Goal: Task Accomplishment & Management: Complete application form

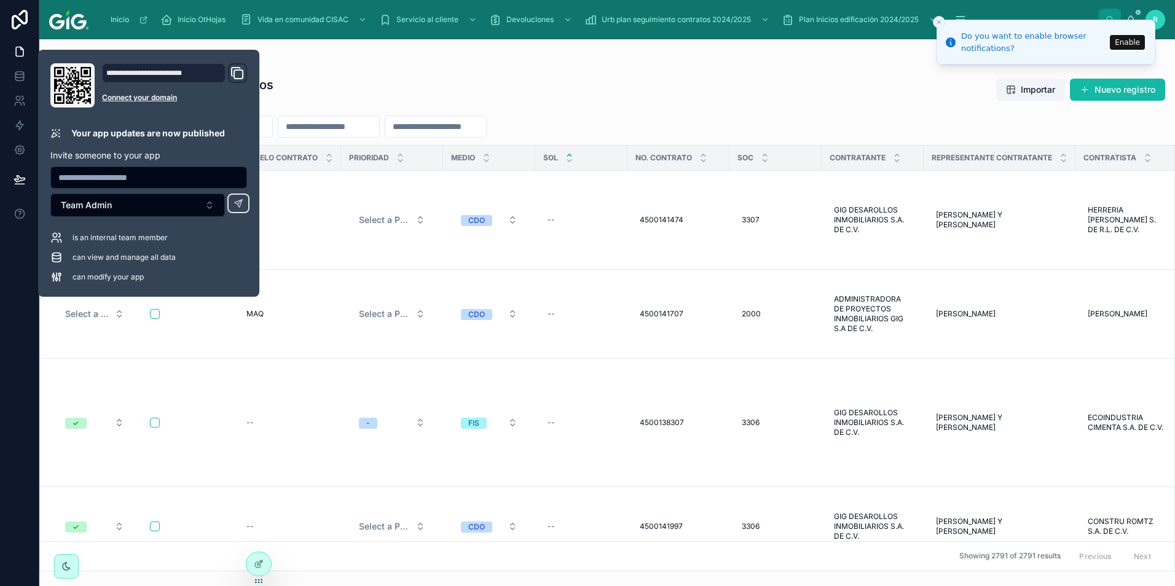
click at [659, 69] on div "Bitácoras de Elaboración de Contratos Vista exclusiva [PERSON_NAME] Importar Nu…" at bounding box center [606, 320] width 1135 height 503
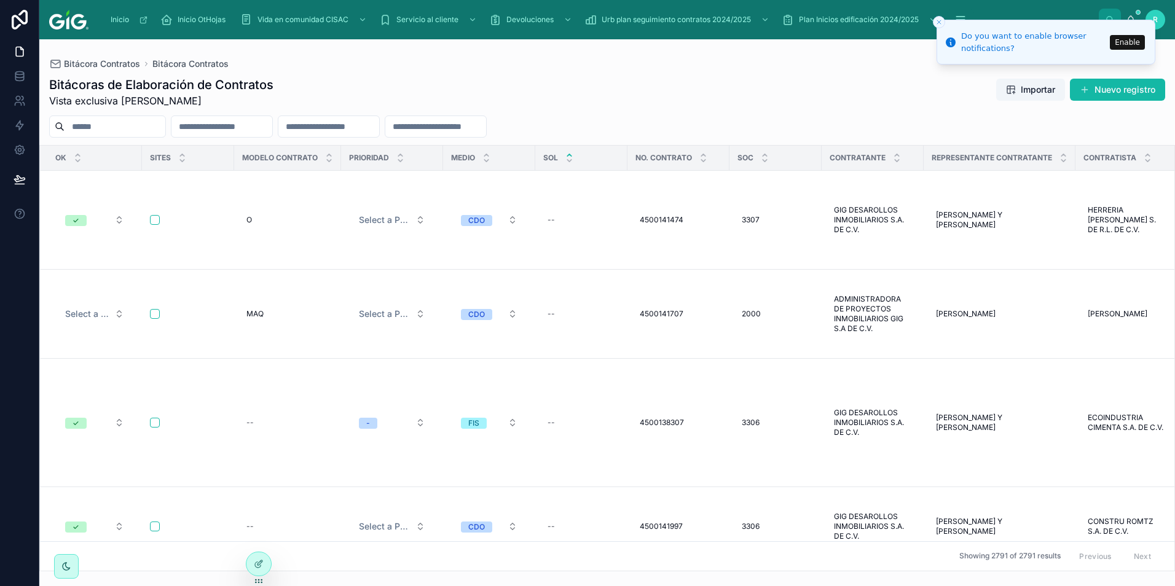
click at [940, 21] on line "Close toast" at bounding box center [939, 22] width 4 height 4
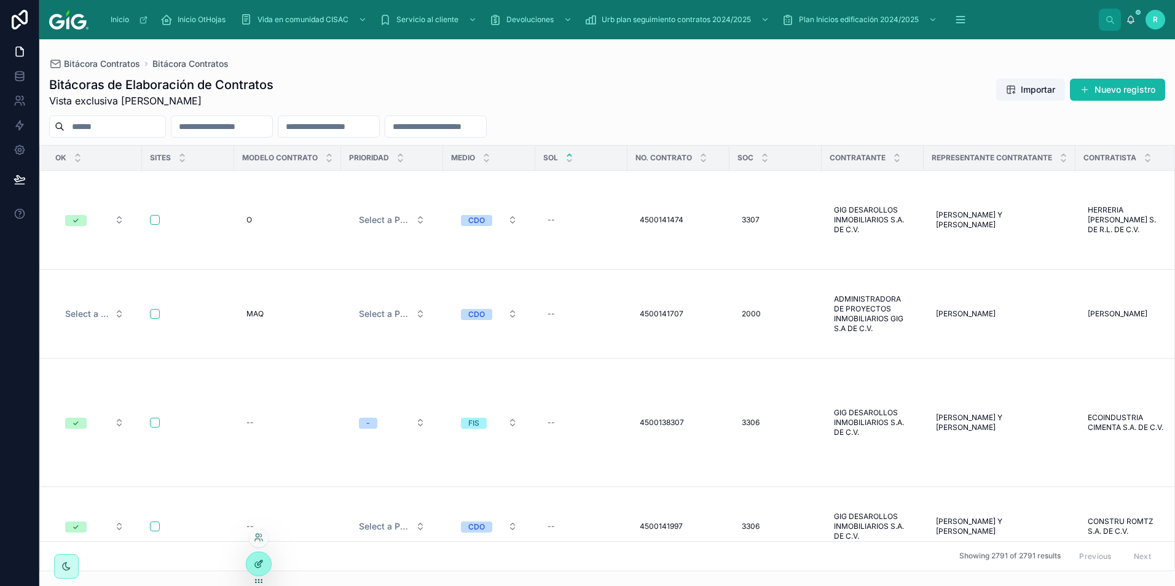
click at [256, 562] on icon at bounding box center [259, 564] width 10 height 10
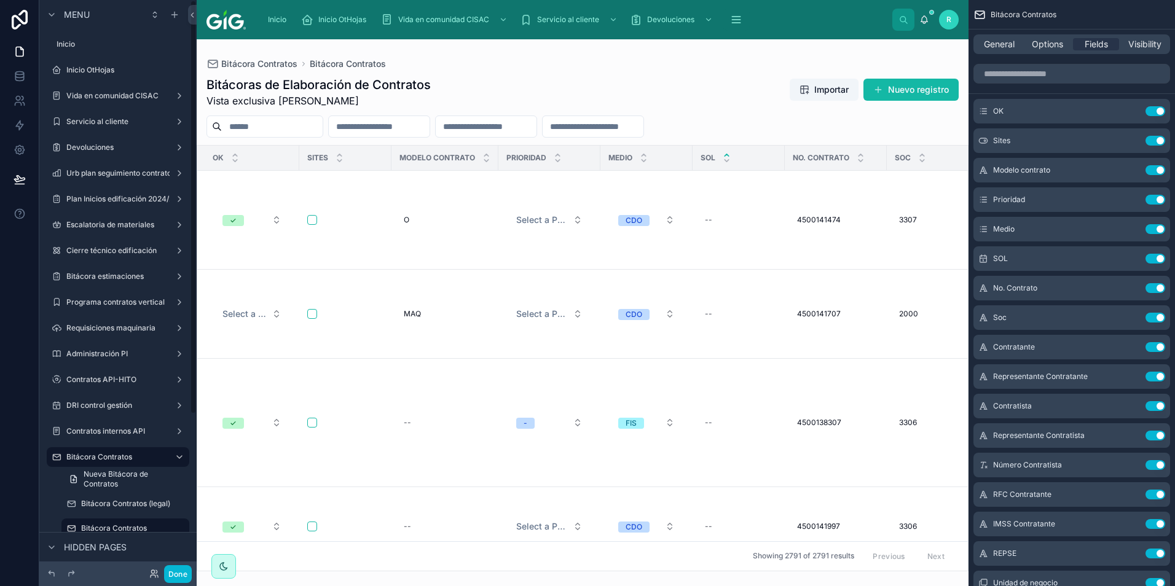
click at [256, 219] on div at bounding box center [583, 312] width 772 height 547
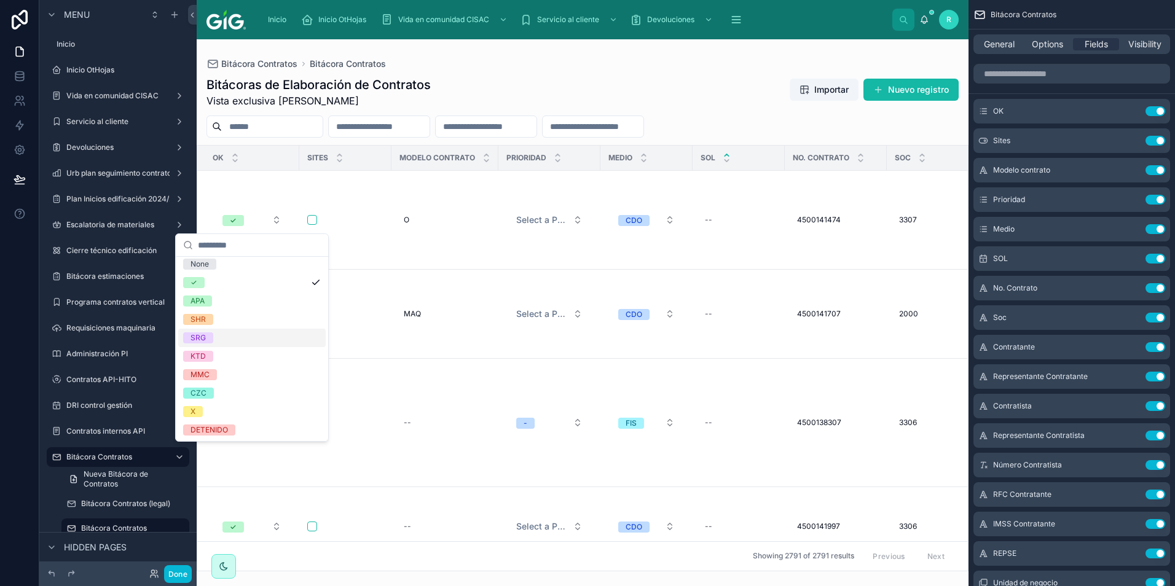
scroll to position [5, 0]
click at [495, 69] on div "Bitácoras de Elaboración de Contratos Vista exclusiva [PERSON_NAME] Importar Nu…" at bounding box center [583, 320] width 772 height 503
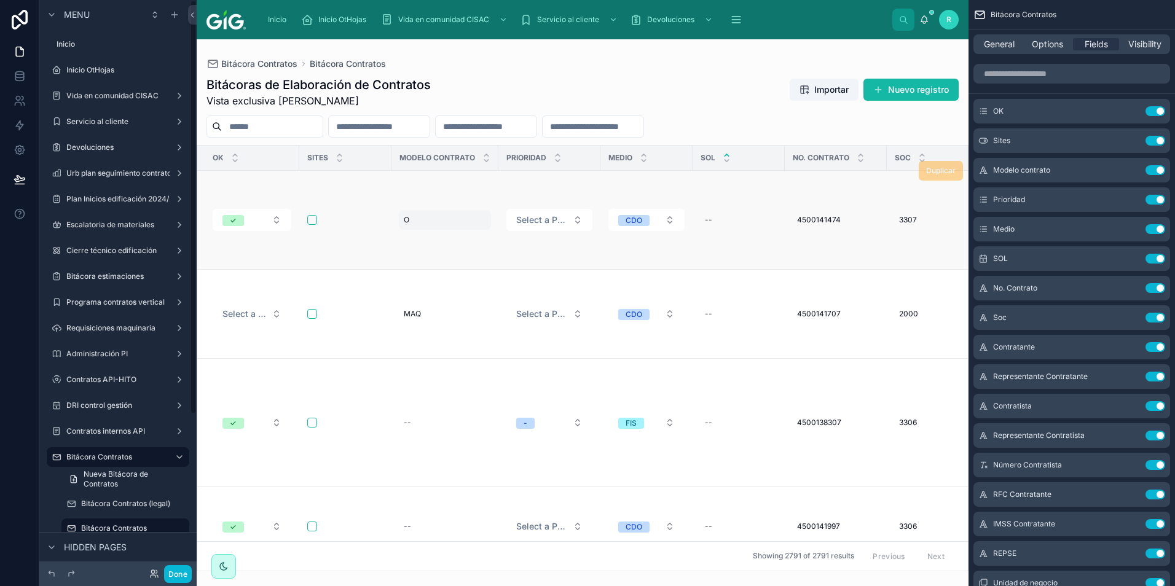
click at [431, 221] on div "O O" at bounding box center [445, 220] width 92 height 20
click at [622, 85] on div "Bitácoras de Elaboración de Contratos Vista exclusiva [PERSON_NAME] Importar Nu…" at bounding box center [582, 92] width 752 height 32
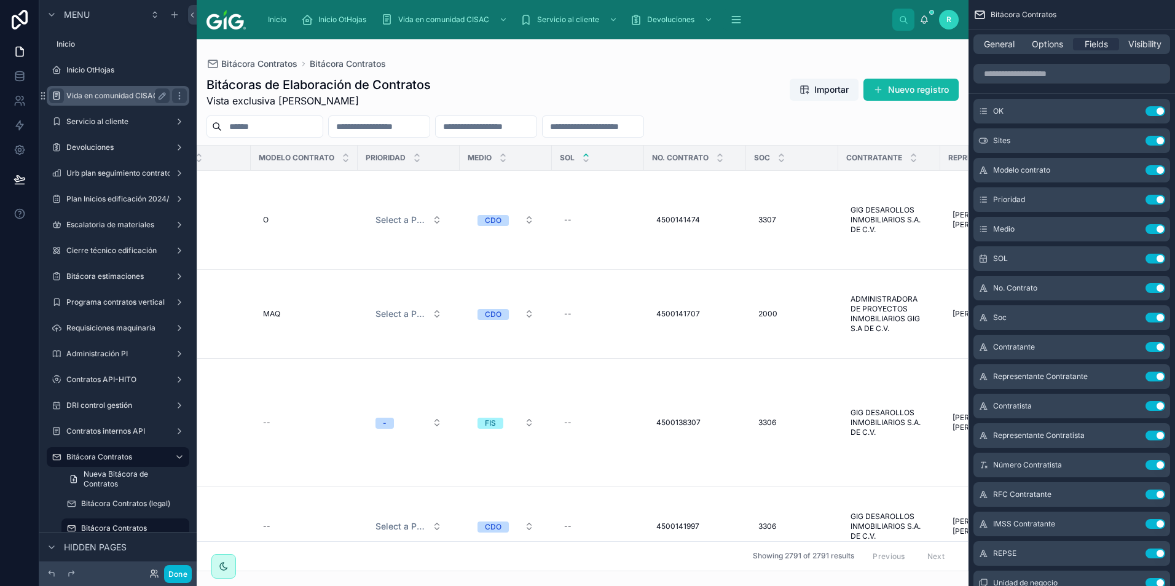
scroll to position [0, 155]
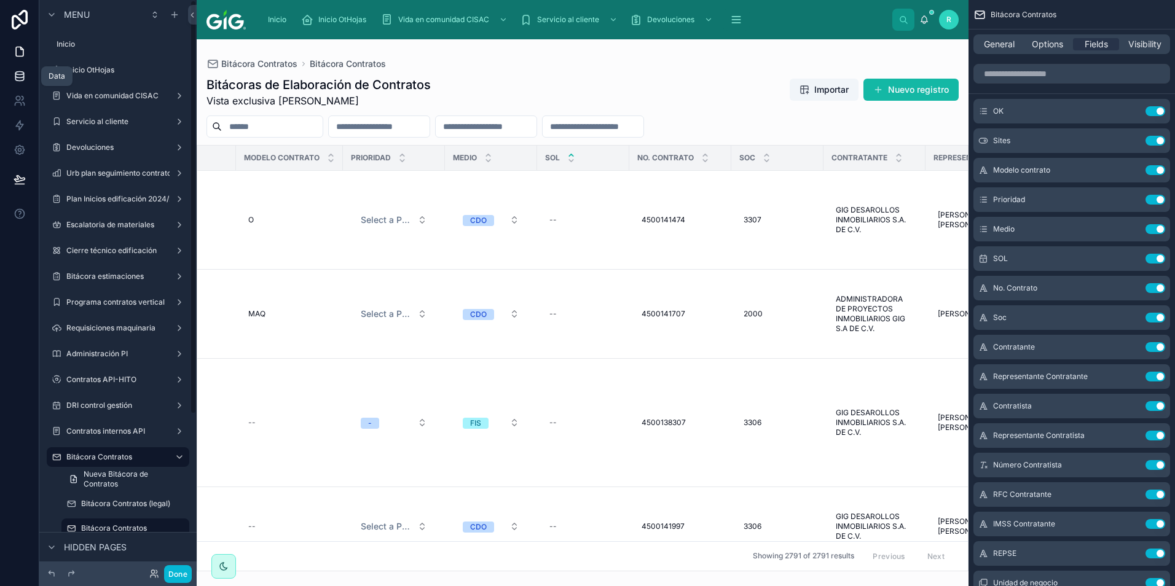
click at [25, 78] on icon at bounding box center [20, 76] width 12 height 12
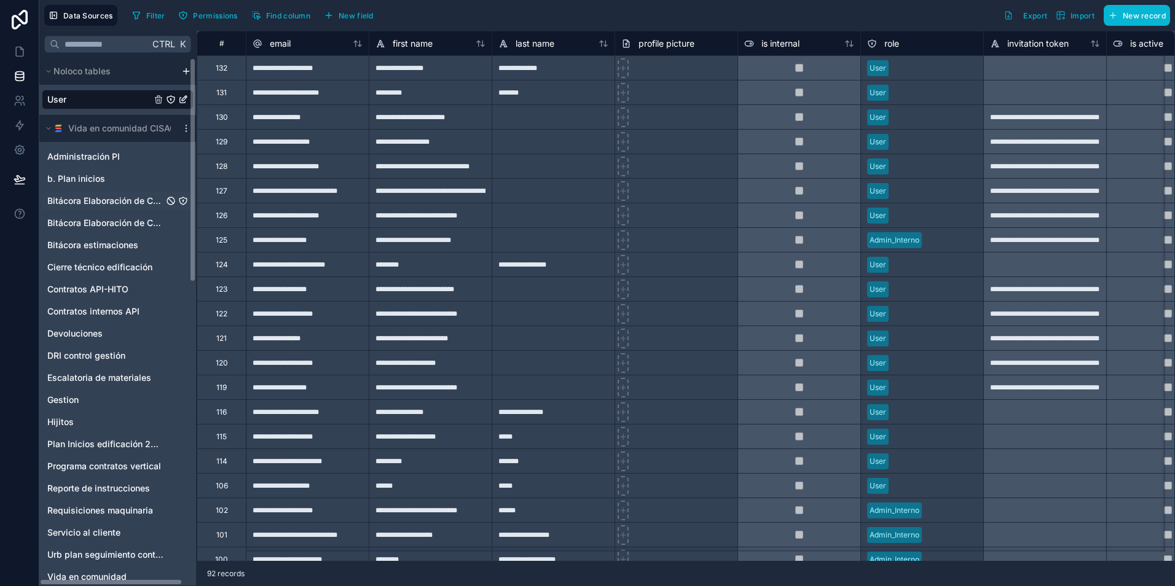
click at [141, 201] on span "Bitácora Elaboración de Contratos" at bounding box center [105, 201] width 116 height 12
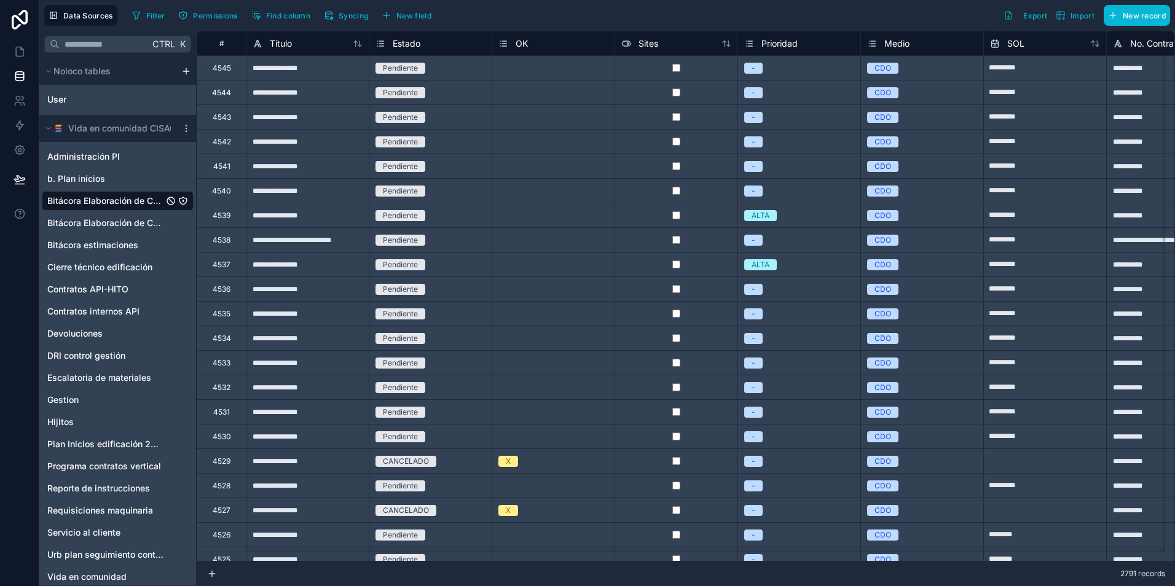
click at [555, 126] on div "Select a OK" at bounding box center [553, 117] width 122 height 24
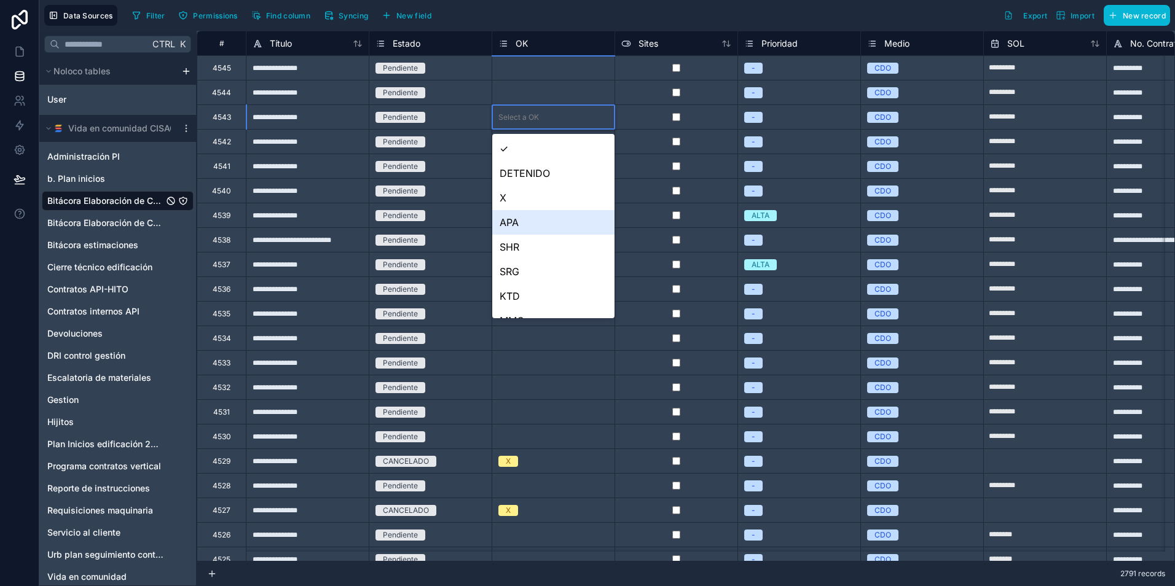
scroll to position [42, 0]
click at [600, 18] on div "Filter Permissions Find column Syncing New field Export Import New record" at bounding box center [648, 15] width 1043 height 21
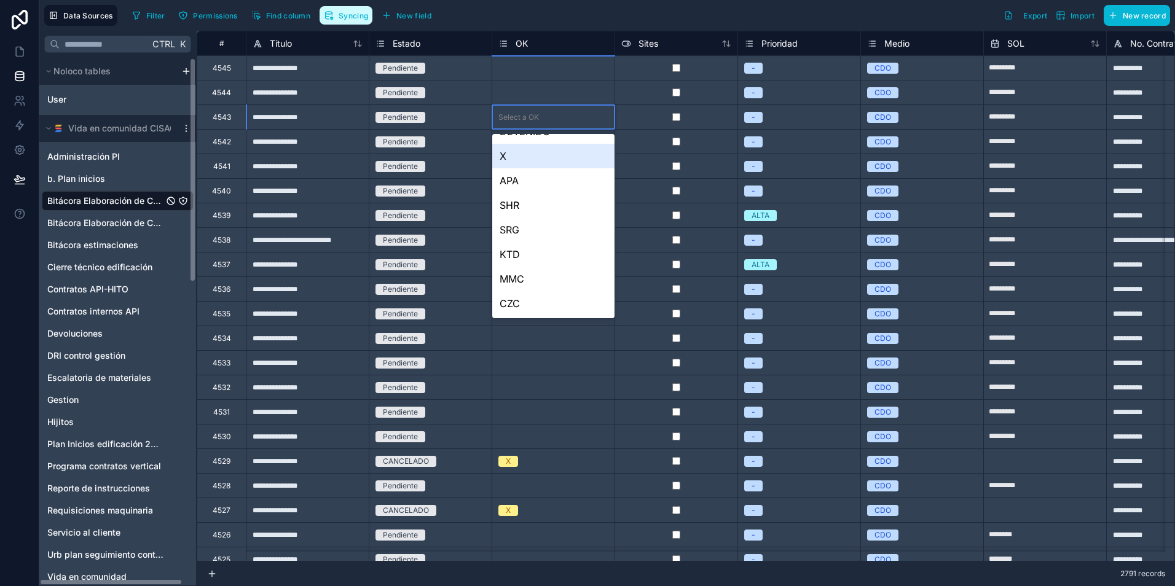
click at [352, 19] on span "Syncing" at bounding box center [353, 15] width 29 height 9
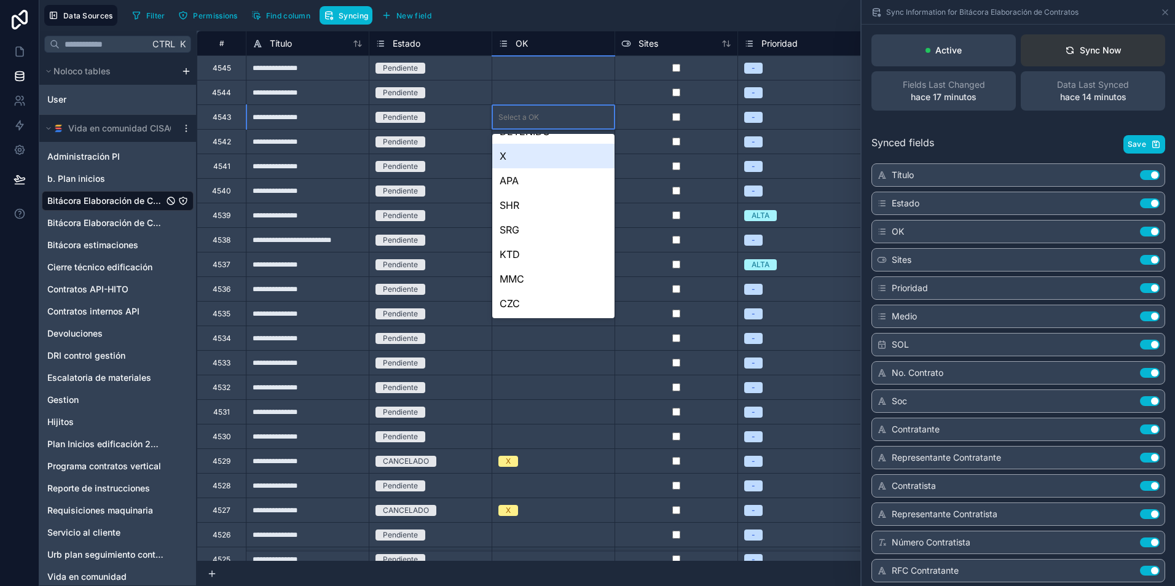
click at [1108, 49] on div "Sync Now" at bounding box center [1093, 50] width 57 height 12
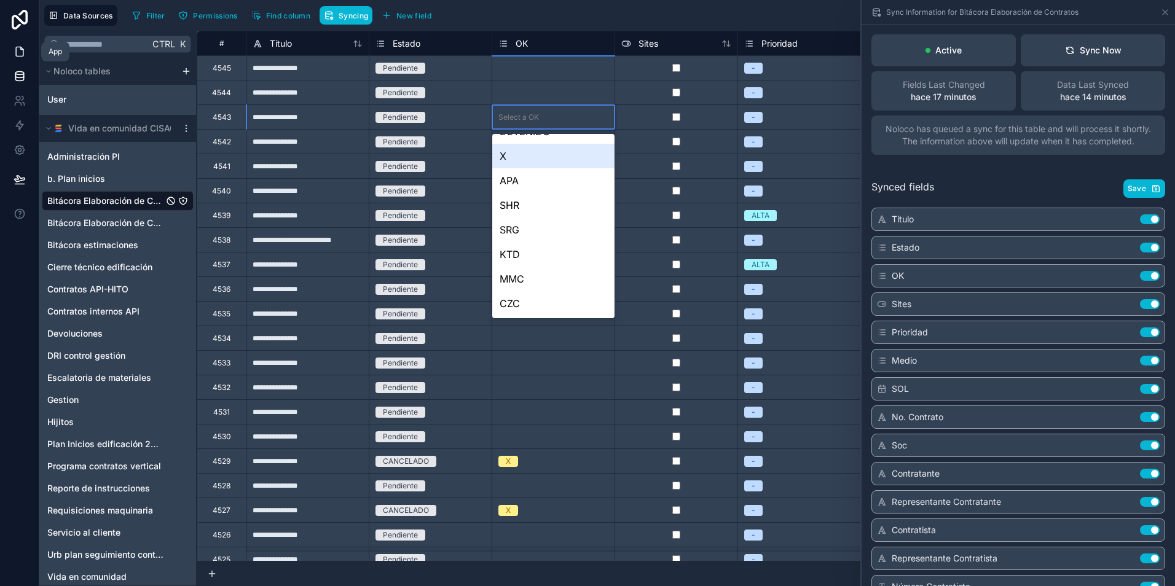
click at [22, 41] on link at bounding box center [19, 51] width 39 height 25
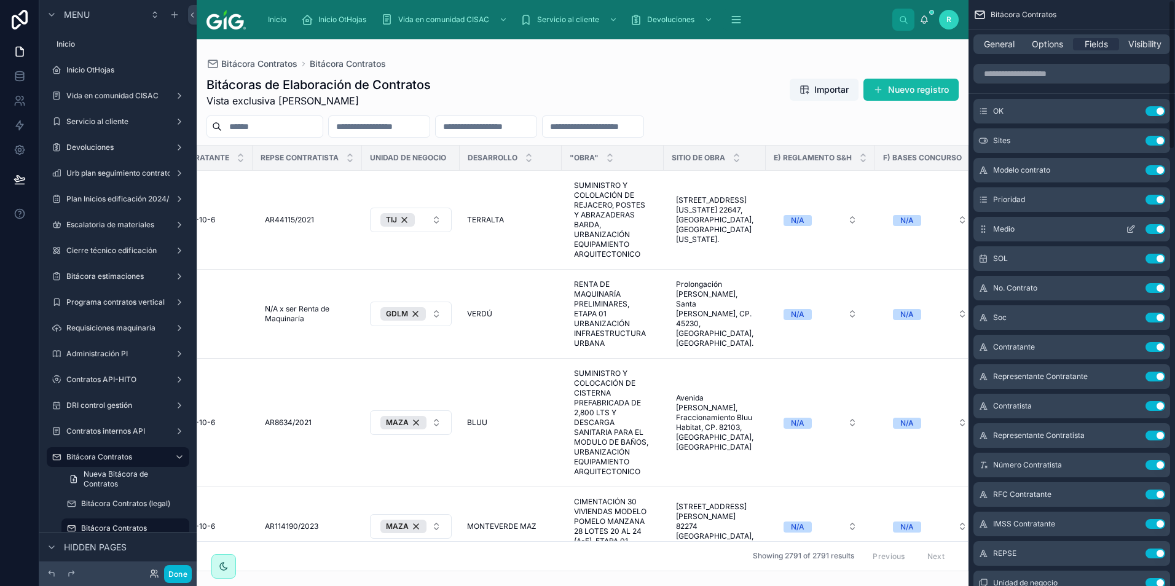
scroll to position [0, 1707]
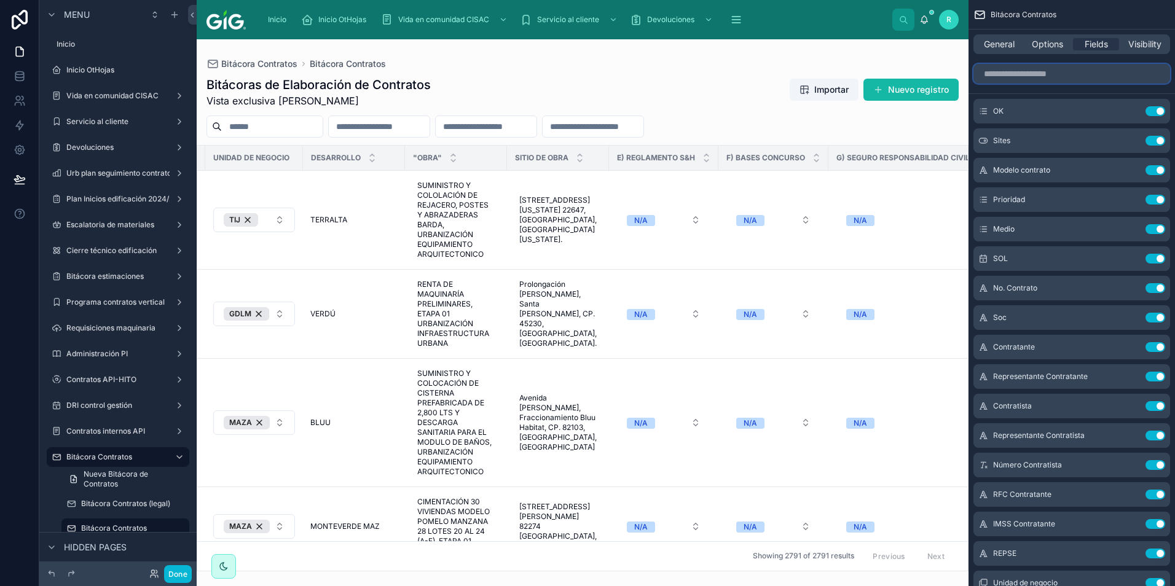
click at [1044, 74] on input "scrollable content" at bounding box center [1071, 74] width 197 height 20
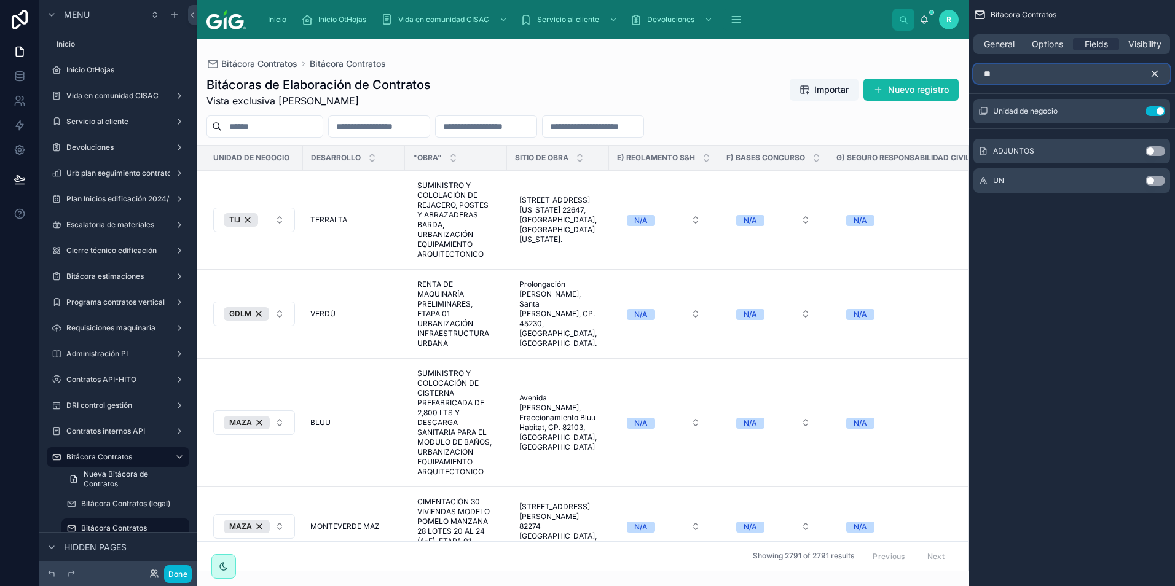
type input "**"
click at [1158, 179] on button "Use setting" at bounding box center [1155, 181] width 20 height 10
click at [1156, 73] on icon "scrollable content" at bounding box center [1155, 74] width 6 height 6
click at [1124, 69] on input "**" at bounding box center [1071, 74] width 197 height 20
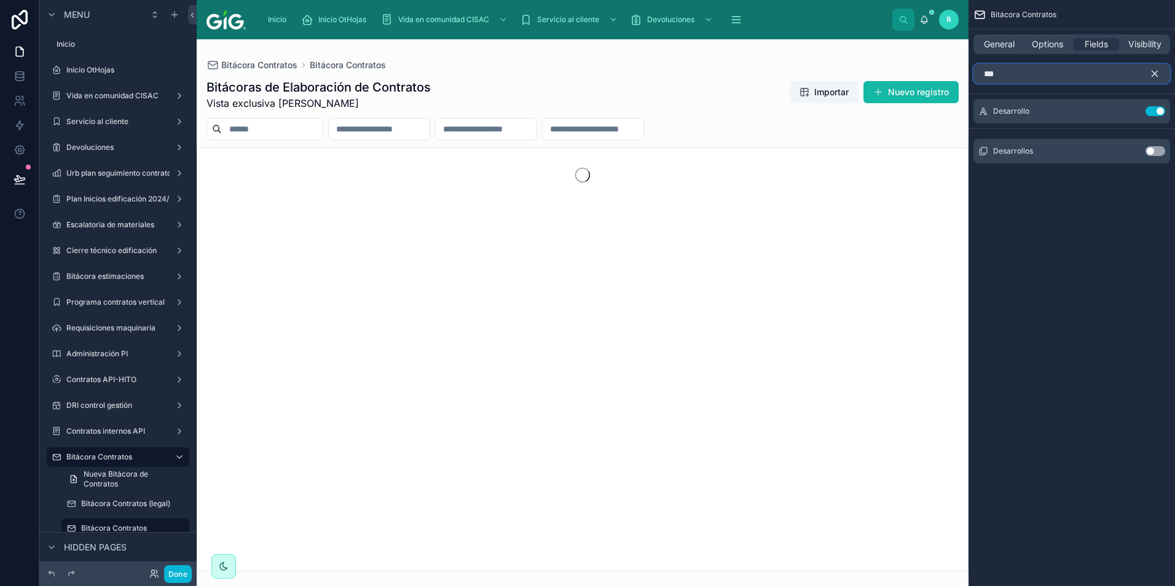
type input "***"
click at [1156, 73] on icon "scrollable content" at bounding box center [1154, 73] width 11 height 11
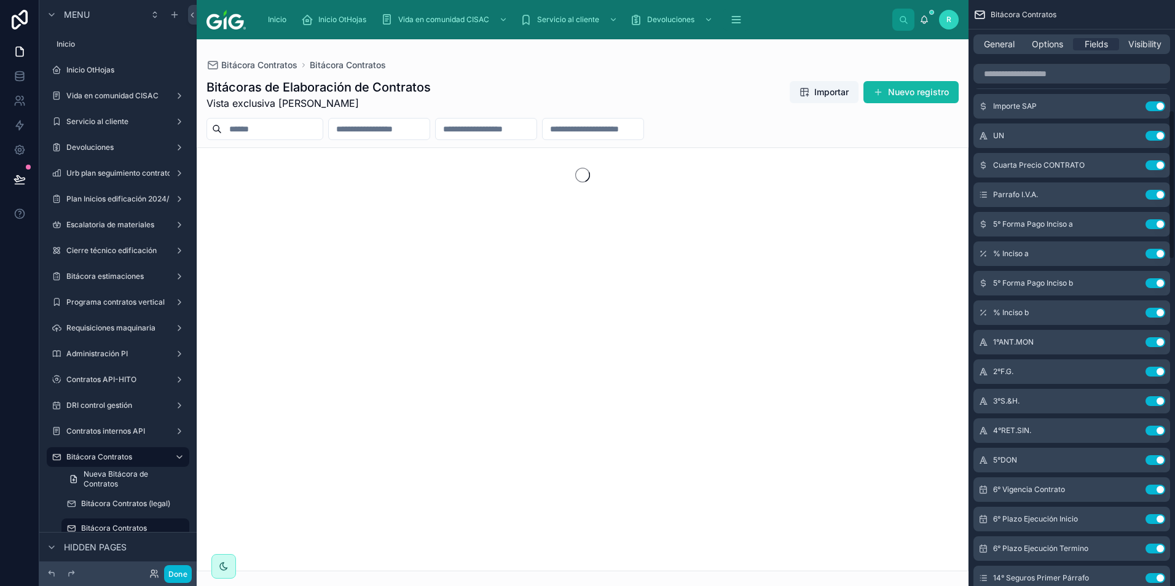
scroll to position [430, 0]
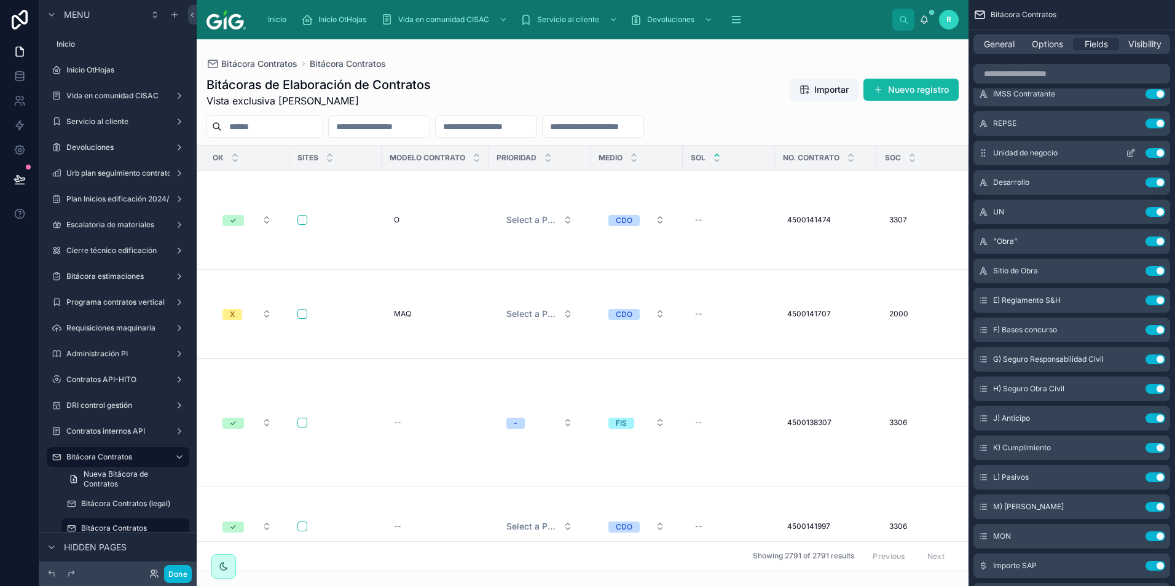
click at [1159, 151] on button "Use setting" at bounding box center [1155, 153] width 20 height 10
click at [1132, 152] on icon "scrollable content" at bounding box center [1130, 153] width 10 height 10
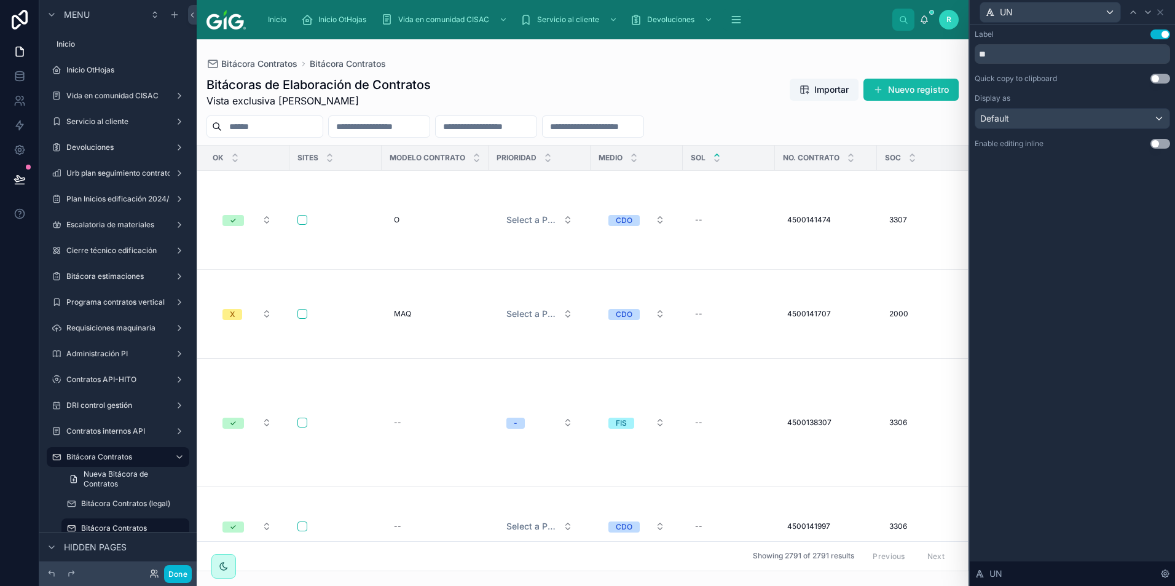
click at [1158, 143] on button "Use setting" at bounding box center [1160, 144] width 20 height 10
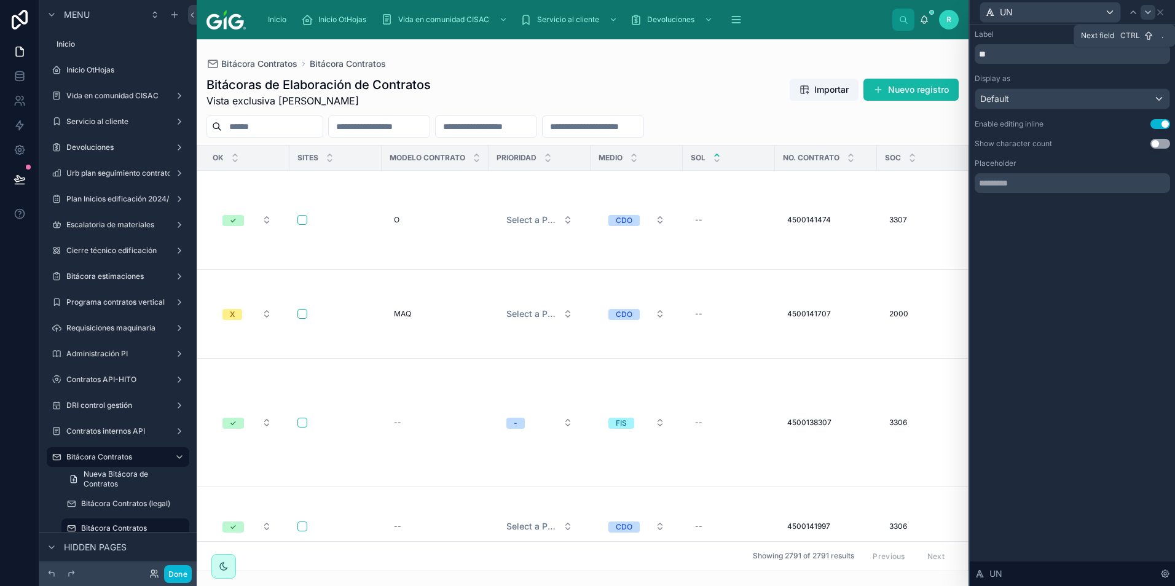
click at [1145, 11] on icon at bounding box center [1147, 12] width 5 height 2
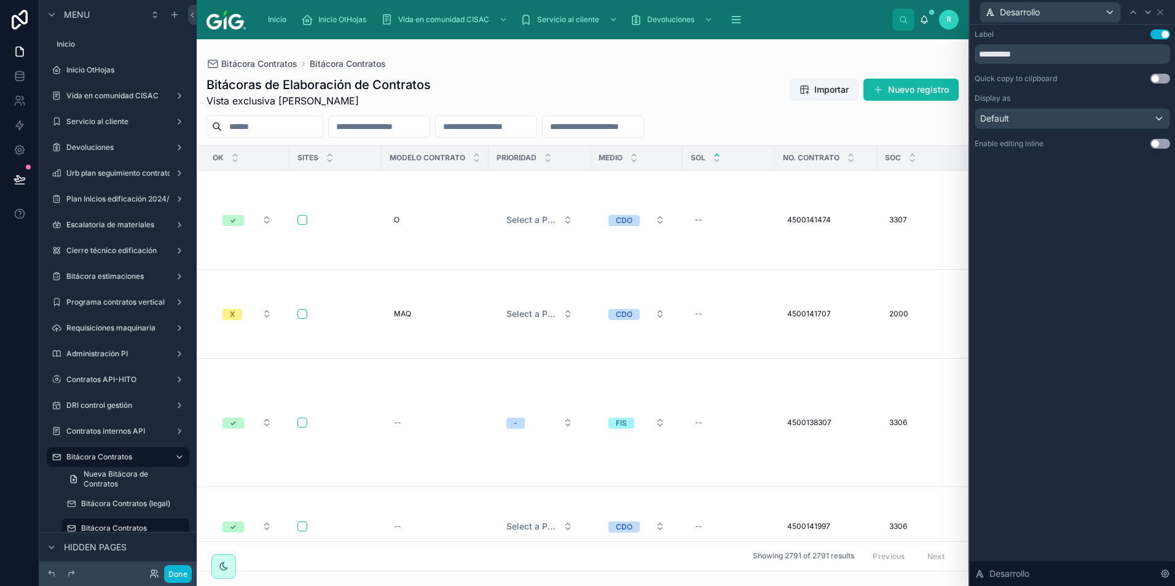
click at [1161, 143] on button "Use setting" at bounding box center [1160, 144] width 20 height 10
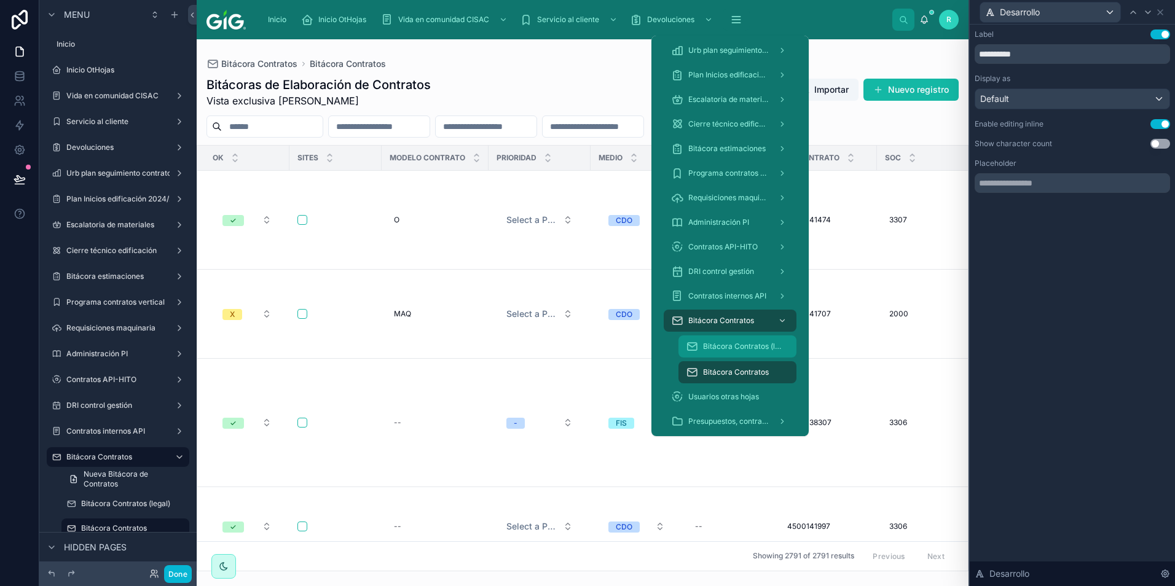
drag, startPoint x: 749, startPoint y: 340, endPoint x: 42, endPoint y: 222, distance: 716.8
click at [749, 340] on div "Bitácora Contratos (legal)" at bounding box center [737, 347] width 103 height 20
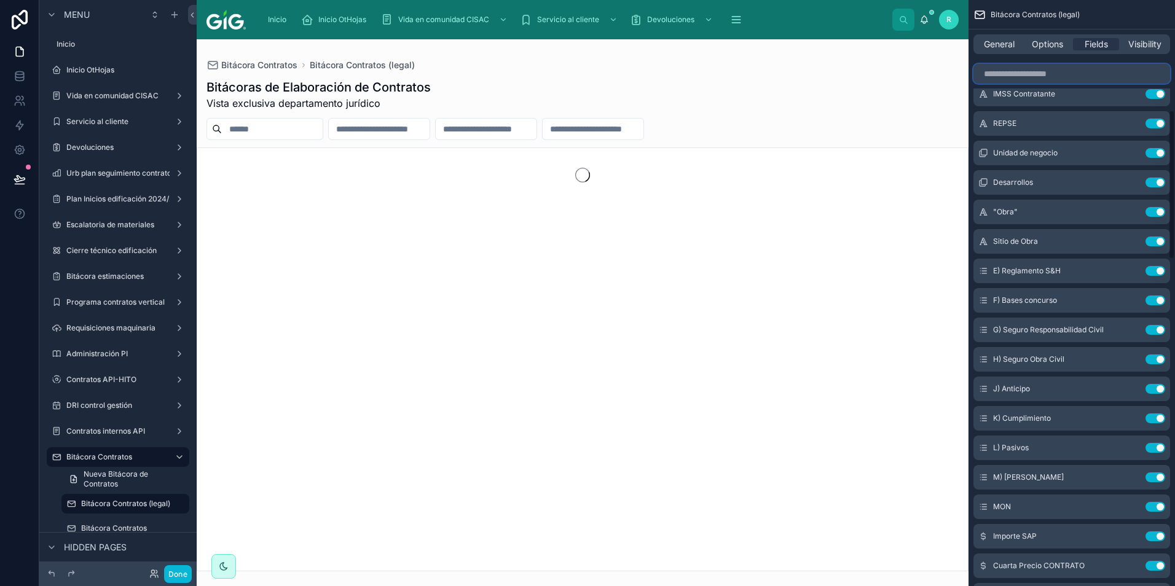
click at [1043, 66] on input "scrollable content" at bounding box center [1071, 74] width 197 height 20
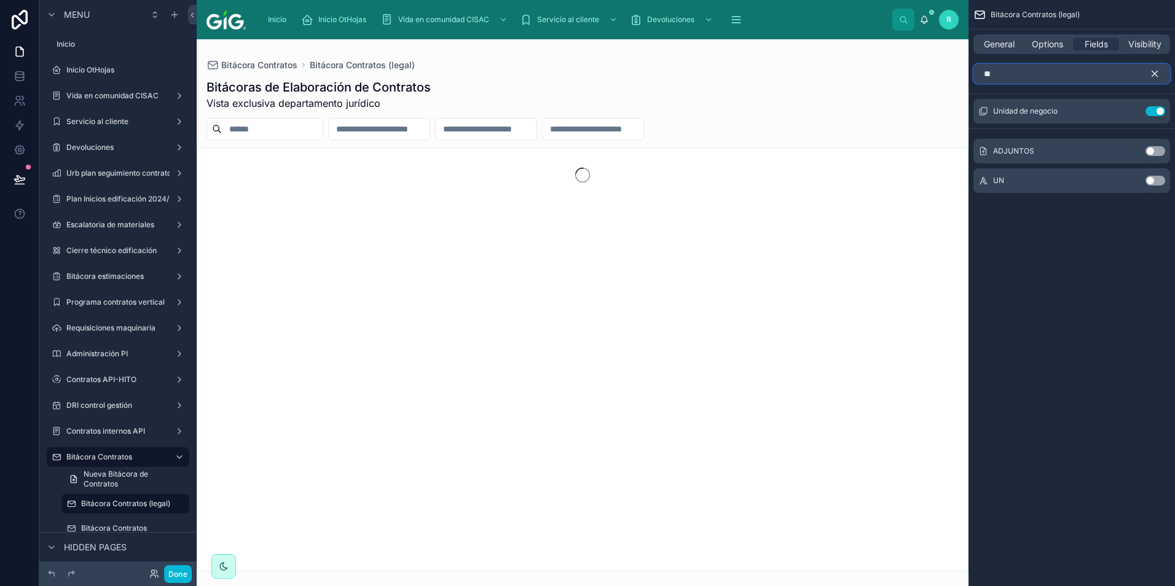
type input "**"
click at [1156, 178] on button "Use setting" at bounding box center [1155, 181] width 20 height 10
click at [1154, 72] on icon "scrollable content" at bounding box center [1154, 73] width 11 height 11
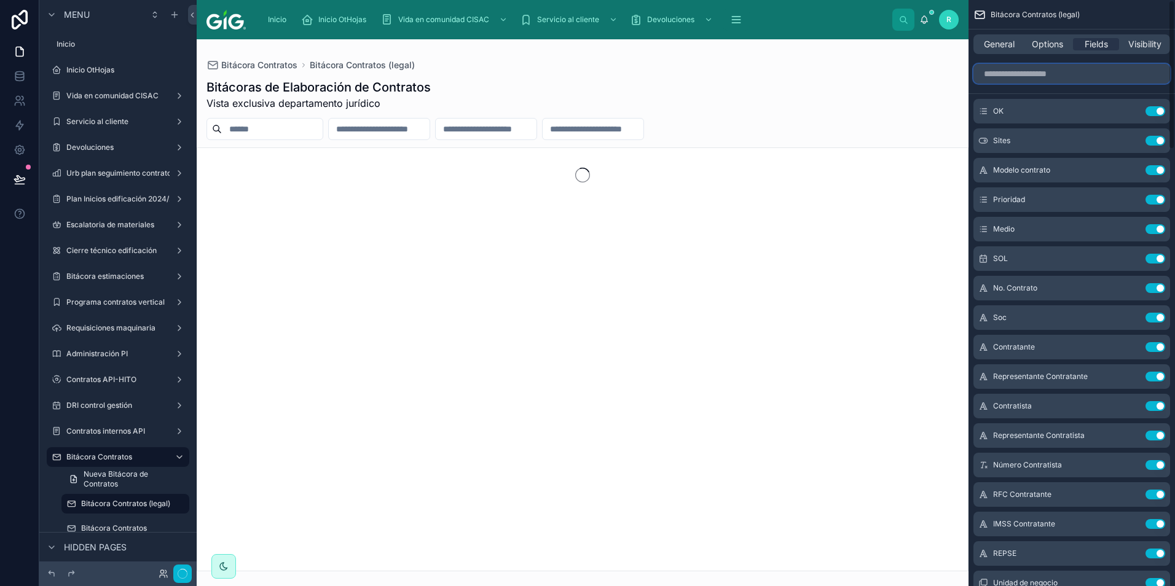
click at [1113, 68] on input "scrollable content" at bounding box center [1071, 74] width 197 height 20
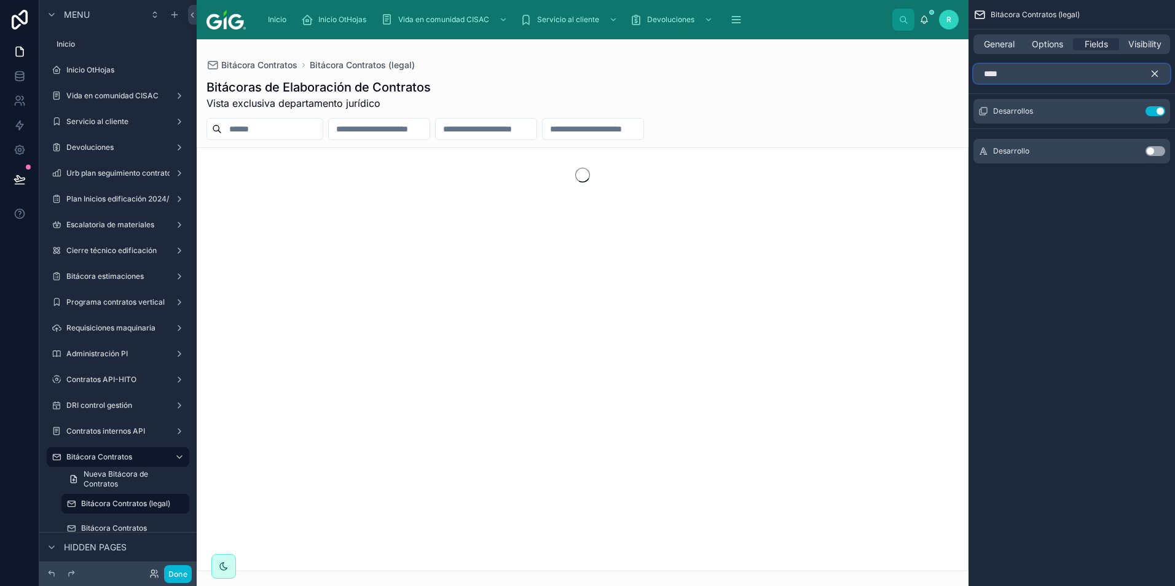
type input "****"
click at [1156, 149] on button "Use setting" at bounding box center [1155, 151] width 20 height 10
click at [1156, 73] on icon "scrollable content" at bounding box center [1154, 73] width 11 height 11
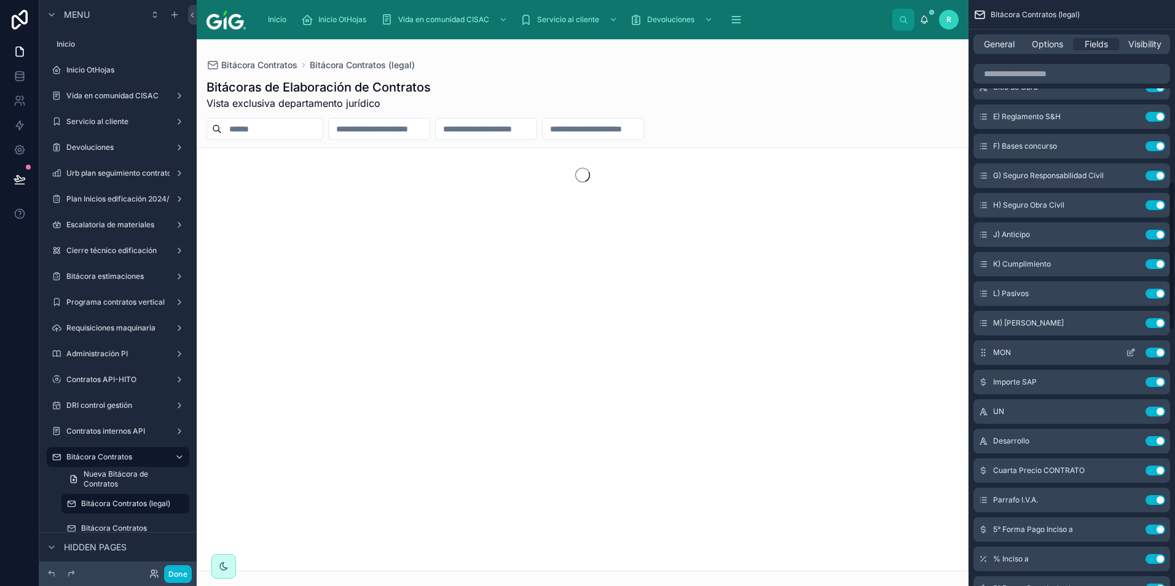
scroll to position [491, 0]
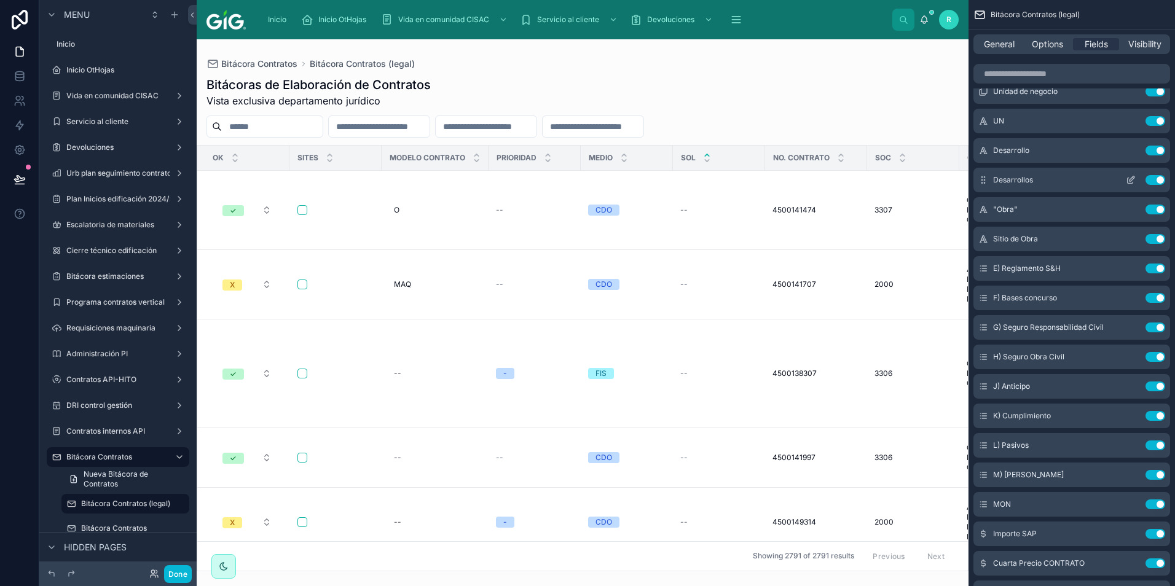
click at [1156, 181] on button "Use setting" at bounding box center [1155, 180] width 20 height 10
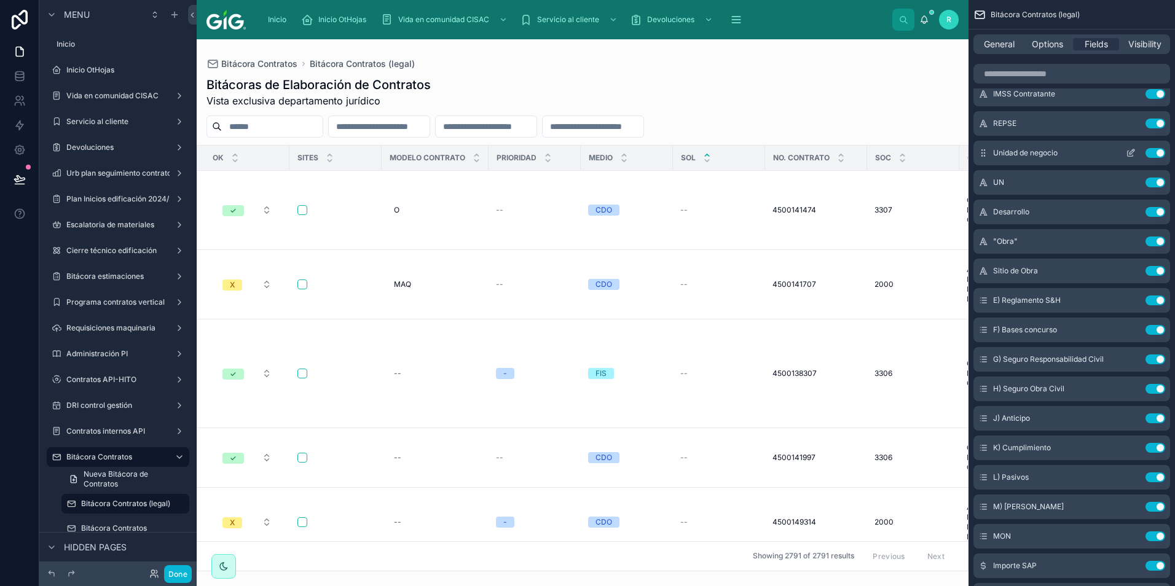
click at [1154, 150] on button "Use setting" at bounding box center [1155, 153] width 20 height 10
click at [1132, 154] on icon "scrollable content" at bounding box center [1130, 153] width 10 height 10
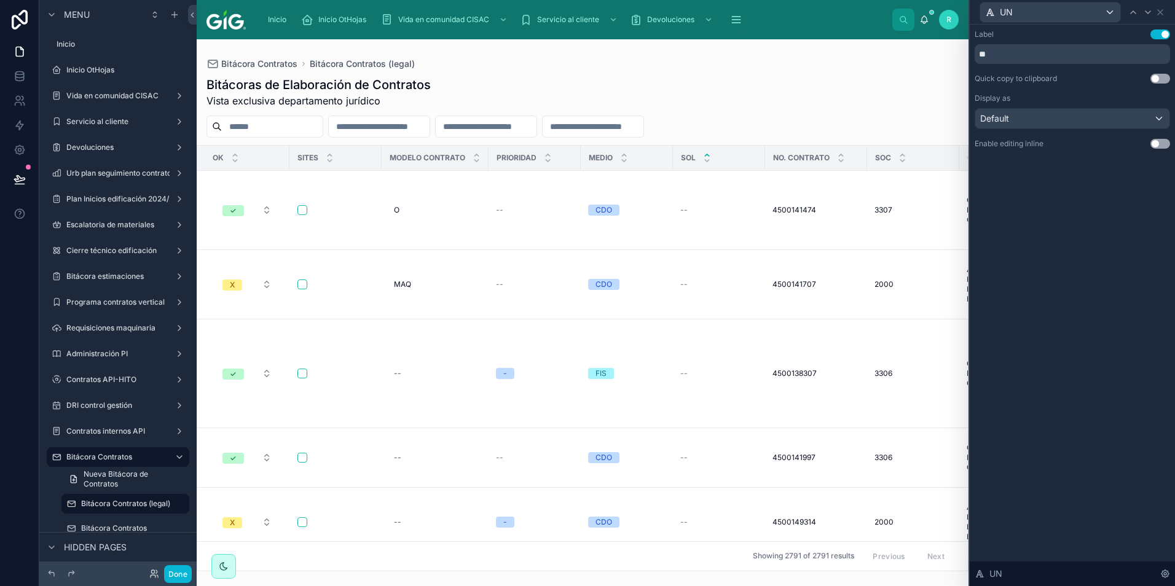
click at [1160, 139] on button "Use setting" at bounding box center [1160, 144] width 20 height 10
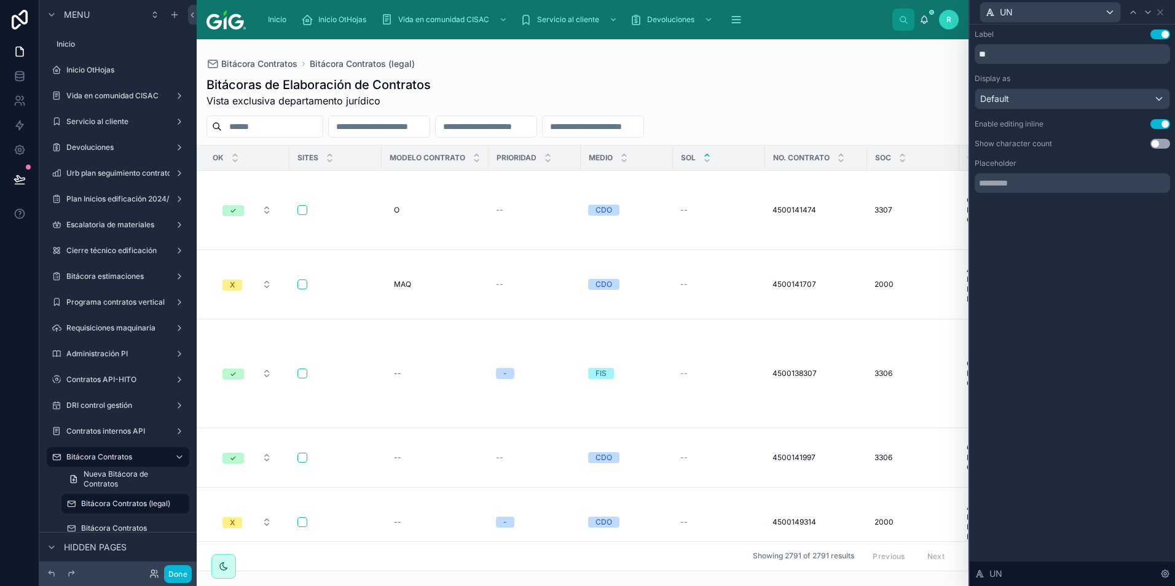
click at [1157, 120] on button "Use setting" at bounding box center [1160, 124] width 20 height 10
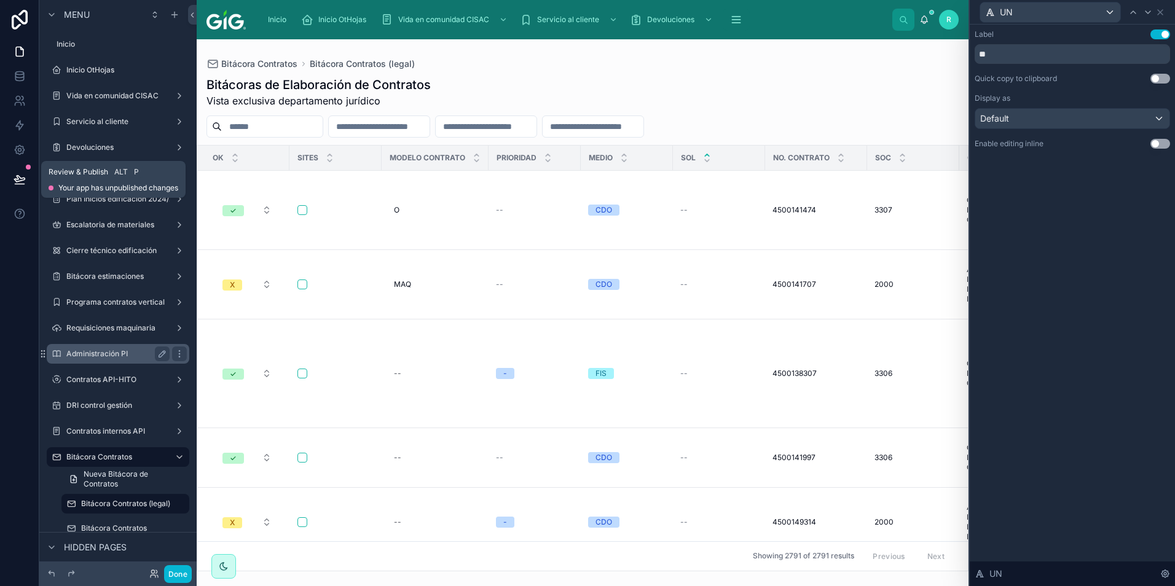
drag, startPoint x: 19, startPoint y: 171, endPoint x: 160, endPoint y: 354, distance: 230.4
click at [19, 171] on button at bounding box center [19, 179] width 27 height 34
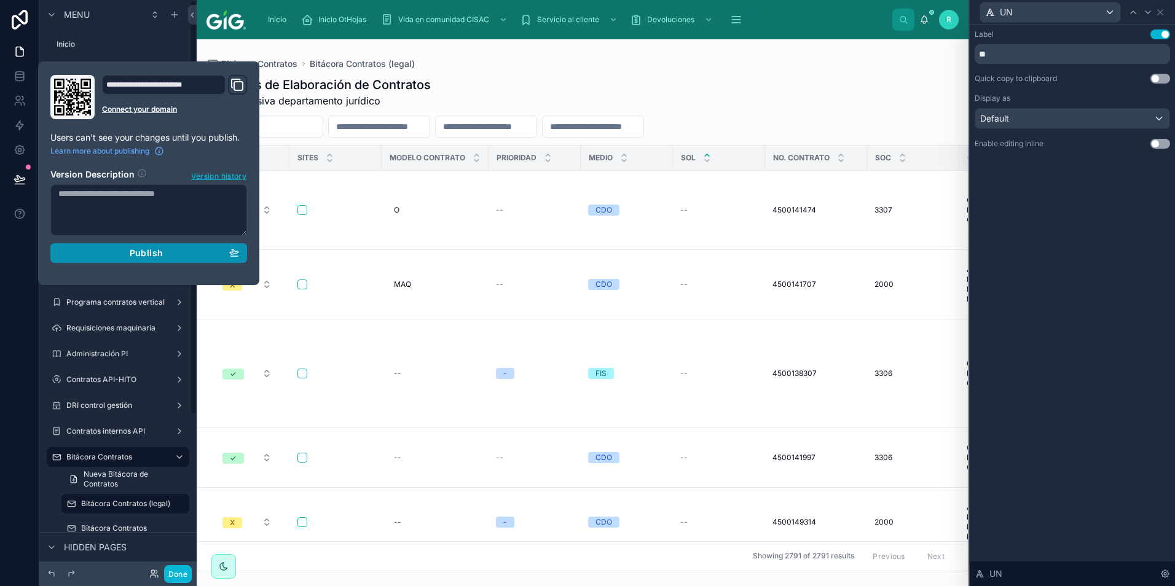
click at [160, 259] on button "Publish" at bounding box center [148, 253] width 197 height 20
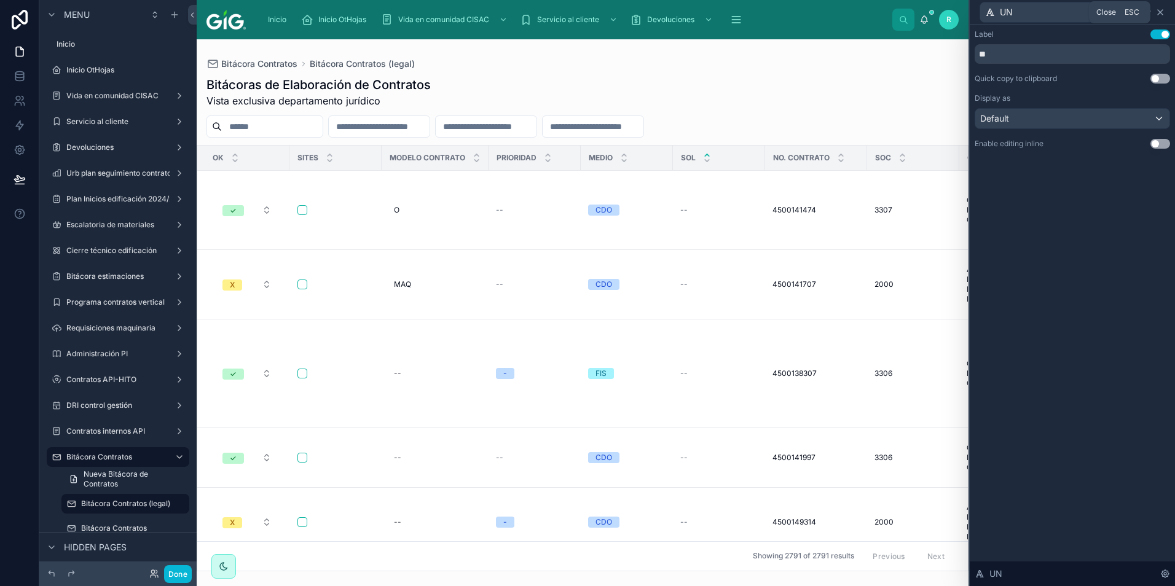
click at [1162, 13] on icon at bounding box center [1160, 12] width 10 height 10
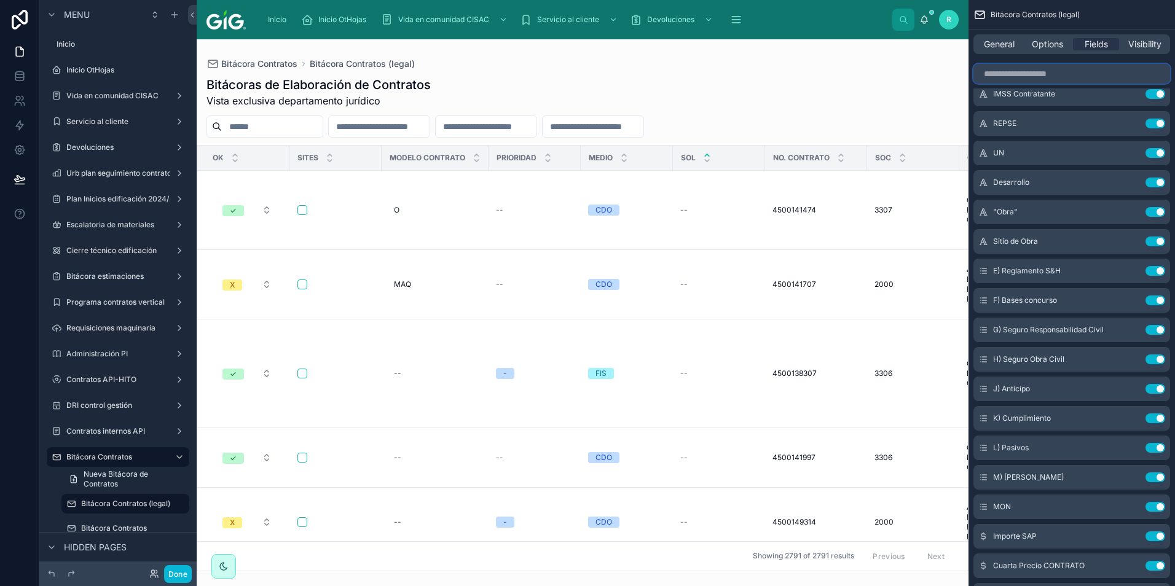
click at [1044, 74] on input "scrollable content" at bounding box center [1071, 74] width 197 height 20
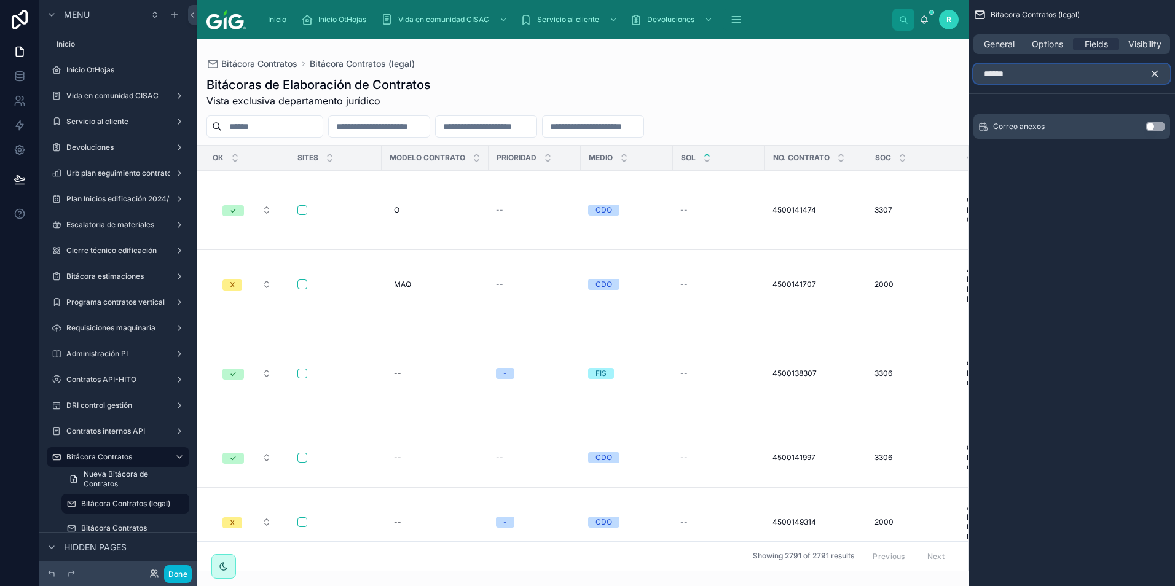
type input "******"
click at [1152, 125] on button "Use setting" at bounding box center [1155, 127] width 20 height 10
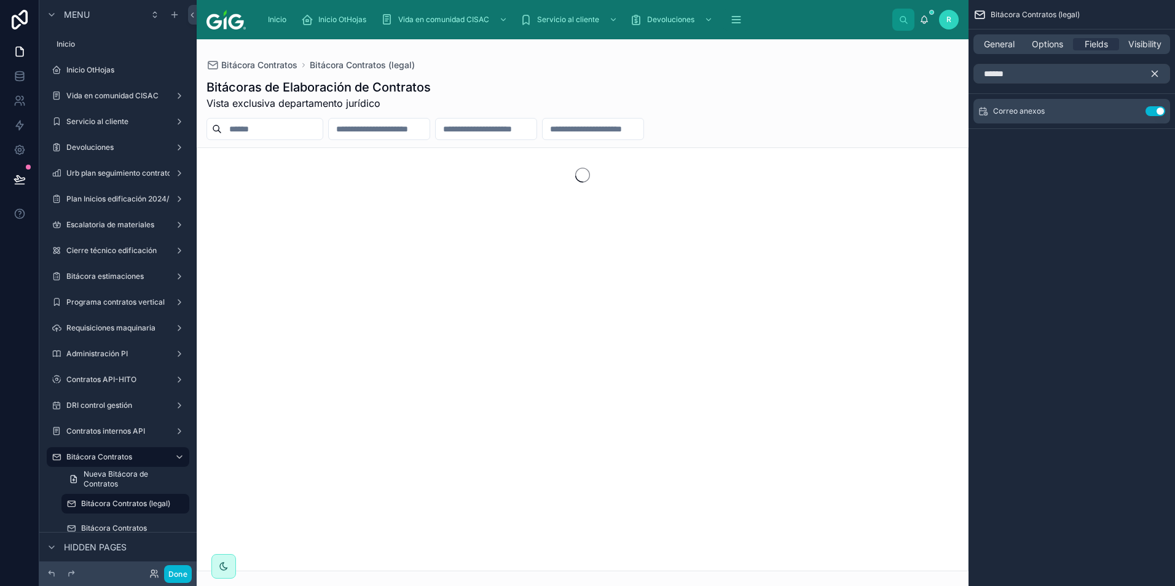
click at [1156, 75] on icon "scrollable content" at bounding box center [1155, 74] width 6 height 6
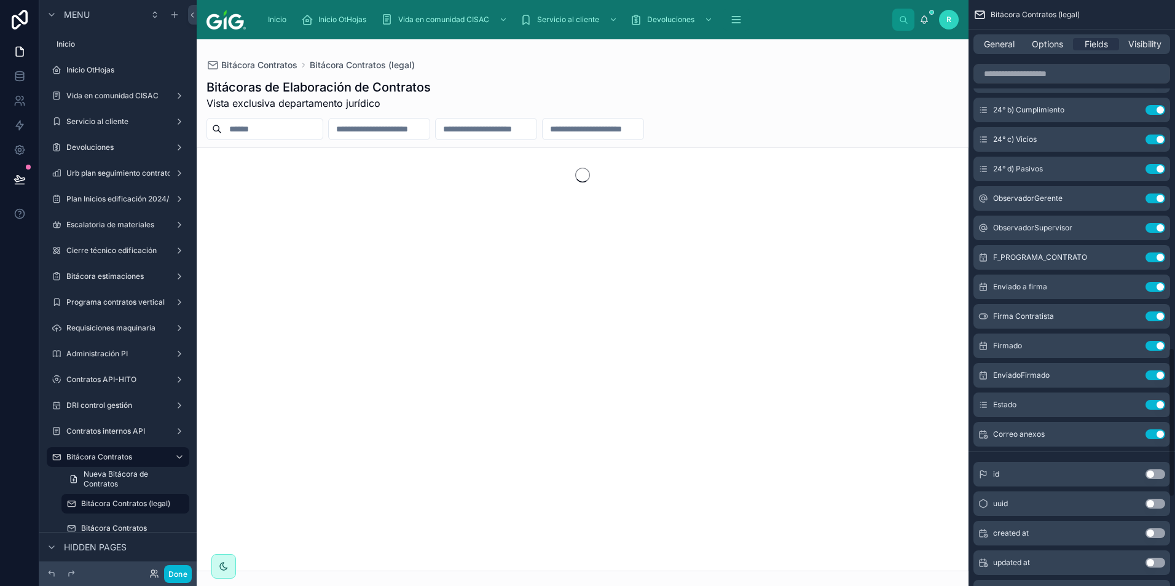
scroll to position [1290, 0]
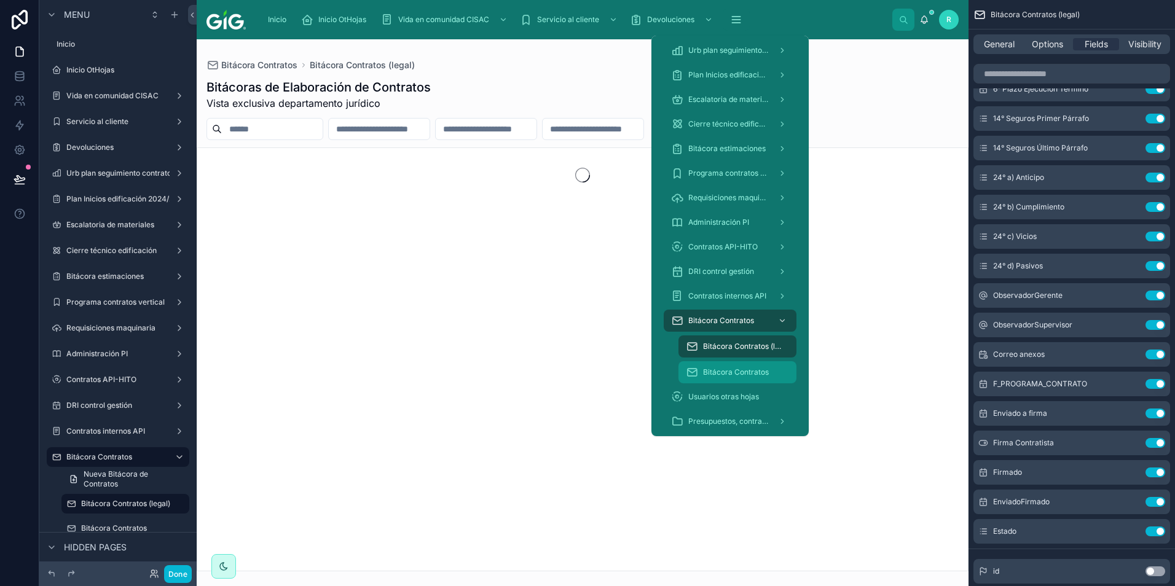
click at [732, 372] on span "Bitácora Contratos" at bounding box center [736, 372] width 66 height 10
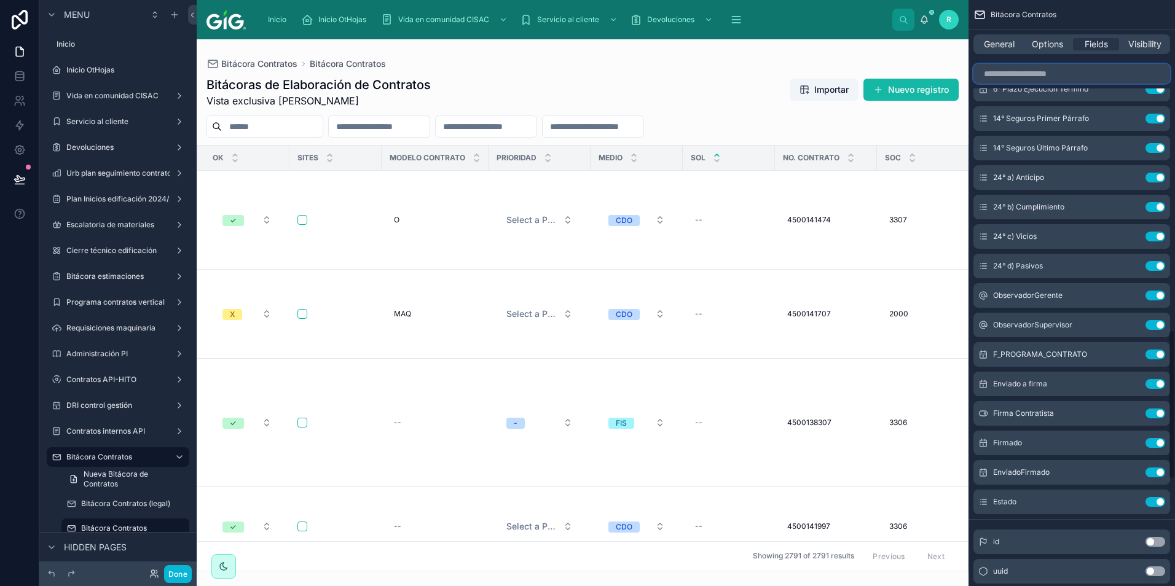
click at [1102, 76] on input "scrollable content" at bounding box center [1071, 74] width 197 height 20
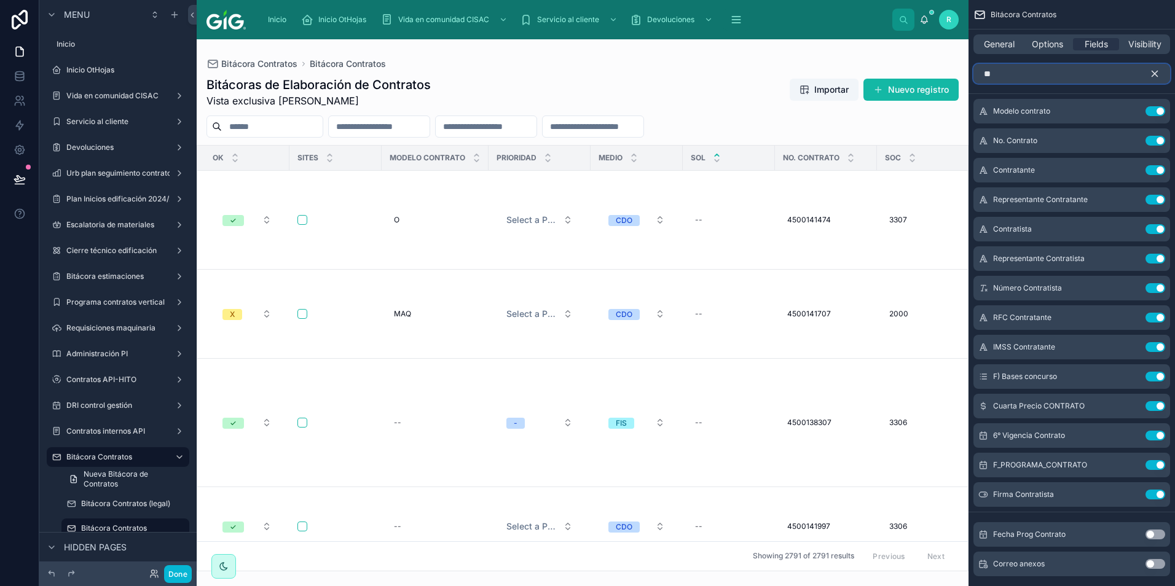
type input "**"
click at [1156, 563] on button "Use setting" at bounding box center [1155, 564] width 20 height 10
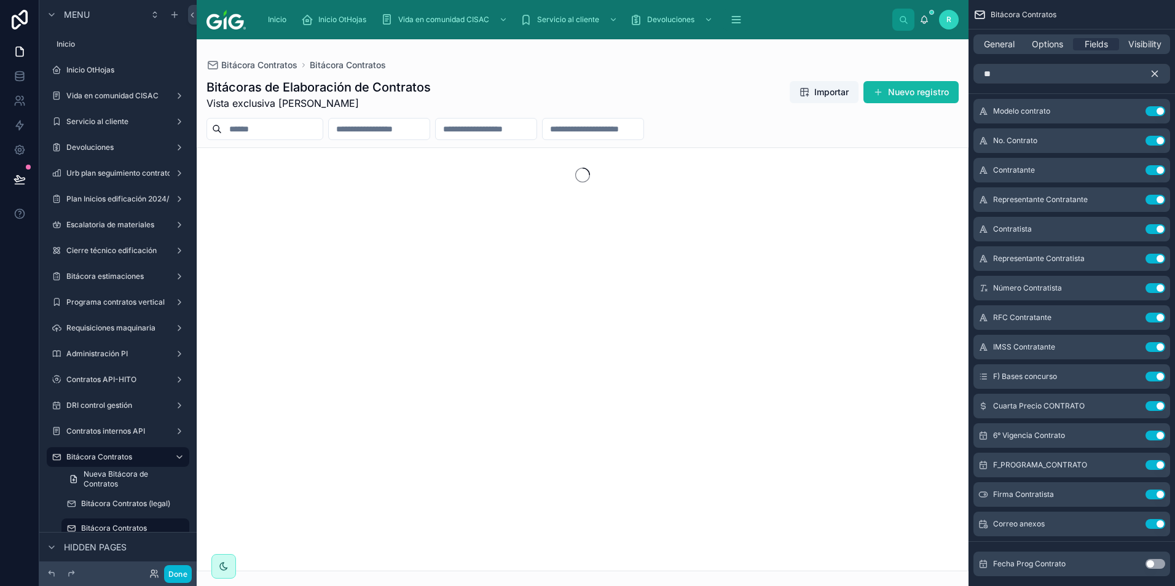
click at [1159, 76] on icon "scrollable content" at bounding box center [1154, 73] width 11 height 11
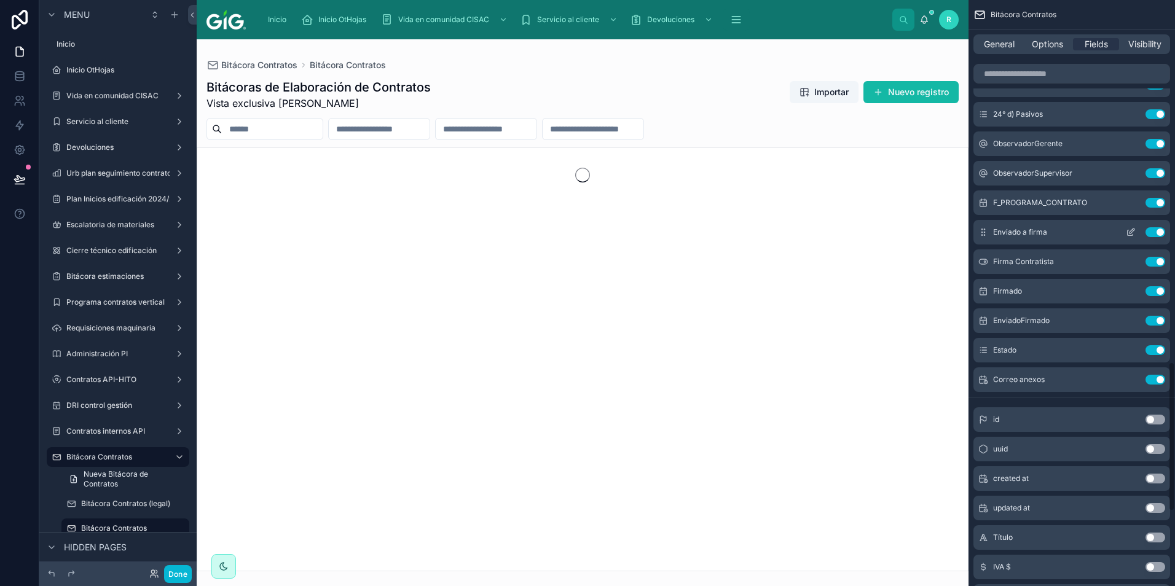
scroll to position [1413, 0]
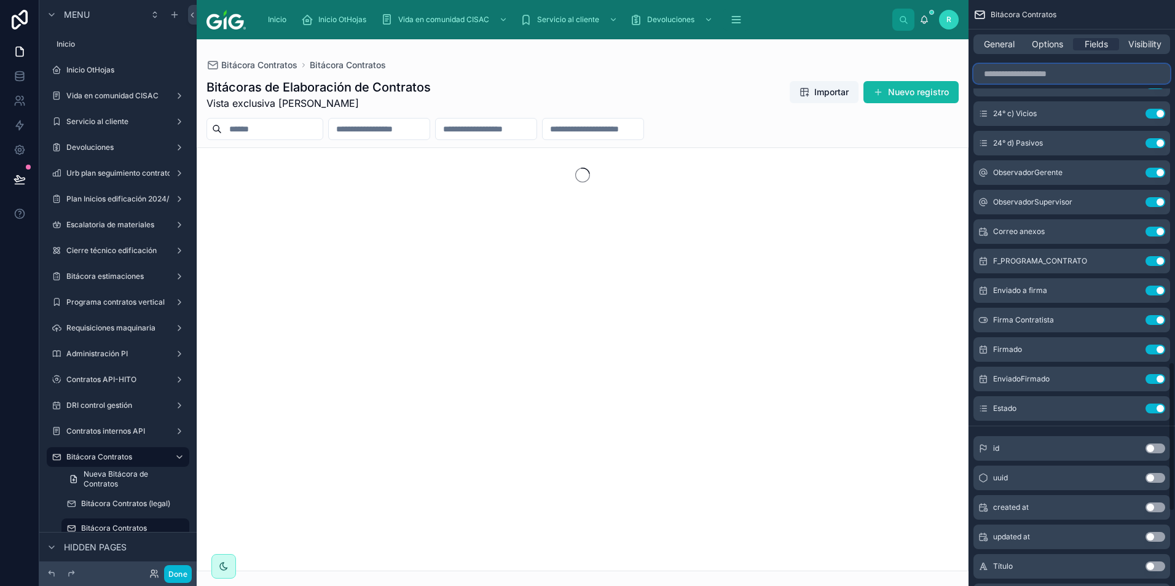
click at [1026, 79] on input "scrollable content" at bounding box center [1071, 74] width 197 height 20
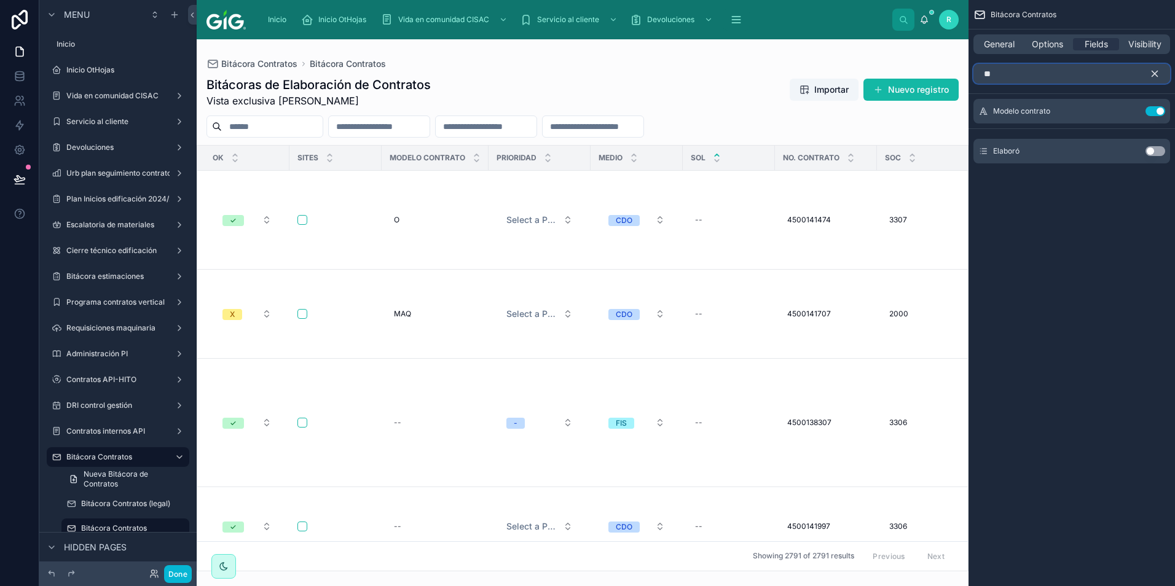
scroll to position [0, 0]
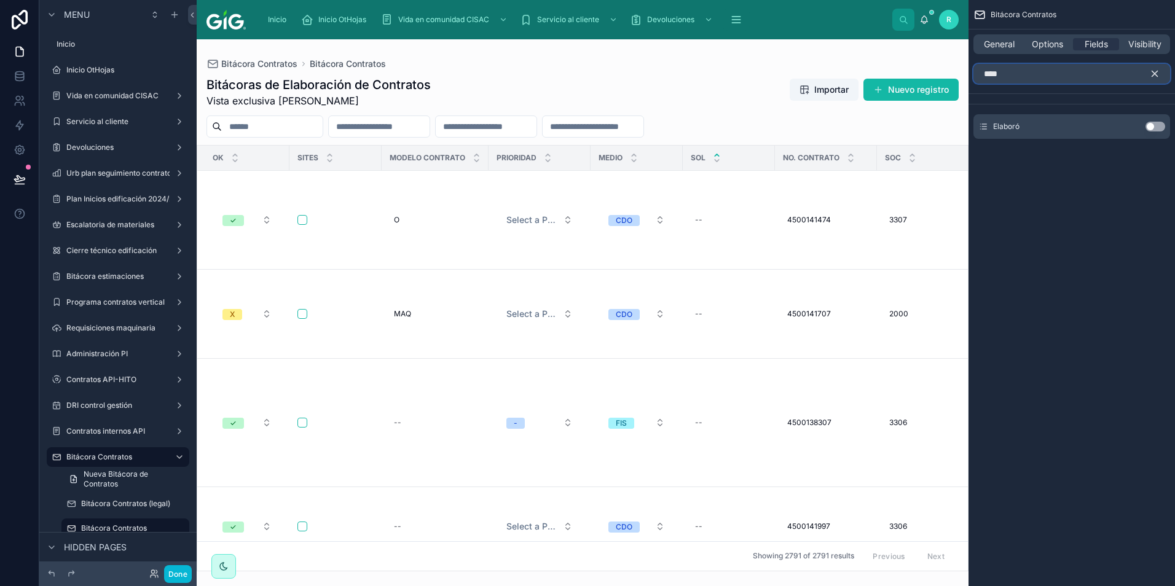
type input "****"
click at [1154, 127] on button "Use setting" at bounding box center [1155, 127] width 20 height 10
click at [1156, 72] on icon "scrollable content" at bounding box center [1155, 74] width 6 height 6
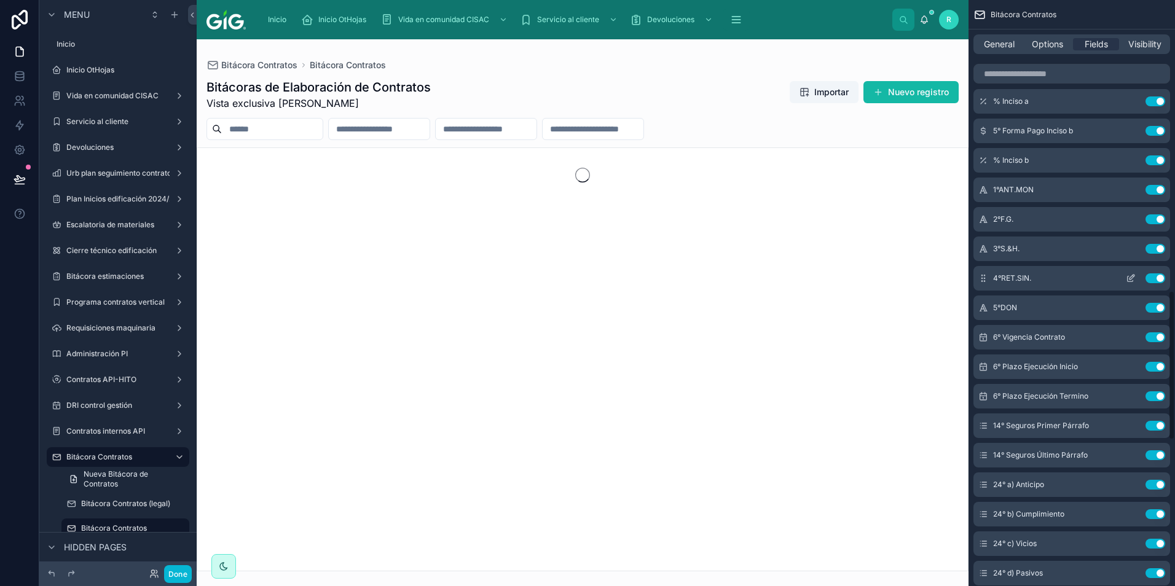
scroll to position [1413, 0]
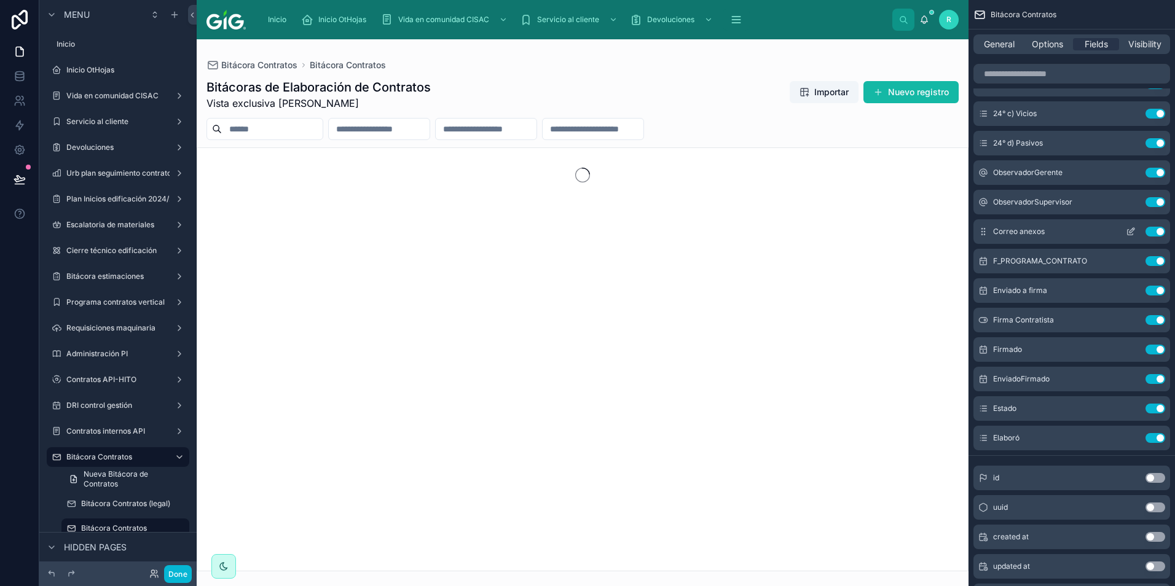
click at [1133, 229] on icon "scrollable content" at bounding box center [1130, 232] width 10 height 10
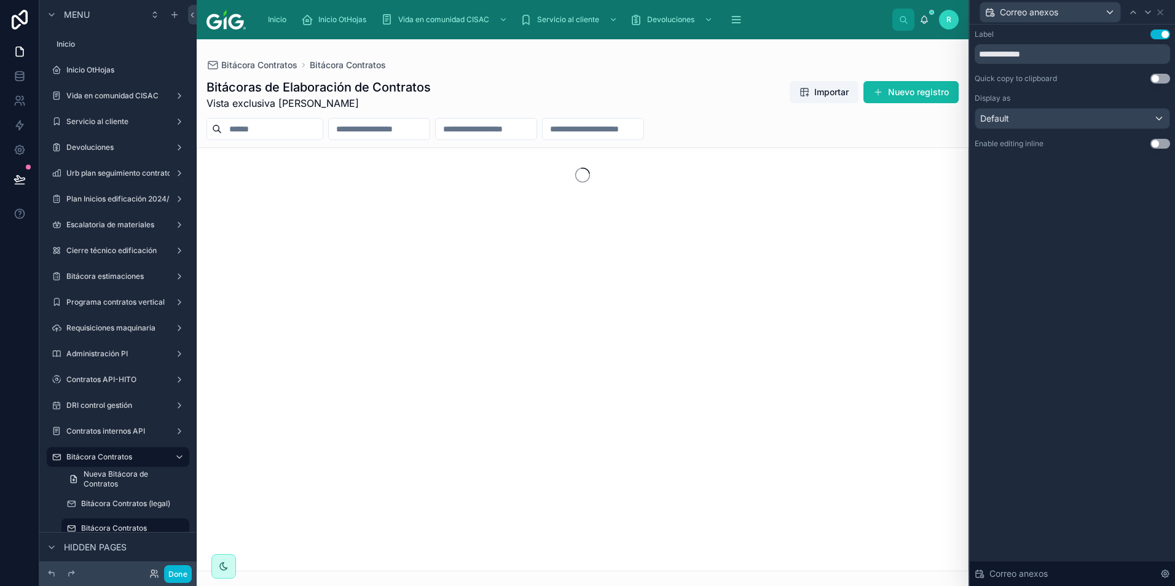
click at [1160, 145] on button "Use setting" at bounding box center [1160, 144] width 20 height 10
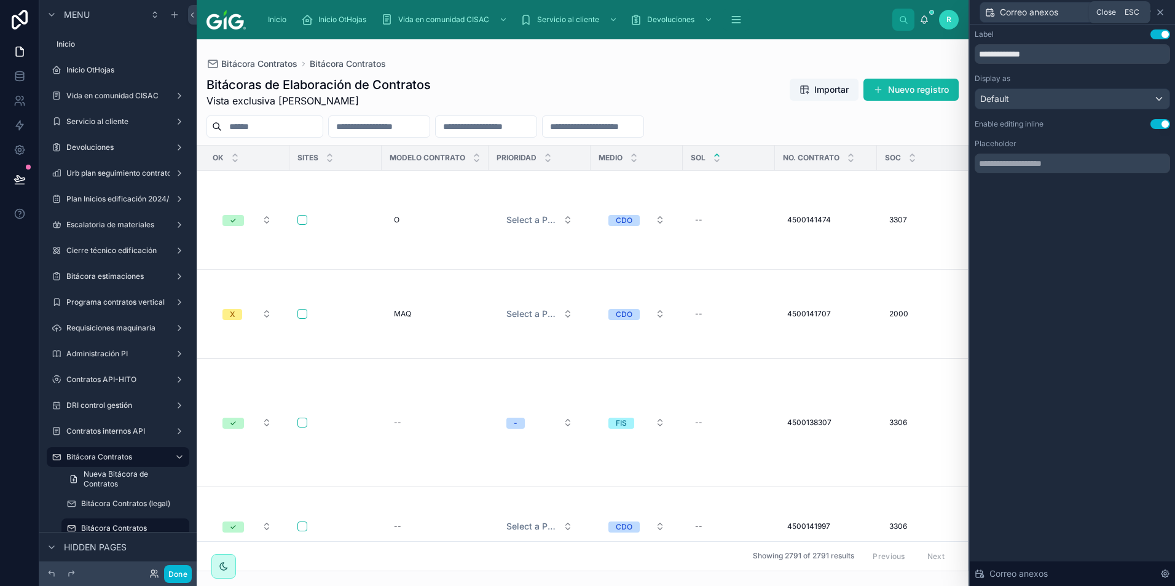
click at [1161, 13] on icon at bounding box center [1159, 12] width 5 height 5
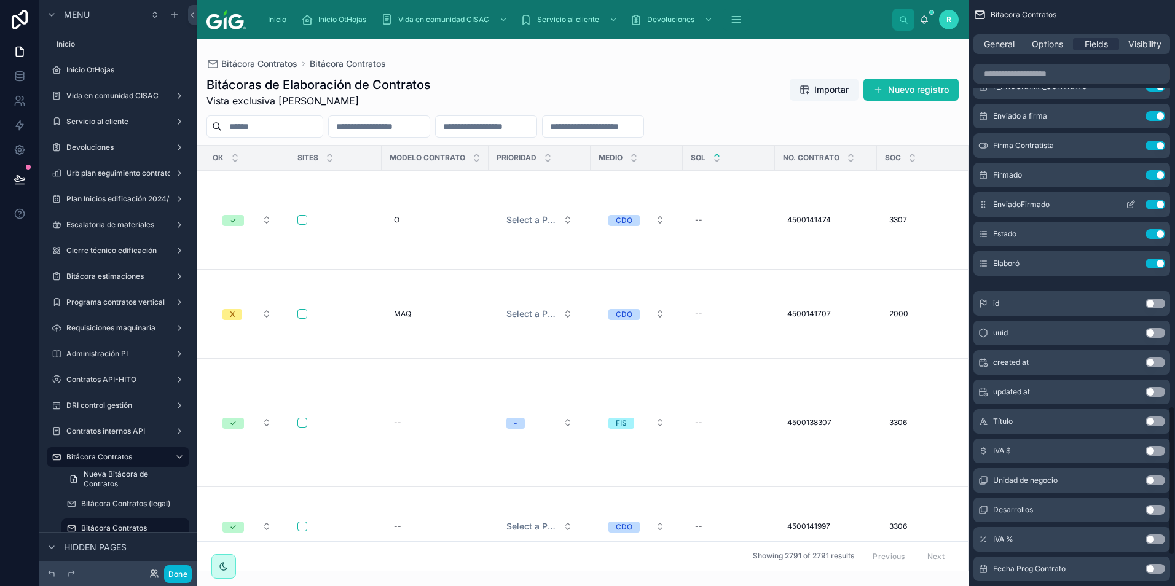
scroll to position [1583, 0]
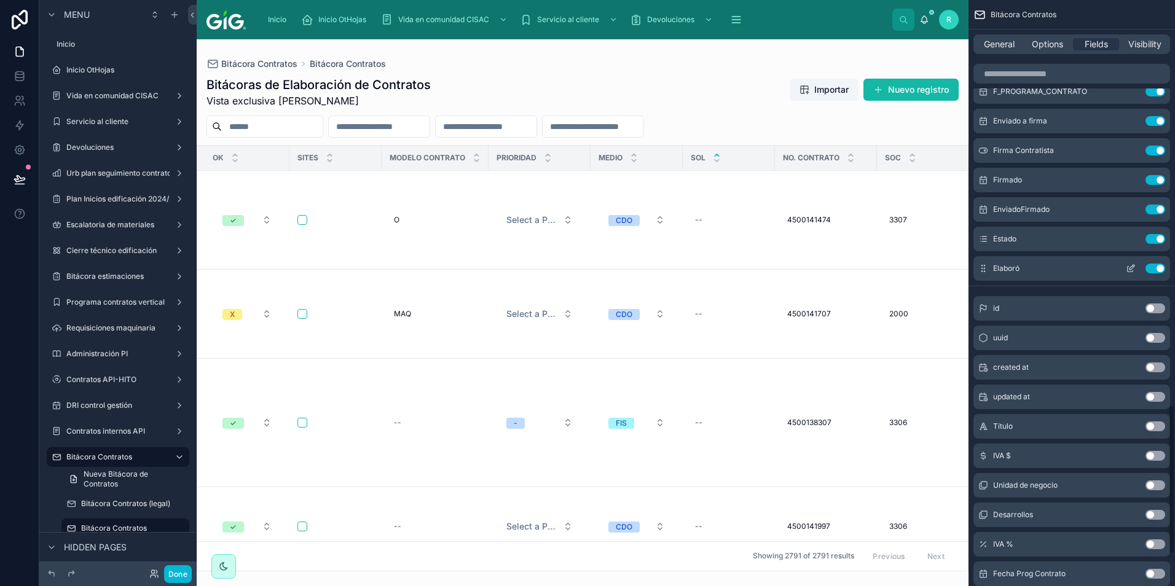
click at [1132, 268] on icon "scrollable content" at bounding box center [1130, 269] width 10 height 10
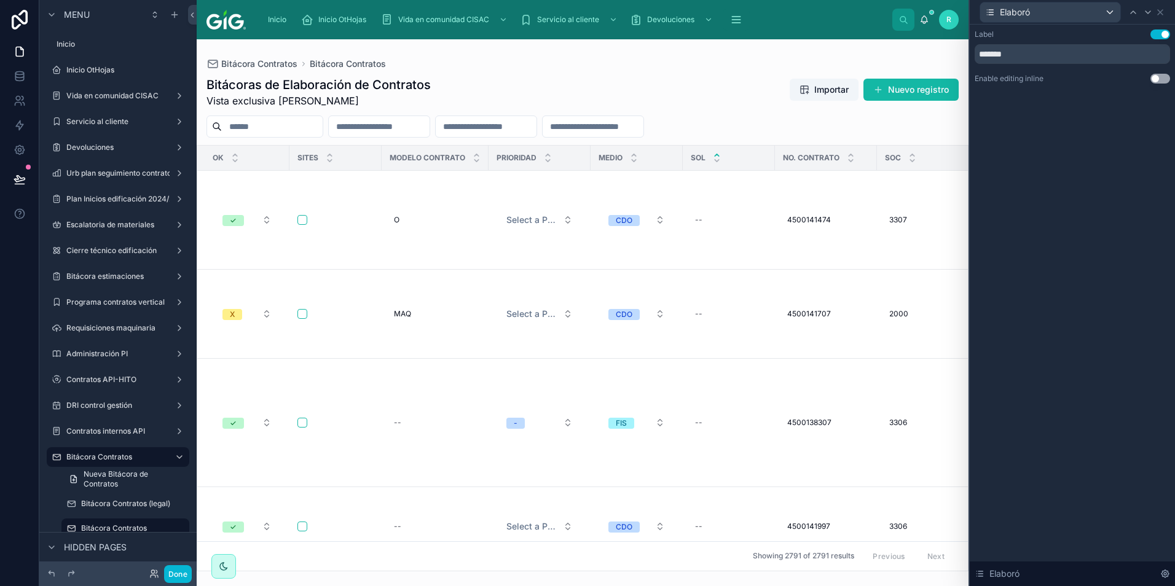
click at [1160, 80] on button "Use setting" at bounding box center [1160, 79] width 20 height 10
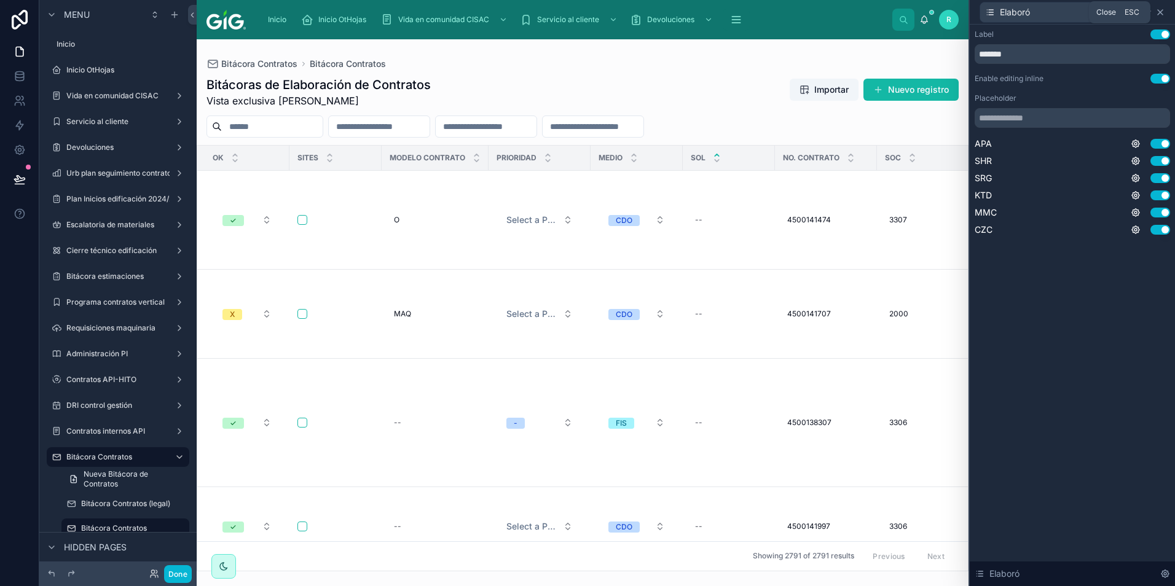
click at [1164, 13] on icon at bounding box center [1160, 12] width 10 height 10
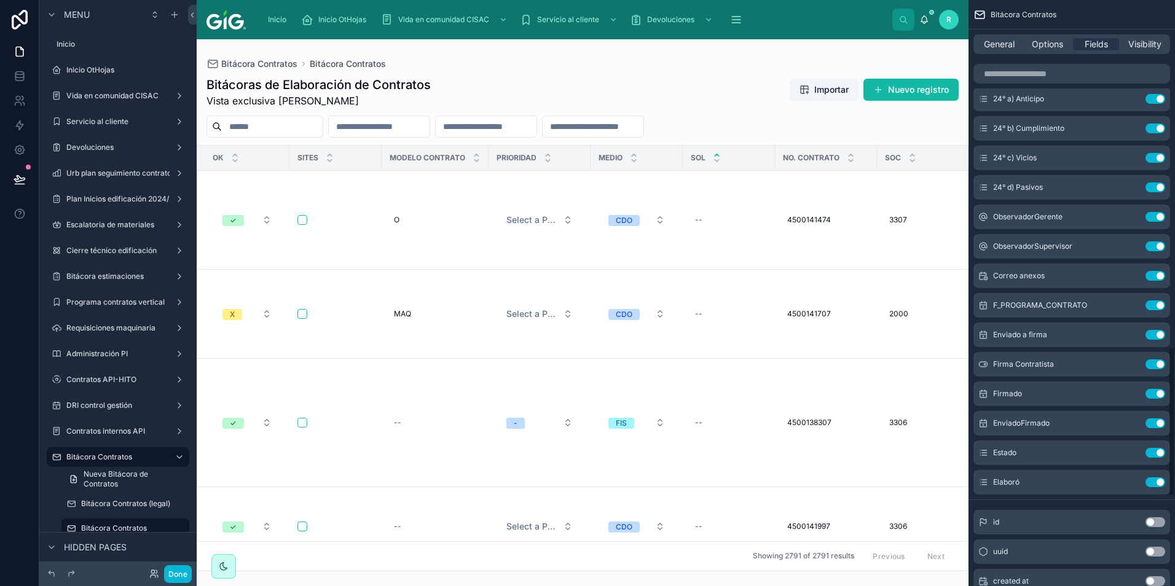
scroll to position [1337, 0]
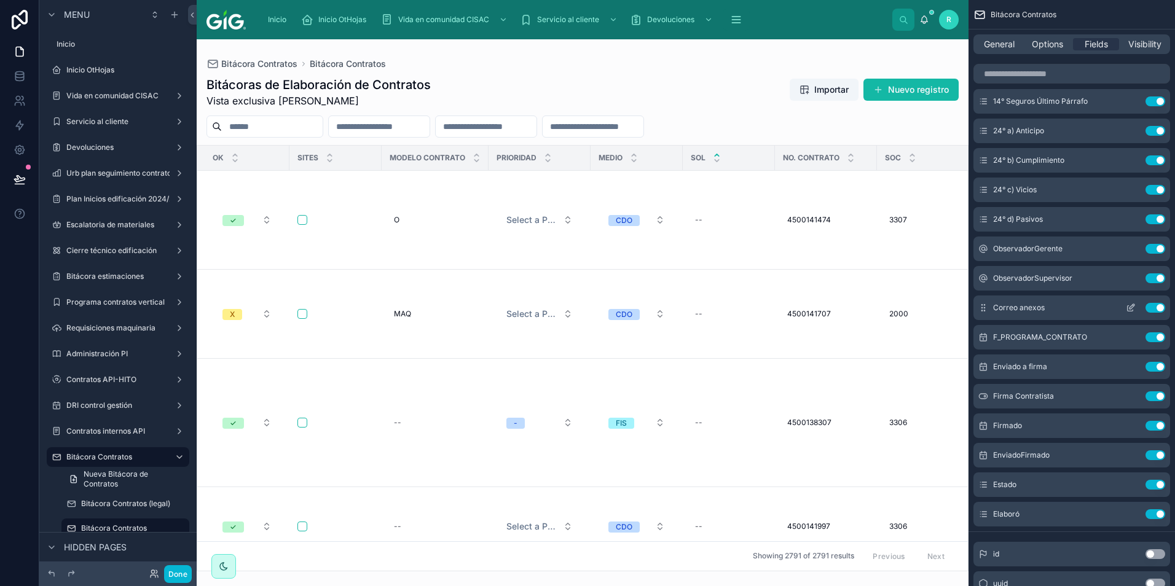
click at [1132, 308] on icon "scrollable content" at bounding box center [1131, 306] width 5 height 5
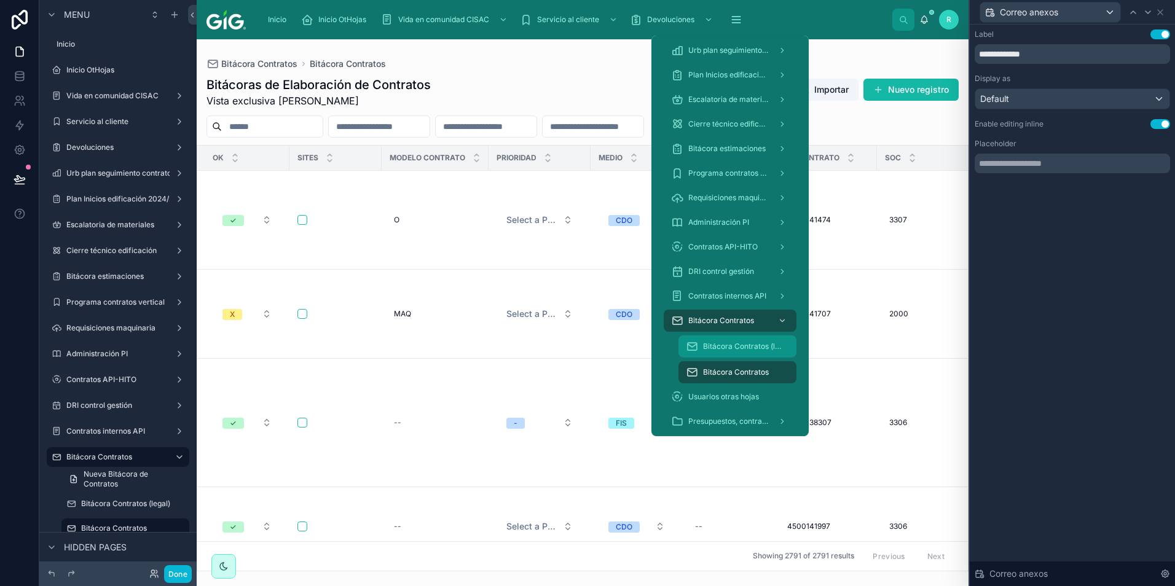
click at [748, 348] on span "Bitácora Contratos (legal)" at bounding box center [743, 347] width 81 height 10
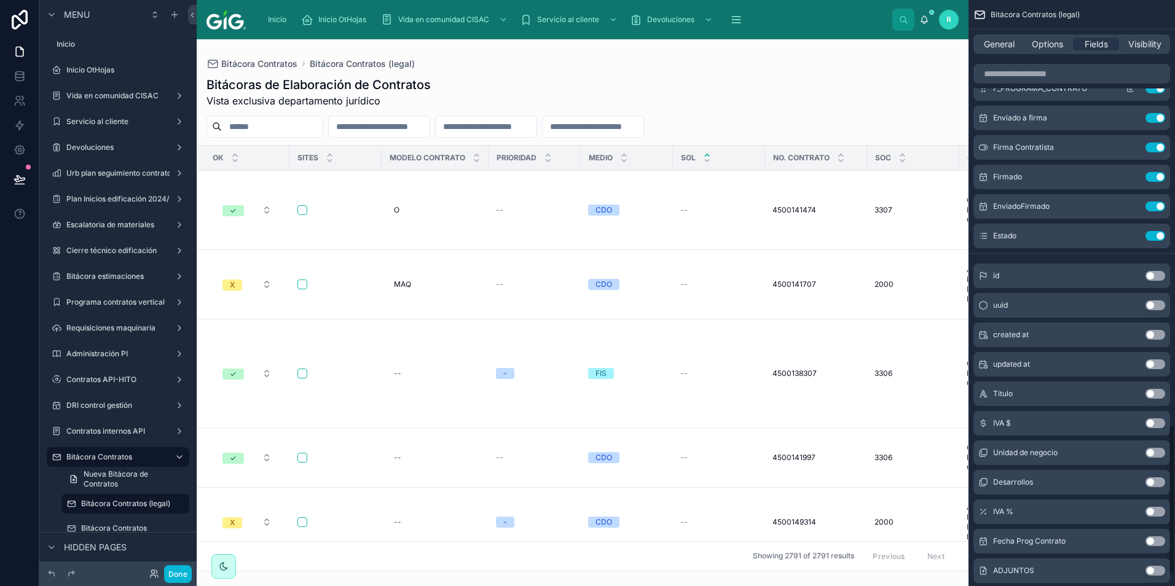
scroll to position [1583, 0]
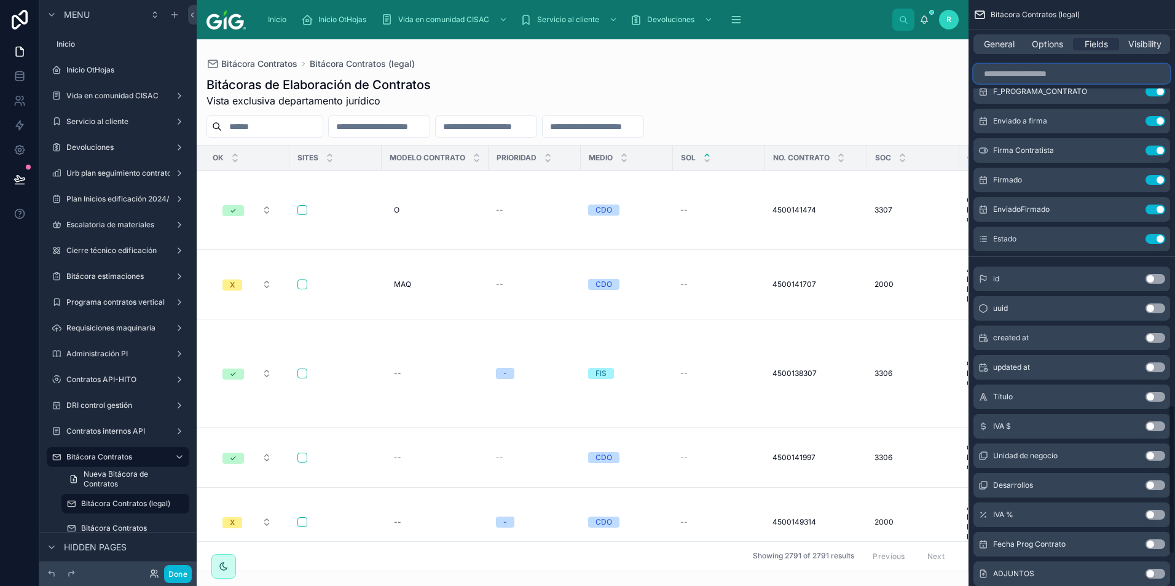
click at [1091, 71] on input "scrollable content" at bounding box center [1071, 74] width 197 height 20
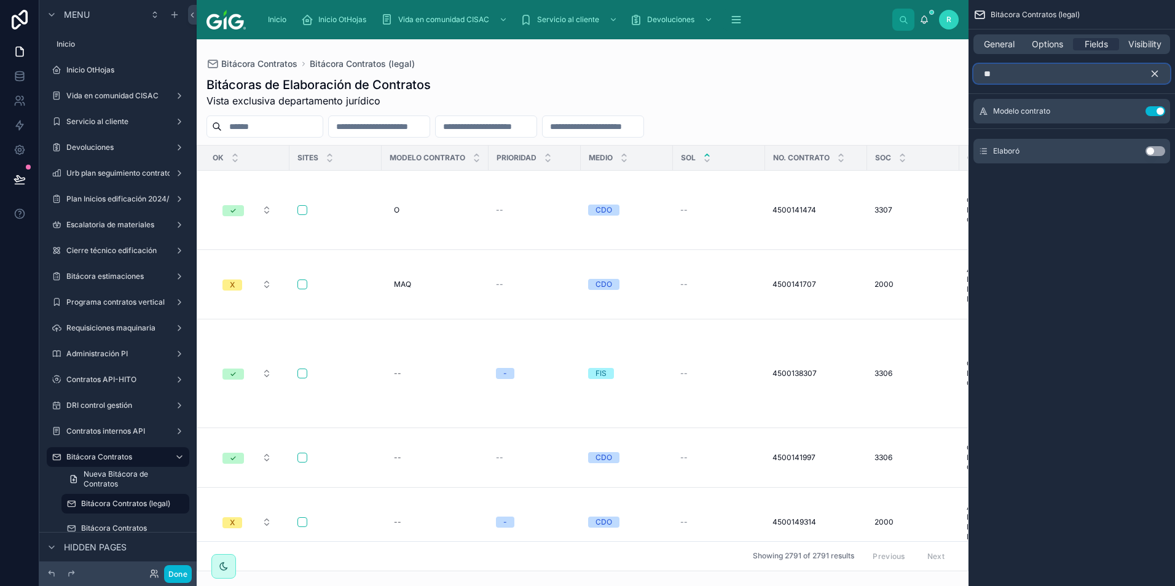
scroll to position [0, 0]
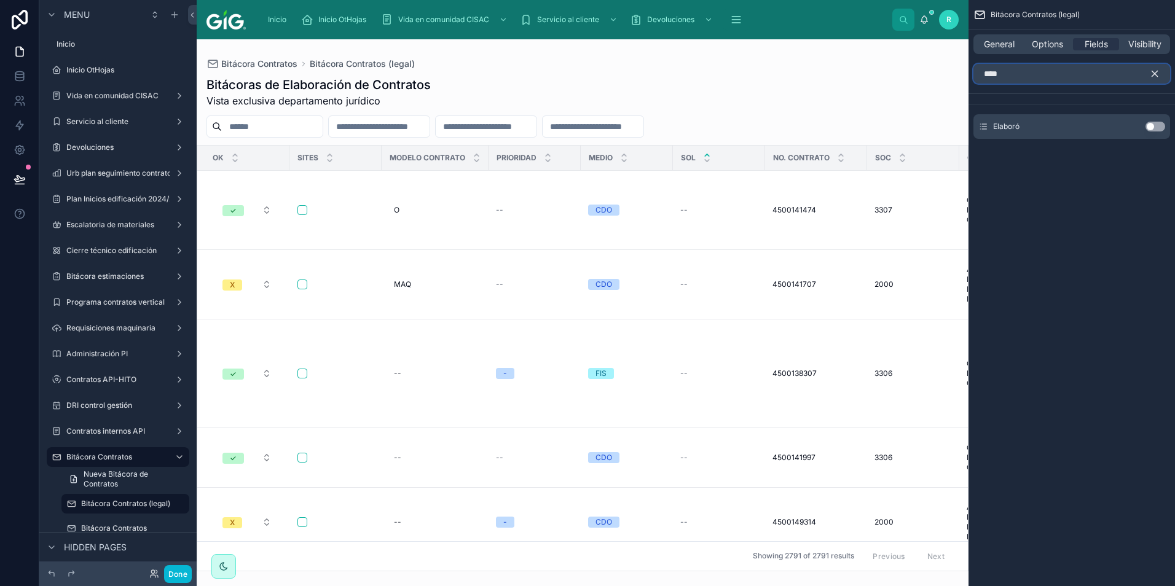
type input "****"
click at [1159, 127] on button "Use setting" at bounding box center [1155, 127] width 20 height 10
click at [1157, 72] on icon "scrollable content" at bounding box center [1154, 73] width 11 height 11
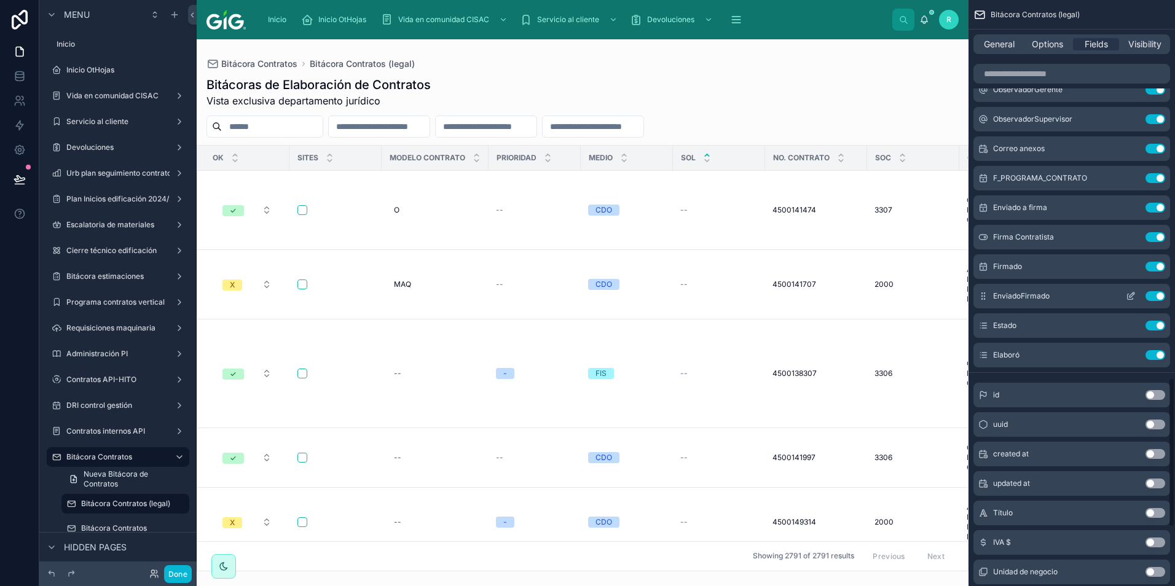
scroll to position [1474, 0]
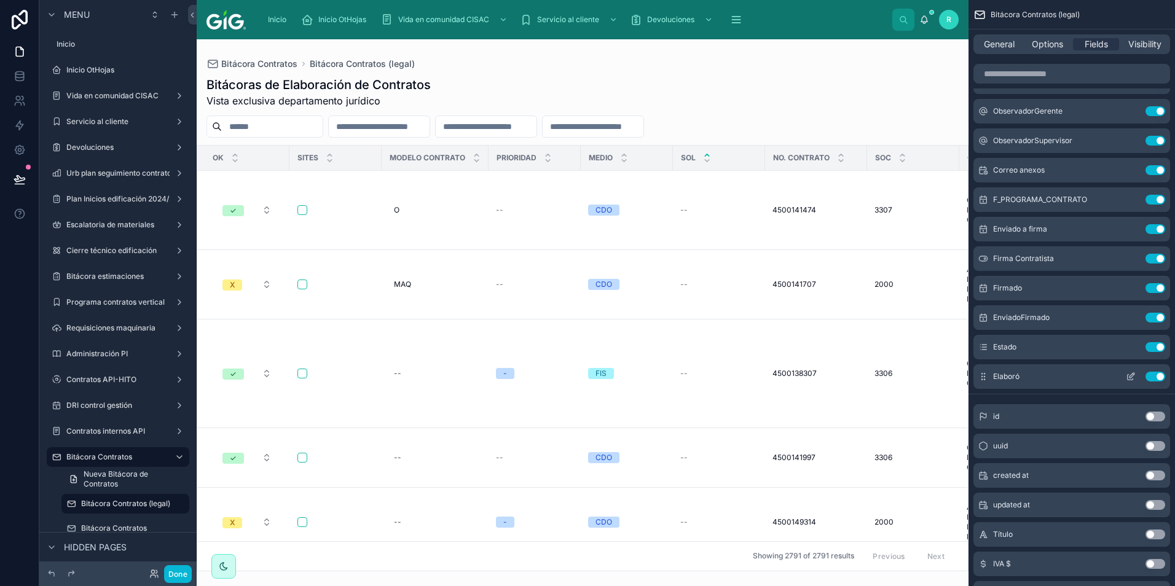
click at [1132, 373] on icon "scrollable content" at bounding box center [1130, 377] width 10 height 10
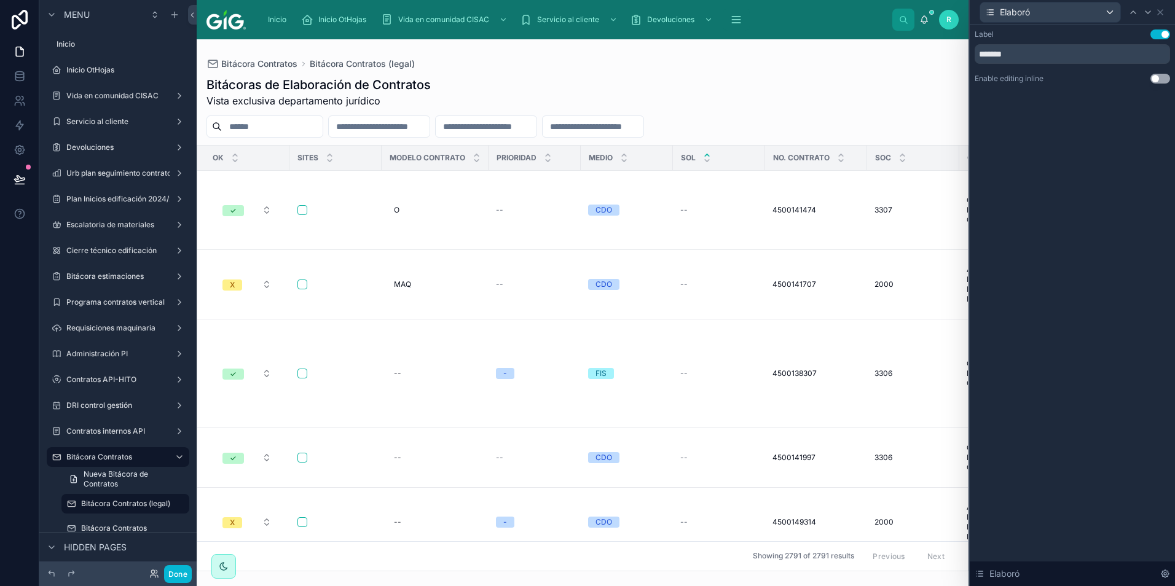
click at [1158, 79] on button "Use setting" at bounding box center [1160, 79] width 20 height 10
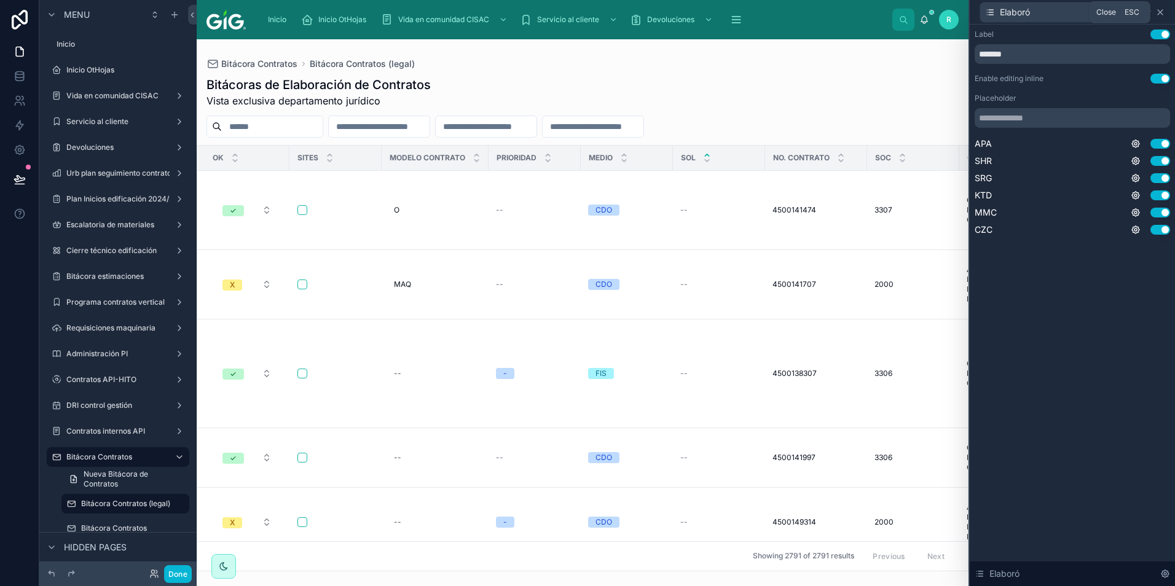
click at [1162, 12] on icon at bounding box center [1160, 12] width 10 height 10
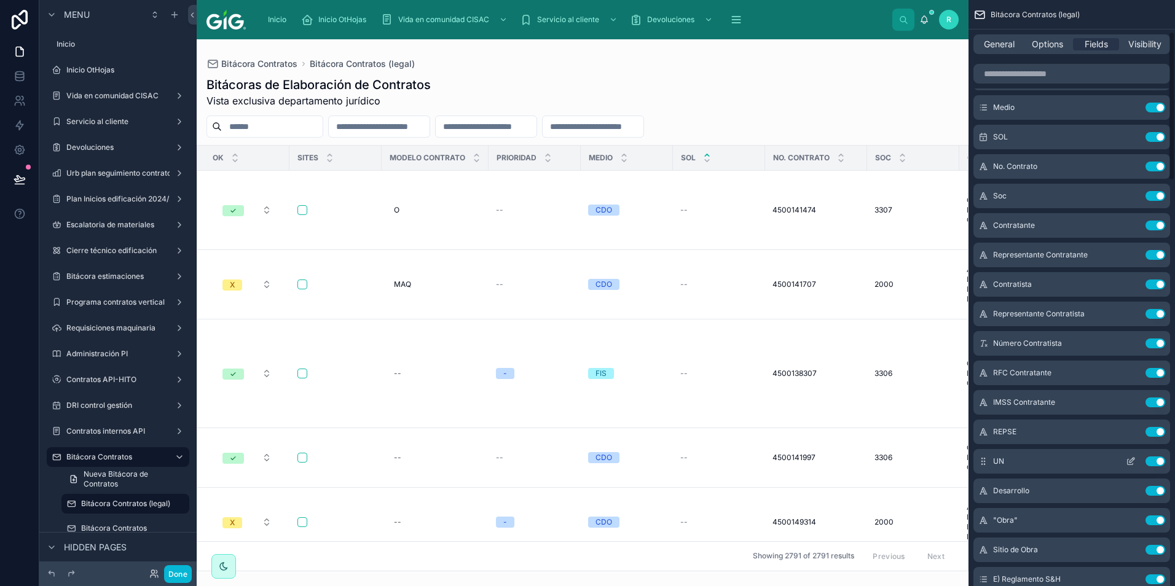
scroll to position [123, 0]
click at [1129, 313] on icon "scrollable content" at bounding box center [1130, 313] width 10 height 10
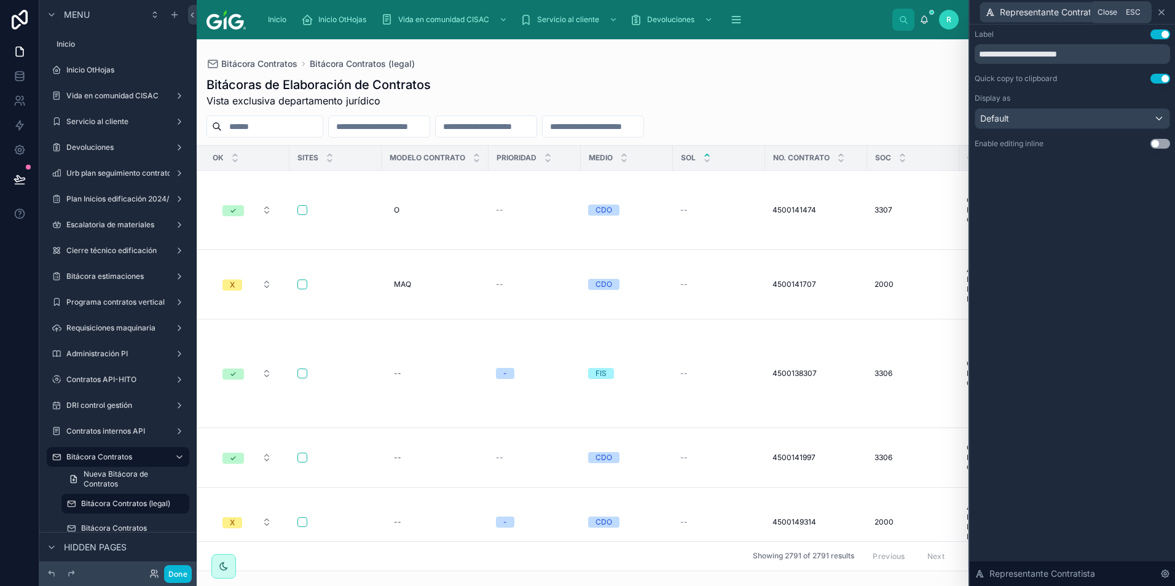
click at [1164, 13] on icon at bounding box center [1161, 12] width 10 height 10
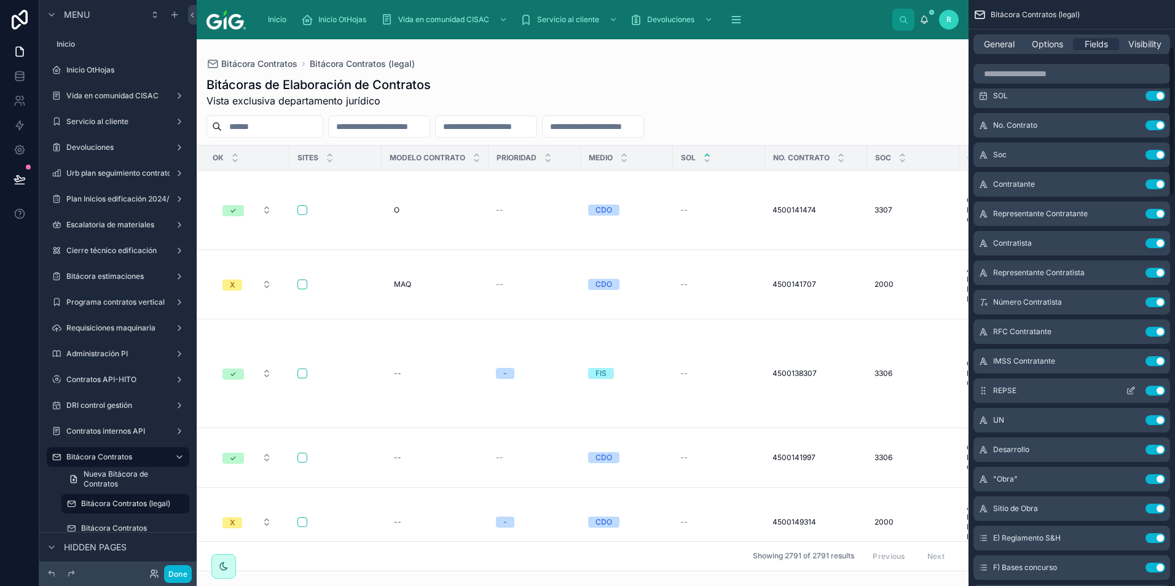
scroll to position [184, 0]
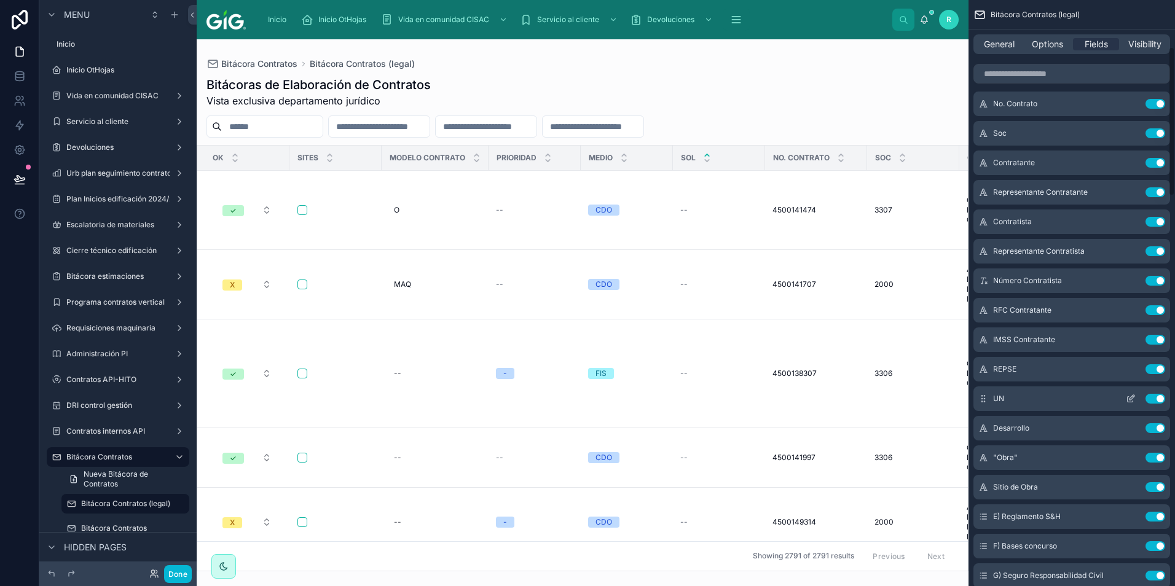
click at [1131, 397] on icon "scrollable content" at bounding box center [1130, 399] width 10 height 10
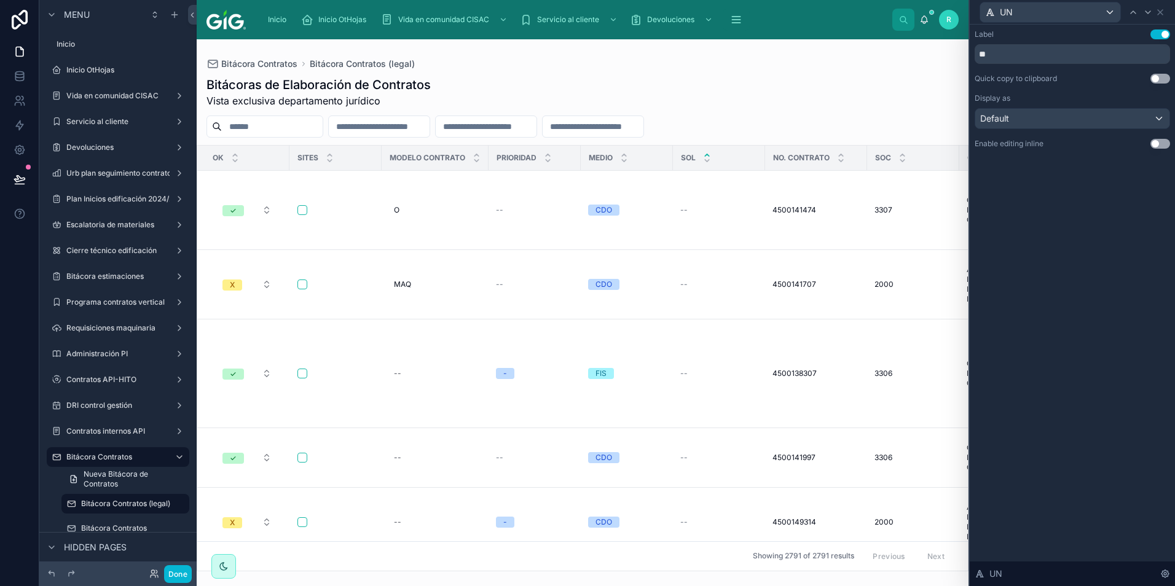
click at [1160, 78] on button "Use setting" at bounding box center [1160, 79] width 20 height 10
click at [1146, 13] on icon at bounding box center [1148, 12] width 10 height 10
click at [1158, 80] on button "Use setting" at bounding box center [1160, 79] width 20 height 10
click at [1160, 17] on icon at bounding box center [1160, 12] width 10 height 10
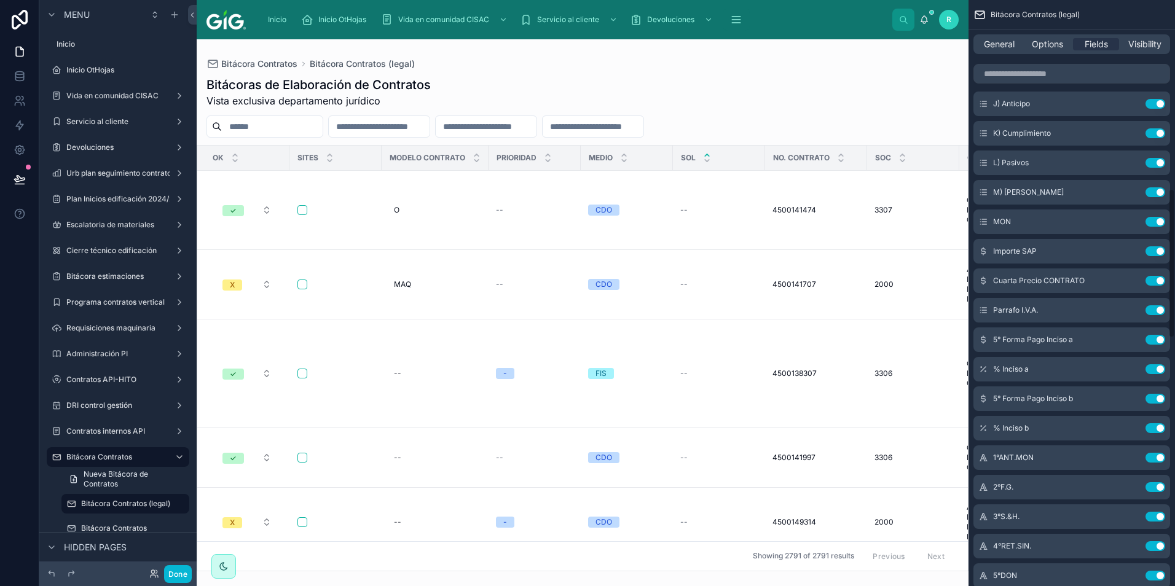
scroll to position [737, 0]
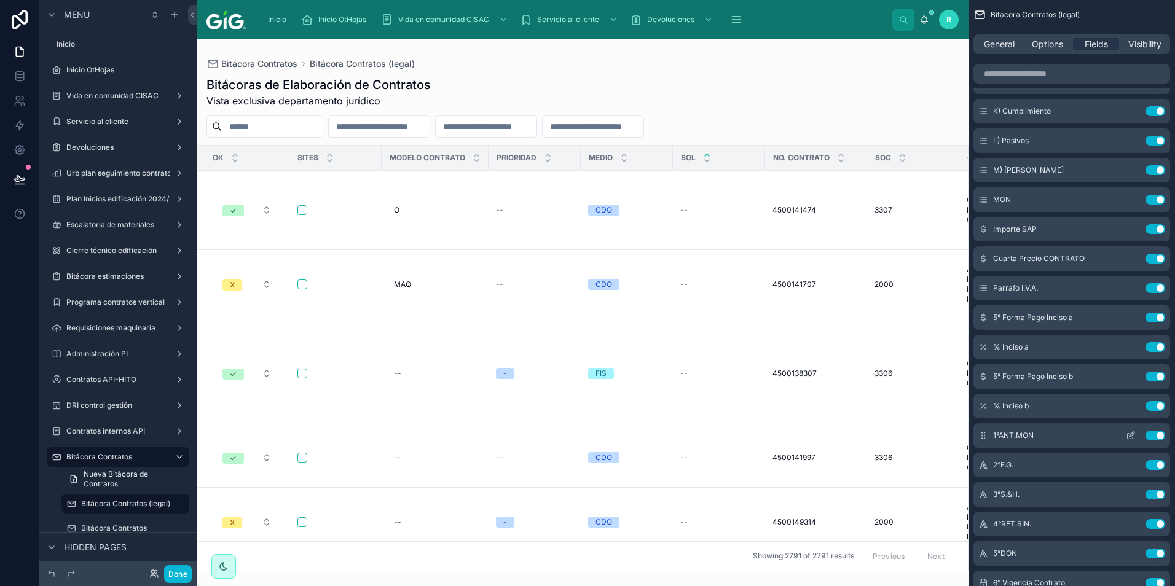
click at [1132, 434] on icon "scrollable content" at bounding box center [1130, 436] width 10 height 10
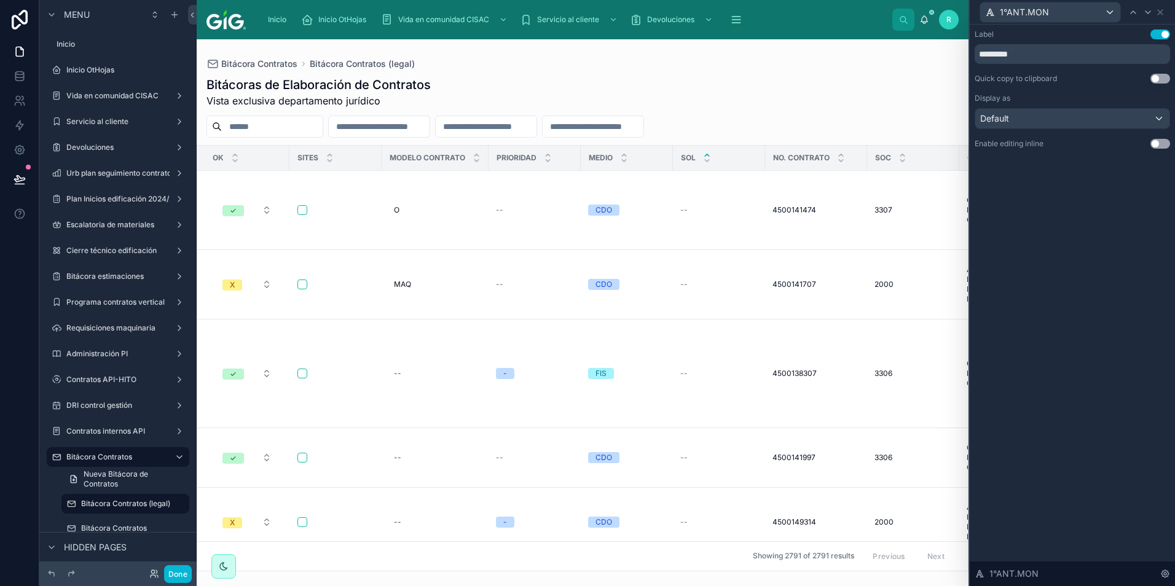
click at [1159, 79] on button "Use setting" at bounding box center [1160, 79] width 20 height 10
click at [1151, 11] on icon at bounding box center [1148, 12] width 10 height 10
click at [1157, 77] on button "Use setting" at bounding box center [1160, 79] width 20 height 10
click at [1148, 14] on icon at bounding box center [1147, 12] width 5 height 2
click at [1159, 77] on button "Use setting" at bounding box center [1160, 79] width 20 height 10
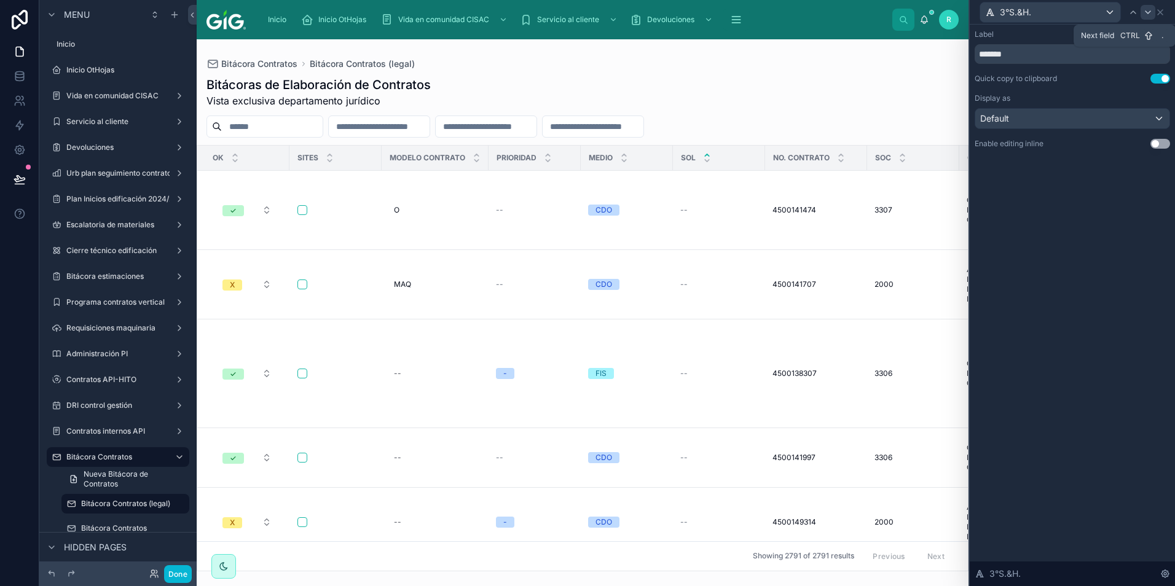
click at [1148, 14] on icon at bounding box center [1148, 12] width 10 height 10
click at [1151, 16] on icon at bounding box center [1148, 12] width 10 height 10
click at [1159, 78] on button "Use setting" at bounding box center [1160, 79] width 20 height 10
click at [1150, 12] on icon at bounding box center [1148, 12] width 10 height 10
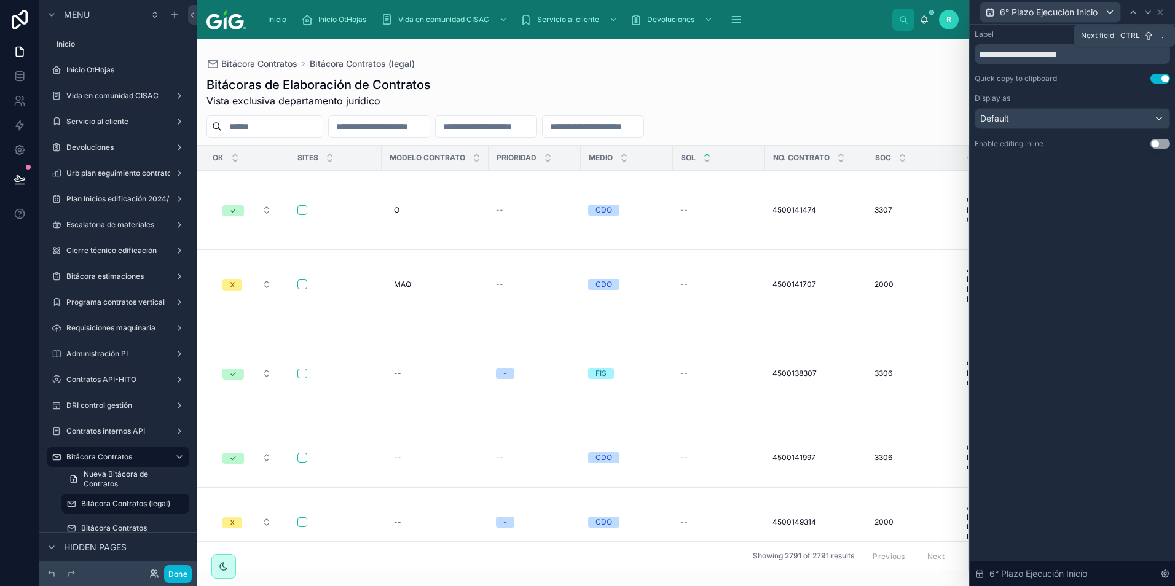
click at [1150, 12] on icon at bounding box center [1148, 12] width 10 height 10
click at [1134, 13] on icon at bounding box center [1137, 12] width 10 height 10
click at [1134, 13] on icon at bounding box center [1133, 12] width 10 height 10
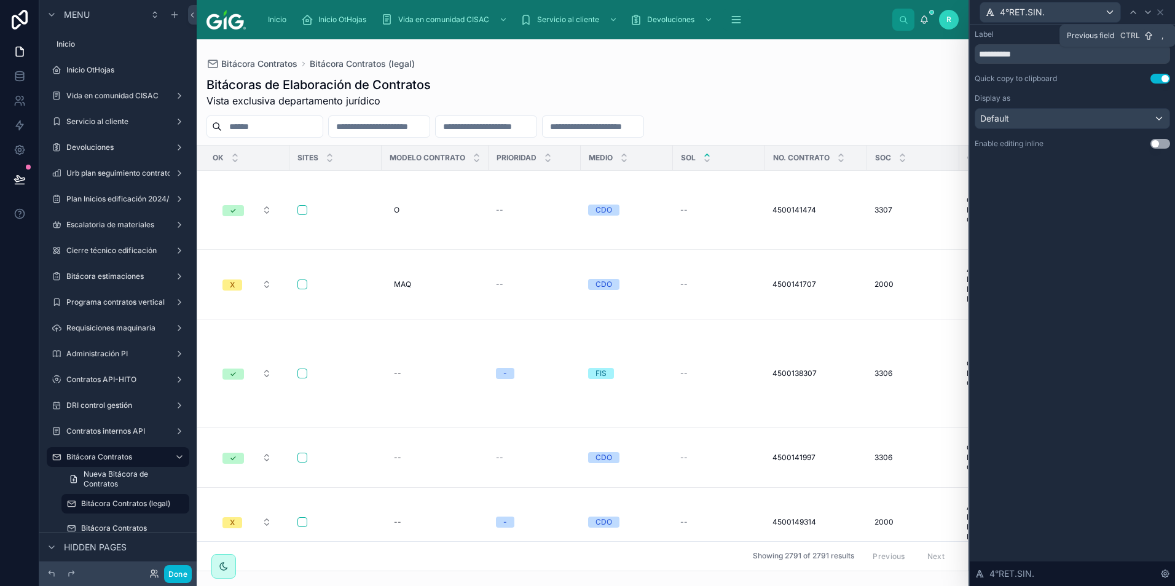
click at [1134, 13] on icon at bounding box center [1133, 12] width 10 height 10
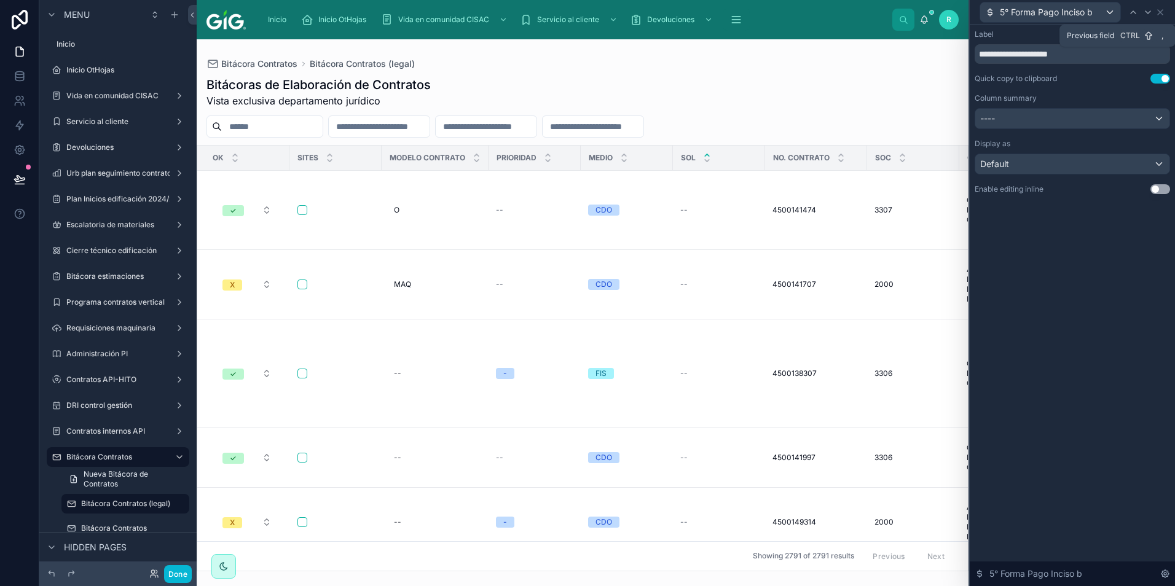
click at [1134, 13] on icon at bounding box center [1133, 12] width 10 height 10
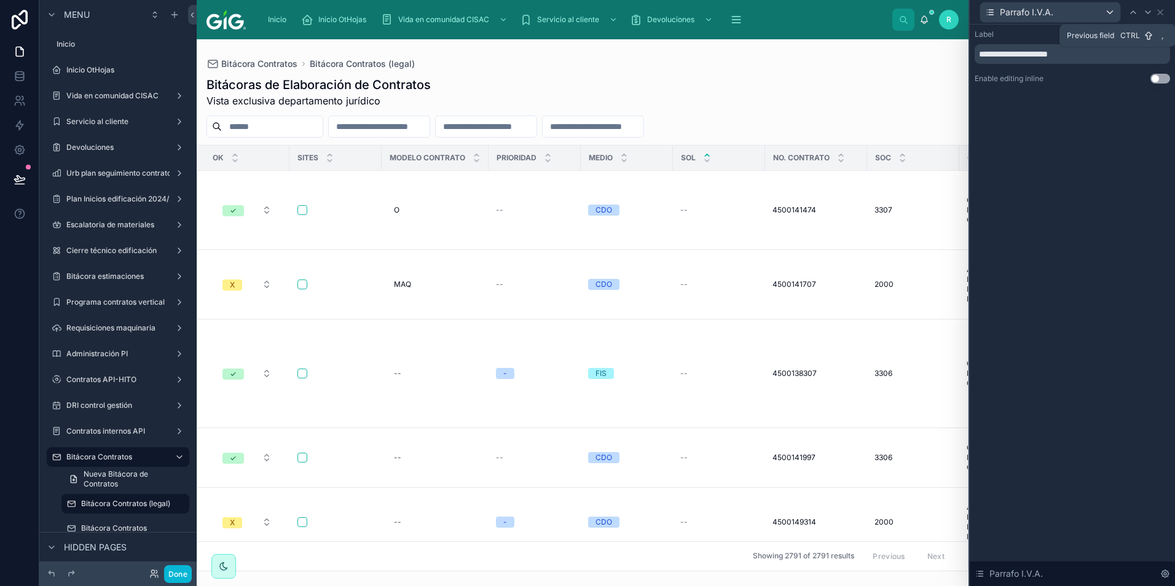
click at [1134, 13] on icon at bounding box center [1133, 12] width 10 height 10
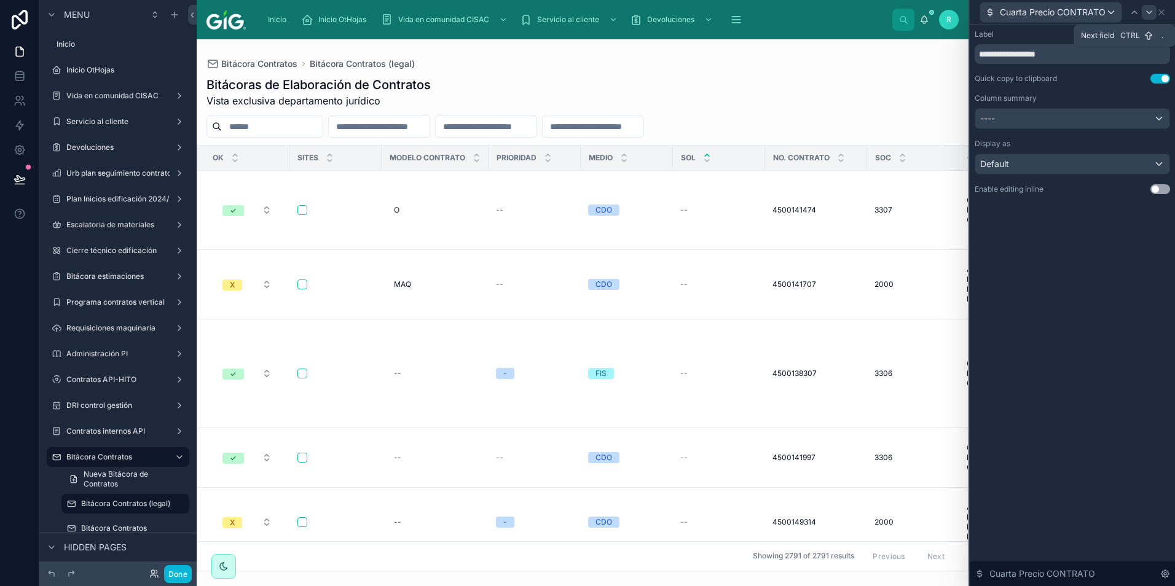
click at [1147, 15] on icon at bounding box center [1149, 12] width 10 height 10
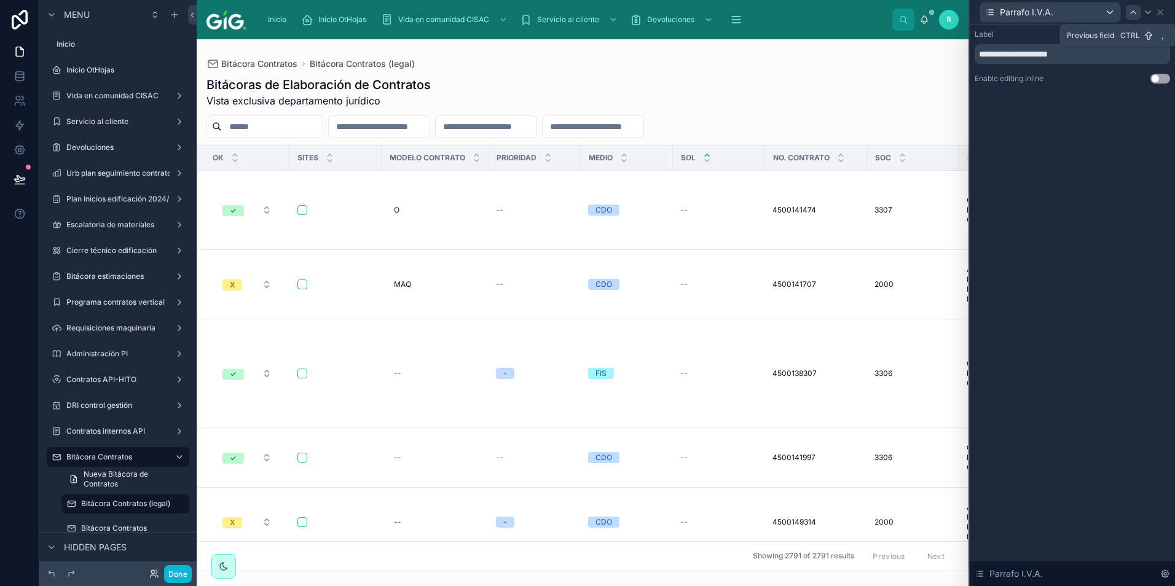
click at [1128, 15] on icon at bounding box center [1133, 12] width 10 height 10
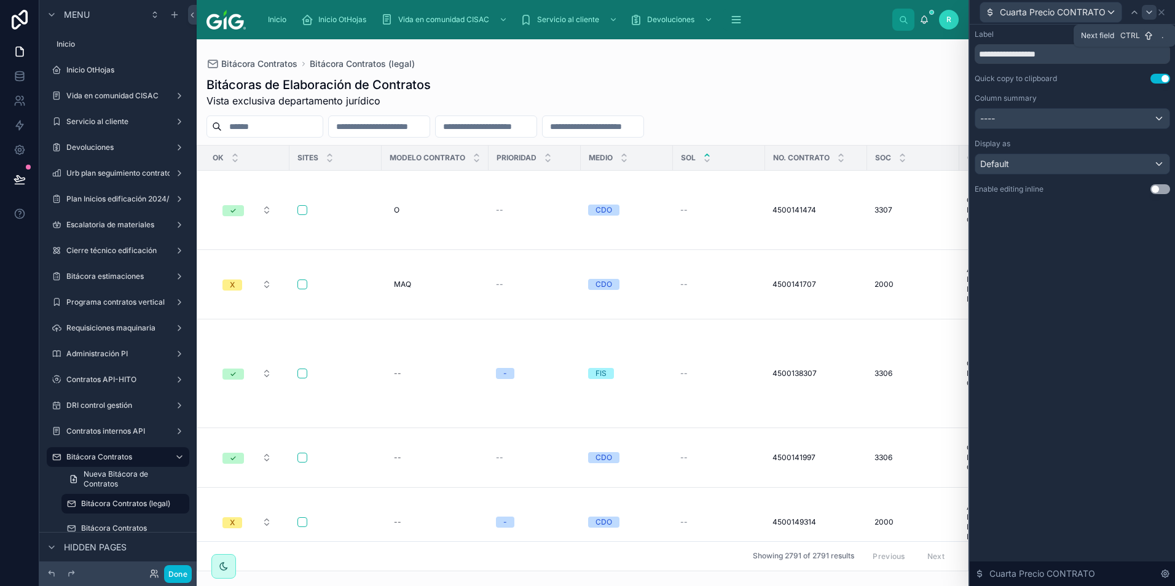
click at [1149, 18] on div at bounding box center [1148, 12] width 15 height 15
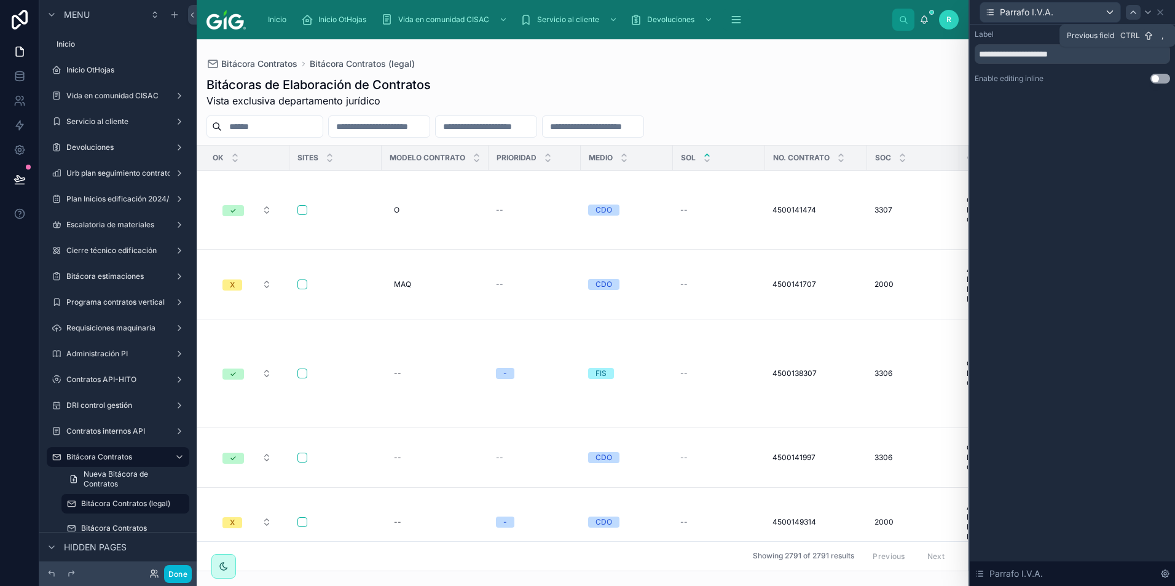
click at [1130, 15] on icon at bounding box center [1133, 12] width 10 height 10
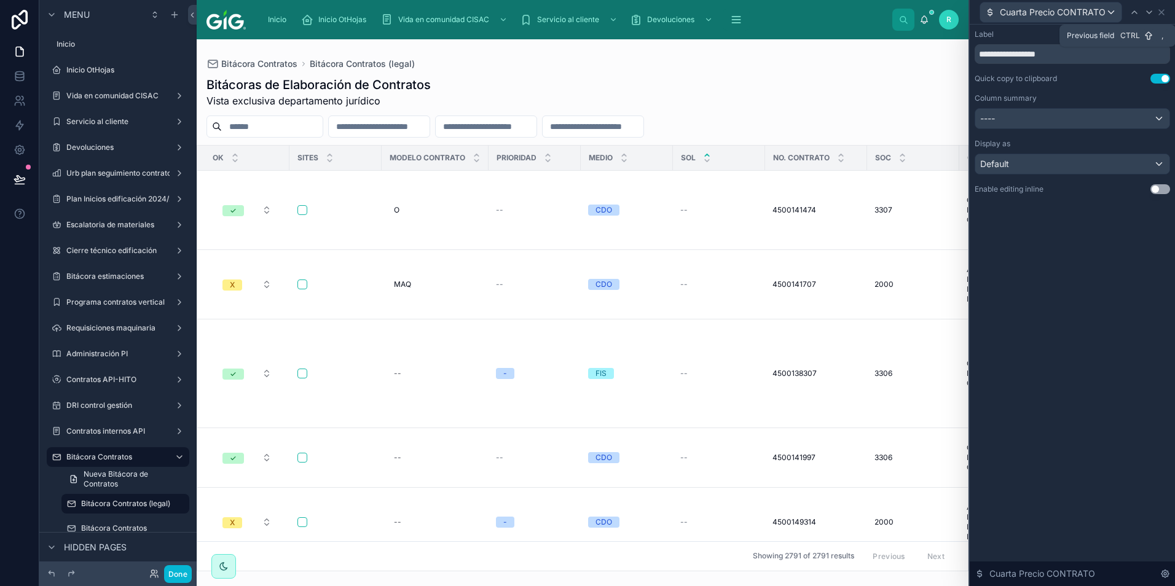
click at [1130, 15] on icon at bounding box center [1134, 12] width 10 height 10
click at [1130, 15] on icon at bounding box center [1133, 12] width 10 height 10
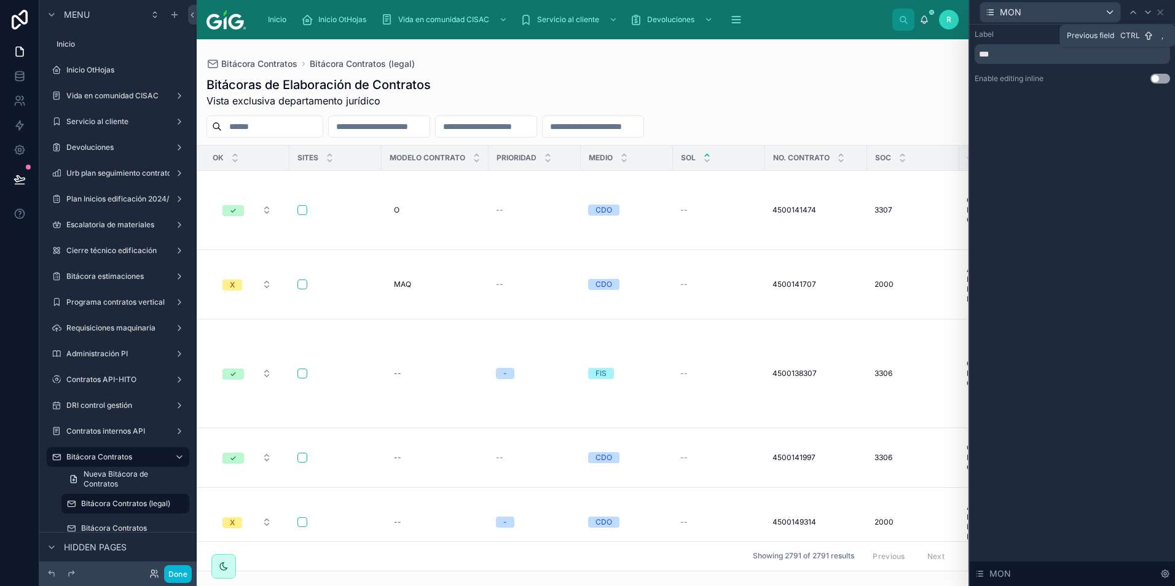
click at [1130, 15] on icon at bounding box center [1133, 12] width 10 height 10
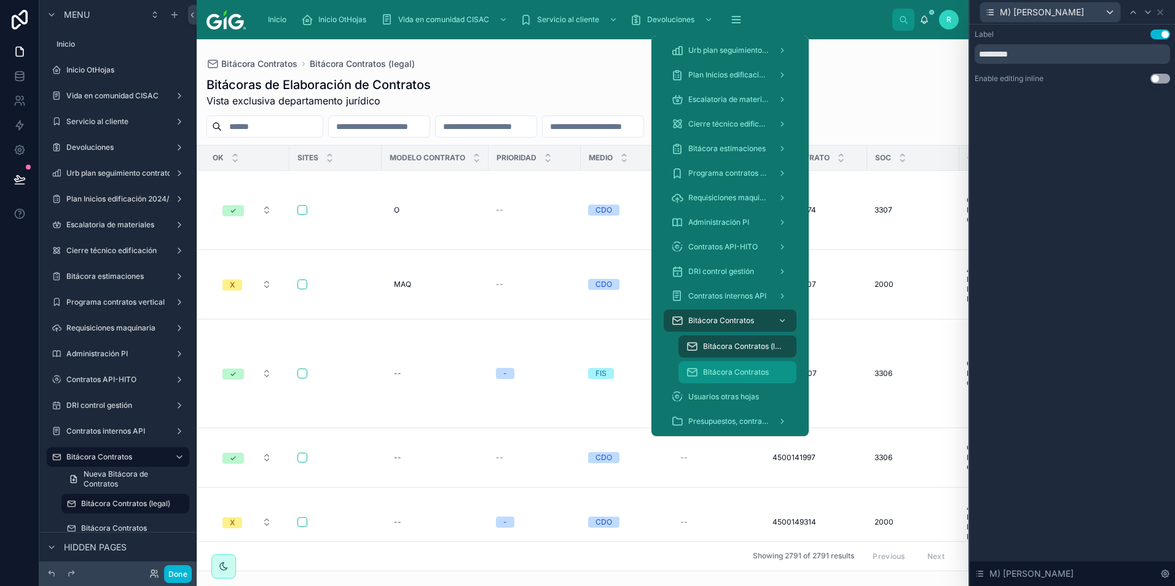
click at [735, 375] on span "Bitácora Contratos" at bounding box center [736, 372] width 66 height 10
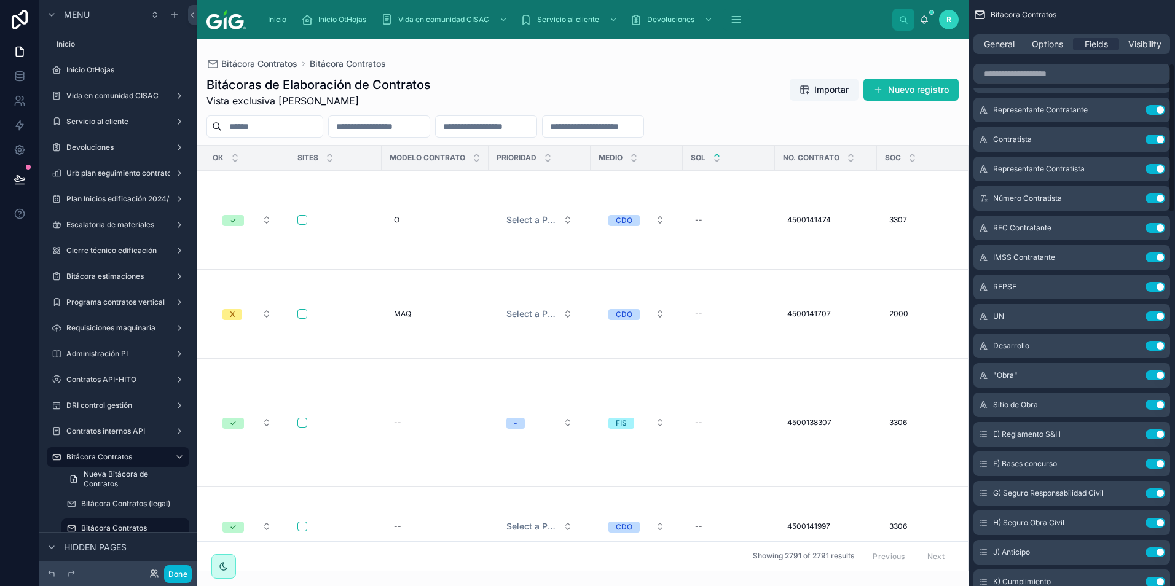
scroll to position [246, 0]
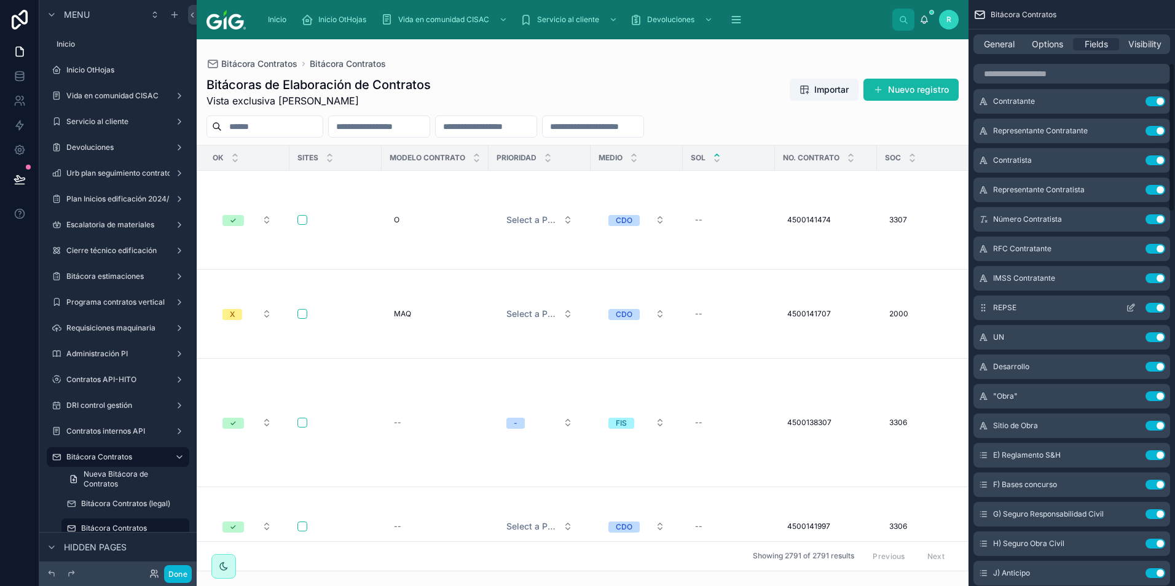
click at [1128, 306] on icon "scrollable content" at bounding box center [1130, 309] width 6 height 6
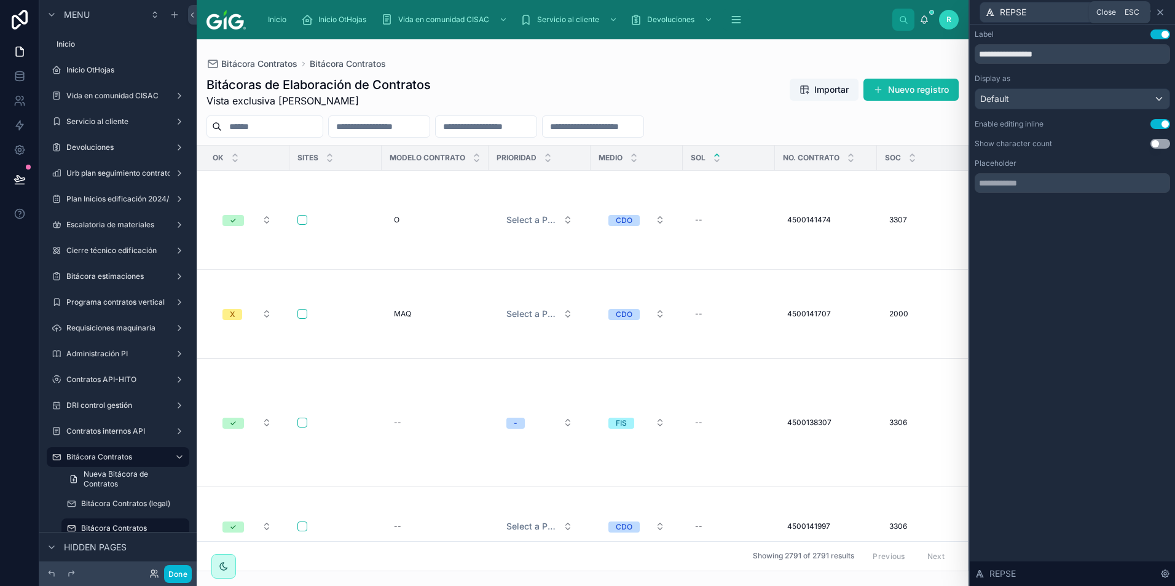
click at [1163, 15] on icon at bounding box center [1160, 12] width 10 height 10
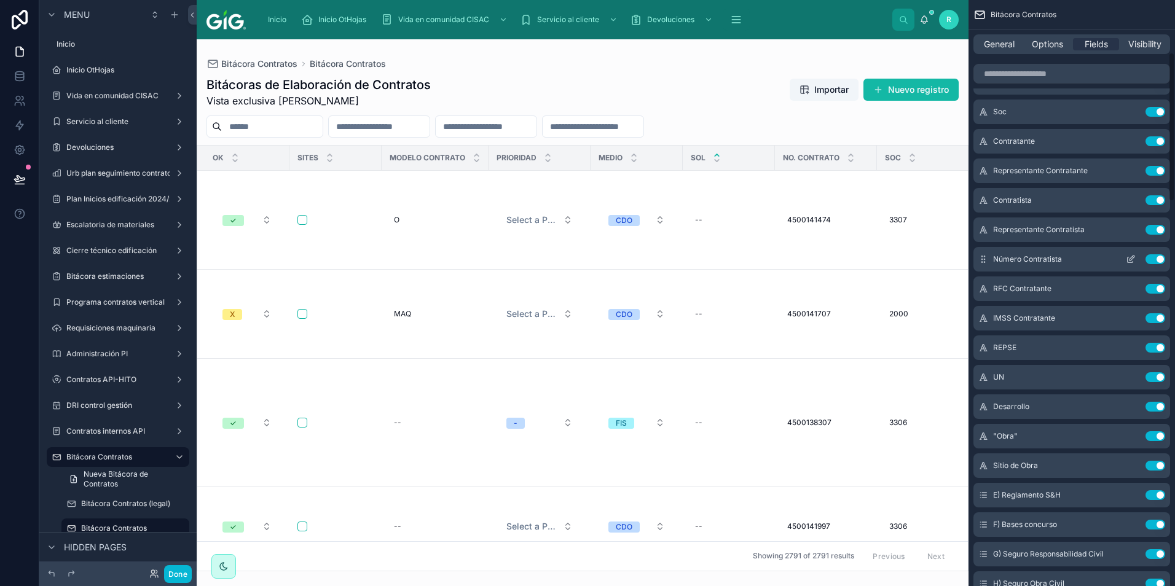
scroll to position [184, 0]
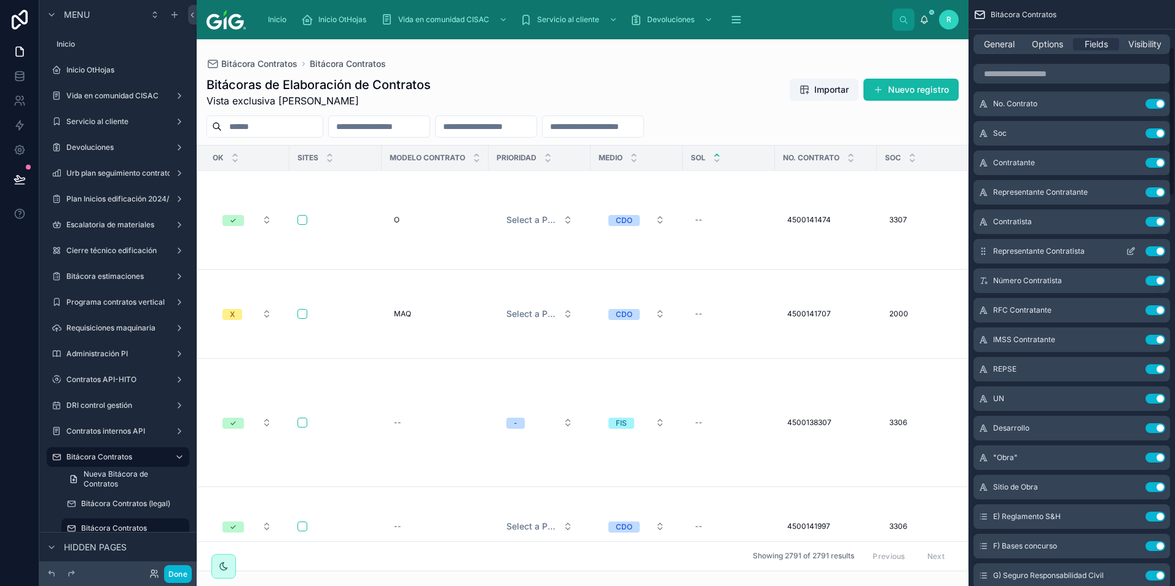
click at [1125, 252] on button "scrollable content" at bounding box center [1131, 251] width 20 height 10
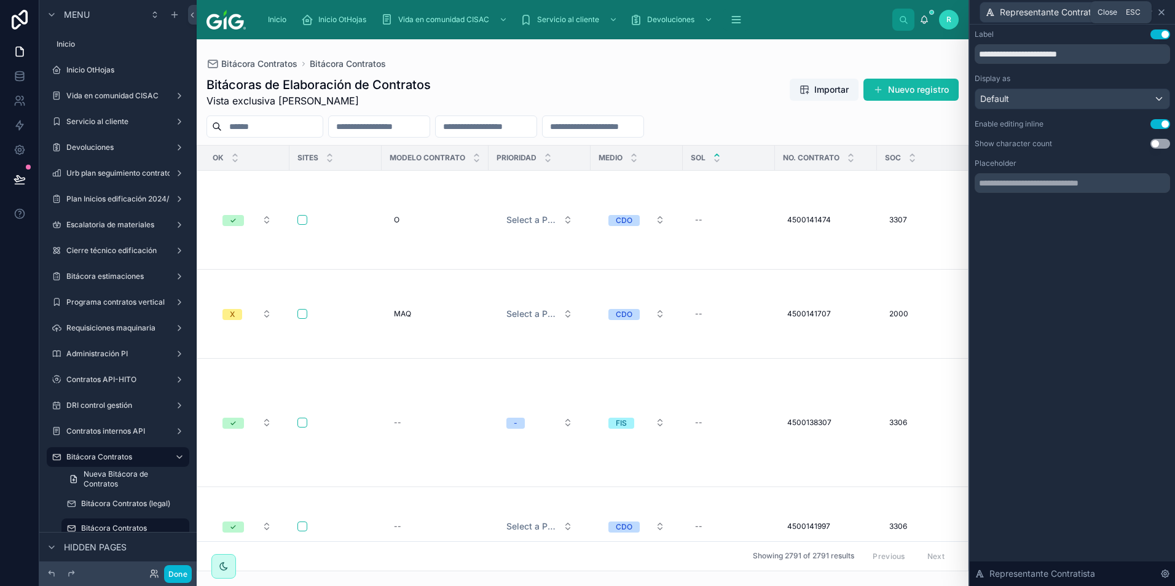
click at [1162, 10] on icon at bounding box center [1161, 12] width 10 height 10
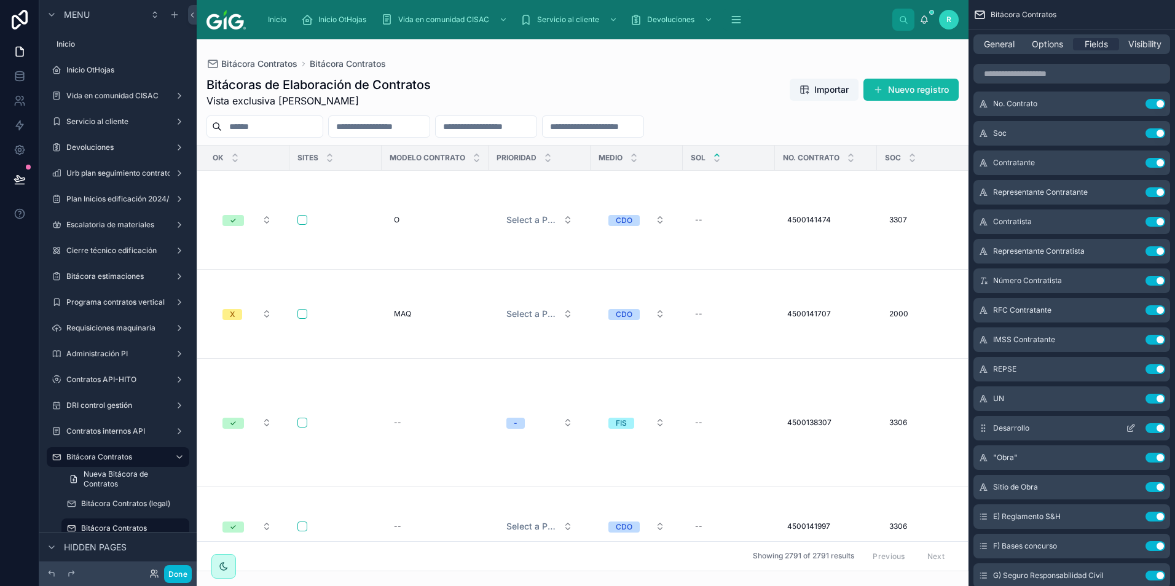
click at [1133, 427] on icon "scrollable content" at bounding box center [1131, 427] width 5 height 5
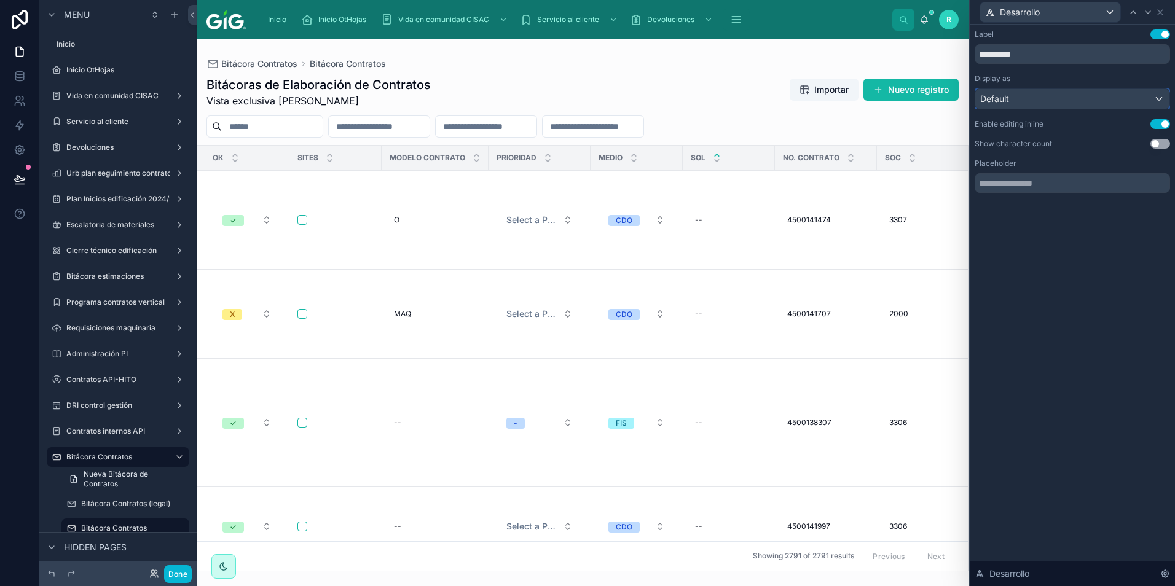
click at [1046, 92] on div "Default" at bounding box center [1072, 99] width 194 height 20
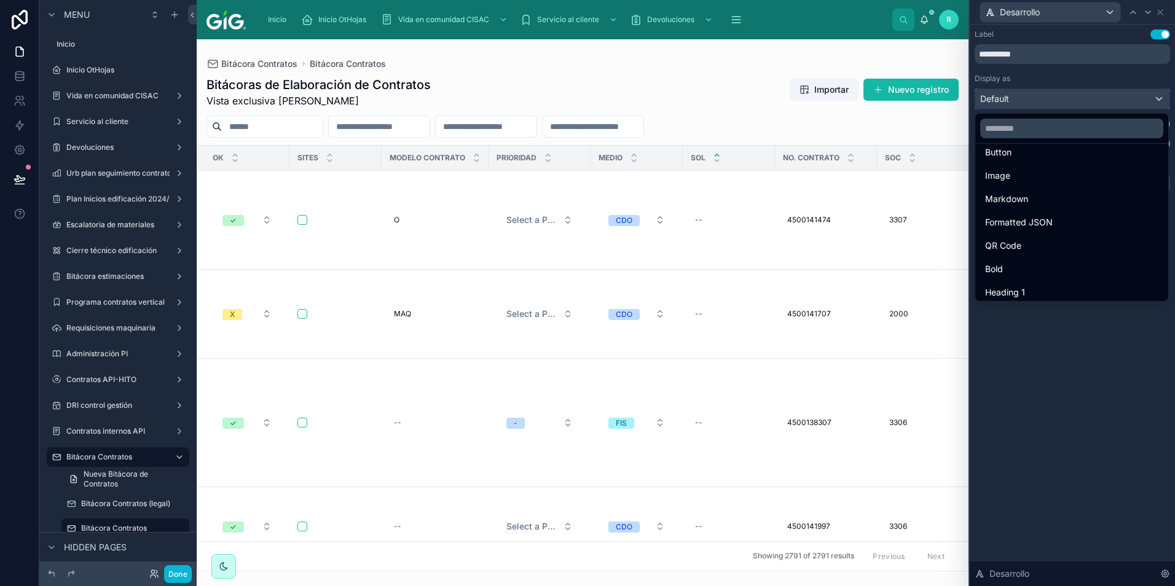
scroll to position [0, 0]
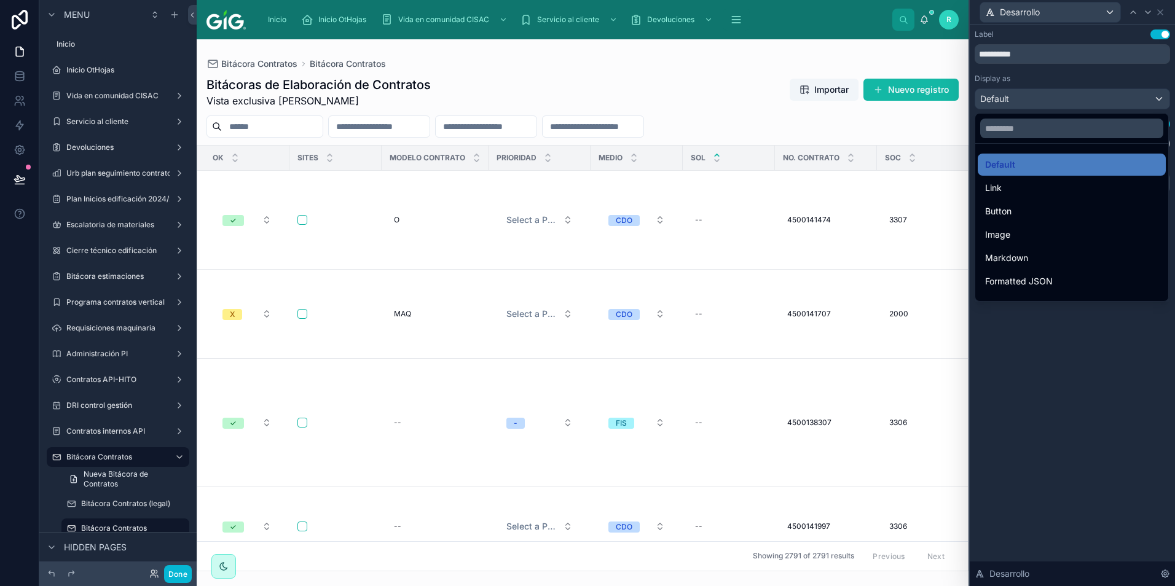
click at [1100, 70] on div at bounding box center [1071, 293] width 205 height 586
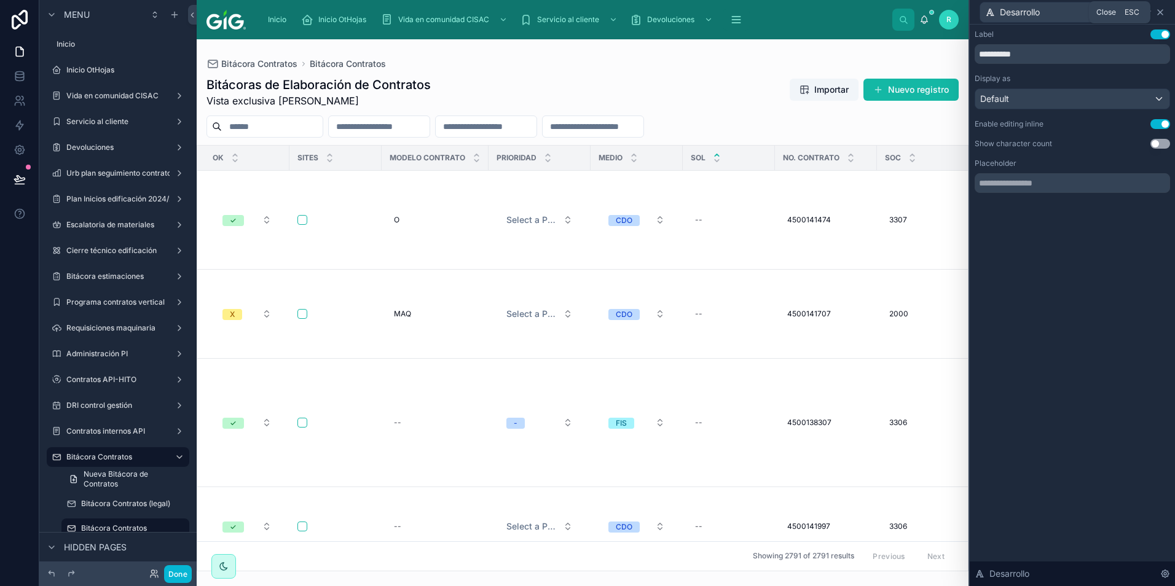
click at [1159, 10] on icon at bounding box center [1160, 12] width 10 height 10
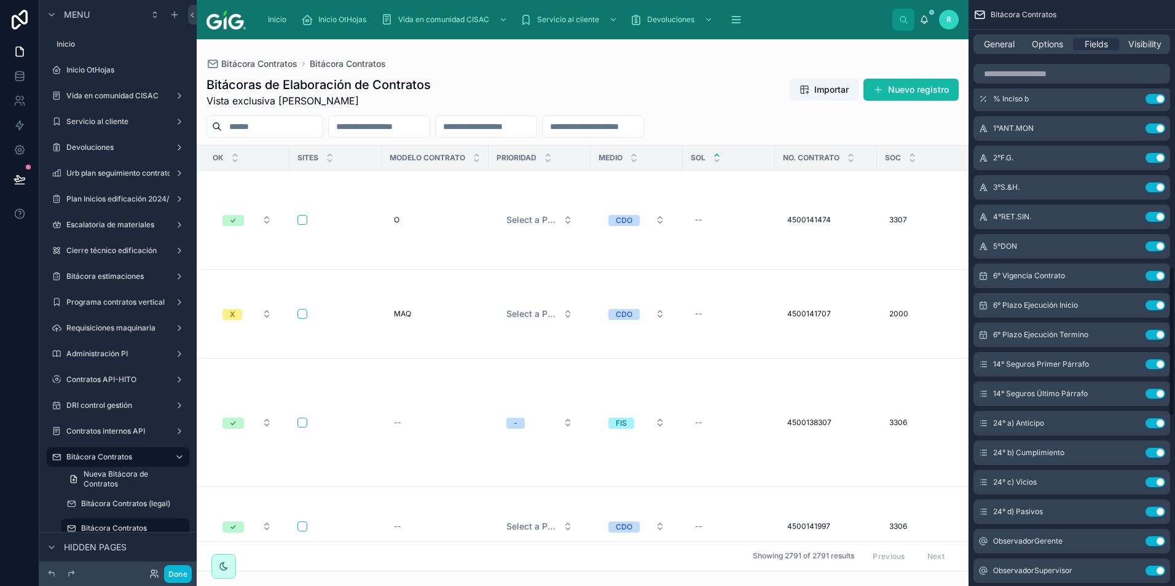
scroll to position [860, 0]
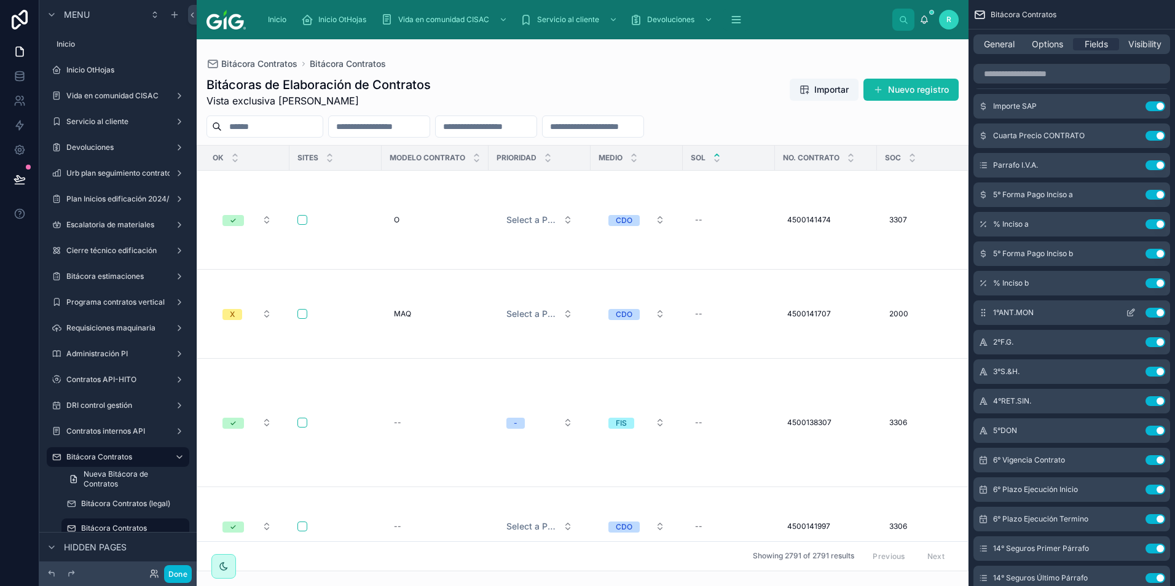
click at [1131, 309] on icon "scrollable content" at bounding box center [1130, 313] width 10 height 10
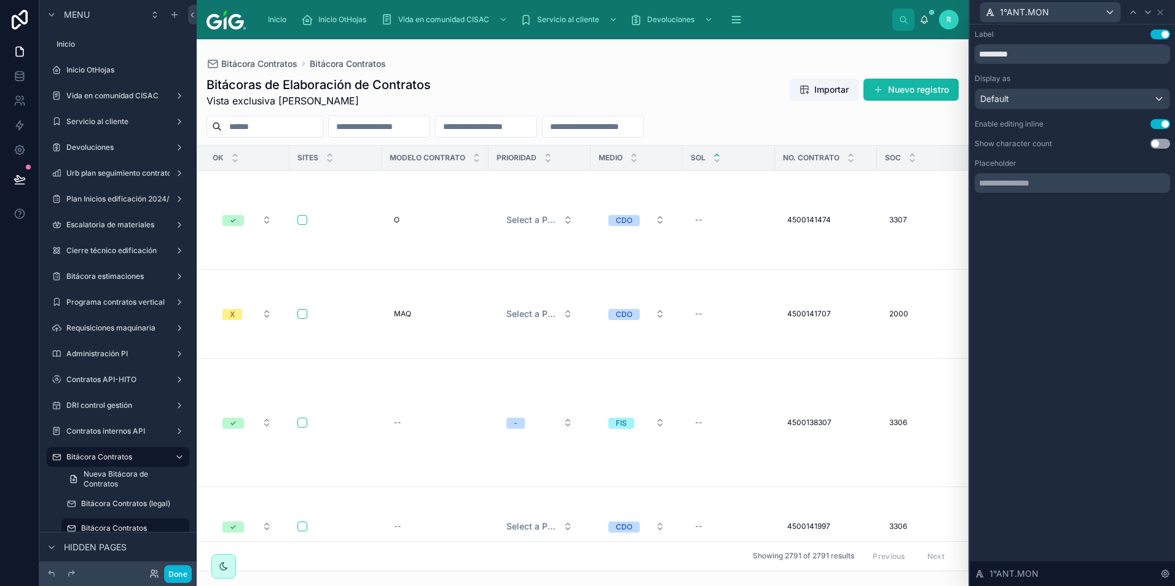
click at [753, 88] on div "Bitácoras de Elaboración de Contratos Vista exclusiva [PERSON_NAME] Importar Nu…" at bounding box center [582, 92] width 752 height 32
click at [1160, 11] on icon at bounding box center [1159, 12] width 5 height 5
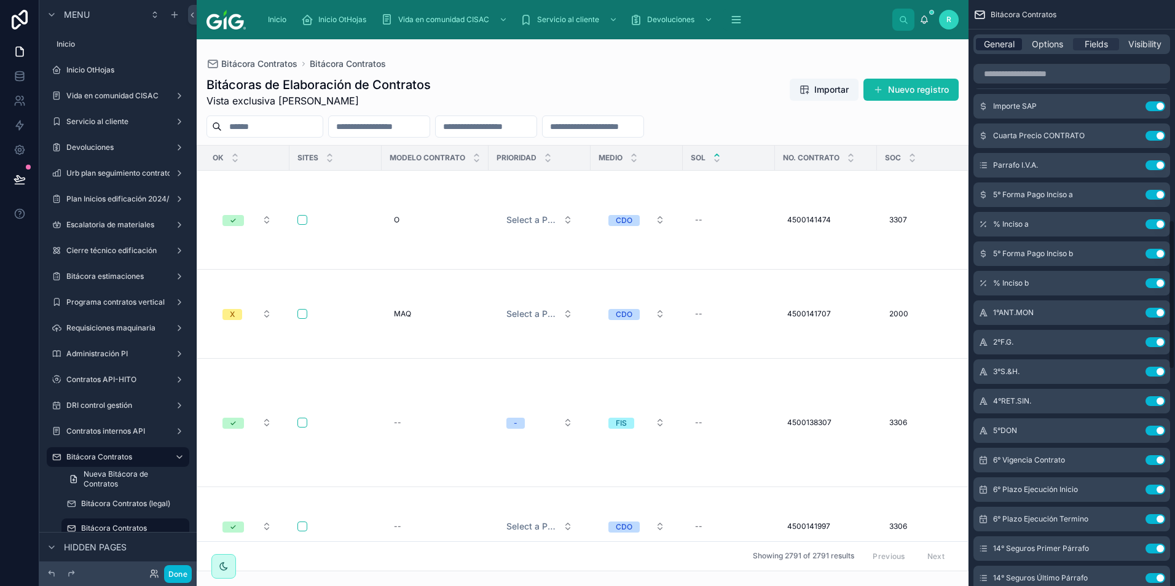
click at [994, 49] on span "General" at bounding box center [999, 44] width 31 height 12
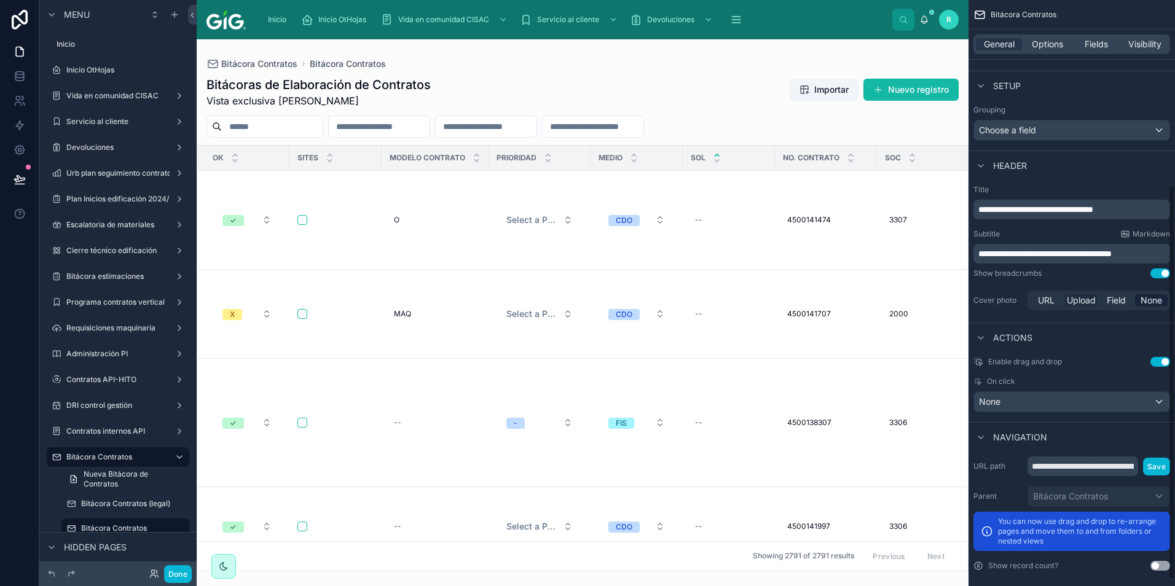
scroll to position [285, 0]
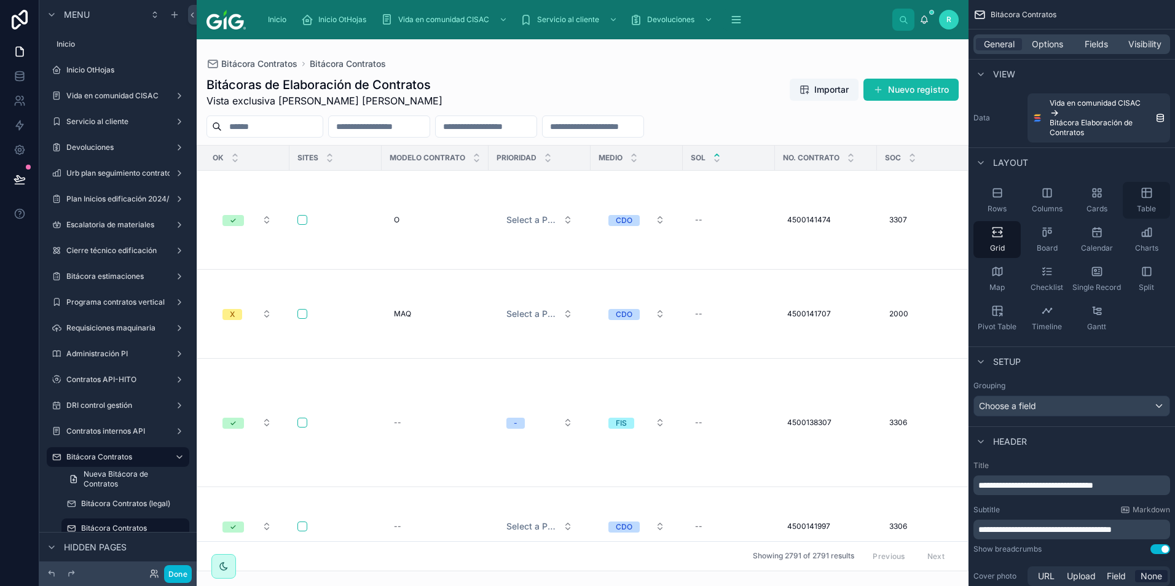
click at [1153, 203] on div "Table" at bounding box center [1145, 200] width 47 height 37
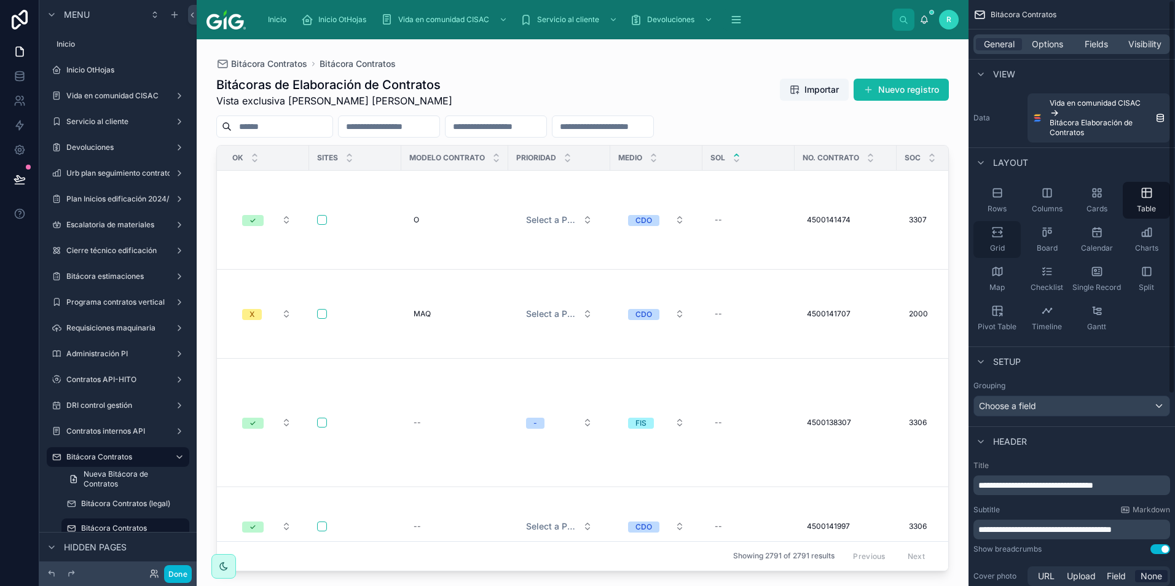
click at [1005, 240] on div "Grid" at bounding box center [996, 239] width 47 height 37
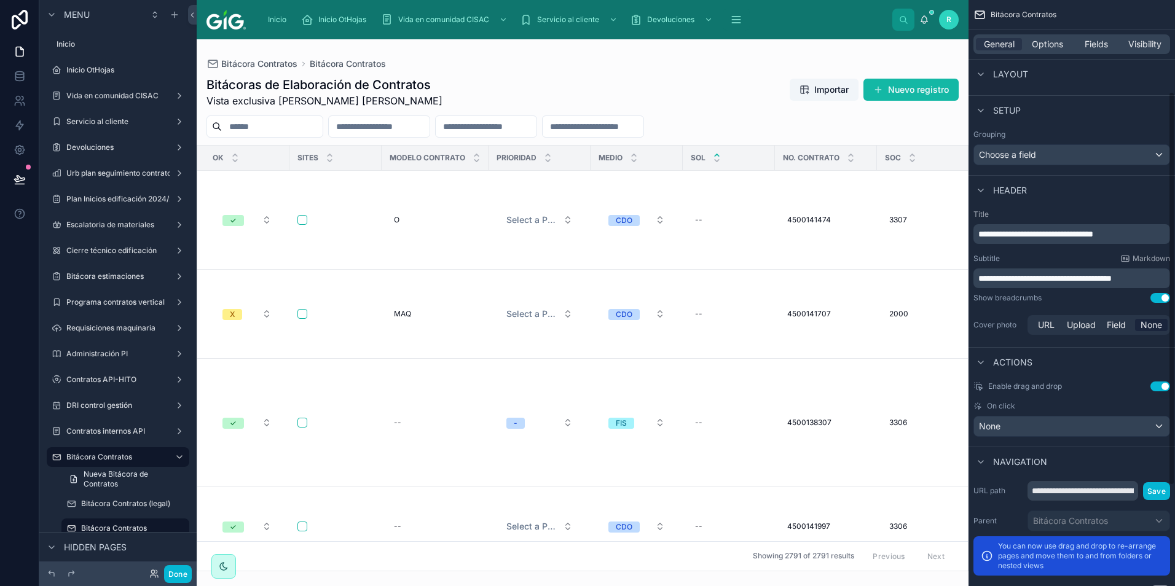
scroll to position [285, 0]
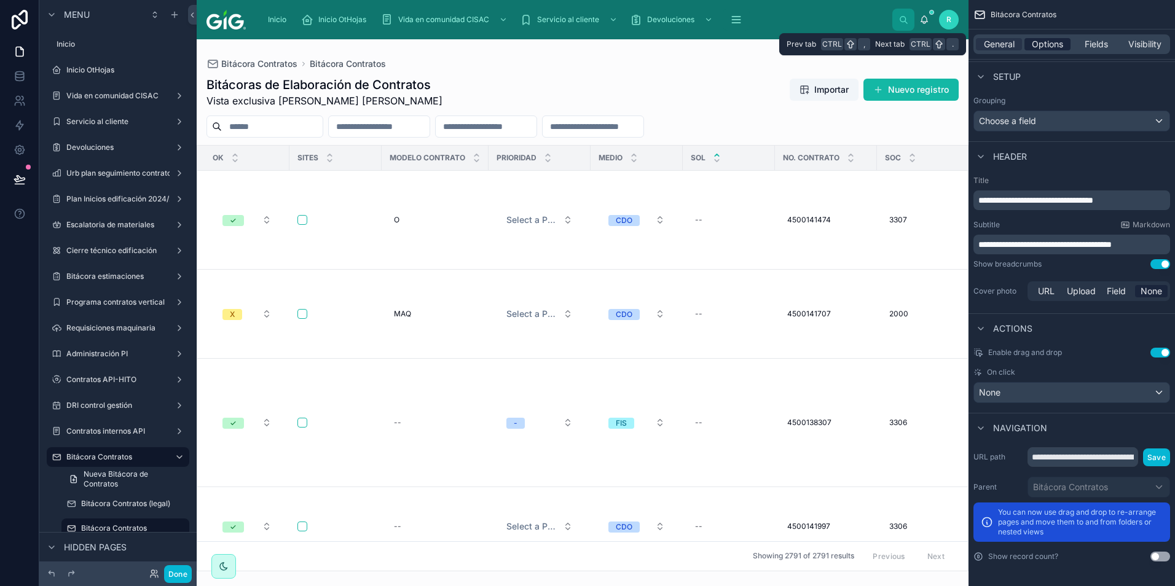
click at [1049, 42] on span "Options" at bounding box center [1046, 44] width 31 height 12
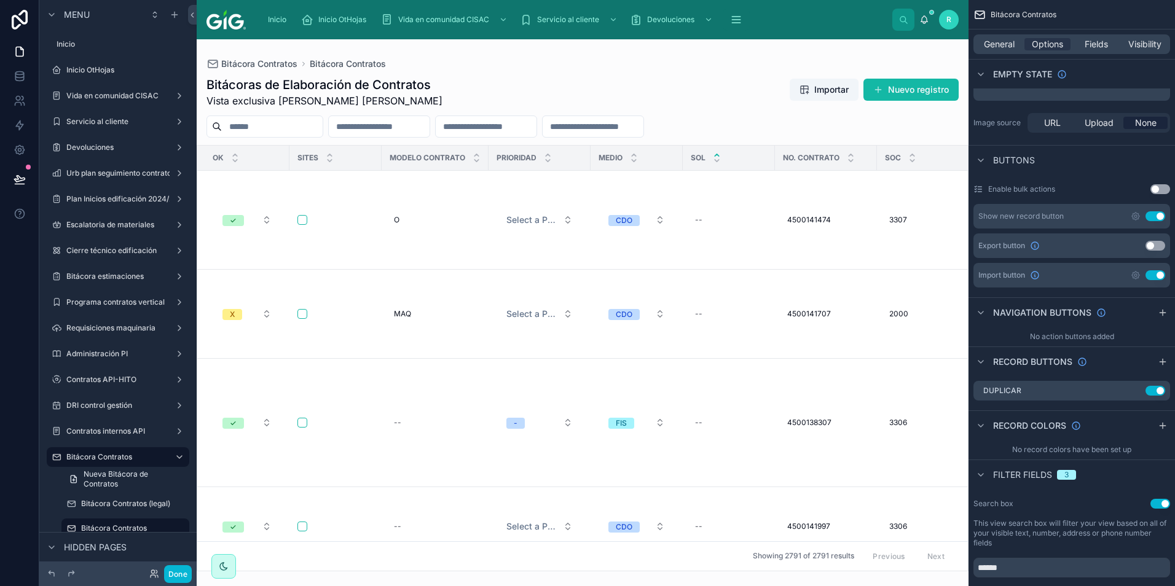
drag, startPoint x: 1150, startPoint y: 246, endPoint x: 1156, endPoint y: 249, distance: 6.9
click at [1151, 246] on button "Use setting" at bounding box center [1155, 246] width 20 height 10
click at [1137, 246] on icon "scrollable content" at bounding box center [1135, 246] width 2 height 2
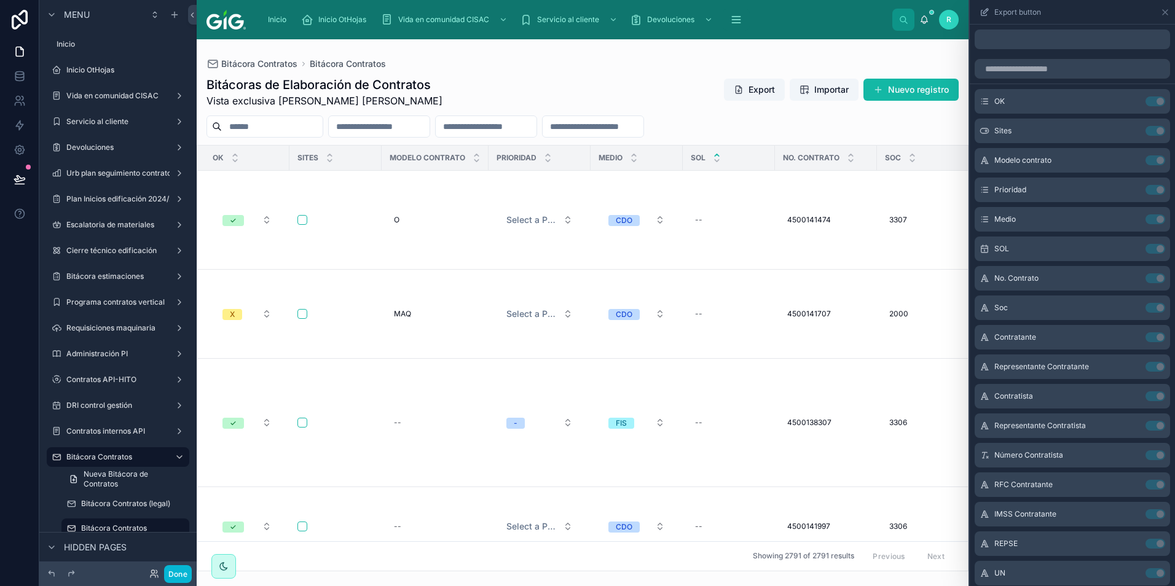
scroll to position [0, 0]
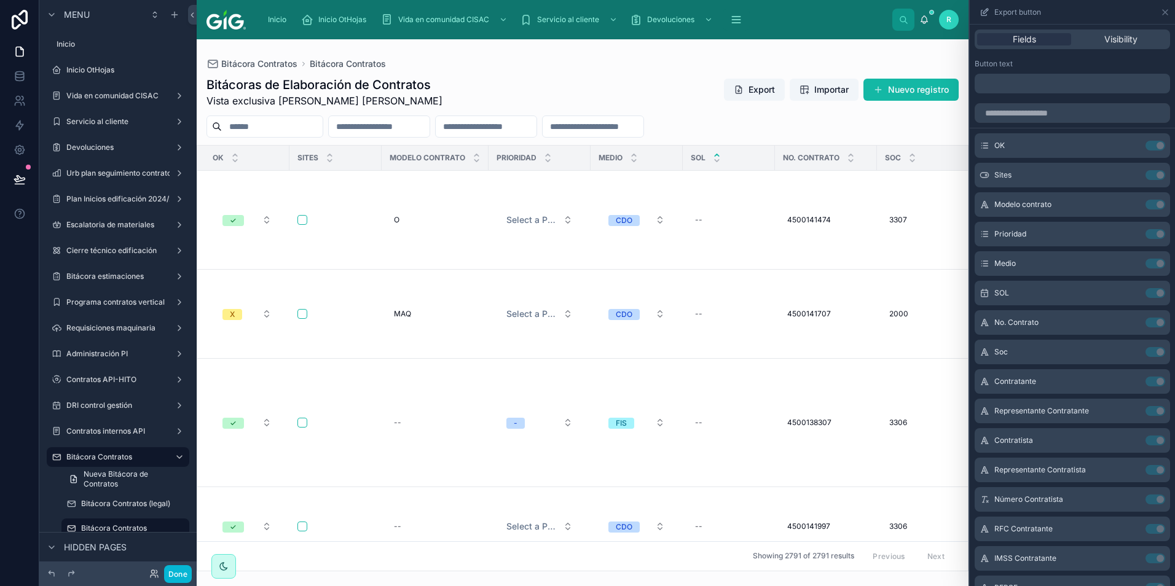
click at [1027, 82] on p "﻿" at bounding box center [1073, 83] width 188 height 15
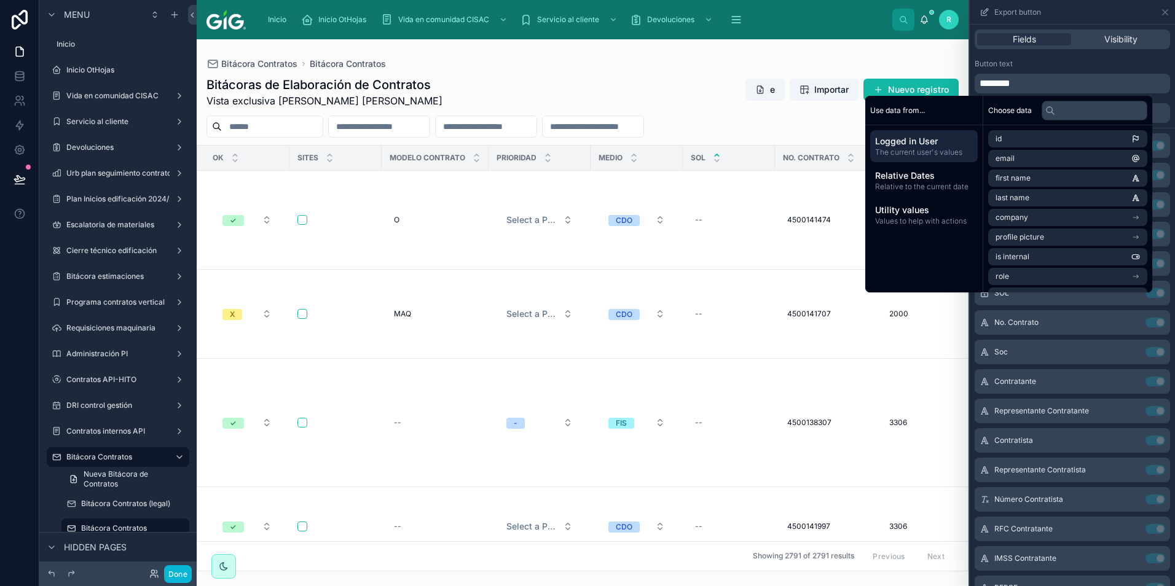
click at [968, 85] on div "Export button Fields Visibility Button text ******** OK Use setting Sites Use s…" at bounding box center [587, 293] width 1175 height 586
click at [1117, 63] on div "Button text" at bounding box center [1071, 64] width 195 height 10
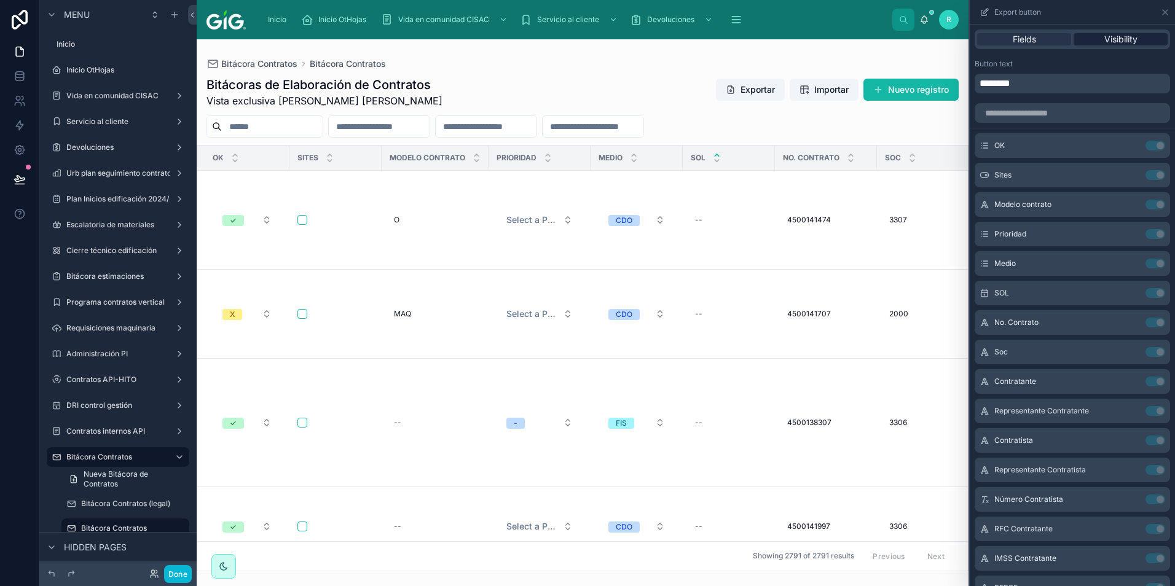
click at [1121, 39] on span "Visibility" at bounding box center [1120, 39] width 33 height 12
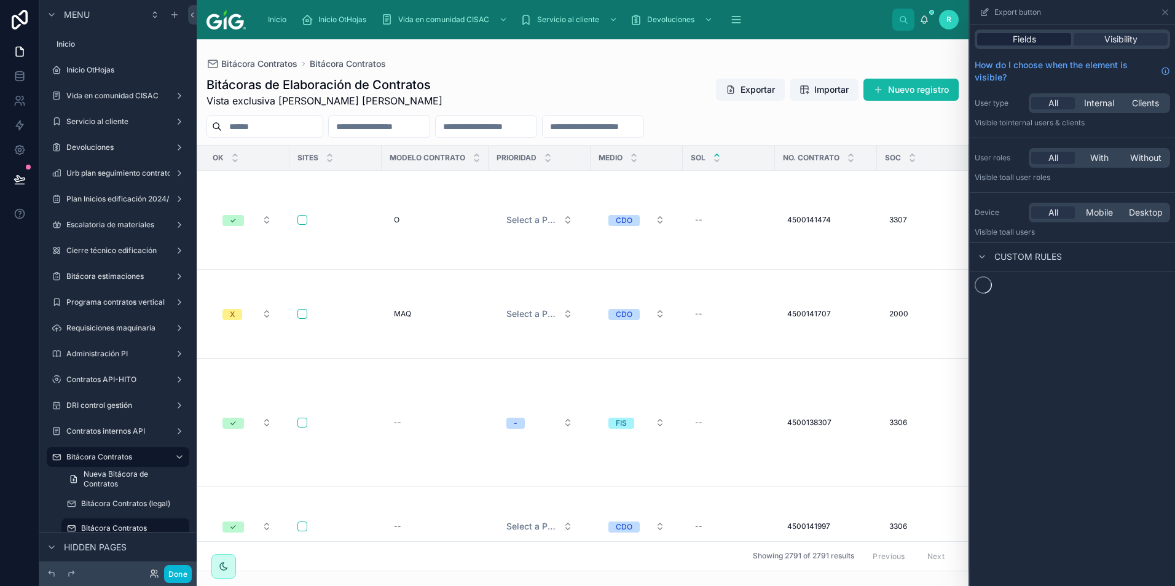
click at [1039, 39] on div "Fields" at bounding box center [1024, 39] width 94 height 12
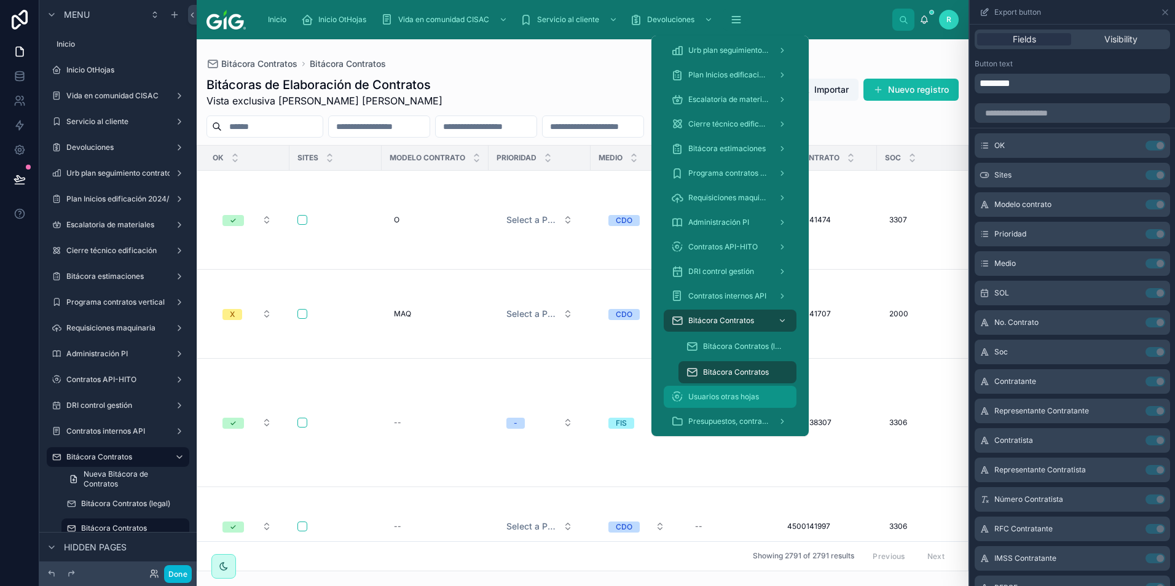
click at [751, 386] on link "Usuarios otras hojas" at bounding box center [729, 397] width 133 height 22
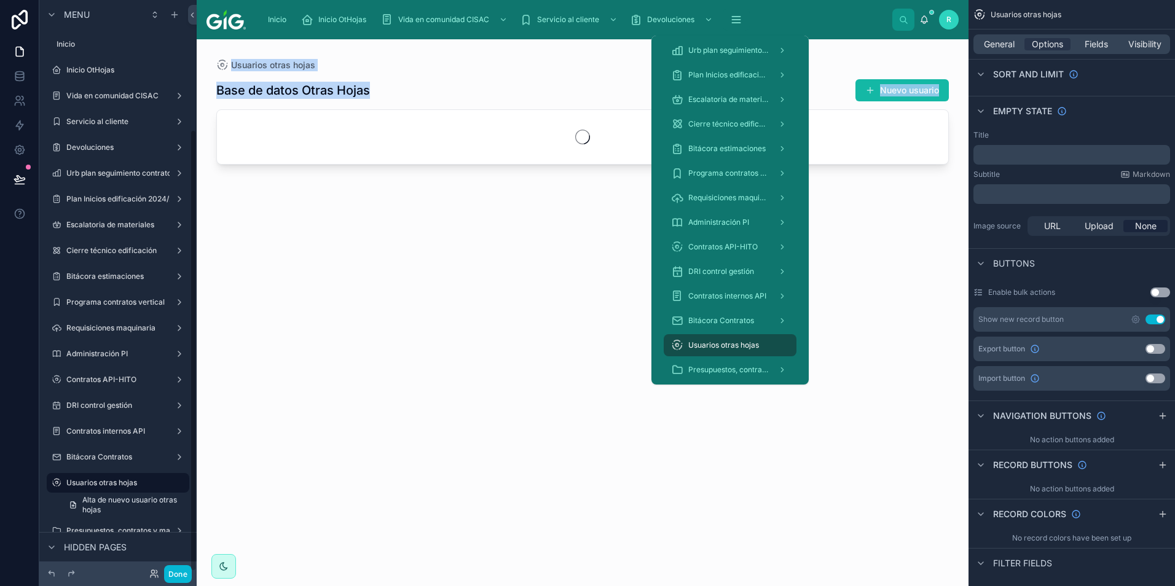
scroll to position [167, 0]
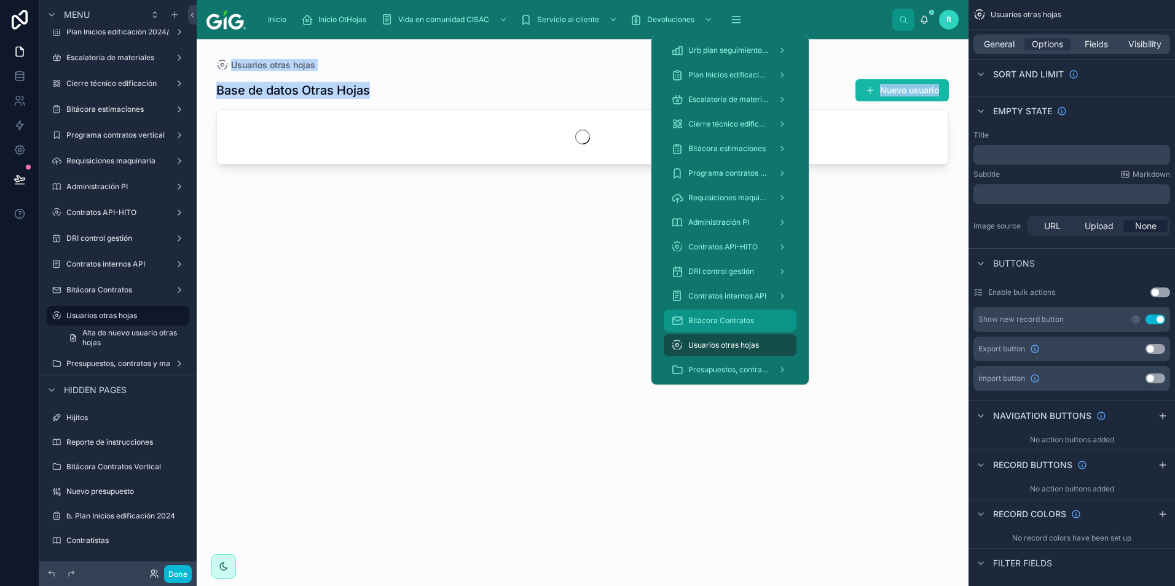
click at [748, 321] on span "Bitácora Contratos" at bounding box center [721, 321] width 66 height 10
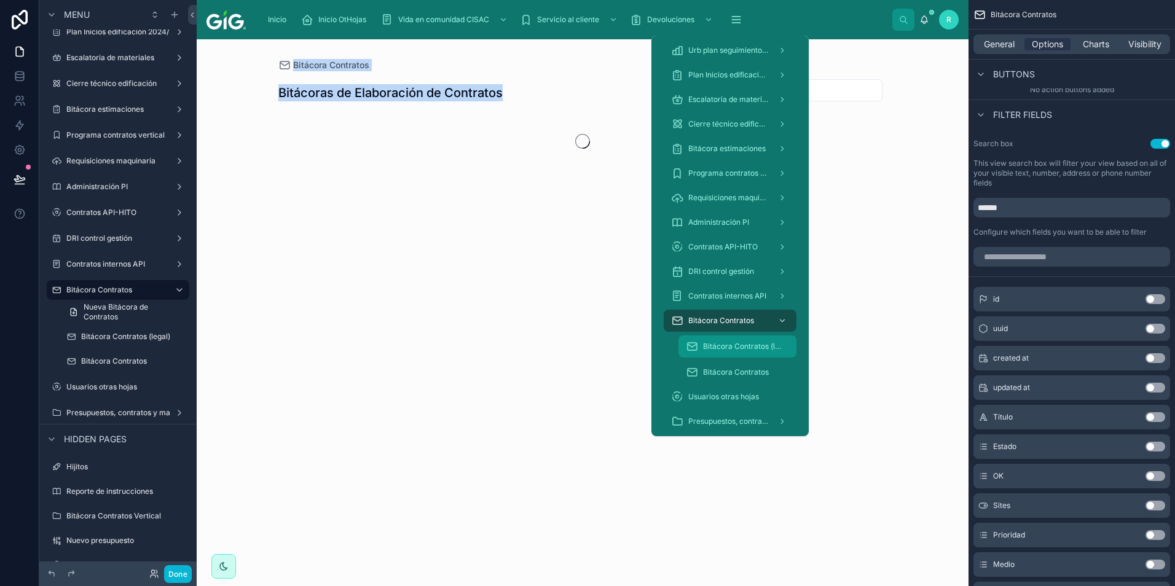
click at [742, 347] on span "Bitácora Contratos (legal)" at bounding box center [743, 347] width 81 height 10
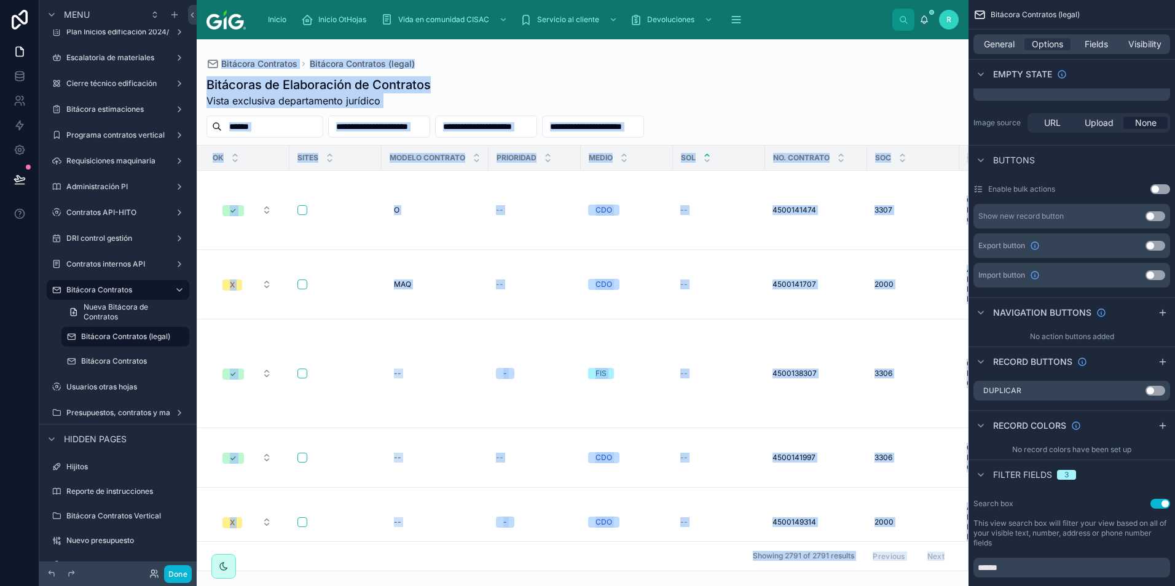
click at [1154, 243] on button "Use setting" at bounding box center [1155, 246] width 20 height 10
click at [1135, 247] on icon "scrollable content" at bounding box center [1135, 246] width 2 height 2
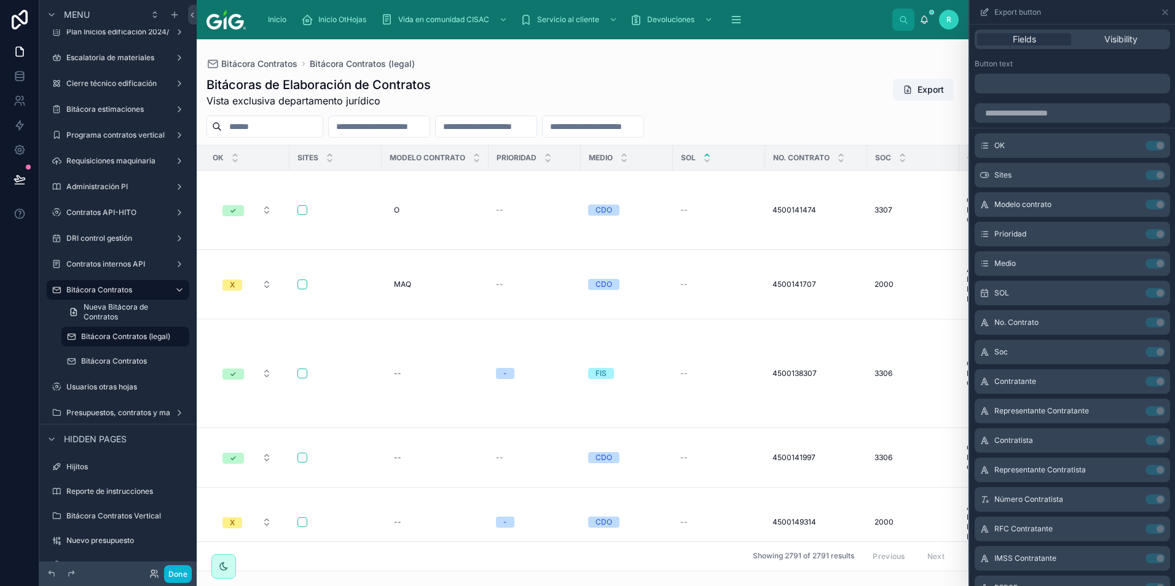
click at [1028, 90] on p "﻿" at bounding box center [1073, 83] width 188 height 15
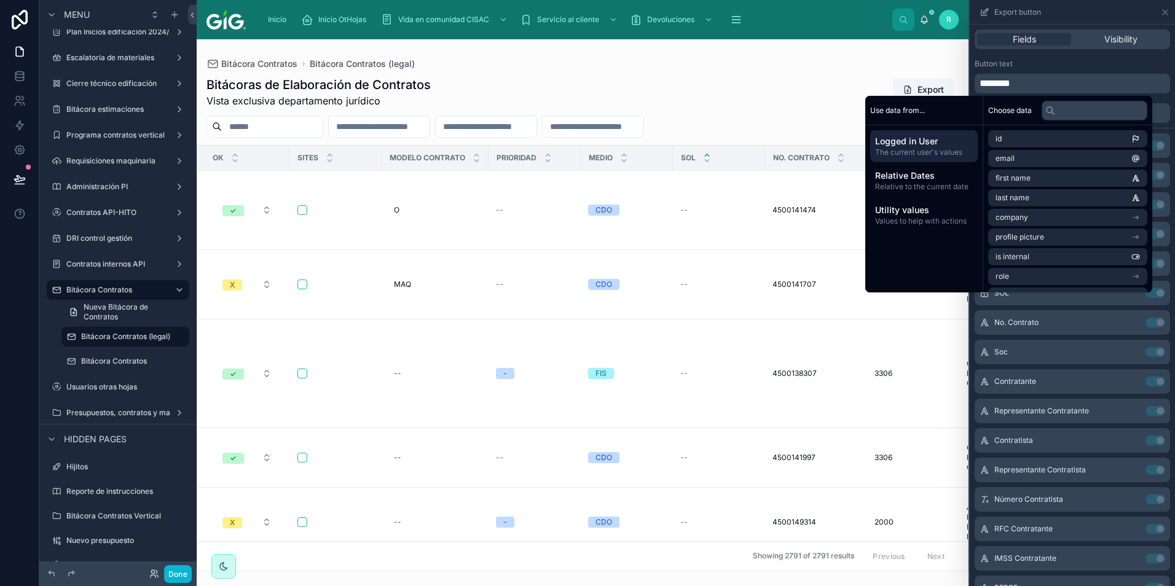
click at [1065, 65] on div "Button text" at bounding box center [1071, 64] width 195 height 10
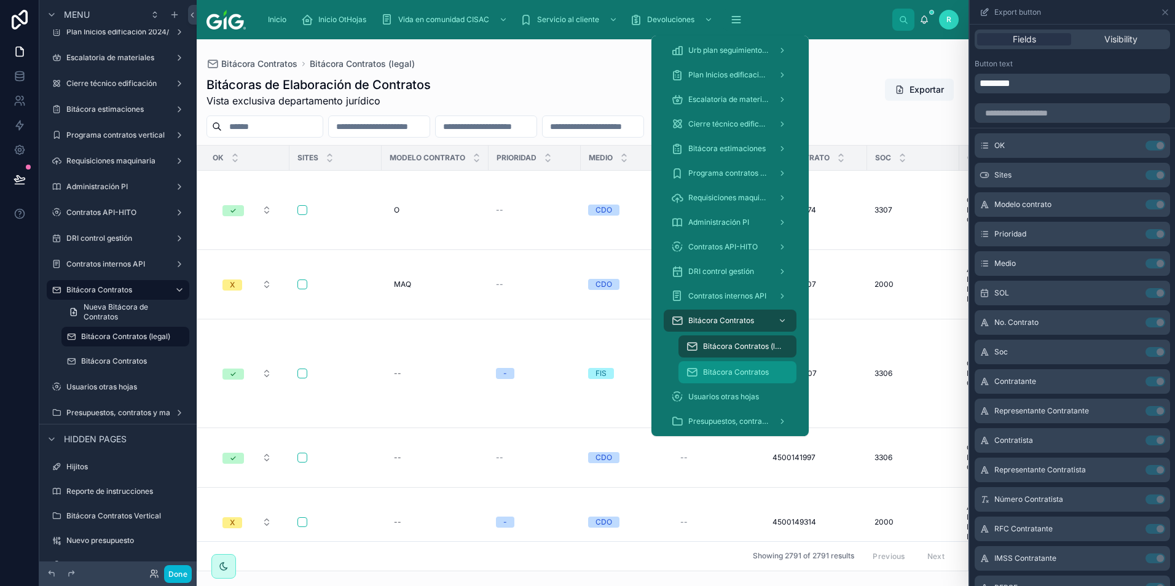
click at [724, 372] on span "Bitácora Contratos" at bounding box center [736, 372] width 66 height 10
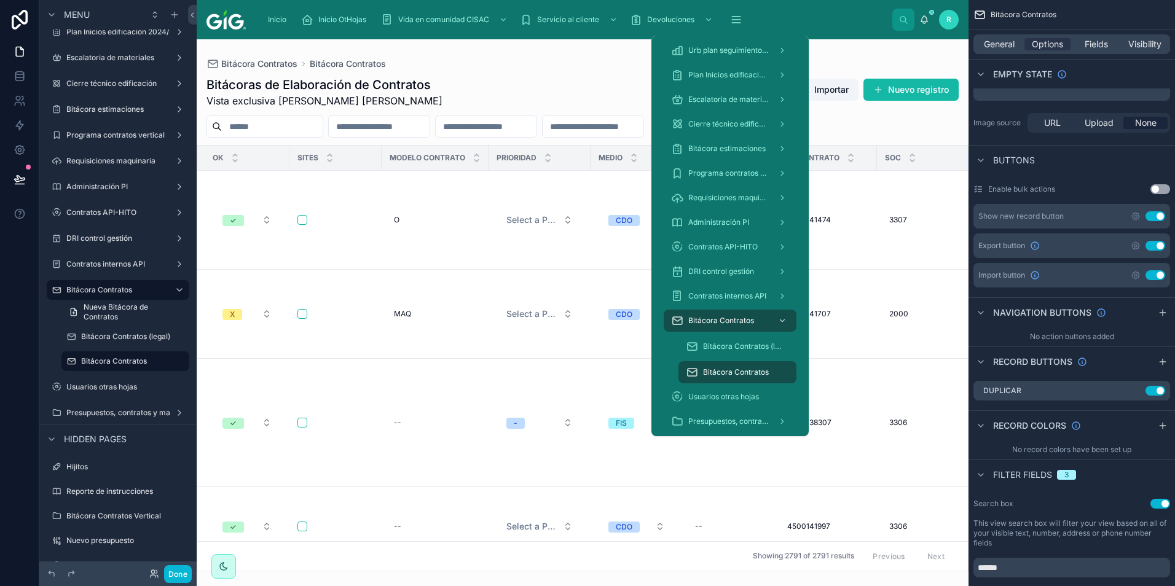
click at [917, 92] on button "Nuevo registro" at bounding box center [910, 90] width 95 height 22
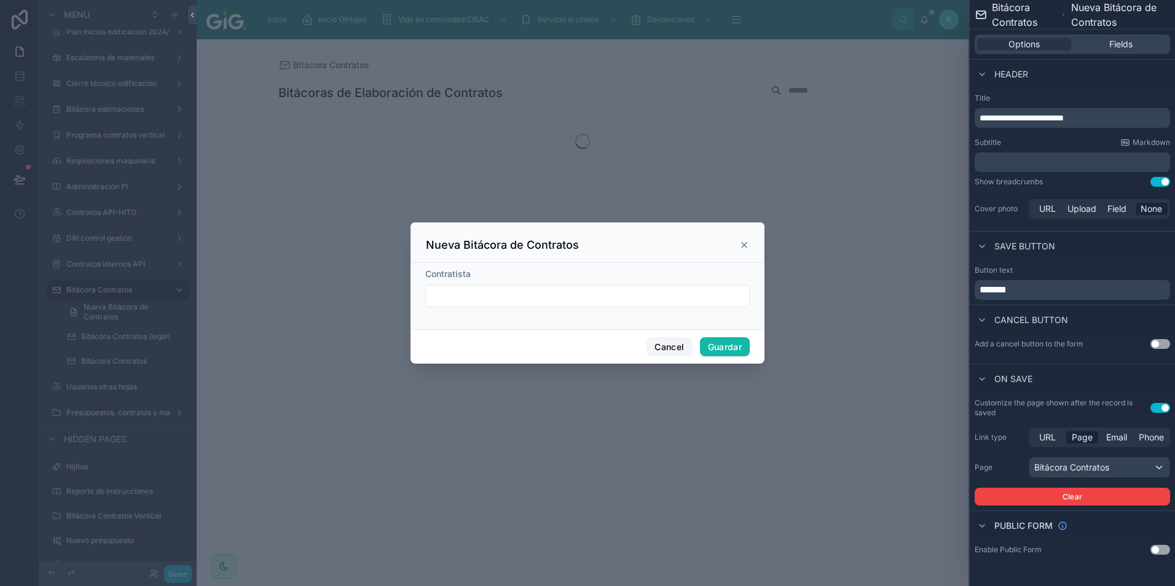
click at [671, 343] on button "Cancel" at bounding box center [668, 347] width 45 height 20
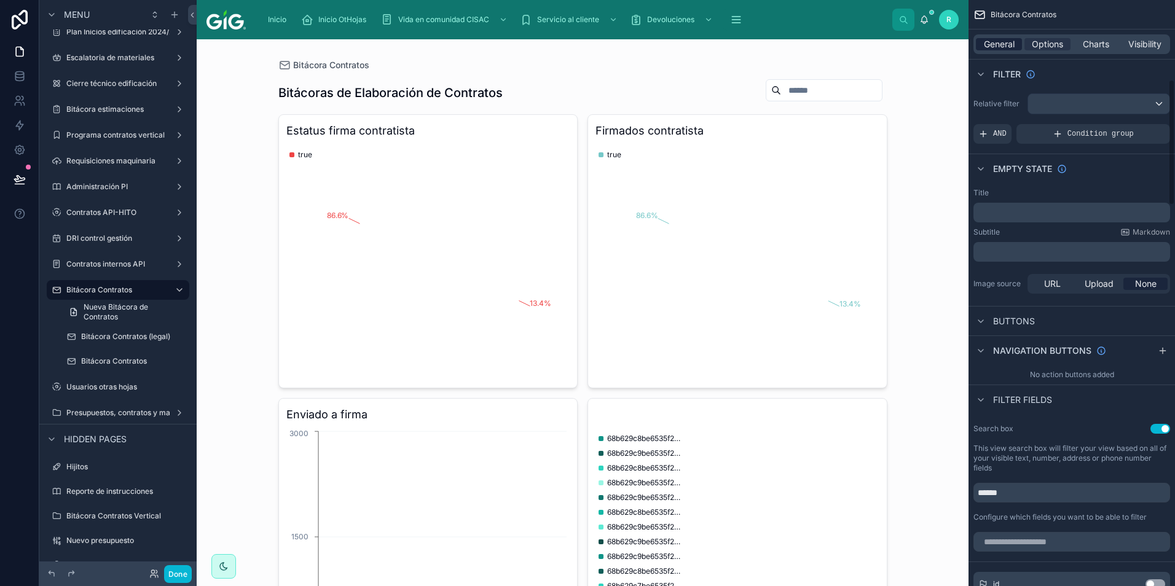
click at [1005, 42] on span "General" at bounding box center [999, 44] width 31 height 12
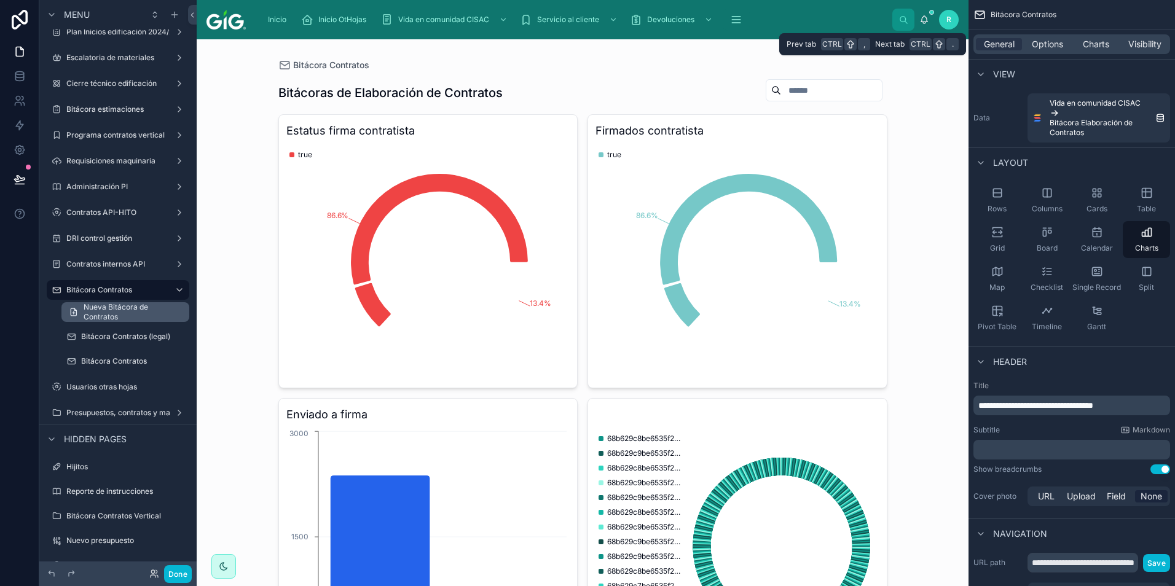
click at [120, 315] on span "Nueva Bitácora de Contratos" at bounding box center [133, 312] width 98 height 20
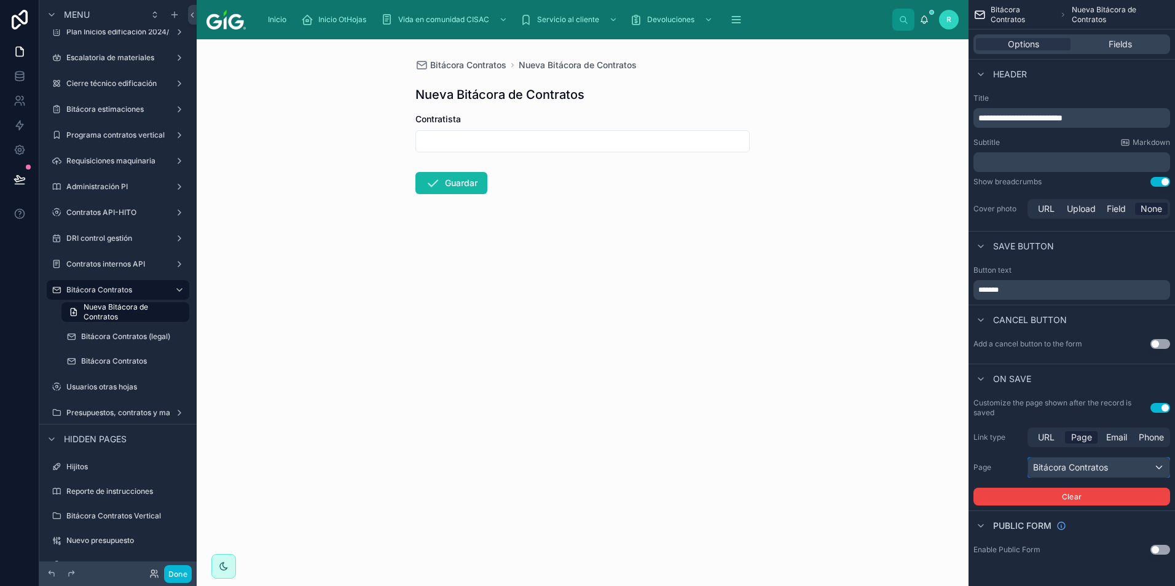
click at [1116, 471] on div "Bitácora Contratos" at bounding box center [1098, 468] width 141 height 20
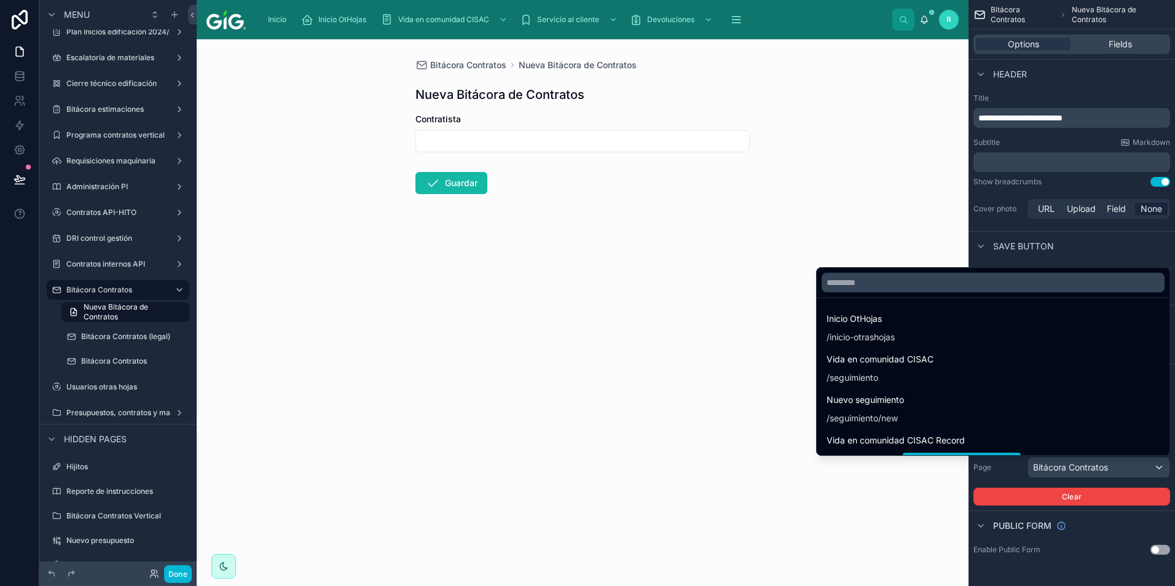
click at [1116, 479] on div "scrollable content" at bounding box center [587, 293] width 1175 height 586
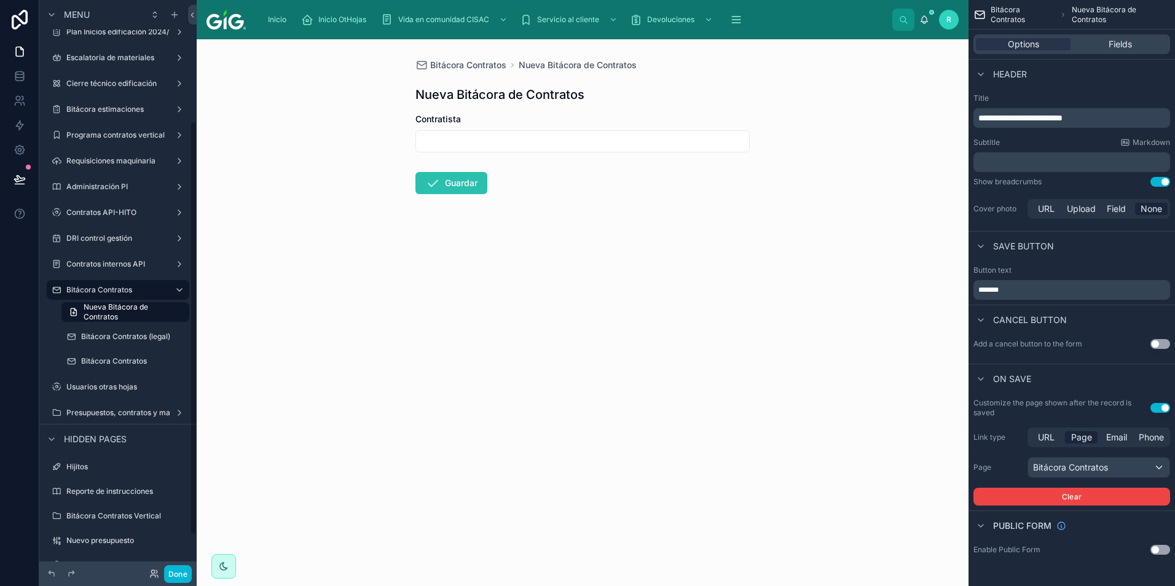
click at [474, 185] on button "Guardar" at bounding box center [451, 183] width 72 height 22
click at [20, 176] on icon at bounding box center [20, 179] width 12 height 12
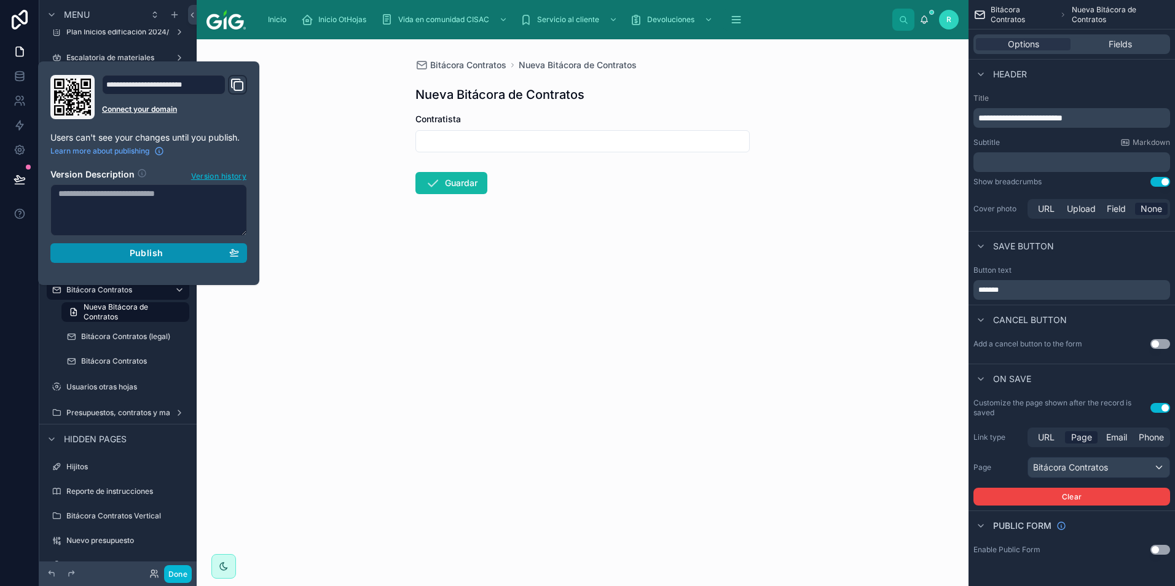
click at [121, 256] on div "Publish" at bounding box center [148, 253] width 181 height 11
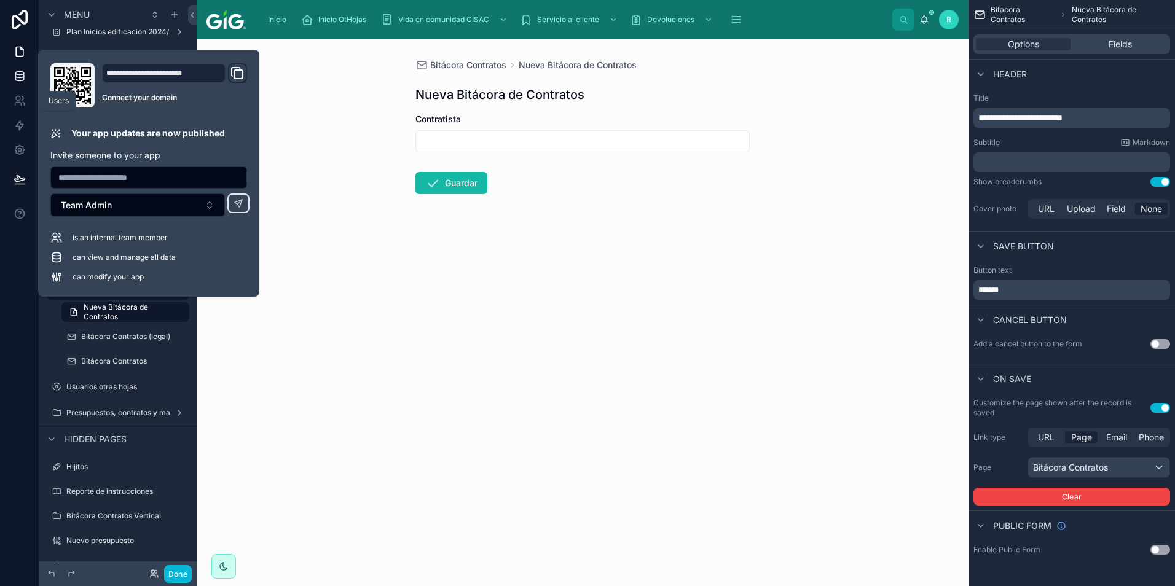
click at [22, 78] on icon at bounding box center [20, 76] width 12 height 12
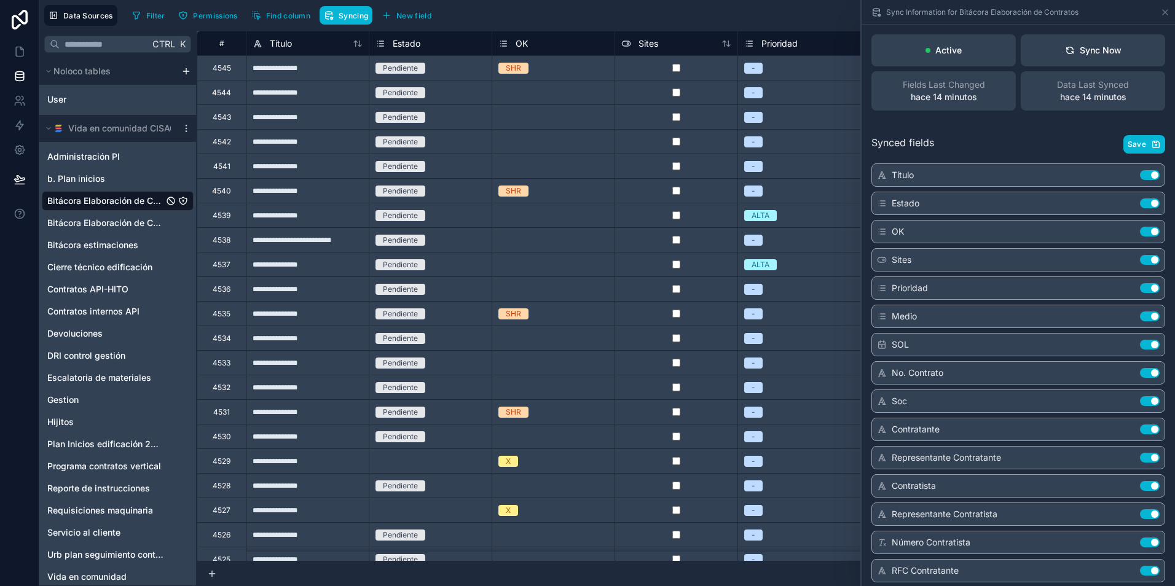
click at [722, 210] on div at bounding box center [675, 215] width 123 height 25
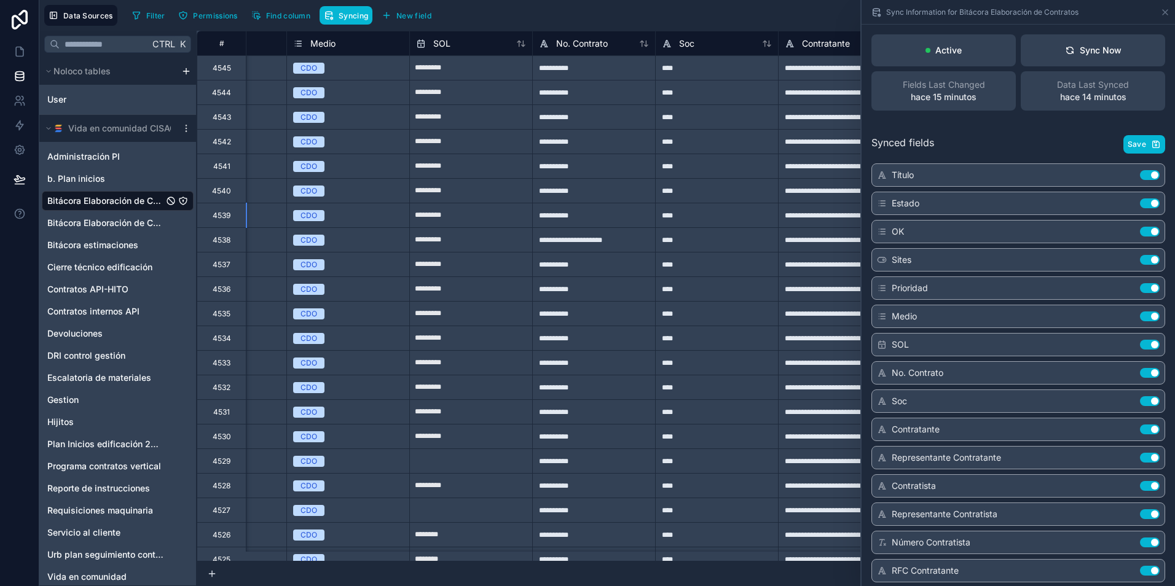
scroll to position [0, 572]
click at [500, 78] on input "*********" at bounding box center [473, 68] width 122 height 20
select select "****"
select select "*"
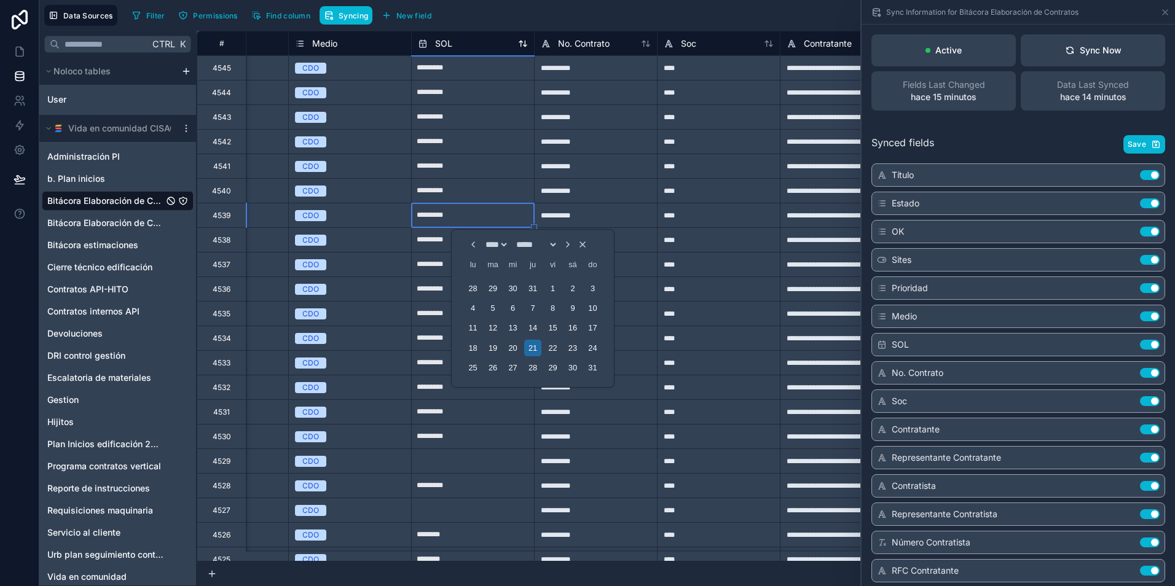
click at [480, 38] on div "SOL" at bounding box center [473, 43] width 110 height 15
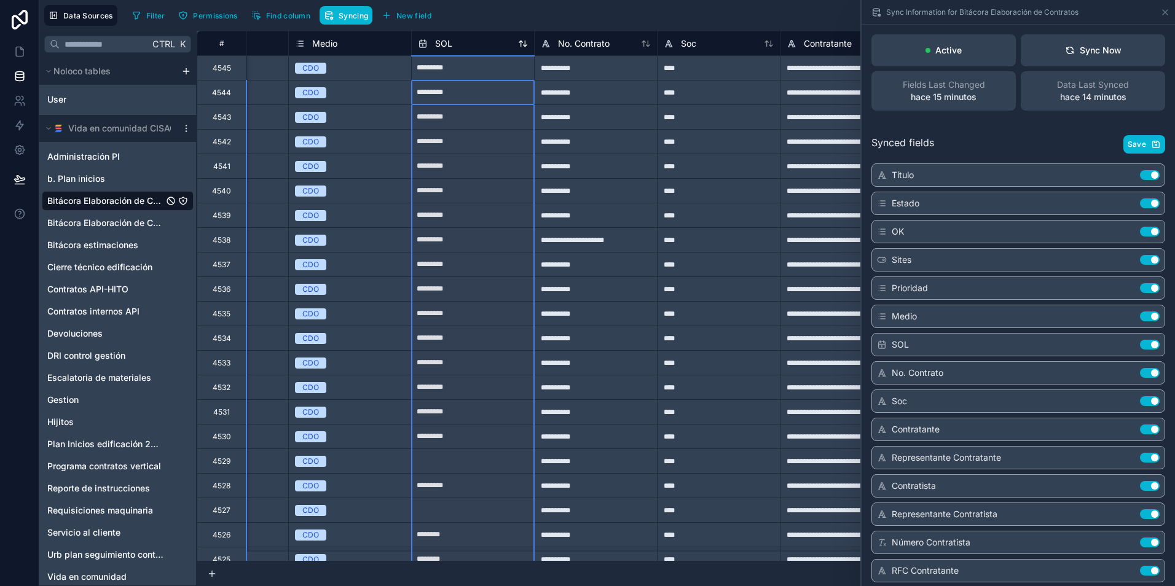
click at [468, 48] on div "SOL" at bounding box center [473, 43] width 110 height 15
click at [446, 47] on span "SOL" at bounding box center [443, 43] width 17 height 12
click at [1167, 13] on icon at bounding box center [1165, 12] width 10 height 10
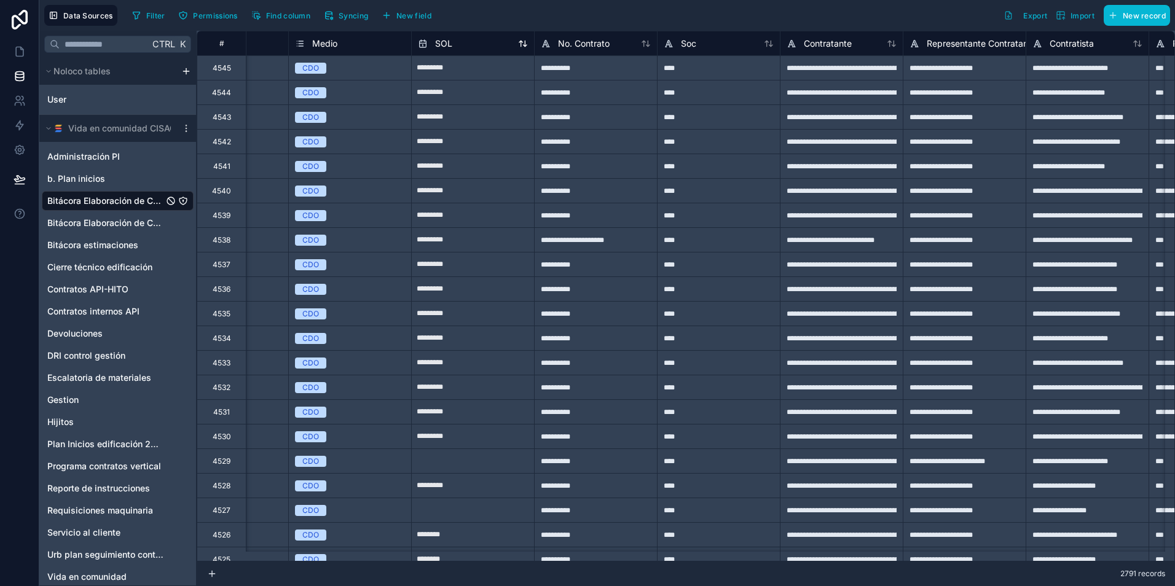
click at [441, 50] on div "SOL" at bounding box center [435, 43] width 34 height 15
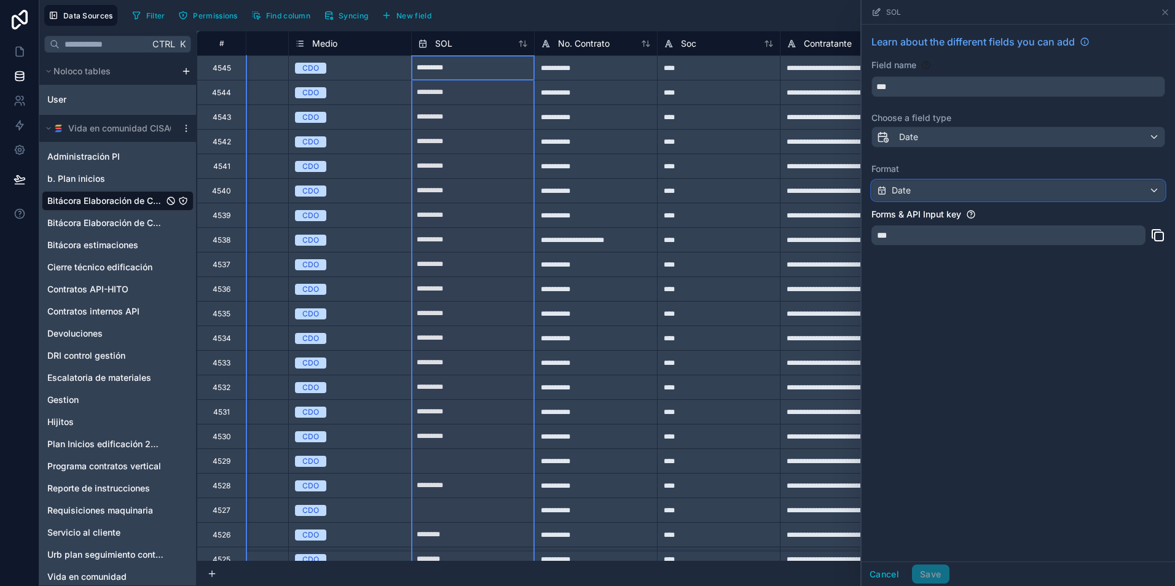
click at [931, 193] on div "Date" at bounding box center [1018, 191] width 292 height 20
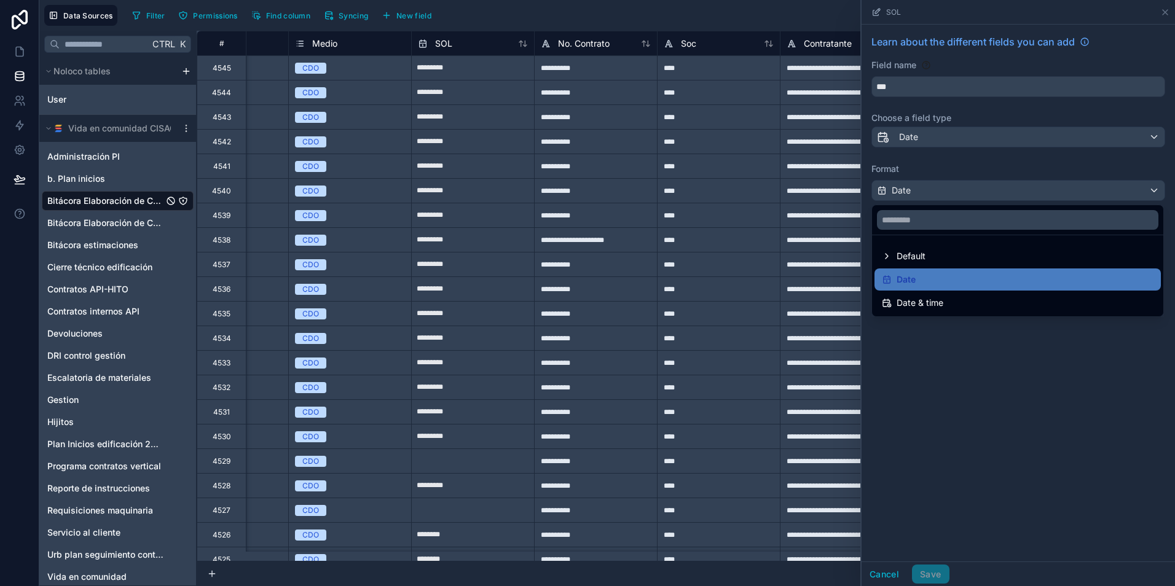
click at [950, 170] on div at bounding box center [1017, 293] width 313 height 586
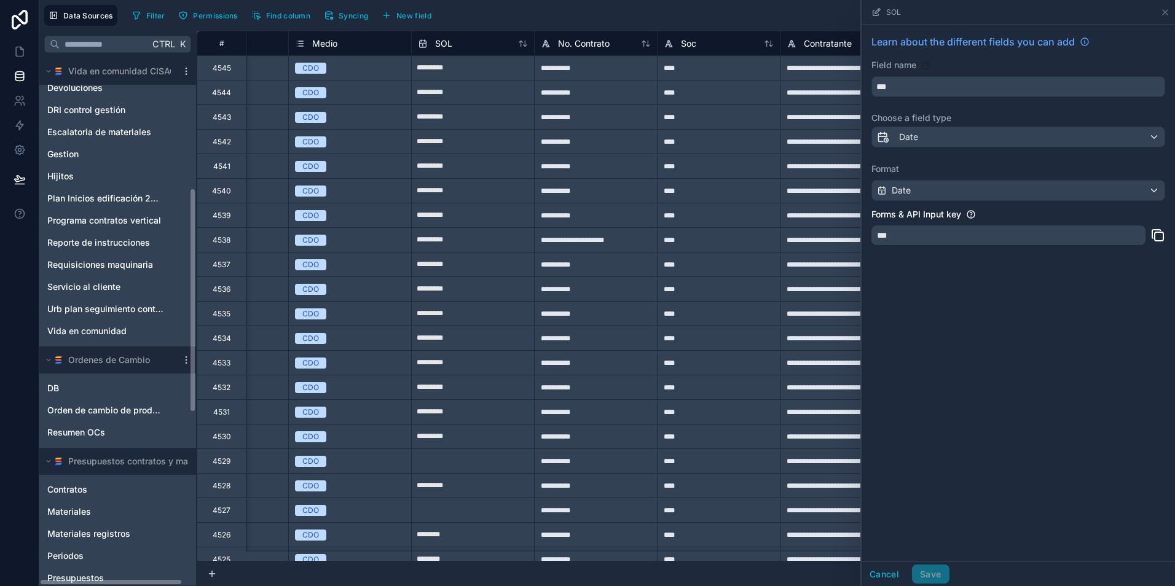
scroll to position [307, 0]
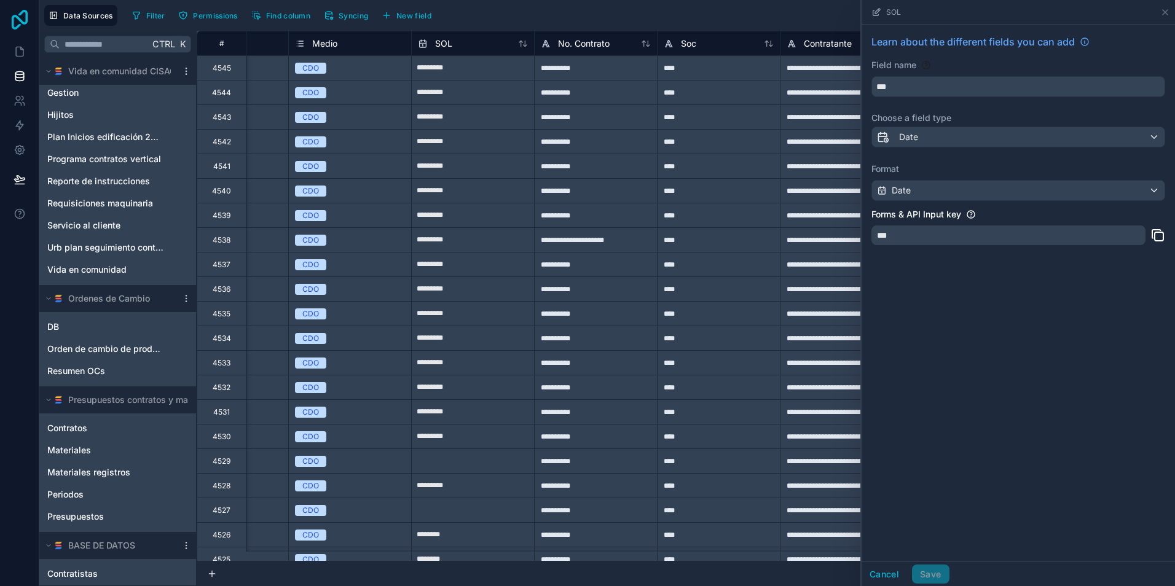
click at [18, 19] on icon at bounding box center [20, 20] width 16 height 20
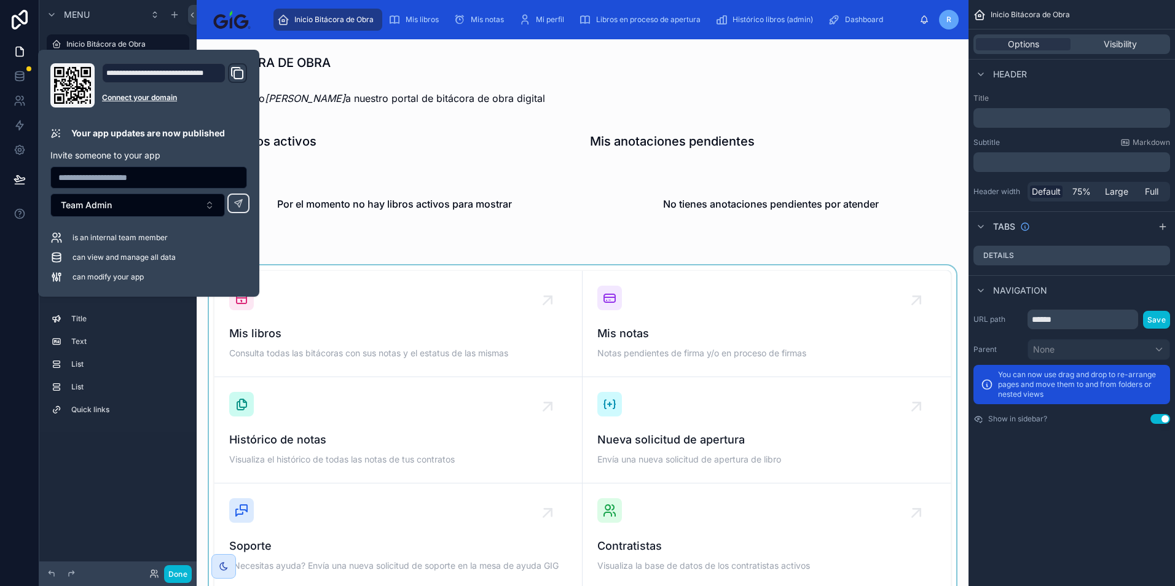
click at [735, 452] on div at bounding box center [582, 483] width 752 height 436
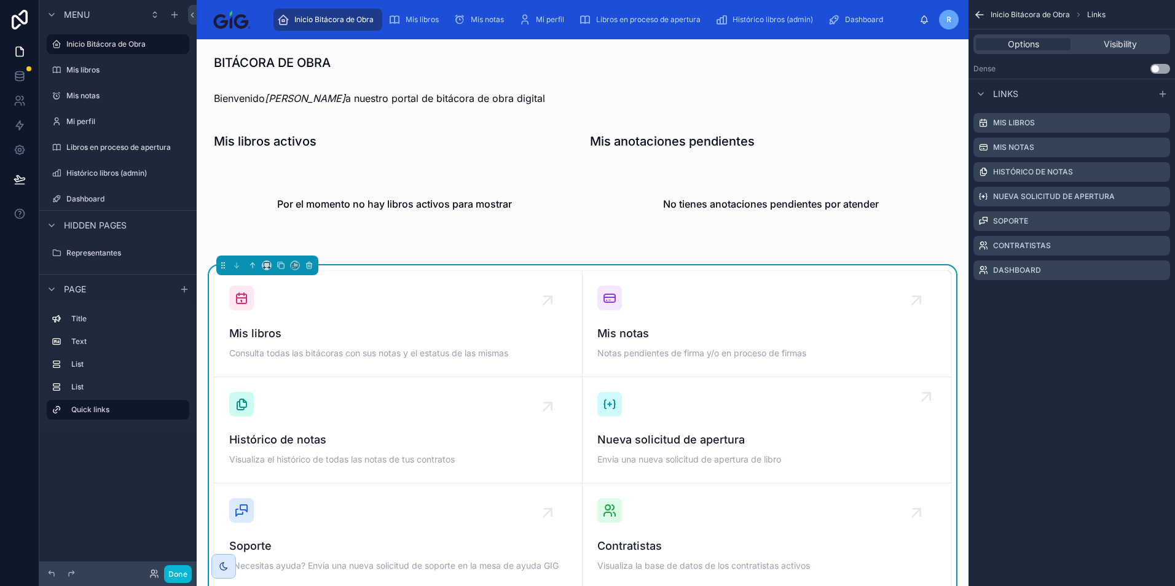
click at [730, 432] on span "Nueva solicitud de apertura" at bounding box center [766, 439] width 339 height 17
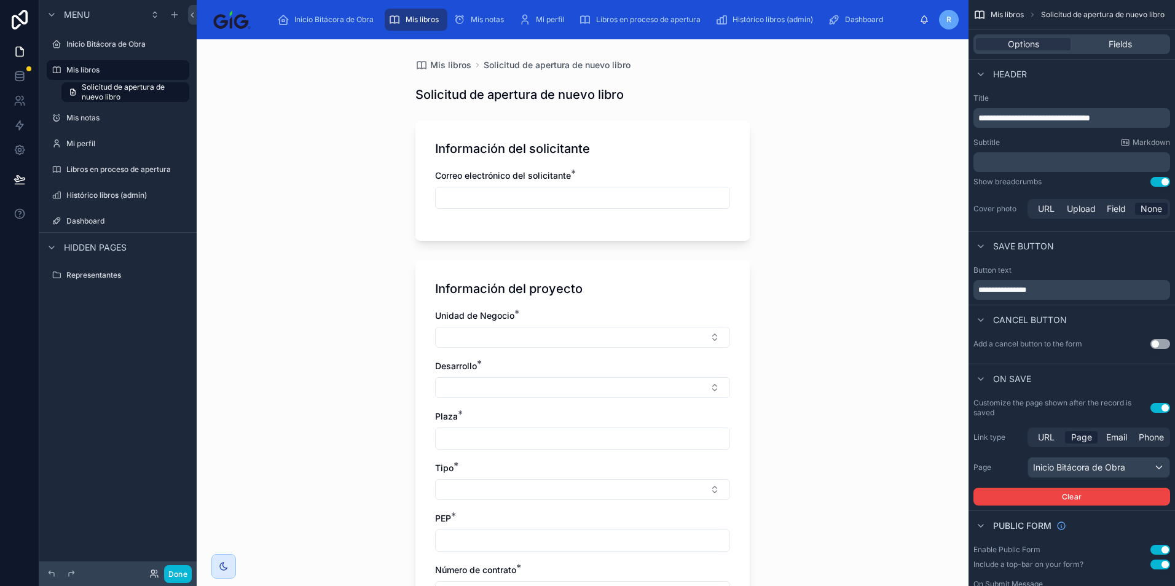
click at [522, 193] on input "text" at bounding box center [583, 197] width 294 height 17
click at [523, 190] on input "text" at bounding box center [583, 197] width 294 height 17
type input "**********"
click at [490, 337] on button "Select Button" at bounding box center [582, 337] width 295 height 21
click at [474, 408] on div "TIJ" at bounding box center [578, 406] width 289 height 20
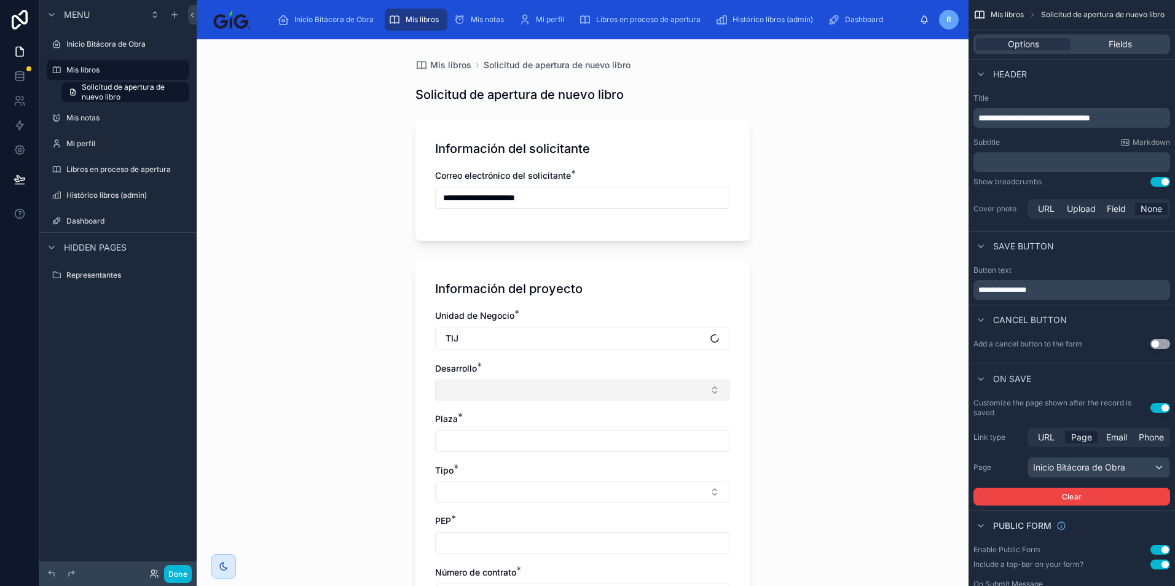
click at [480, 391] on button "Select Button" at bounding box center [582, 390] width 295 height 21
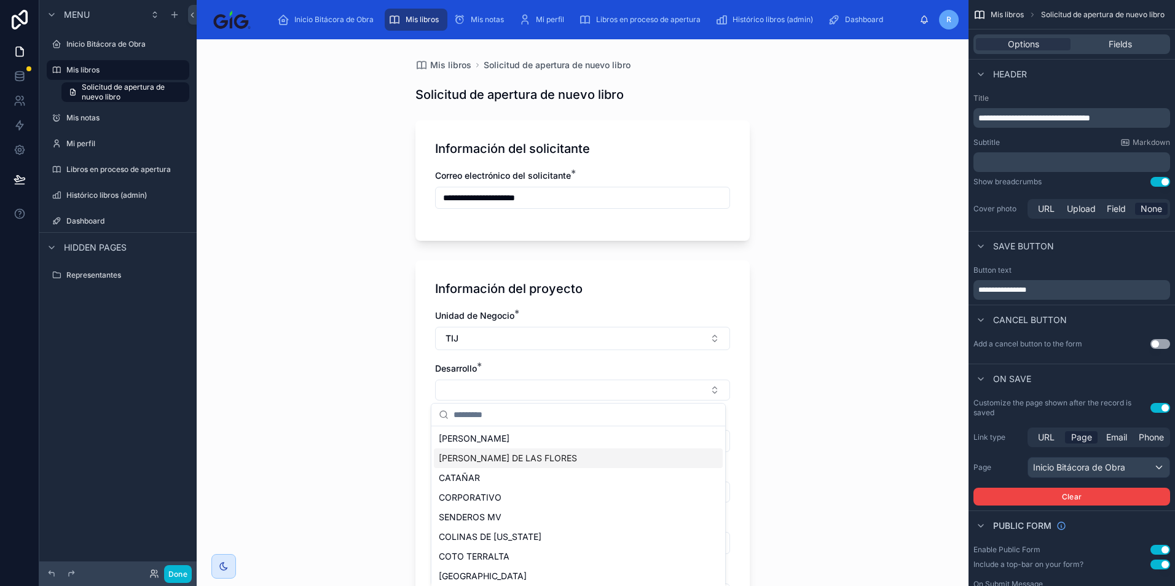
click at [474, 455] on span "[PERSON_NAME] DE LAS FLORES" at bounding box center [508, 458] width 138 height 12
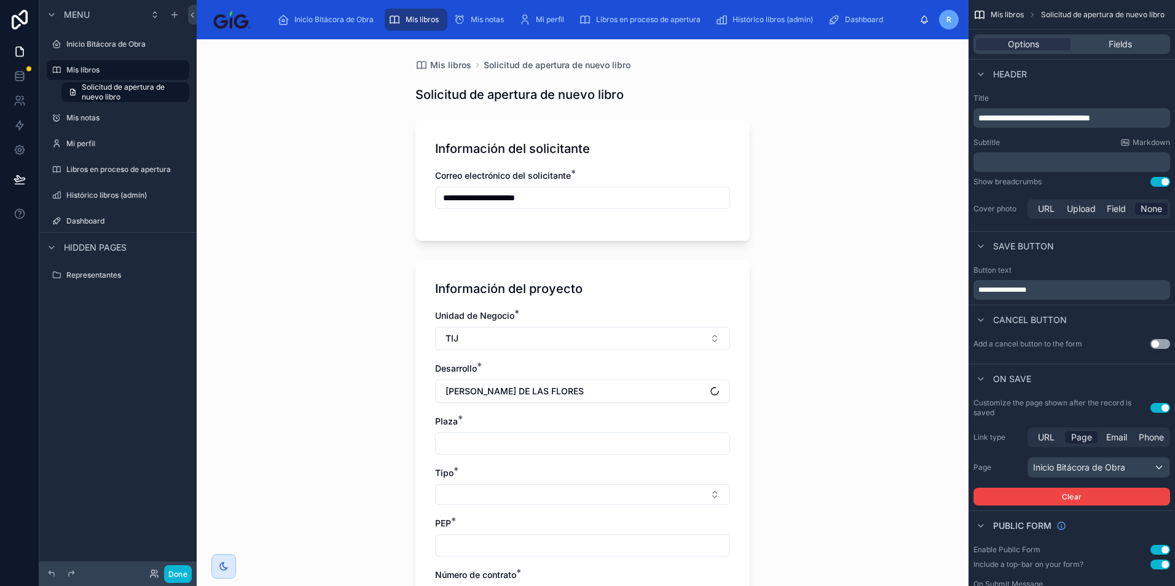
scroll to position [184, 0]
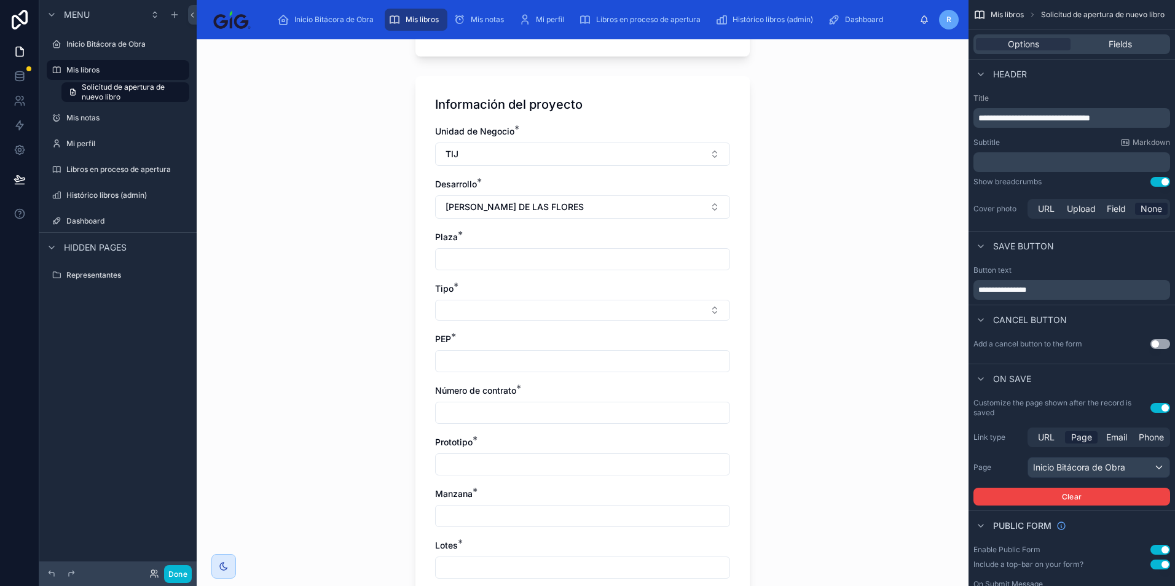
click at [477, 254] on input "text" at bounding box center [583, 259] width 294 height 17
type input "**********"
type input "*****"
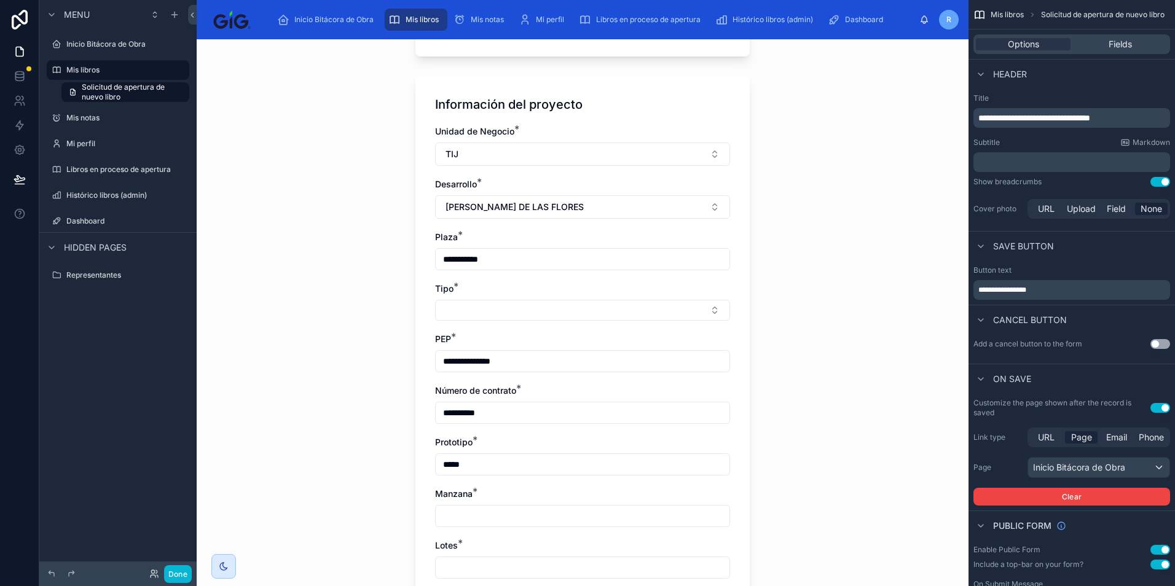
type input "**"
click at [471, 313] on button "Select Button" at bounding box center [582, 310] width 295 height 21
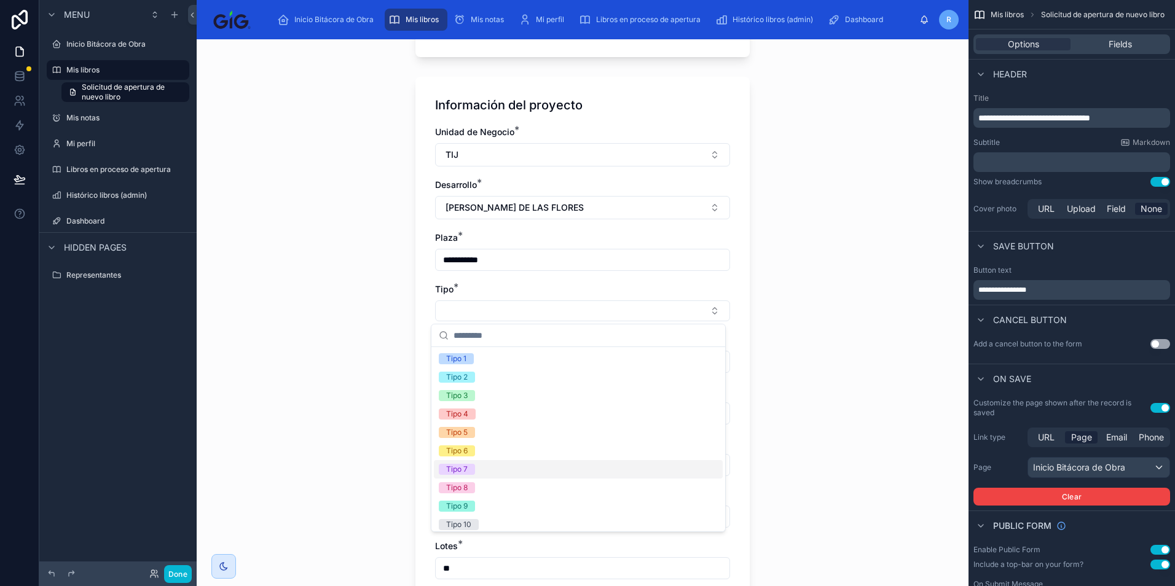
click at [492, 460] on div "Tipo 7" at bounding box center [578, 469] width 289 height 18
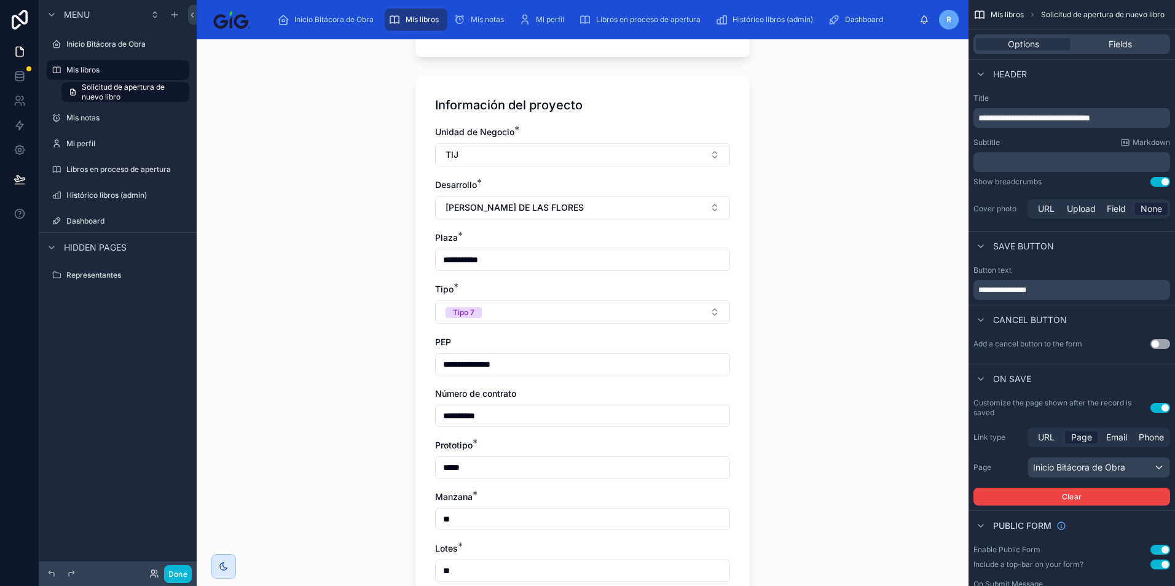
scroll to position [368, 0]
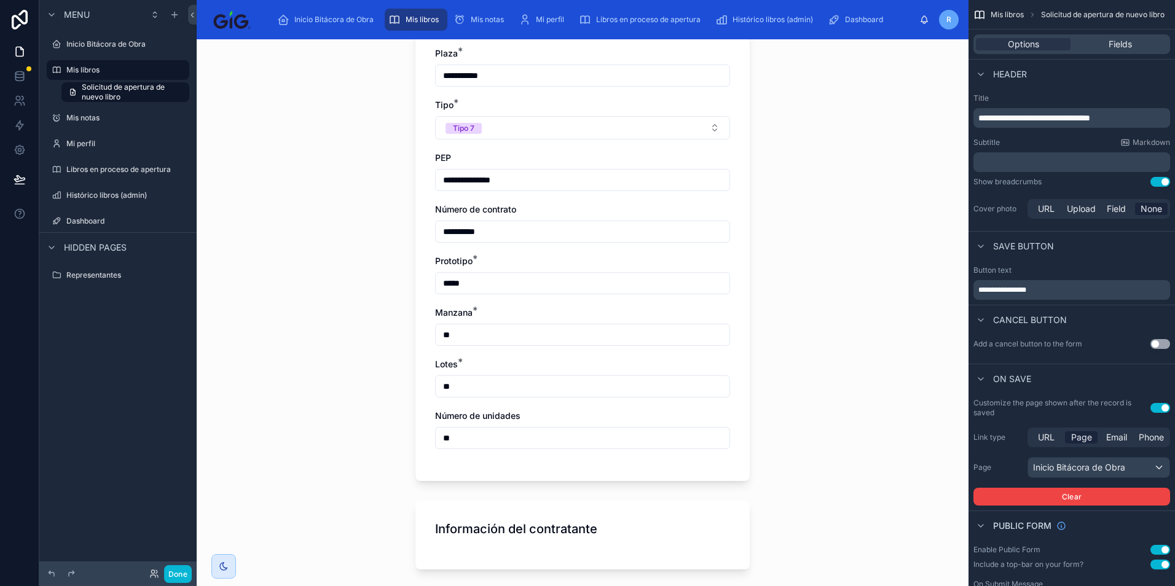
drag, startPoint x: 540, startPoint y: 174, endPoint x: 506, endPoint y: 184, distance: 35.4
click at [506, 184] on input "**********" at bounding box center [583, 179] width 294 height 17
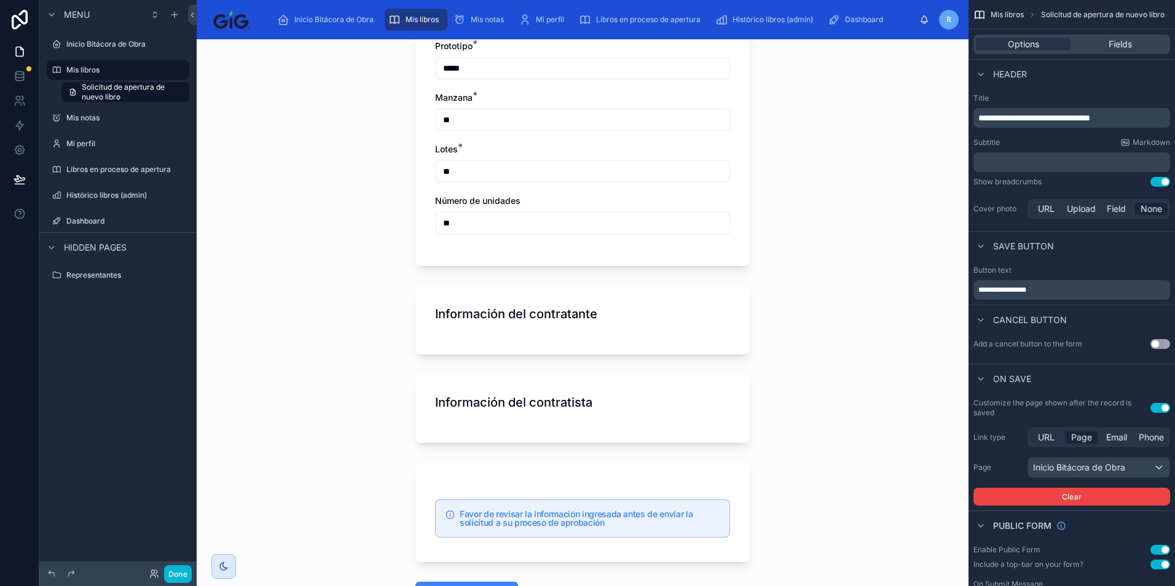
scroll to position [614, 0]
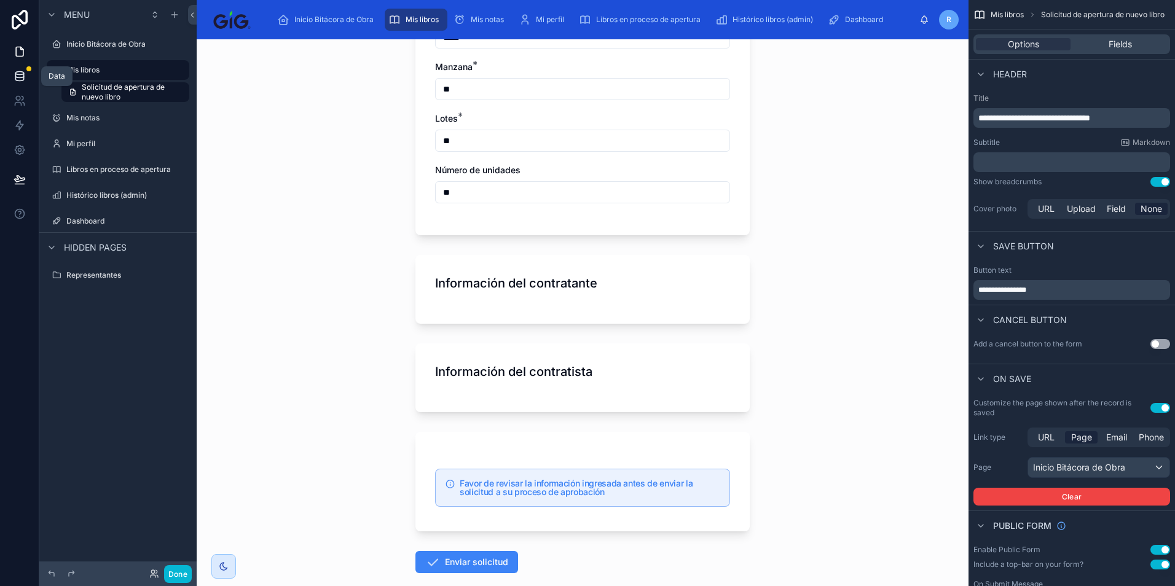
type input "**********"
click at [17, 72] on icon at bounding box center [19, 73] width 8 height 3
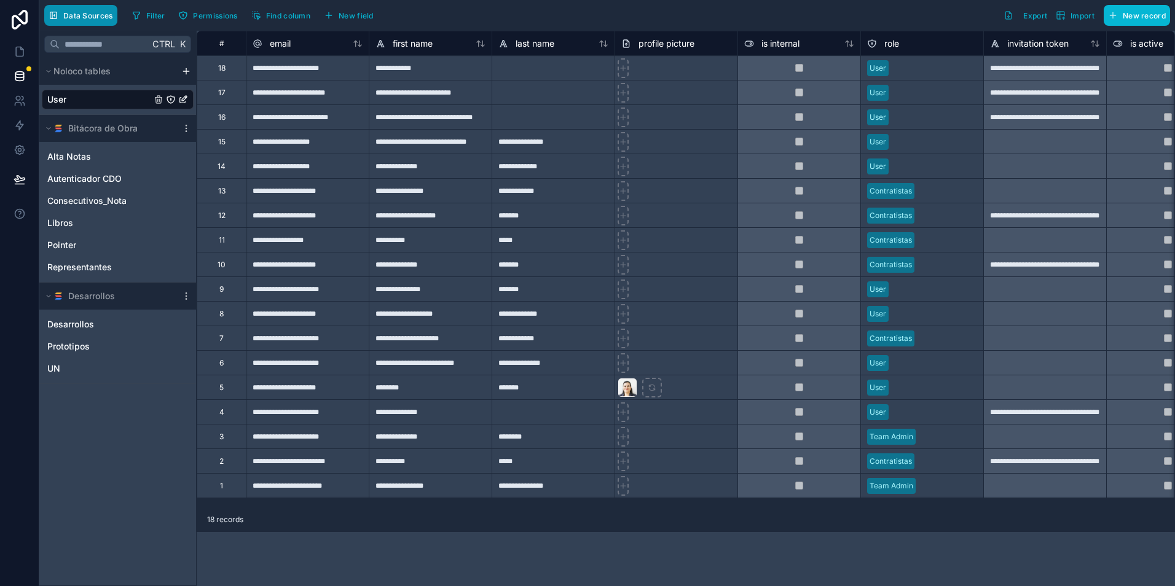
click at [98, 18] on span "Data Sources" at bounding box center [88, 15] width 50 height 9
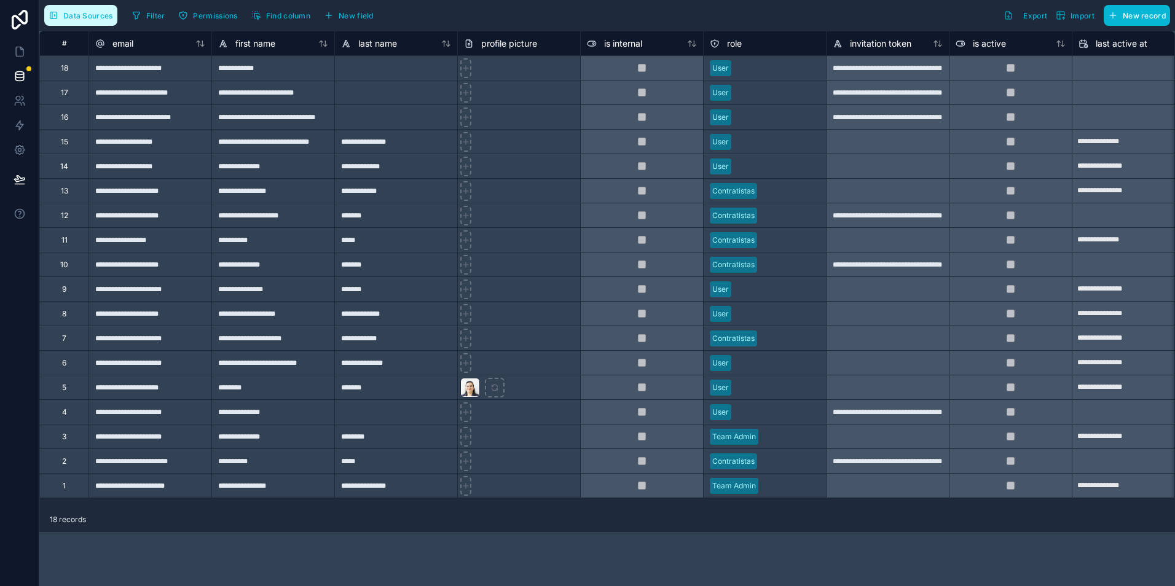
click at [98, 18] on span "Data Sources" at bounding box center [88, 15] width 50 height 9
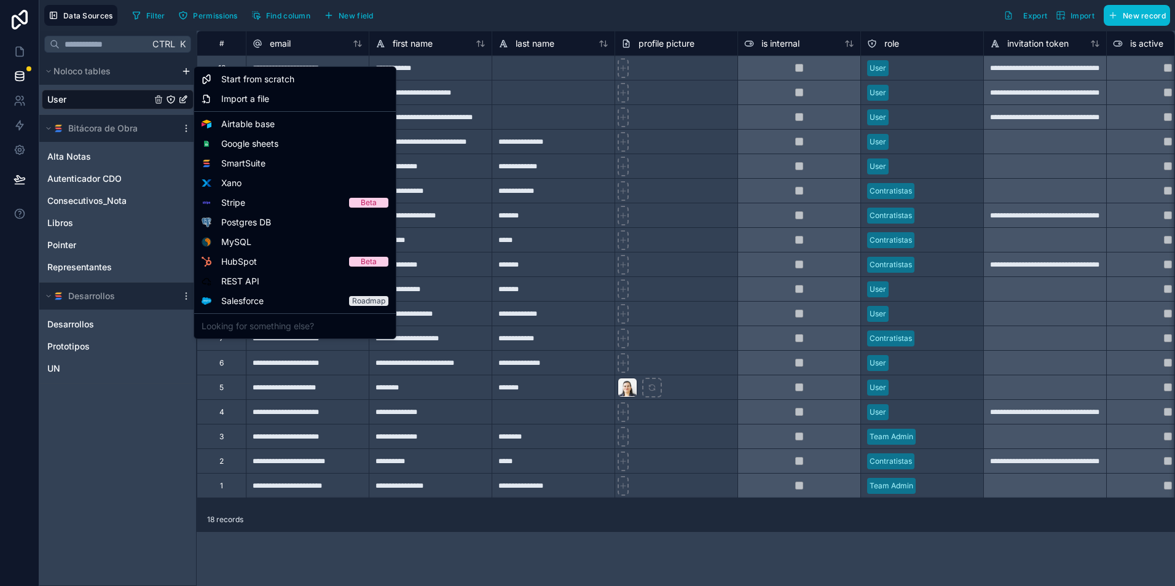
click at [187, 71] on html "**********" at bounding box center [587, 339] width 1175 height 678
click at [262, 167] on span "SmartSuite" at bounding box center [243, 163] width 44 height 12
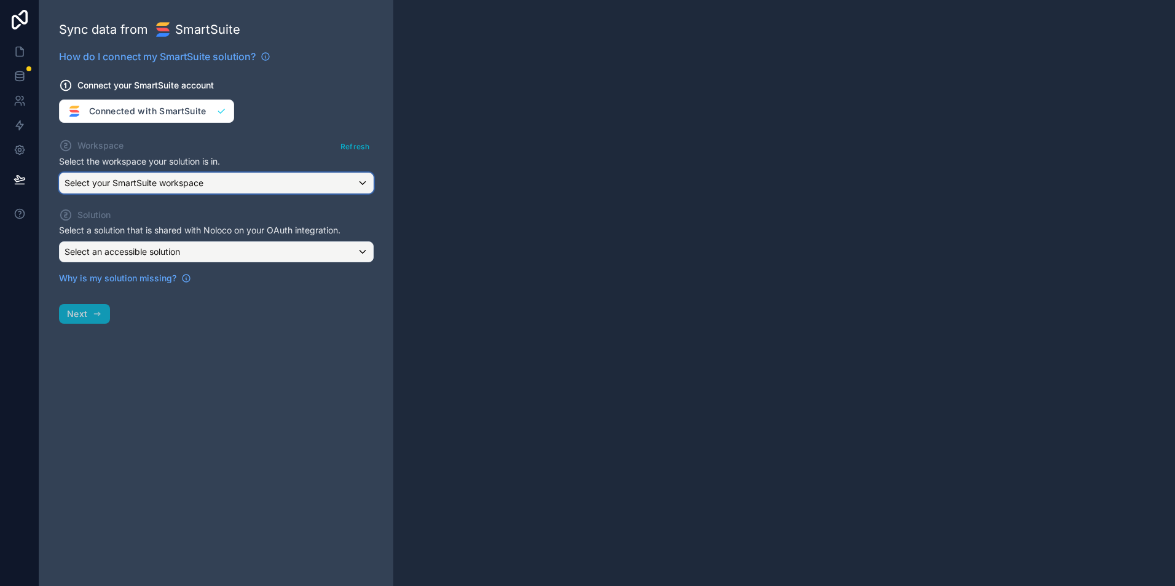
click at [224, 189] on div "Select your SmartSuite workspace" at bounding box center [216, 183] width 313 height 20
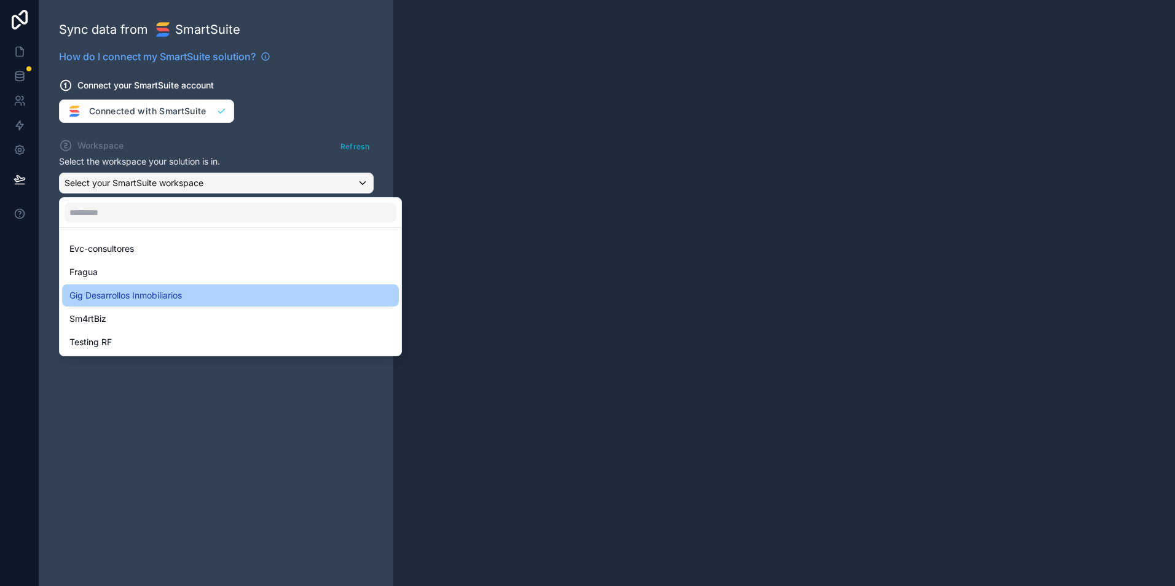
click at [131, 302] on span "Gig Desarrollos Inmobiliarios" at bounding box center [125, 295] width 112 height 15
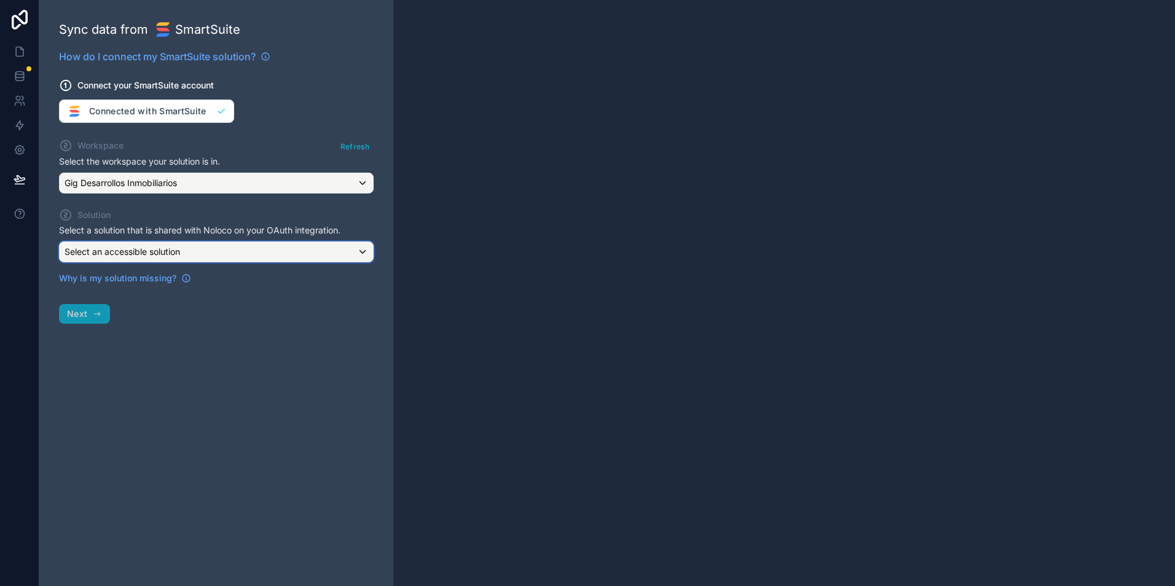
click at [188, 256] on div "Select an accessible solution" at bounding box center [216, 252] width 313 height 20
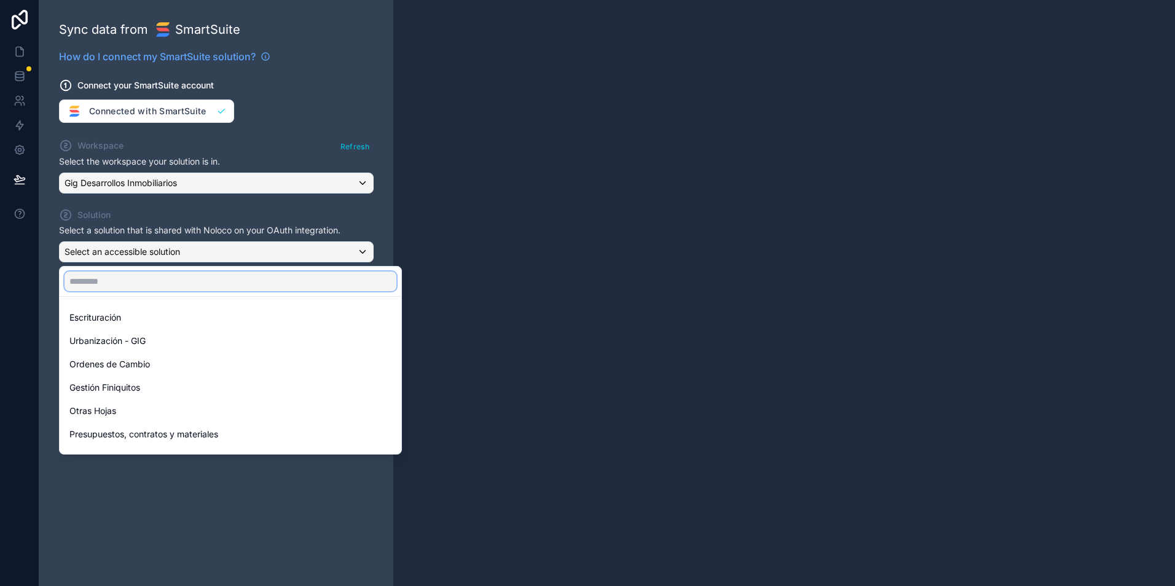
click at [166, 281] on input "text" at bounding box center [231, 282] width 332 height 20
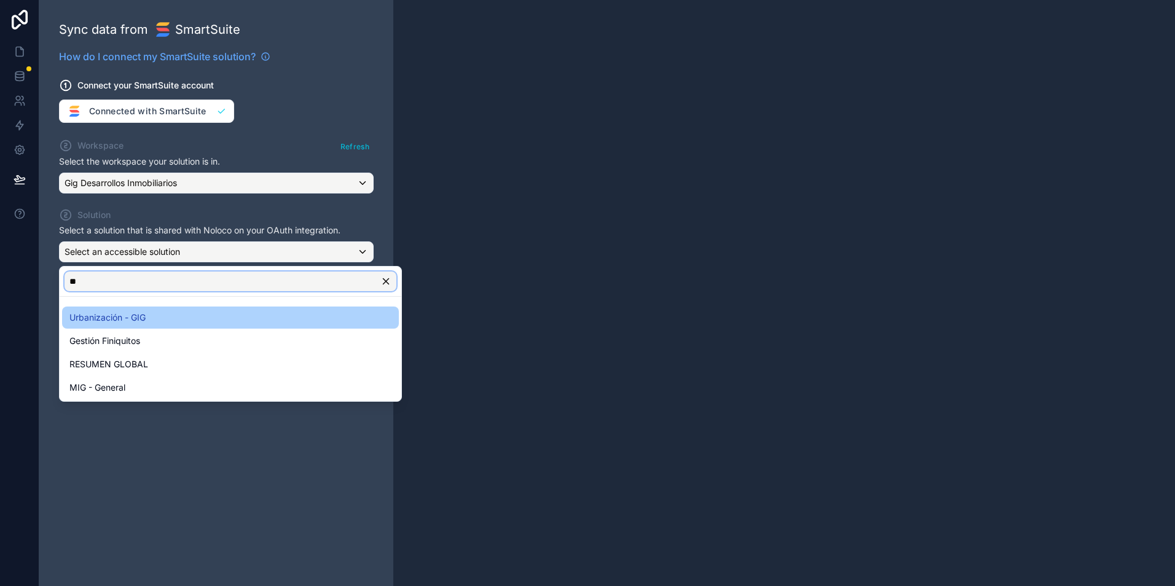
type input "*"
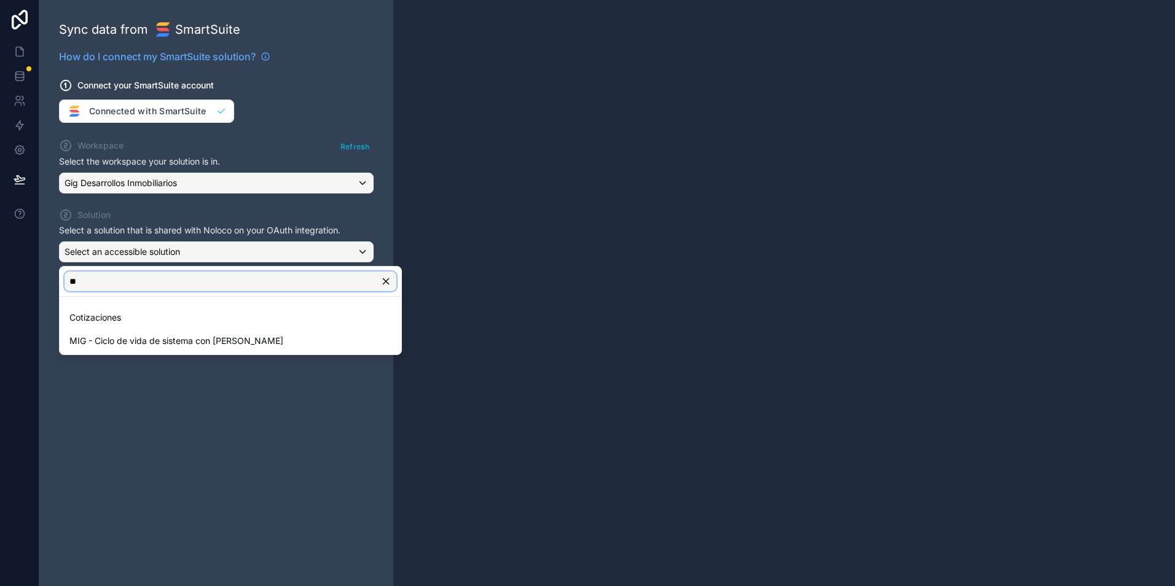
type input "*"
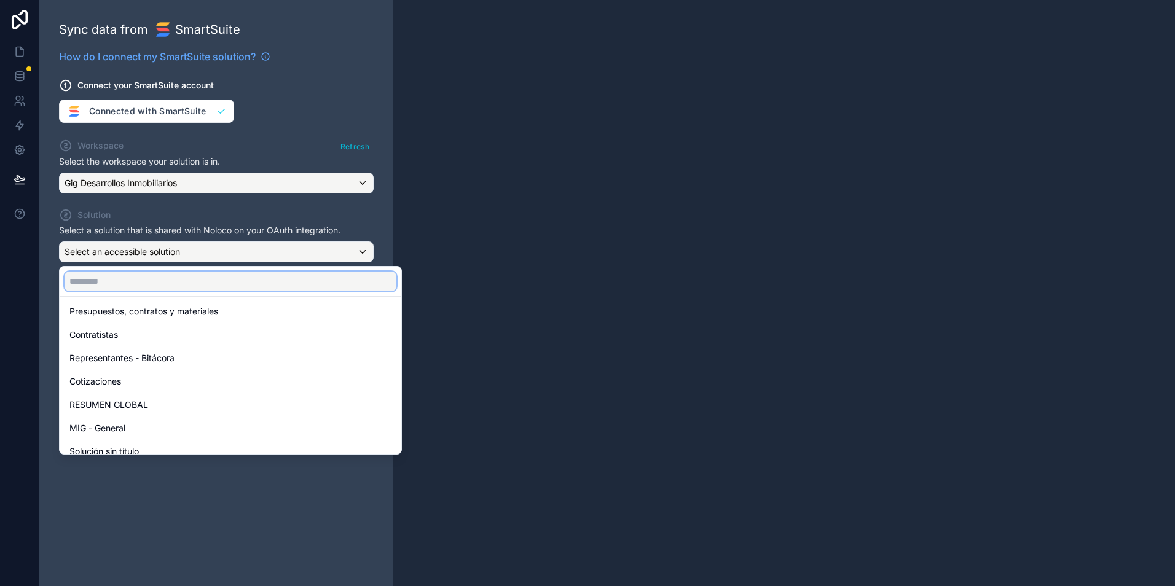
scroll to position [184, 0]
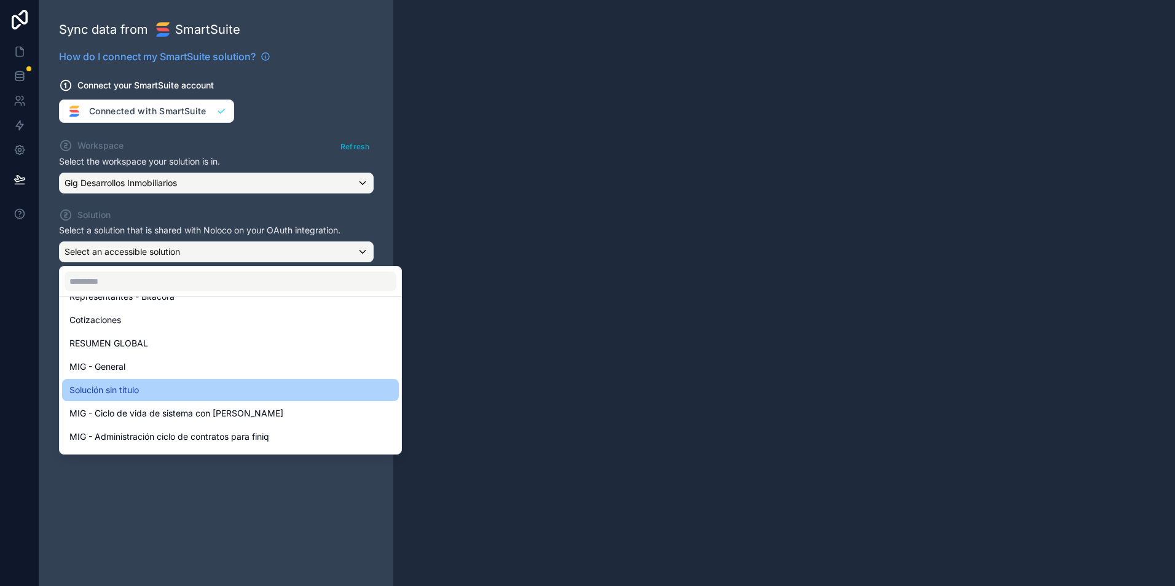
click at [181, 388] on div "Solución sin título" at bounding box center [230, 390] width 322 height 15
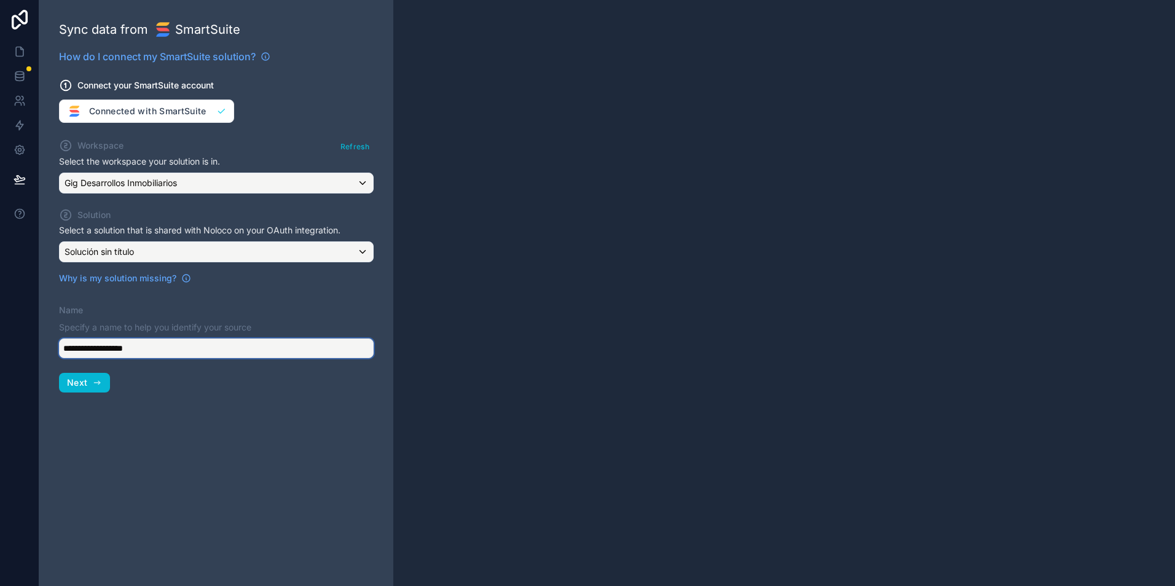
click at [178, 353] on input "**********" at bounding box center [216, 349] width 315 height 20
drag, startPoint x: 144, startPoint y: 353, endPoint x: 58, endPoint y: 345, distance: 86.3
click at [58, 345] on div "**********" at bounding box center [216, 293] width 354 height 586
type input "**********"
click at [91, 383] on button "Next" at bounding box center [84, 383] width 51 height 20
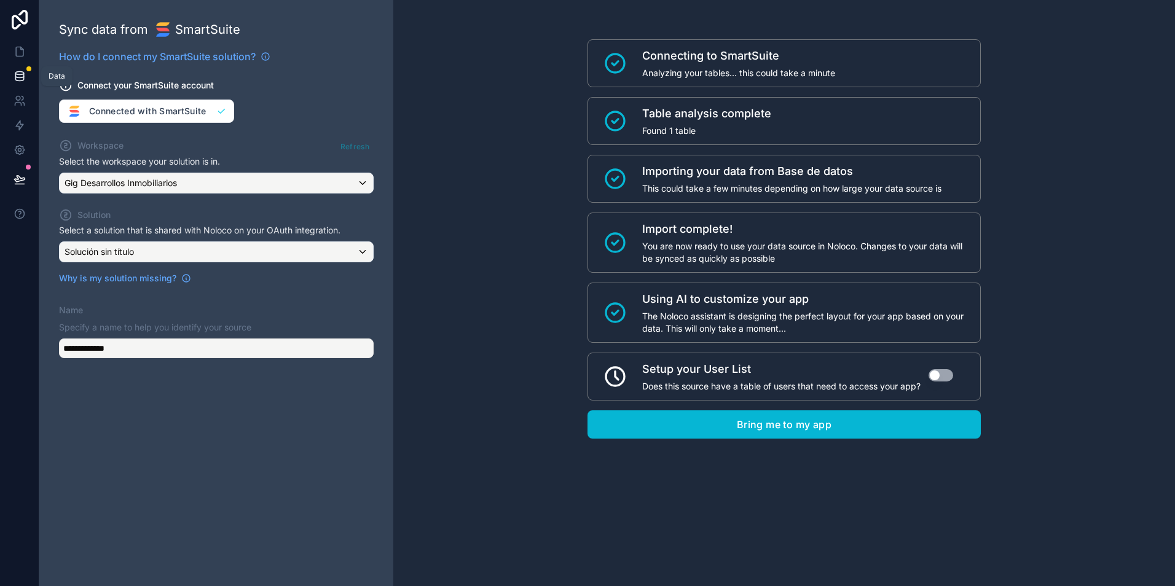
click at [19, 68] on link at bounding box center [19, 76] width 39 height 25
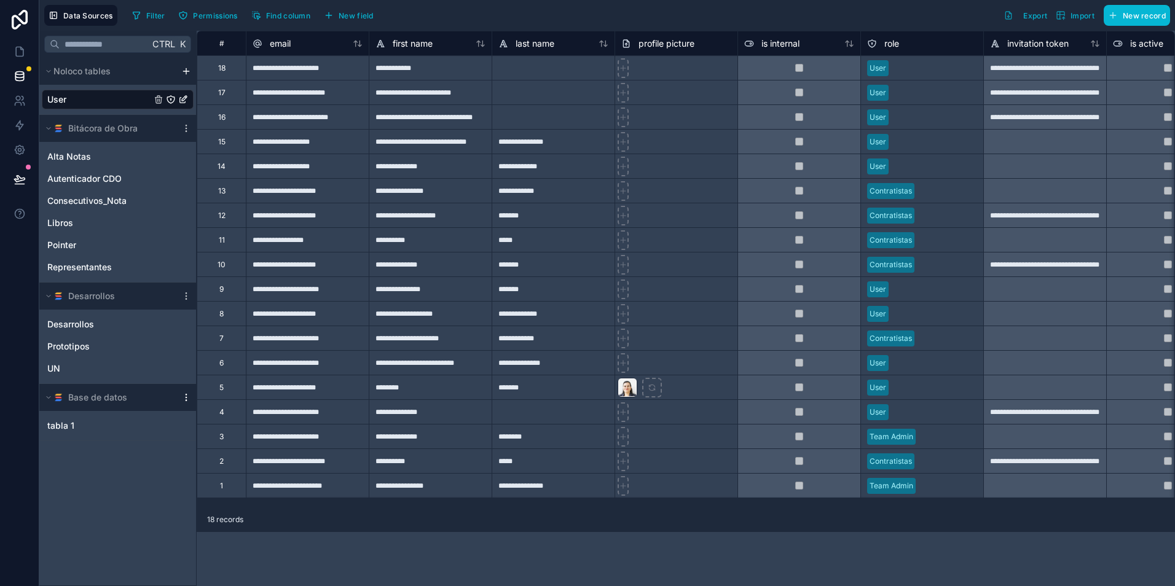
click at [187, 402] on icon "scrollable content" at bounding box center [186, 398] width 10 height 10
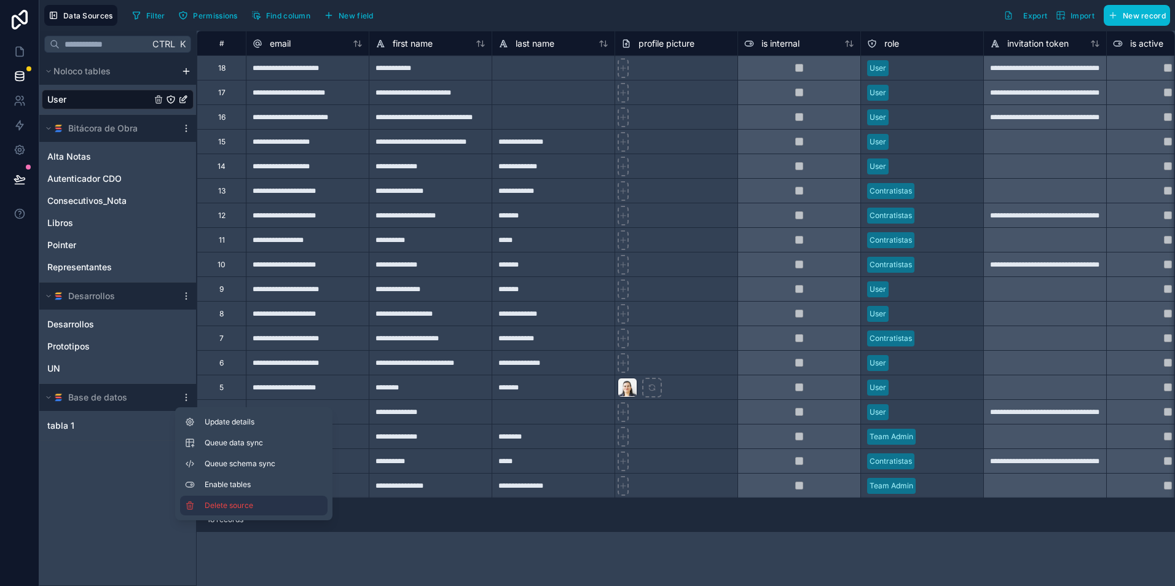
click at [230, 511] on button "Delete source" at bounding box center [253, 506] width 147 height 20
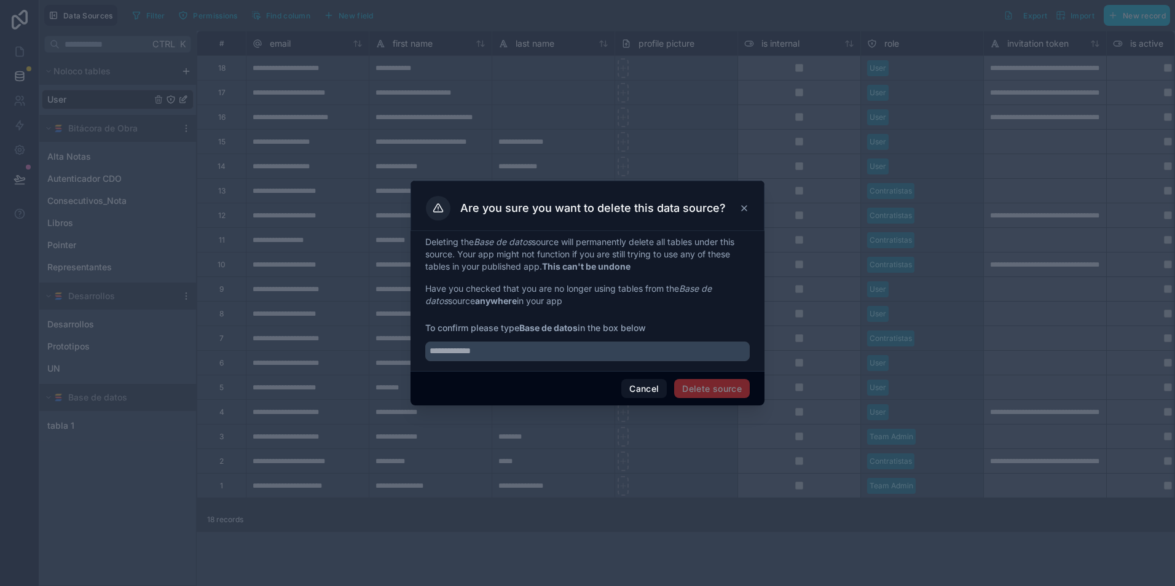
click at [561, 324] on strong "Base de datos" at bounding box center [548, 328] width 58 height 10
drag, startPoint x: 581, startPoint y: 328, endPoint x: 524, endPoint y: 326, distance: 56.6
click at [524, 326] on span "To confirm please type Base de datos in the box below" at bounding box center [587, 328] width 324 height 12
copy strong "Base de datos"
click at [570, 358] on input "text" at bounding box center [587, 352] width 324 height 20
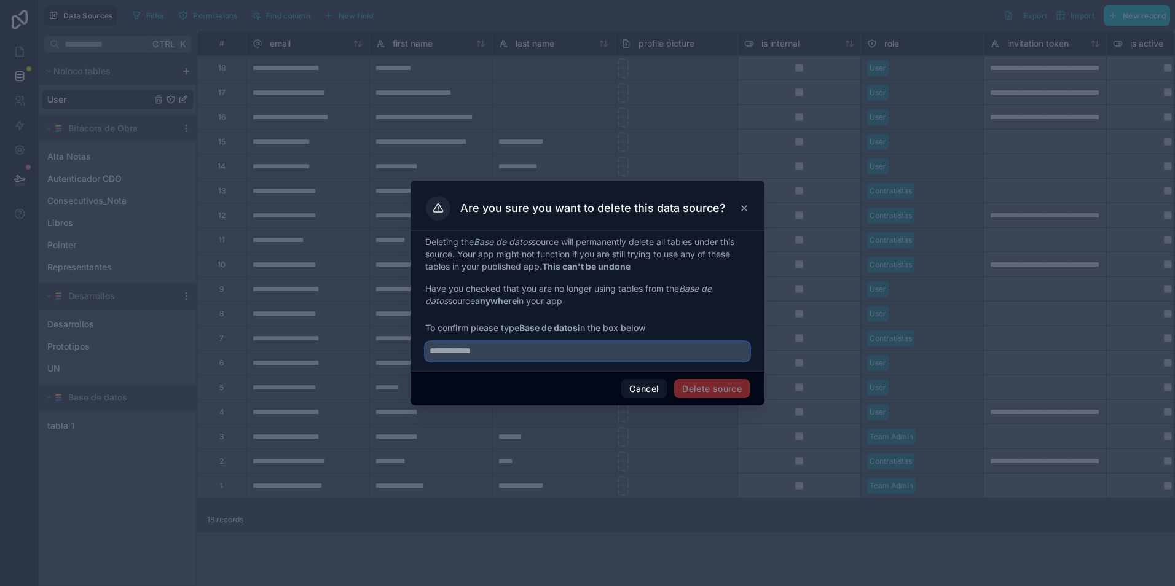
paste input "**********"
type input "**********"
click at [717, 393] on button "Delete source" at bounding box center [712, 389] width 76 height 20
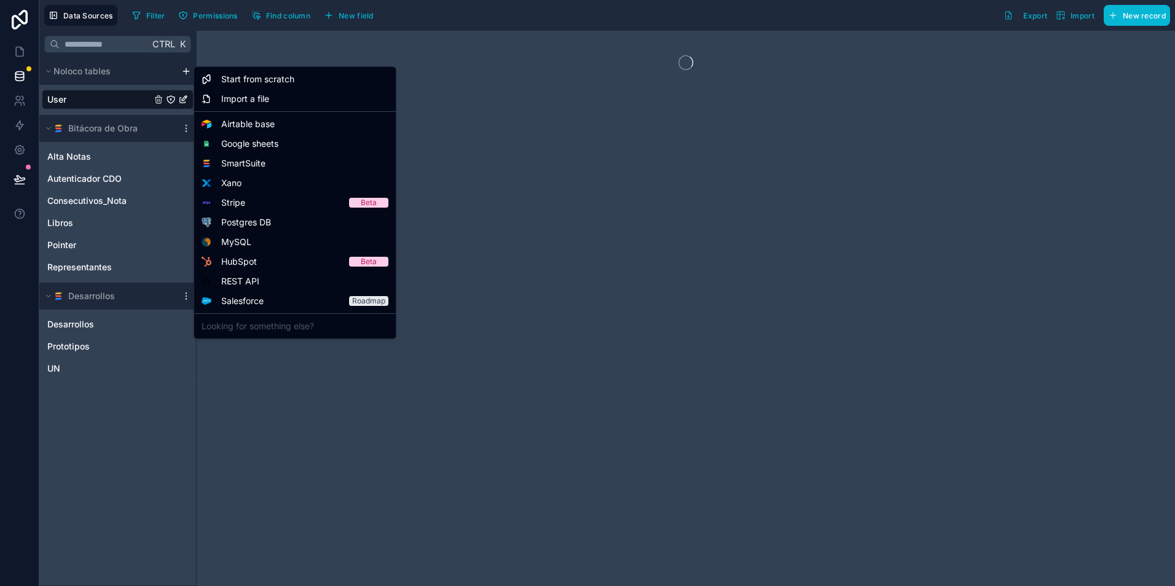
click at [187, 71] on html "Data Sources Filter Permissions Find column New field Export Import New record …" at bounding box center [587, 339] width 1175 height 678
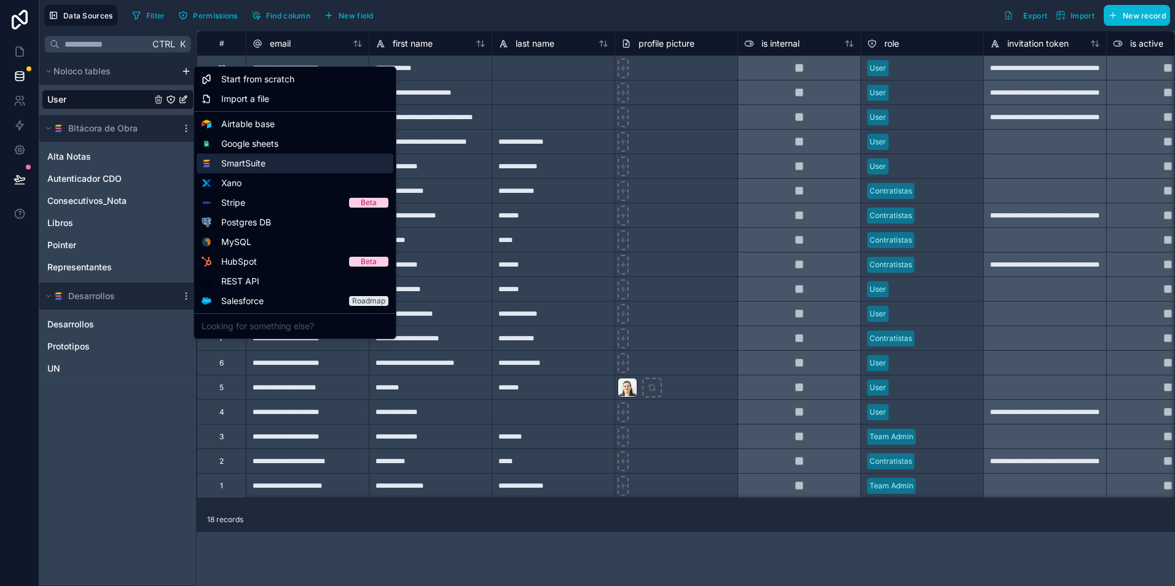
click at [274, 169] on div "SmartSuite" at bounding box center [295, 164] width 197 height 20
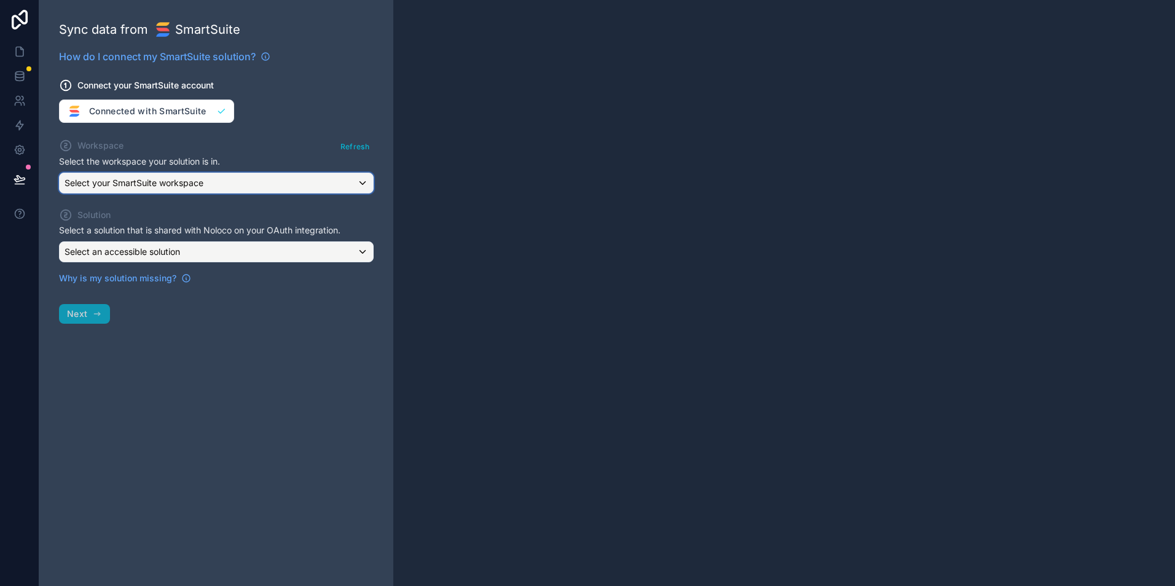
click at [252, 186] on div "Select your SmartSuite workspace" at bounding box center [216, 183] width 313 height 20
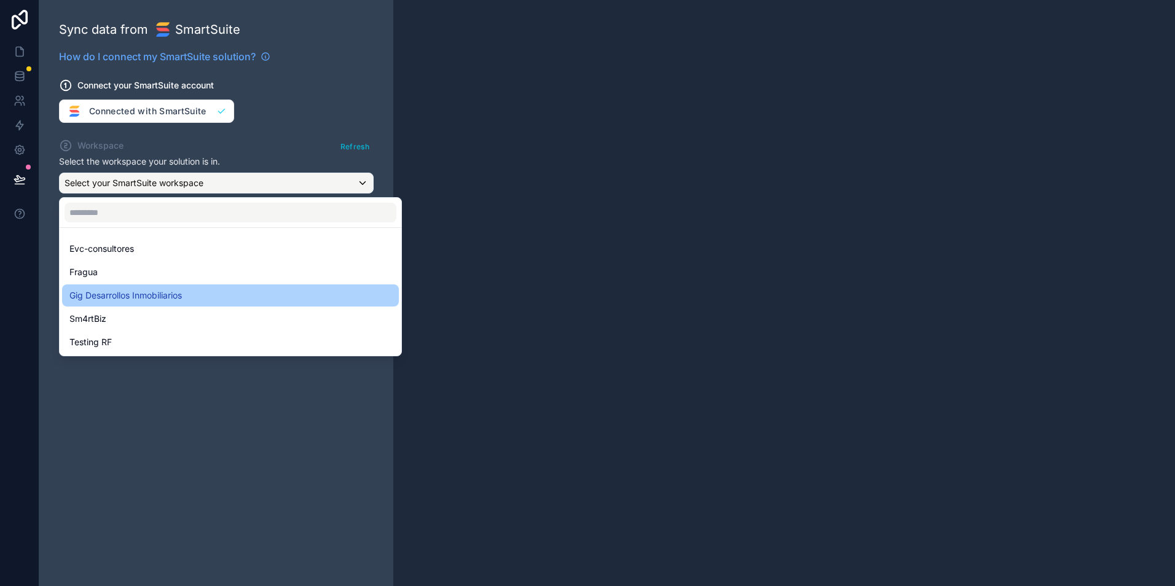
click at [160, 295] on span "Gig Desarrollos Inmobiliarios" at bounding box center [125, 295] width 112 height 15
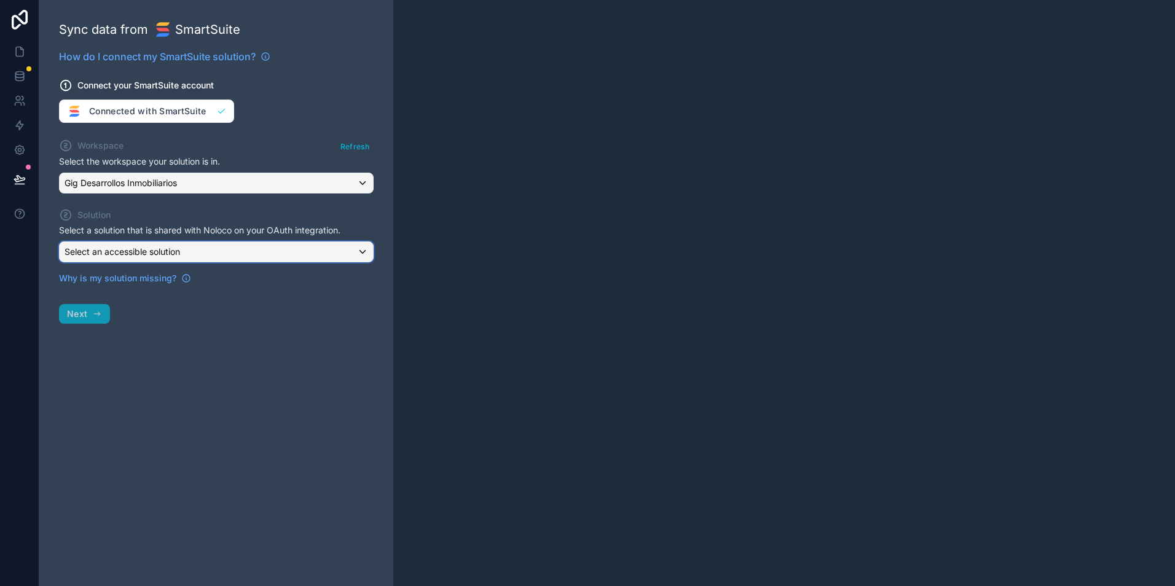
click at [232, 250] on div "Select an accessible solution" at bounding box center [216, 252] width 313 height 20
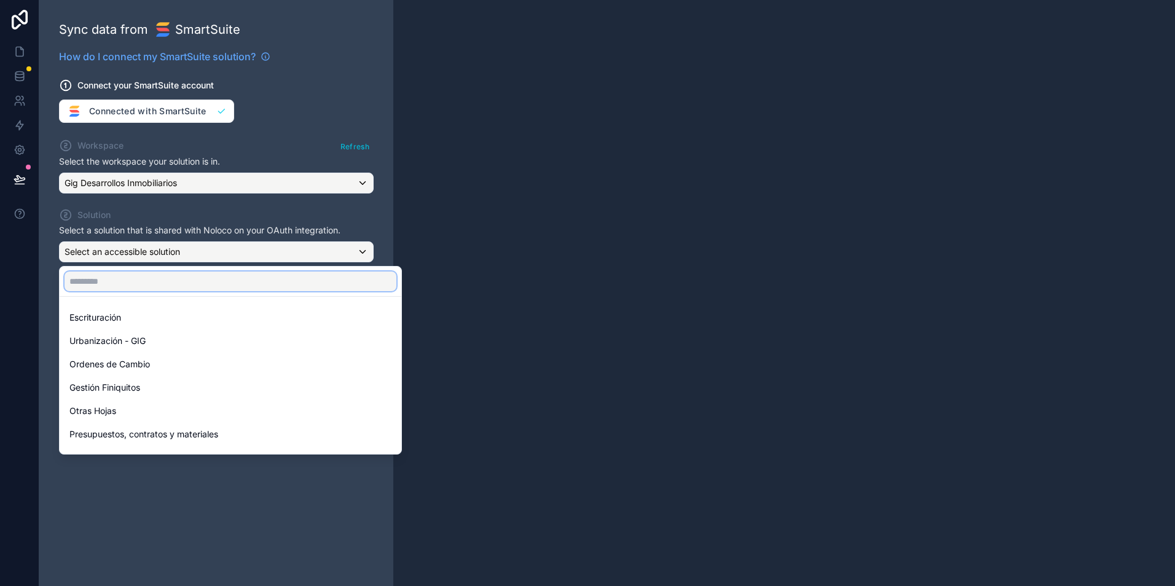
click at [189, 284] on input "text" at bounding box center [231, 282] width 332 height 20
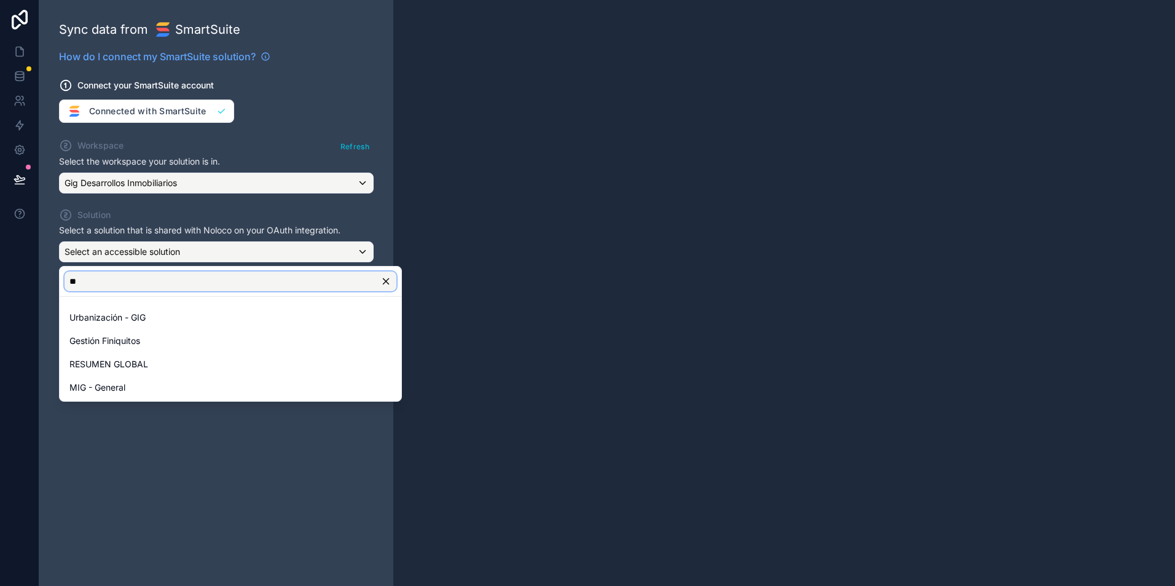
type input "**"
click at [356, 146] on div at bounding box center [587, 293] width 1175 height 586
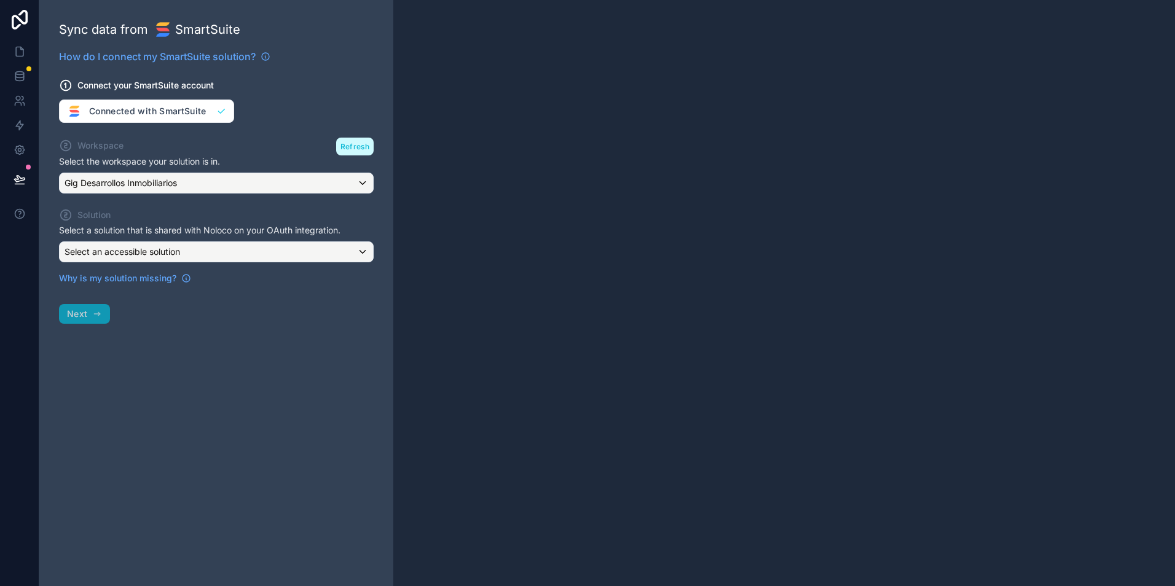
click at [356, 146] on button "Refresh" at bounding box center [354, 147] width 37 height 18
click at [360, 184] on div "Select your SmartSuite workspace" at bounding box center [216, 183] width 313 height 20
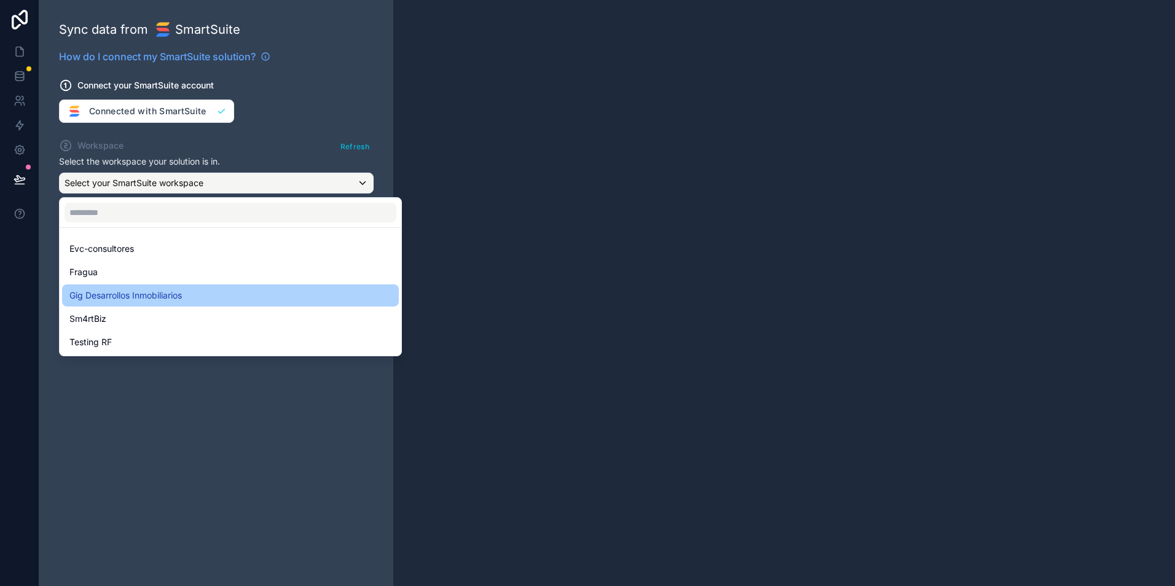
click at [178, 297] on span "Gig Desarrollos Inmobiliarios" at bounding box center [125, 295] width 112 height 15
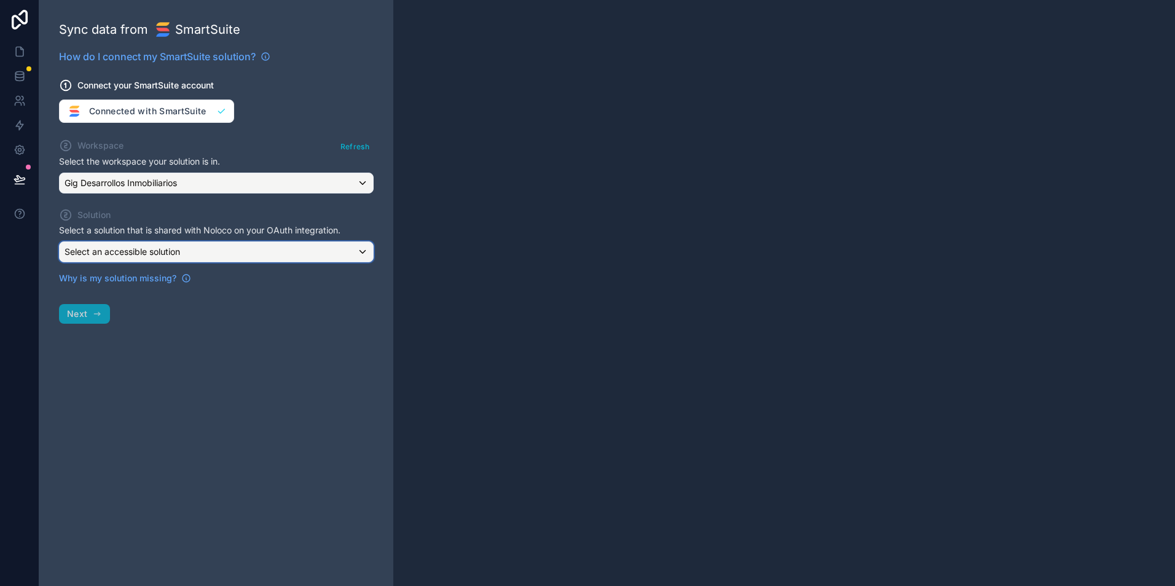
click at [184, 243] on div "Select an accessible solution" at bounding box center [216, 252] width 313 height 20
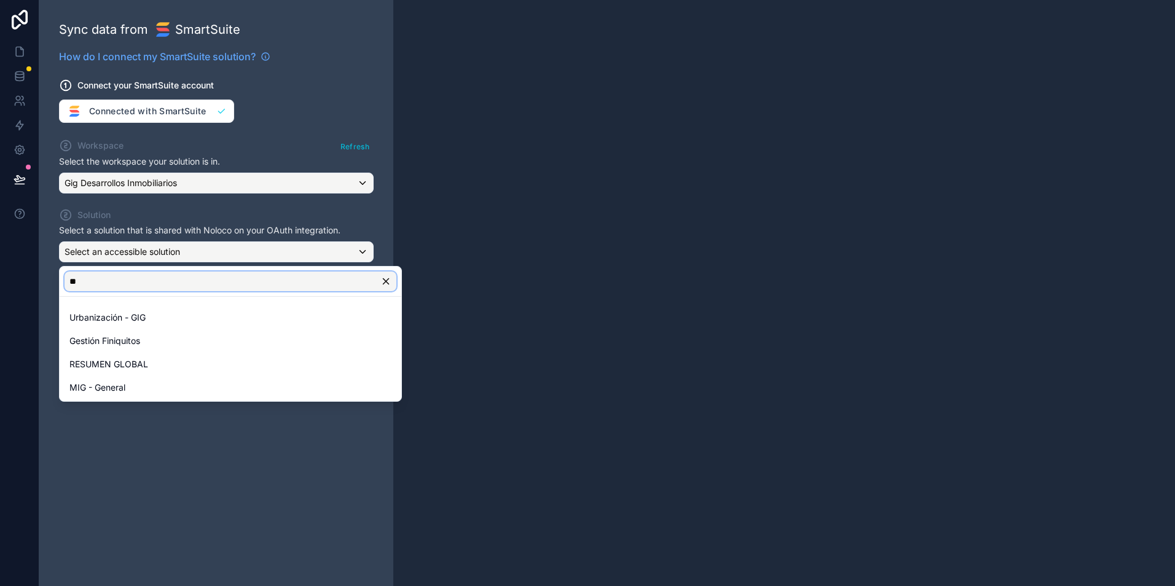
click at [139, 282] on input "**" at bounding box center [231, 282] width 332 height 20
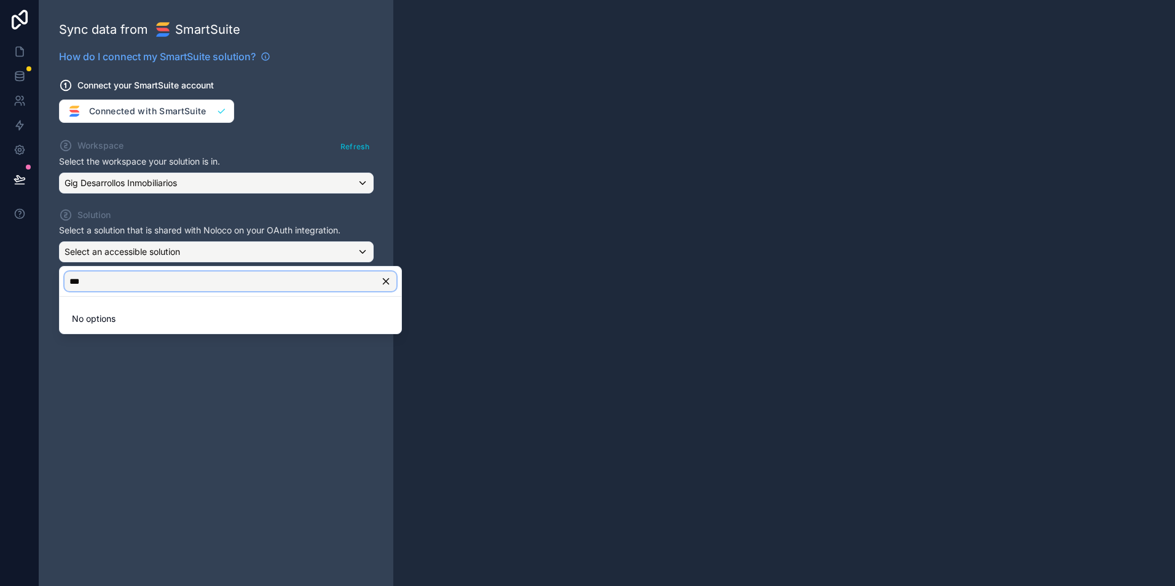
type input "***"
click at [152, 391] on div at bounding box center [587, 293] width 1175 height 586
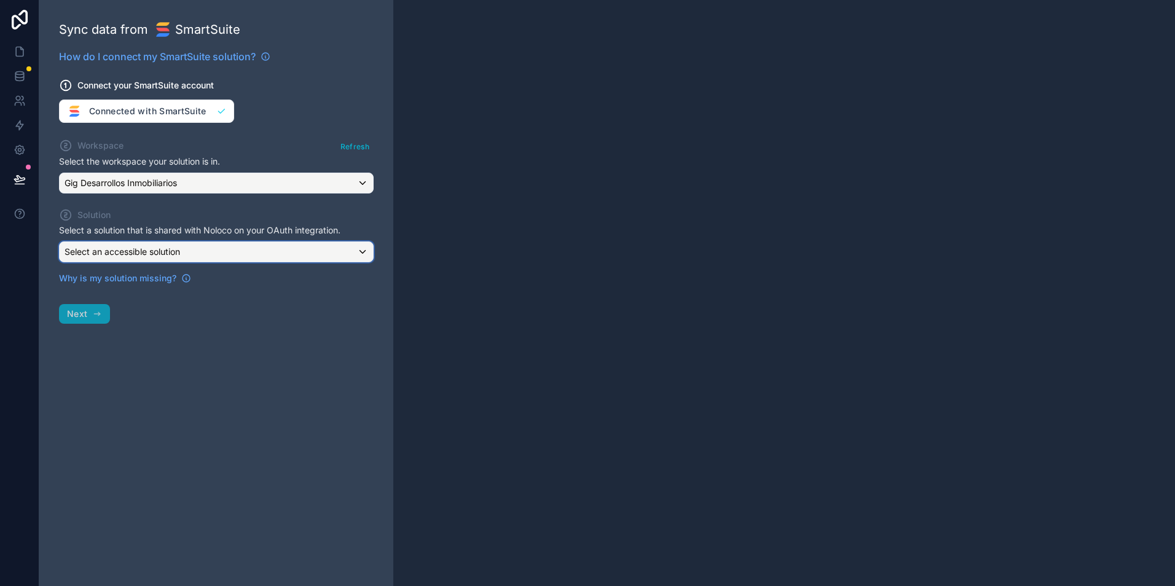
click at [169, 251] on span "Select an accessible solution" at bounding box center [122, 251] width 115 height 10
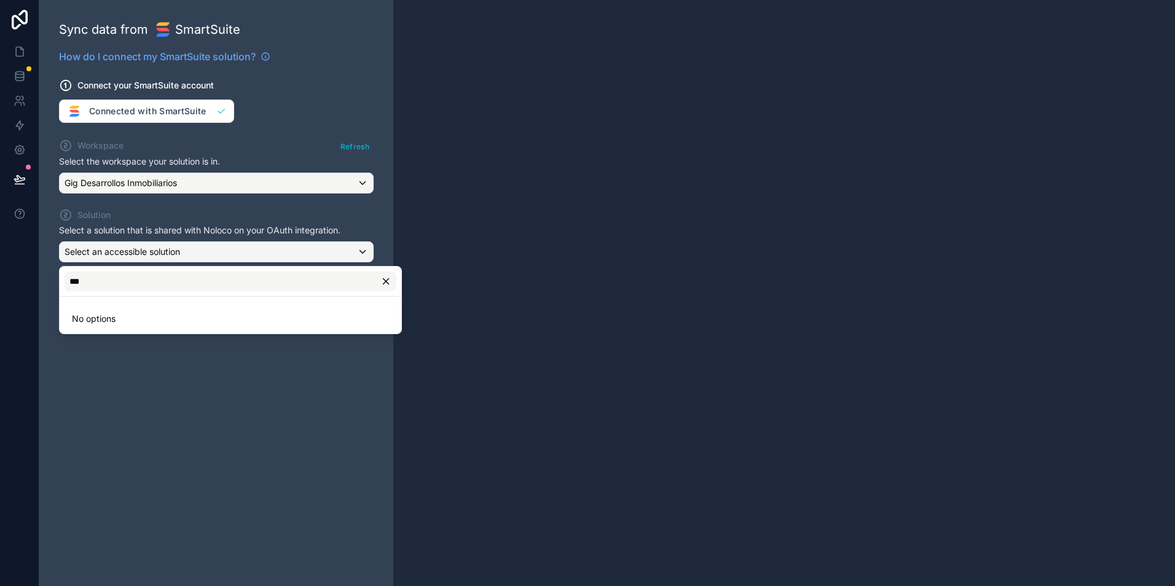
click at [143, 309] on li "No options" at bounding box center [230, 319] width 337 height 25
click at [382, 284] on icon "button" at bounding box center [385, 281] width 11 height 11
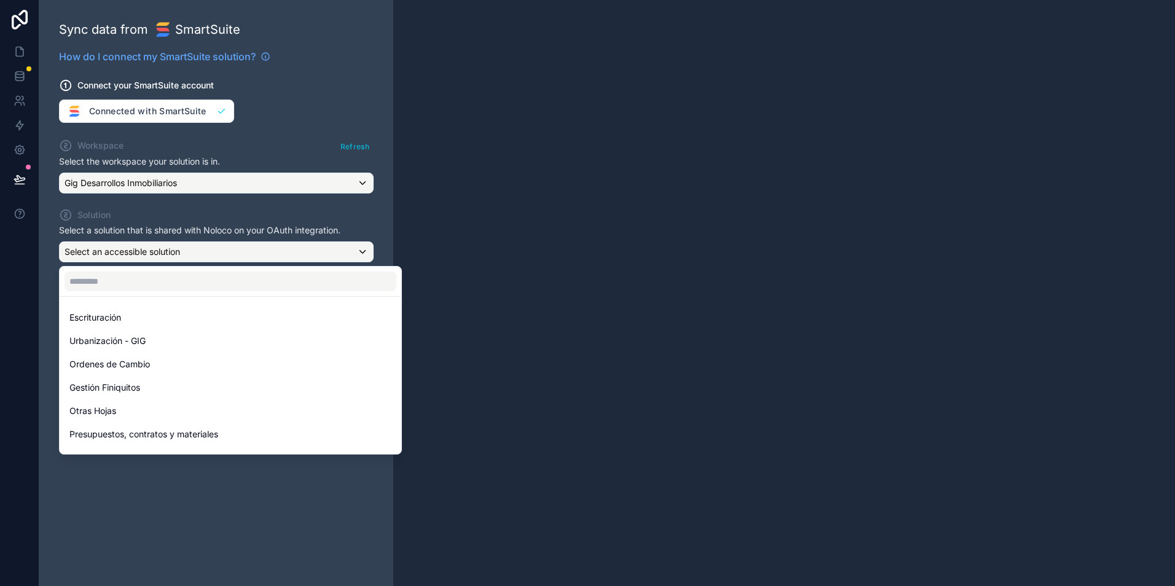
click at [22, 72] on div at bounding box center [587, 293] width 1175 height 586
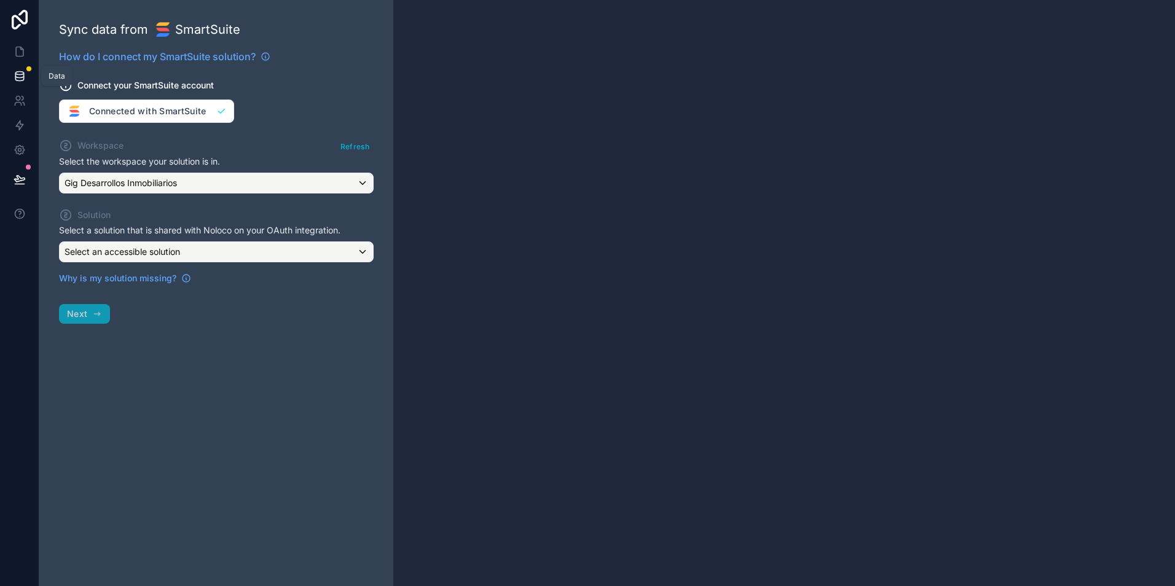
click at [22, 72] on icon at bounding box center [19, 73] width 8 height 3
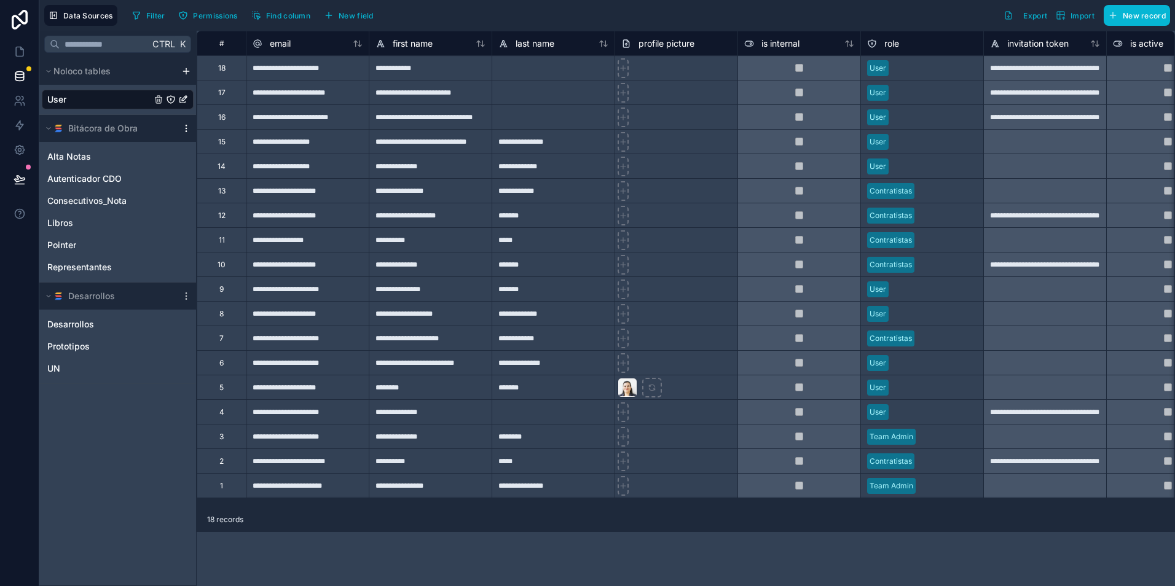
click at [184, 127] on icon "scrollable content" at bounding box center [186, 128] width 10 height 10
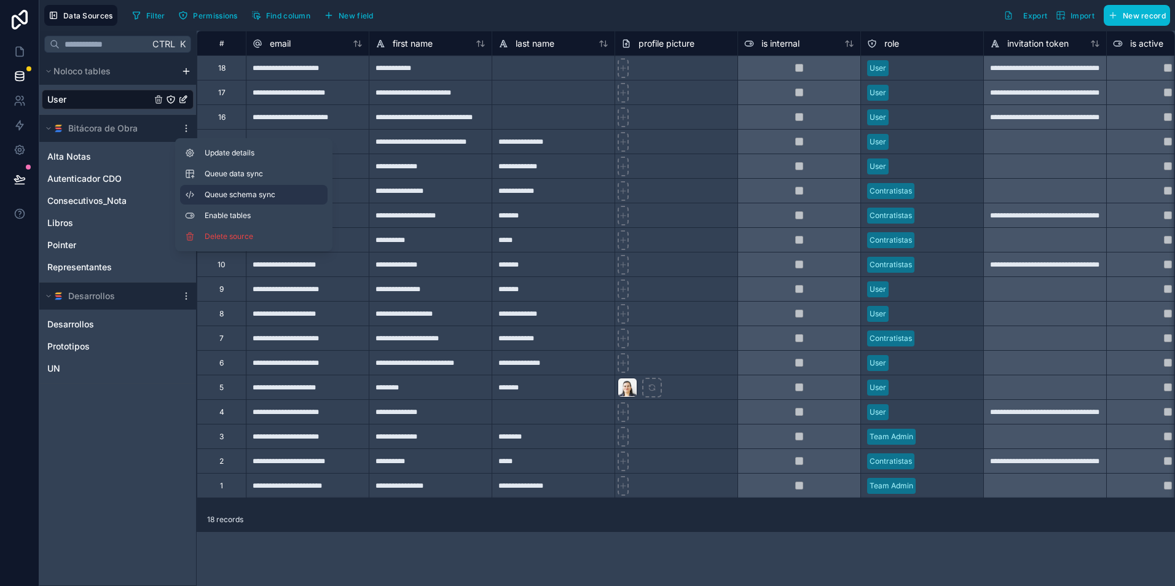
click at [260, 197] on span "Queue schema sync" at bounding box center [249, 195] width 88 height 10
click at [260, 181] on button "Queue data sync" at bounding box center [253, 174] width 147 height 20
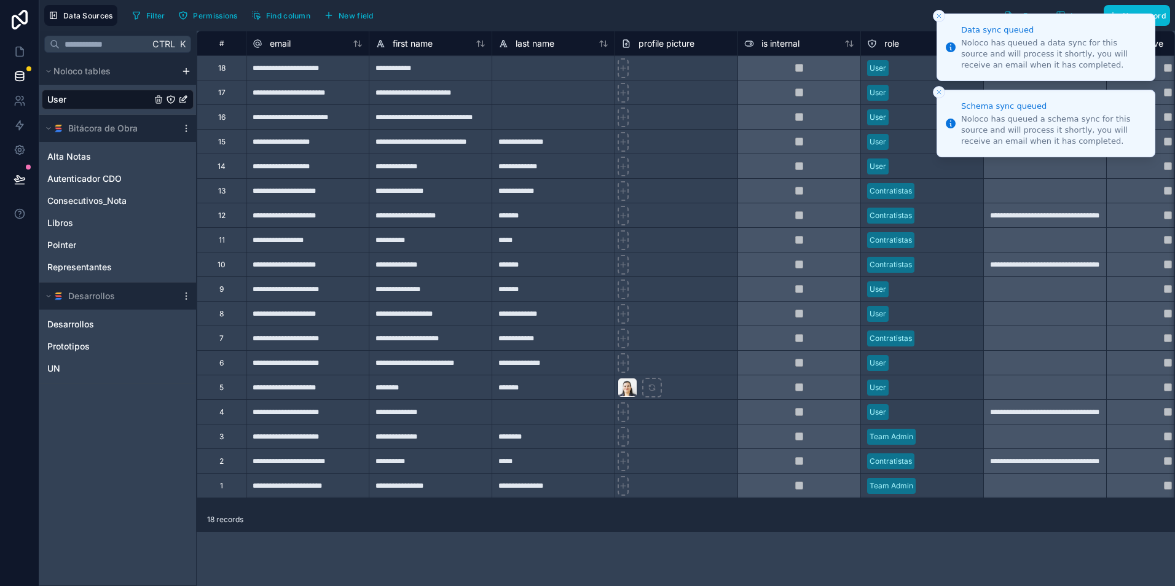
click at [941, 20] on button "Close toast" at bounding box center [939, 16] width 12 height 12
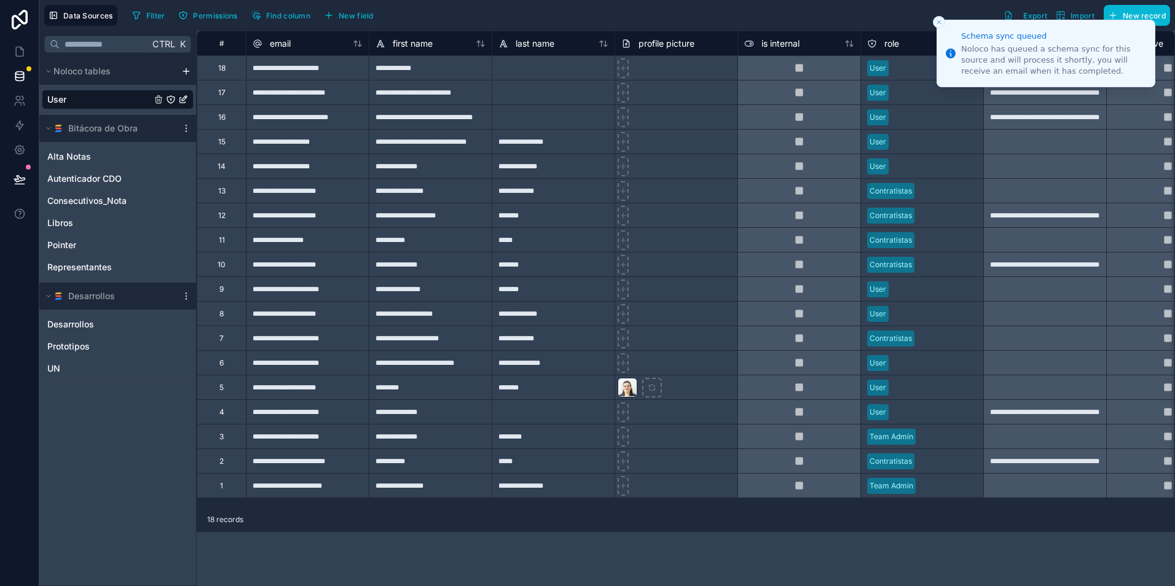
click at [941, 20] on line "Close toast" at bounding box center [939, 22] width 4 height 4
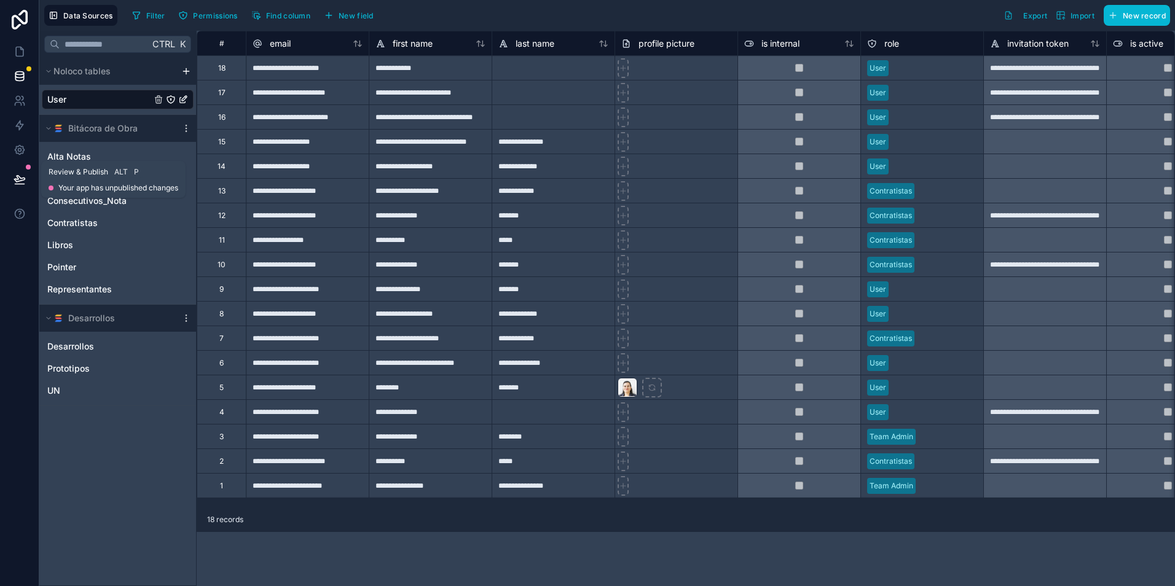
click at [33, 171] on button at bounding box center [19, 179] width 27 height 34
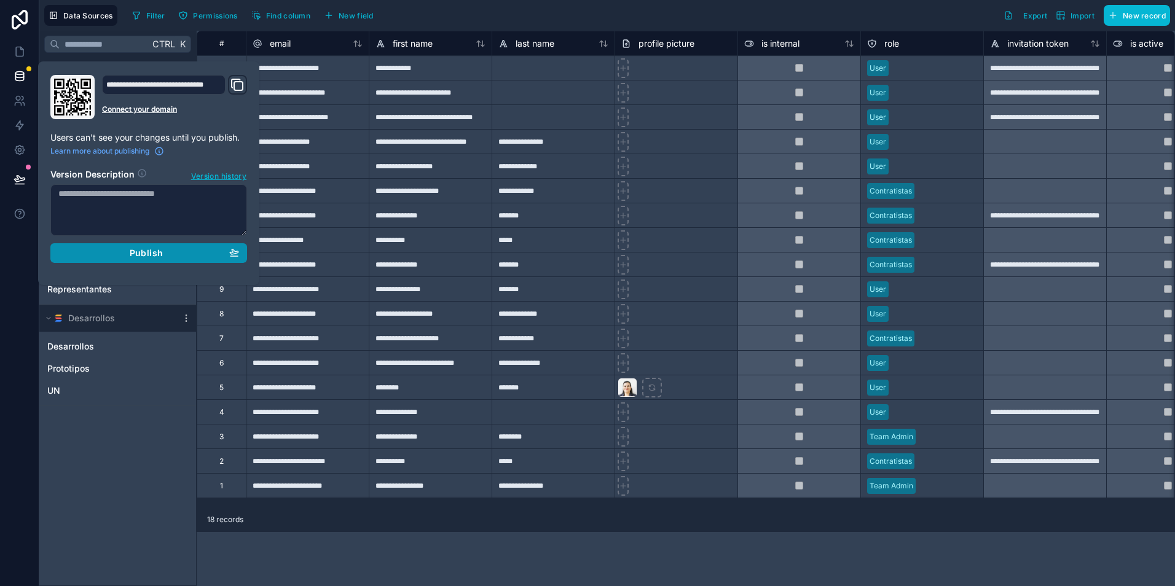
click at [87, 255] on div "Publish" at bounding box center [148, 253] width 181 height 11
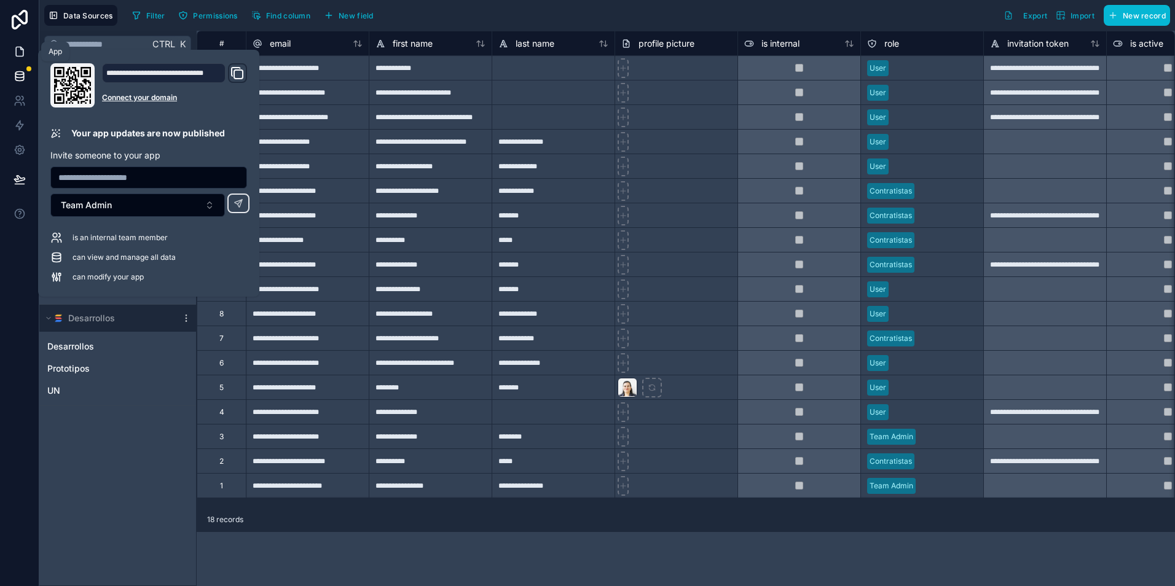
click at [15, 59] on link at bounding box center [19, 51] width 39 height 25
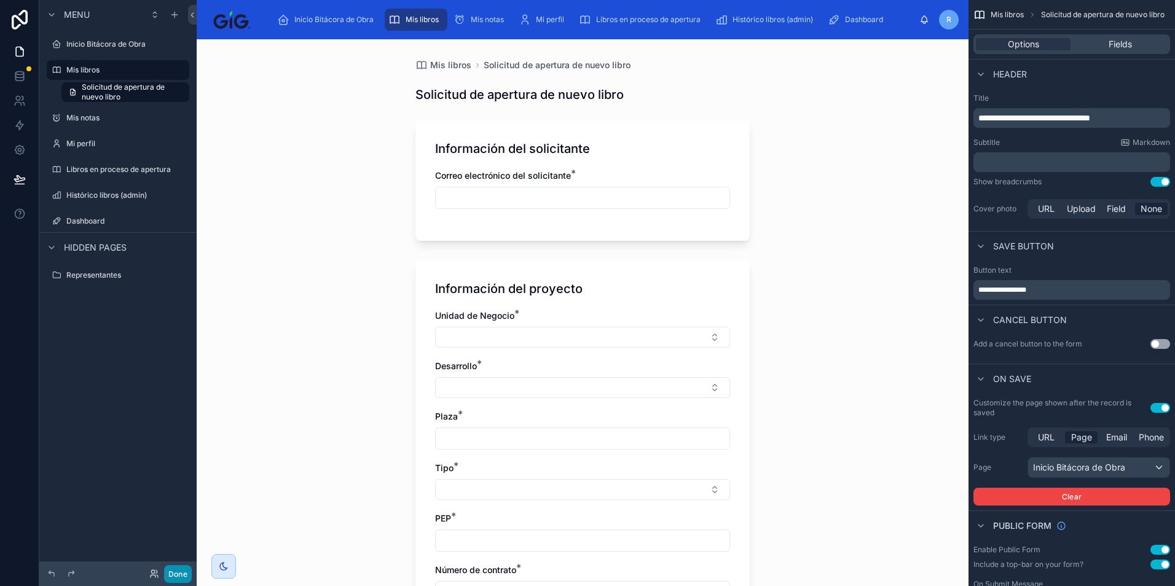
click at [179, 575] on button "Done" at bounding box center [178, 574] width 28 height 18
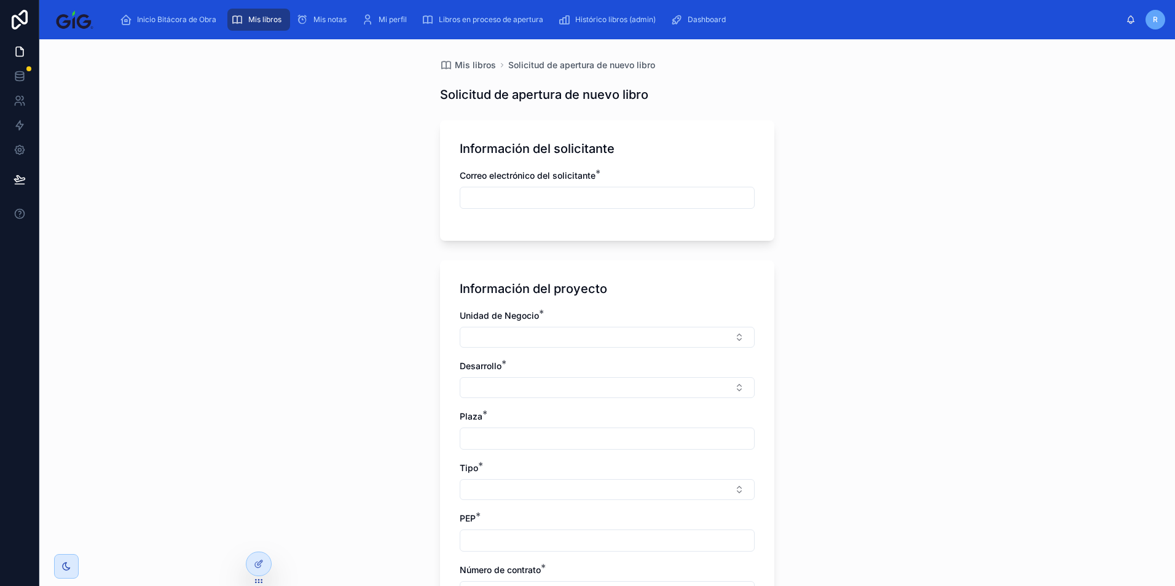
click at [538, 202] on input "text" at bounding box center [607, 197] width 294 height 17
type input "**********"
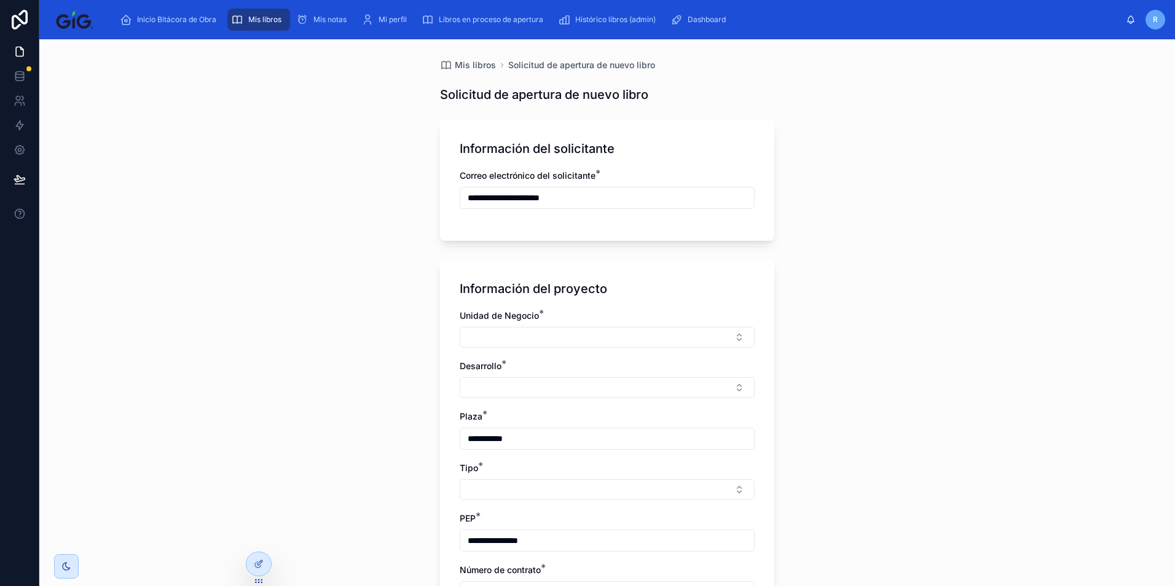
type input "*****"
type input "**"
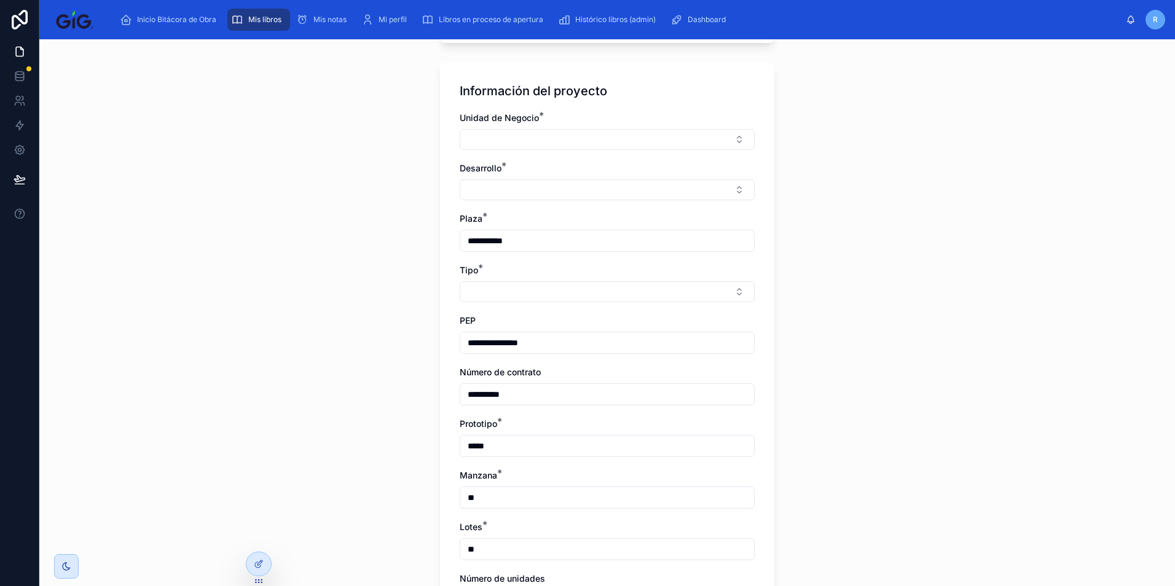
scroll to position [179, 0]
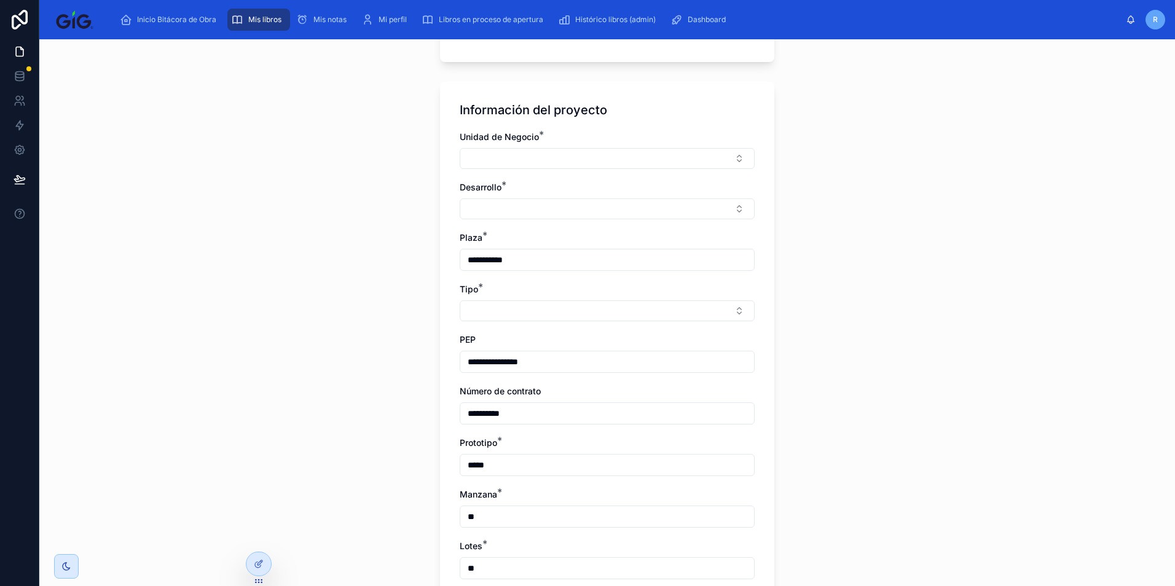
click at [555, 358] on input "**********" at bounding box center [607, 361] width 294 height 17
click at [519, 197] on div "Desarrollo *" at bounding box center [607, 200] width 295 height 38
click at [519, 209] on button "Select Button" at bounding box center [607, 208] width 295 height 21
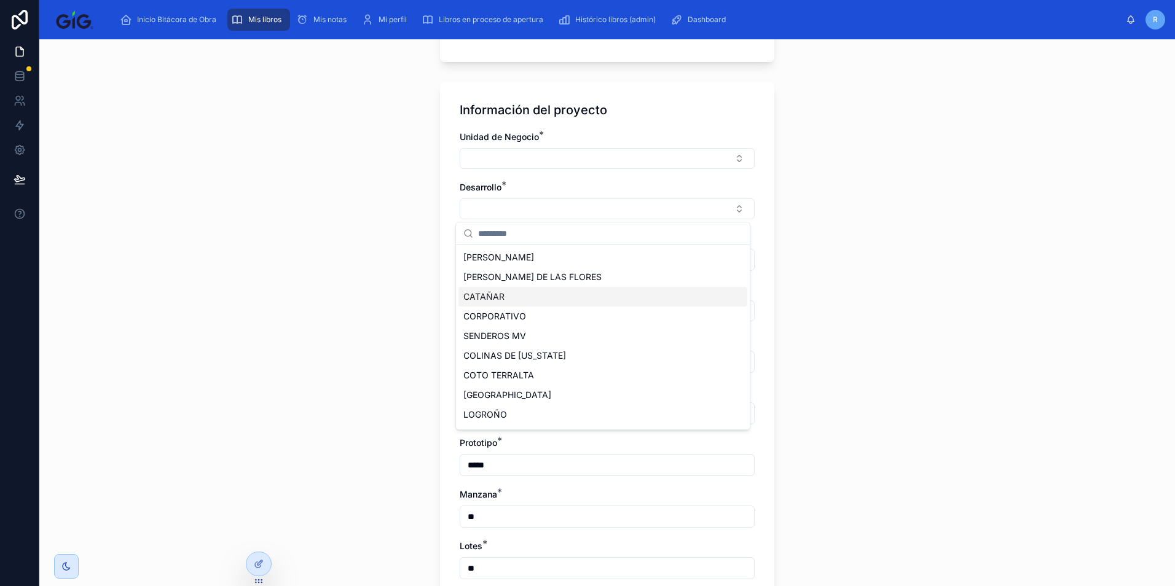
click at [523, 302] on div "CATAÑAR" at bounding box center [602, 297] width 289 height 20
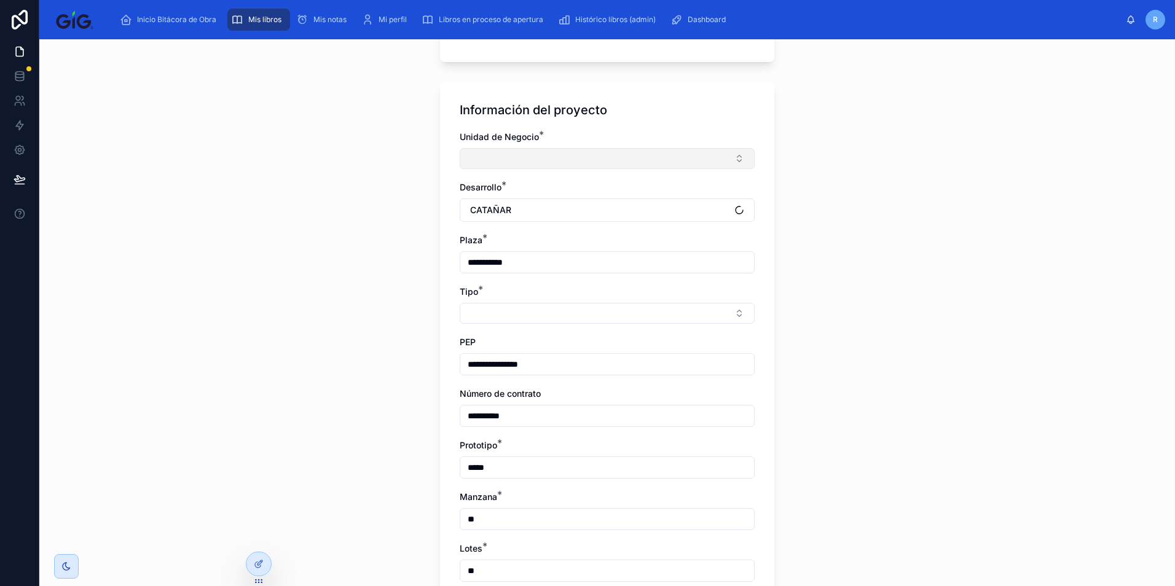
click at [532, 163] on button "Select Button" at bounding box center [607, 158] width 295 height 21
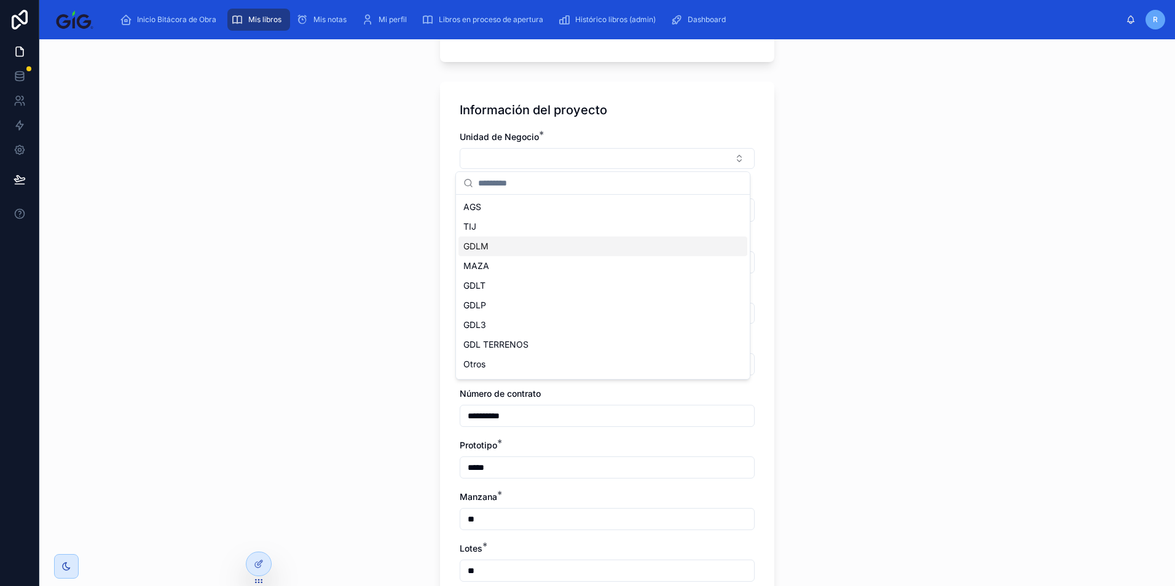
click at [520, 250] on div "GDLM" at bounding box center [602, 247] width 289 height 20
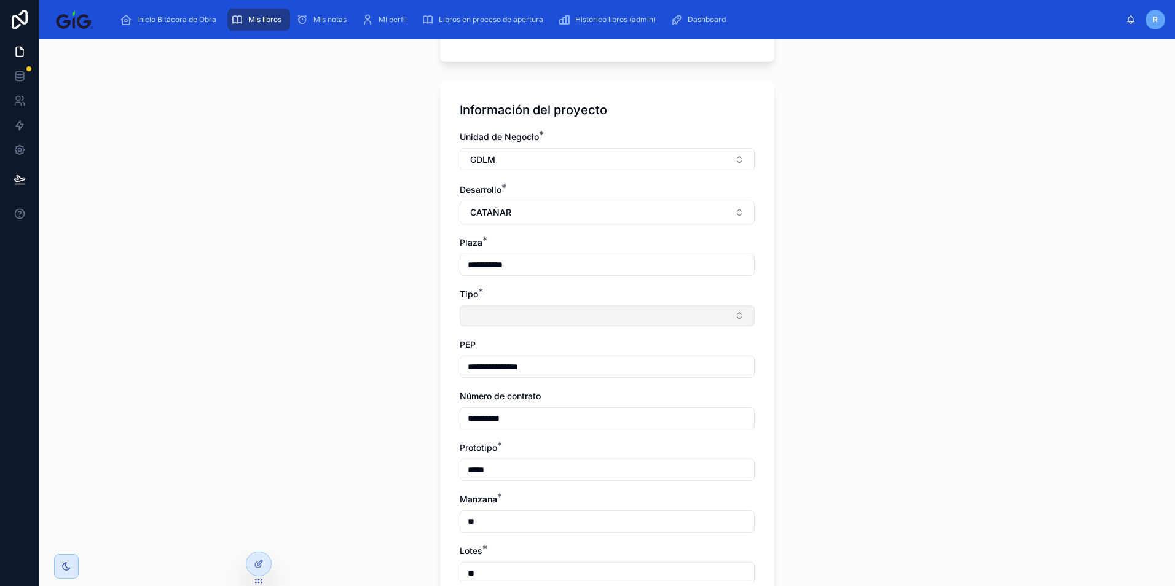
click at [507, 310] on button "Select Button" at bounding box center [607, 315] width 295 height 21
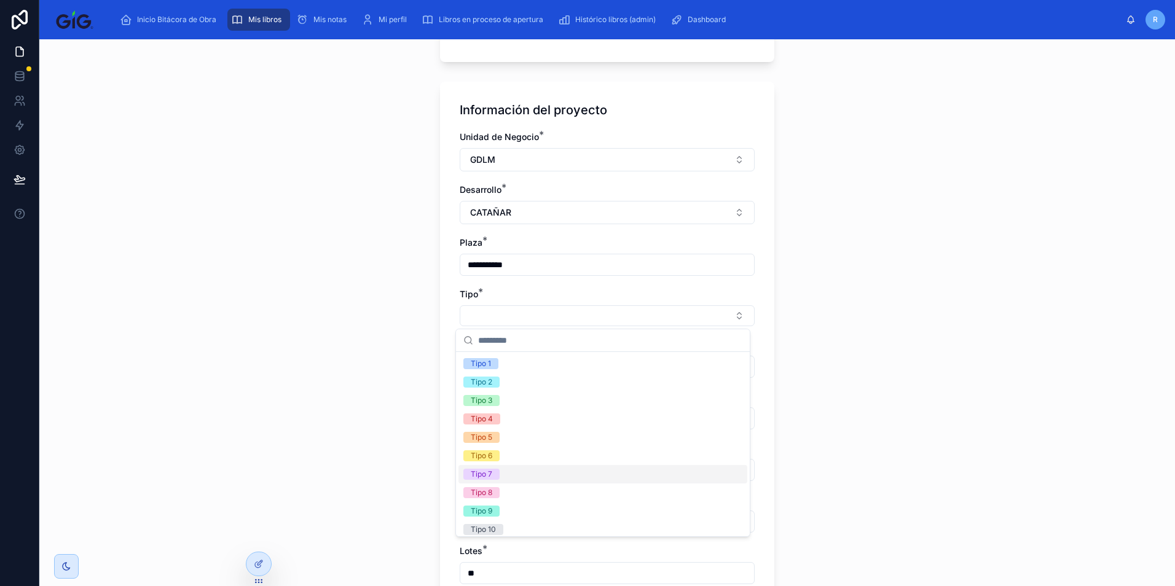
click at [506, 471] on div "Tipo 7" at bounding box center [602, 474] width 289 height 18
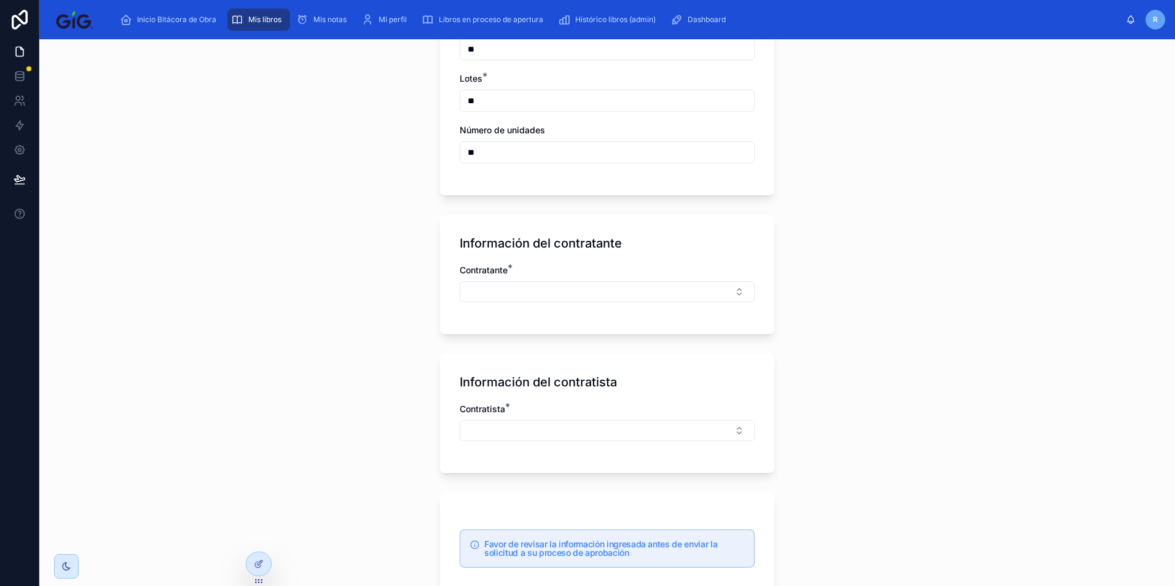
scroll to position [670, 0]
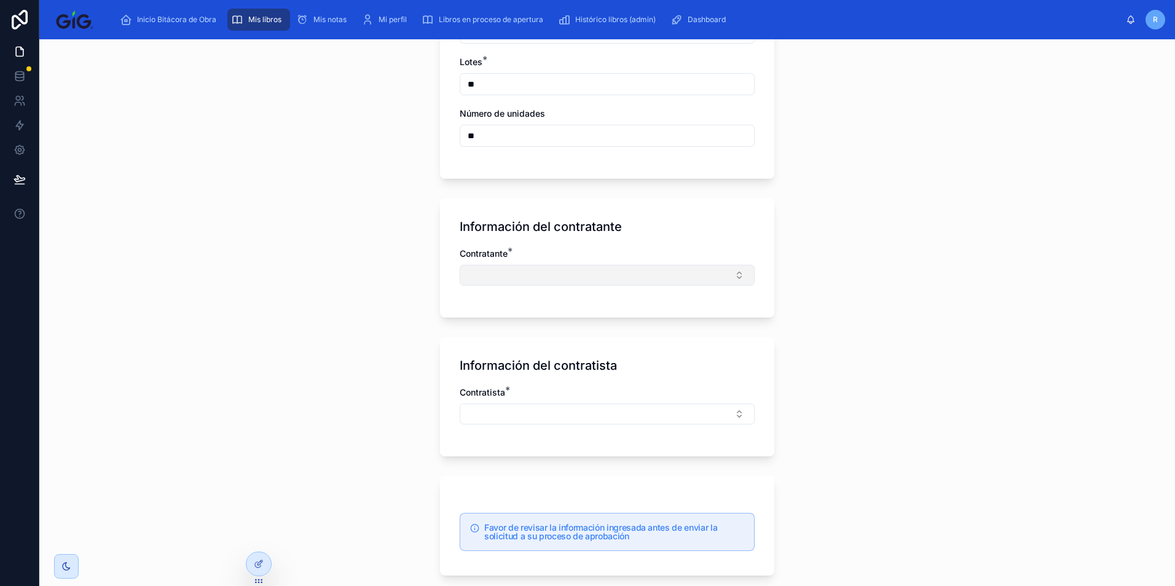
click at [519, 276] on button "Select Button" at bounding box center [607, 275] width 295 height 21
click at [883, 222] on div "**********" at bounding box center [606, 312] width 1135 height 547
click at [666, 278] on button "Select Button" at bounding box center [607, 275] width 295 height 21
type input "*"
click at [944, 217] on div "**********" at bounding box center [606, 312] width 1135 height 547
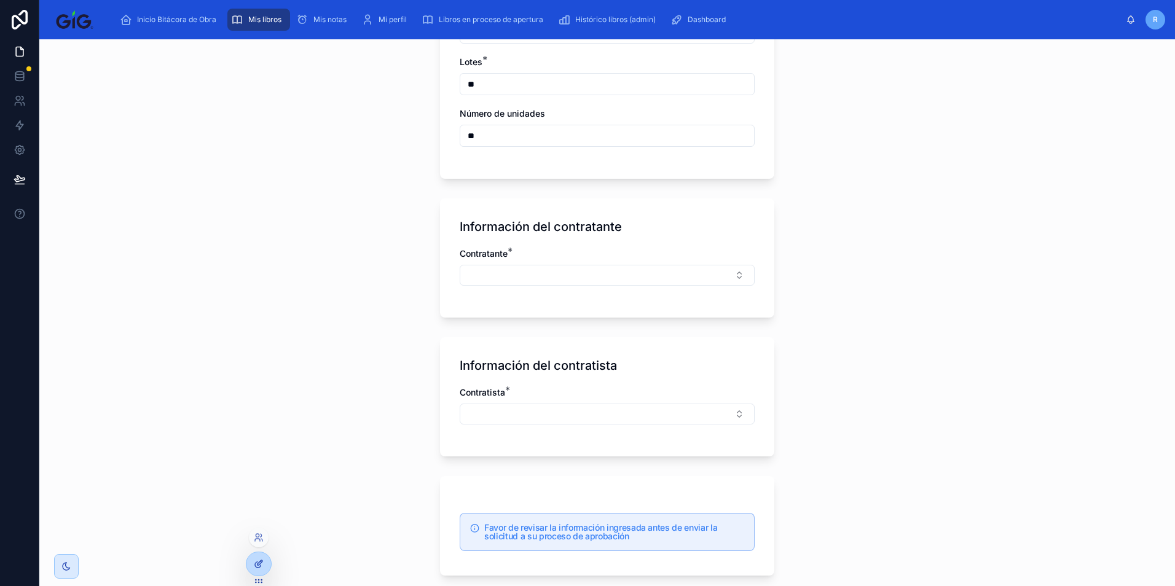
click at [256, 569] on div at bounding box center [258, 563] width 25 height 23
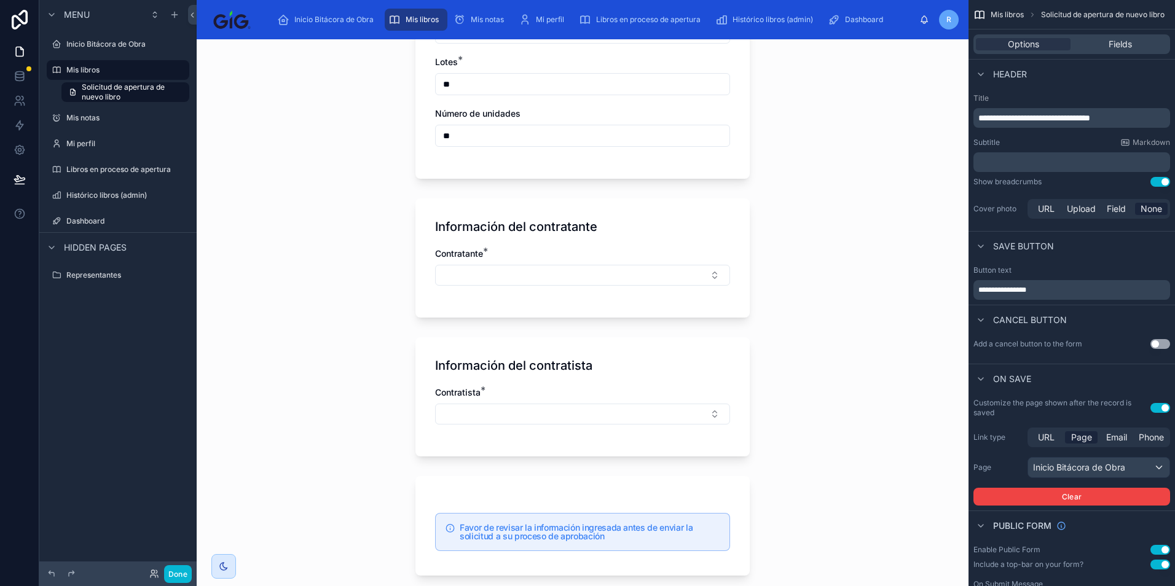
scroll to position [0, 0]
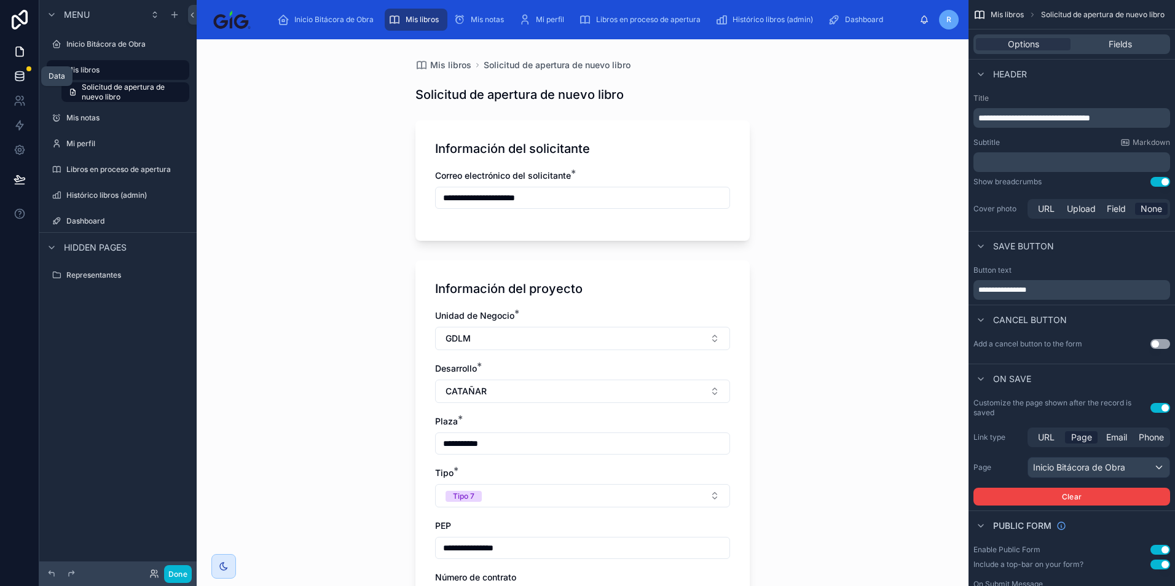
click at [11, 74] on link at bounding box center [19, 76] width 39 height 25
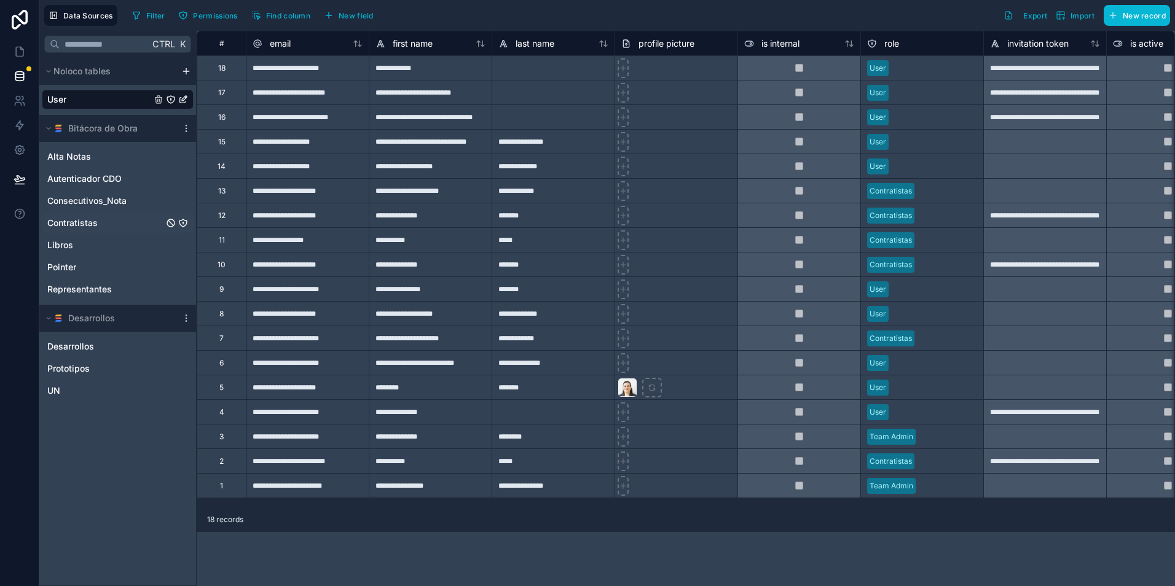
click at [91, 220] on span "Contratistas" at bounding box center [72, 223] width 50 height 12
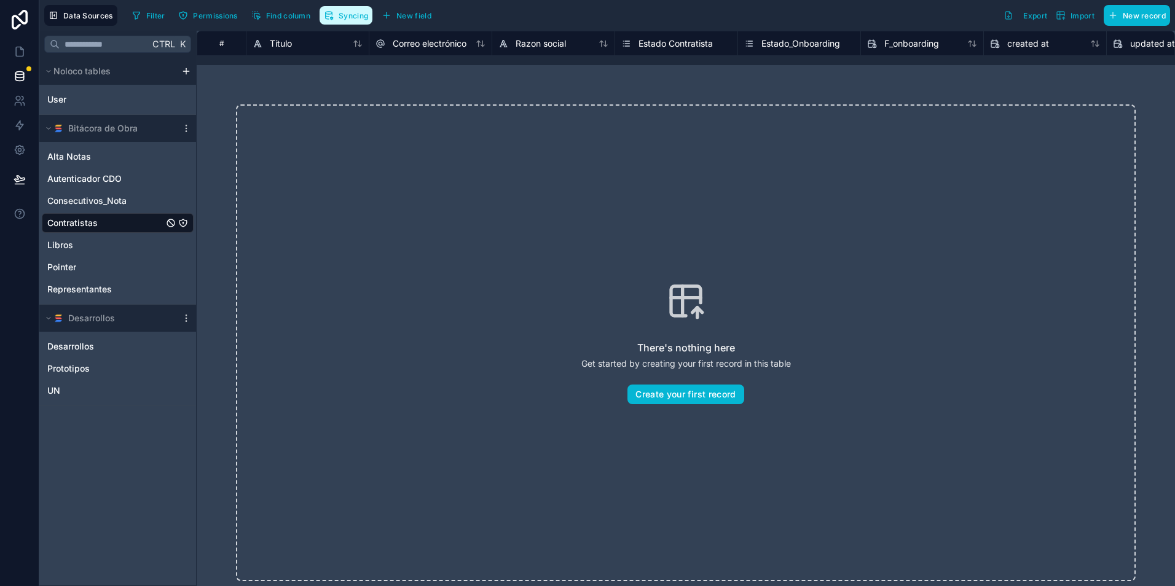
click at [363, 18] on span "Syncing" at bounding box center [353, 15] width 29 height 9
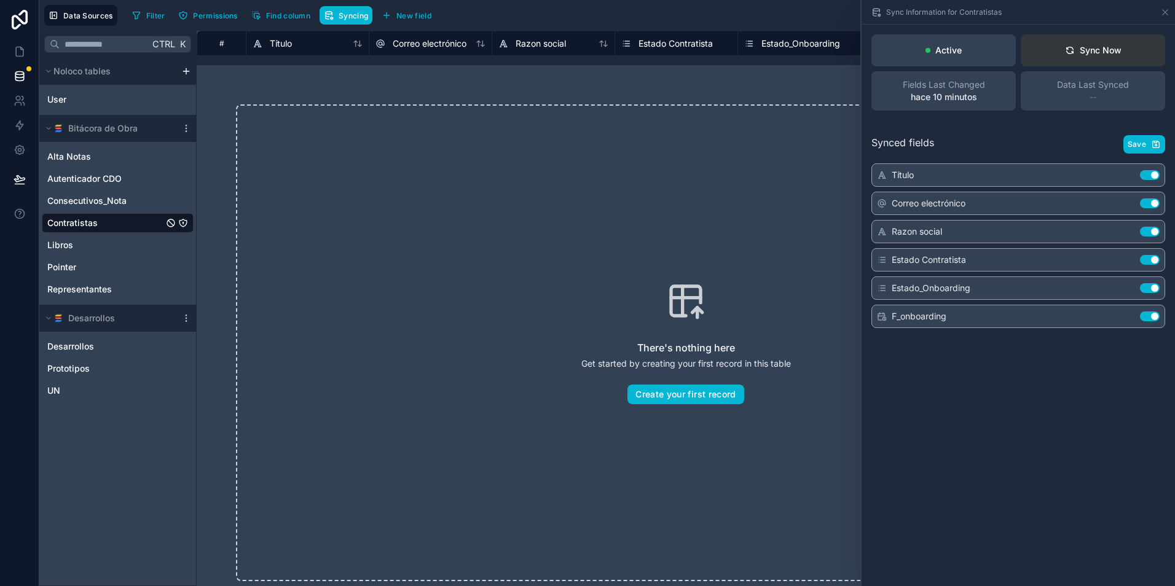
click at [1111, 49] on div "Sync Now" at bounding box center [1093, 50] width 57 height 12
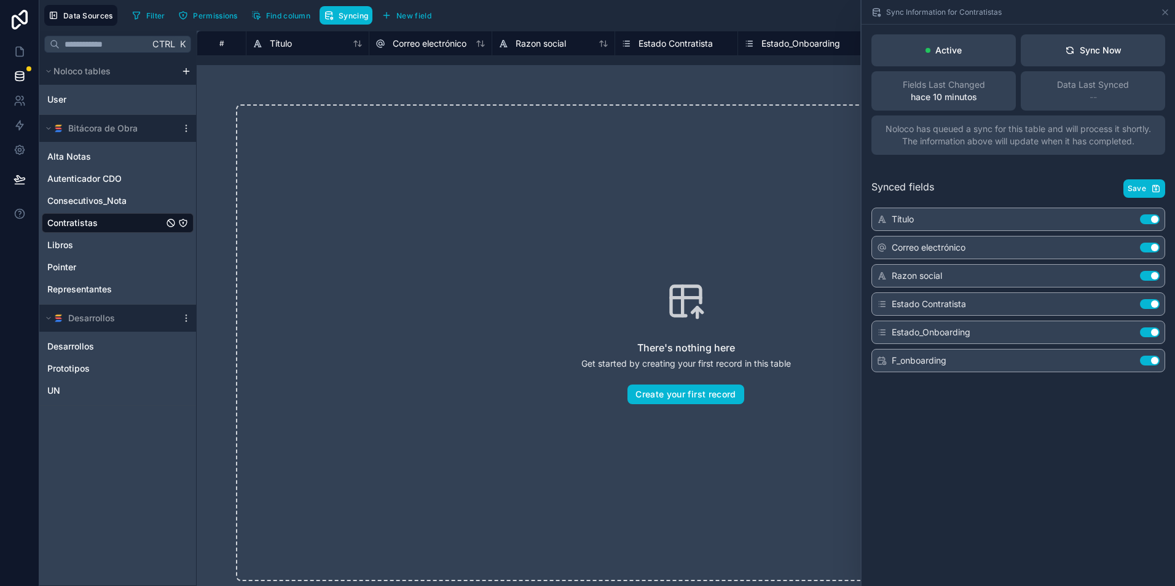
click at [517, 72] on div "There's nothing here Get started by creating your first record in this table Cr…" at bounding box center [686, 342] width 978 height 555
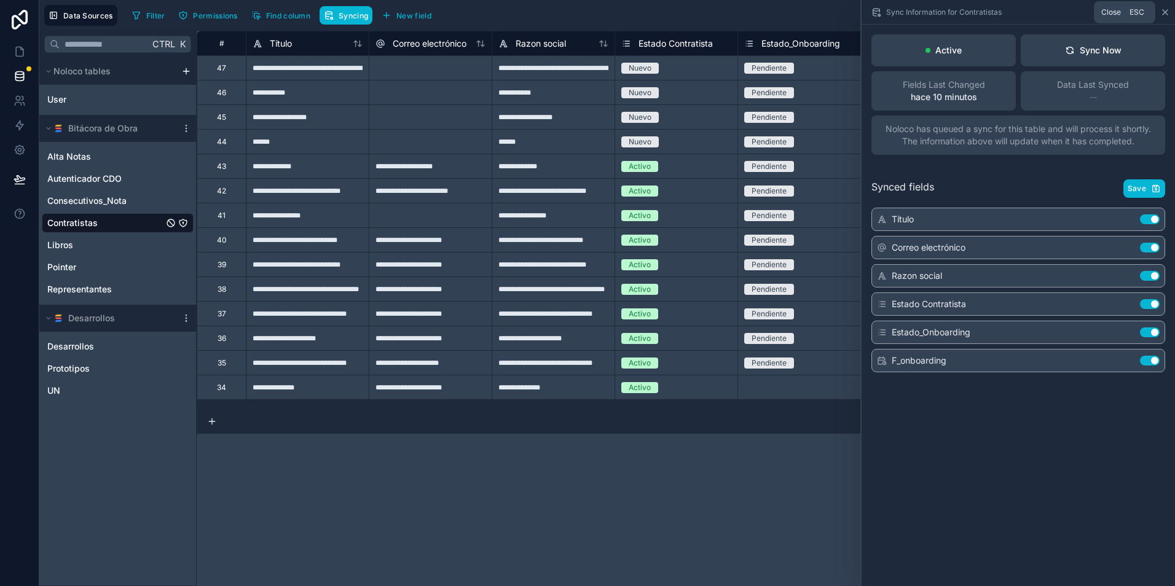
click at [1165, 14] on icon at bounding box center [1165, 12] width 10 height 10
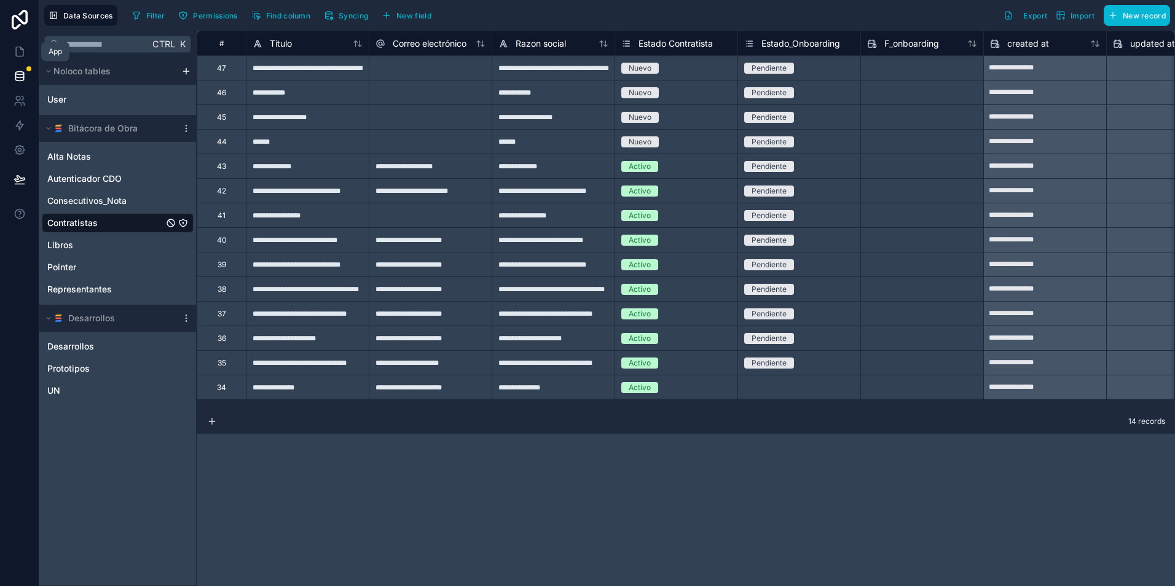
drag, startPoint x: 14, startPoint y: 50, endPoint x: 37, endPoint y: 71, distance: 30.5
click at [14, 50] on icon at bounding box center [20, 51] width 12 height 12
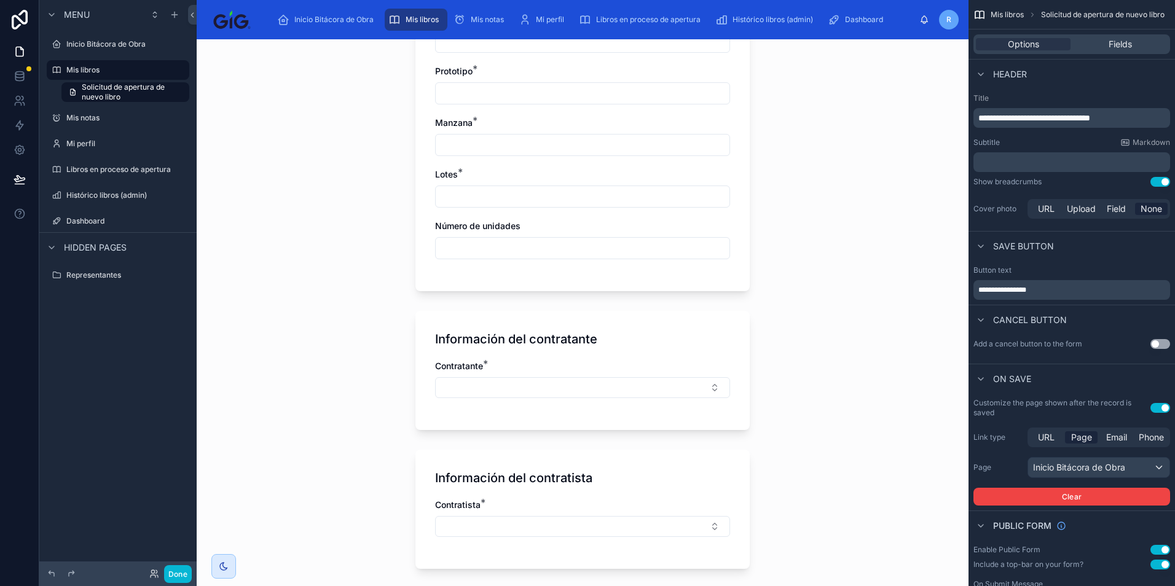
scroll to position [553, 0]
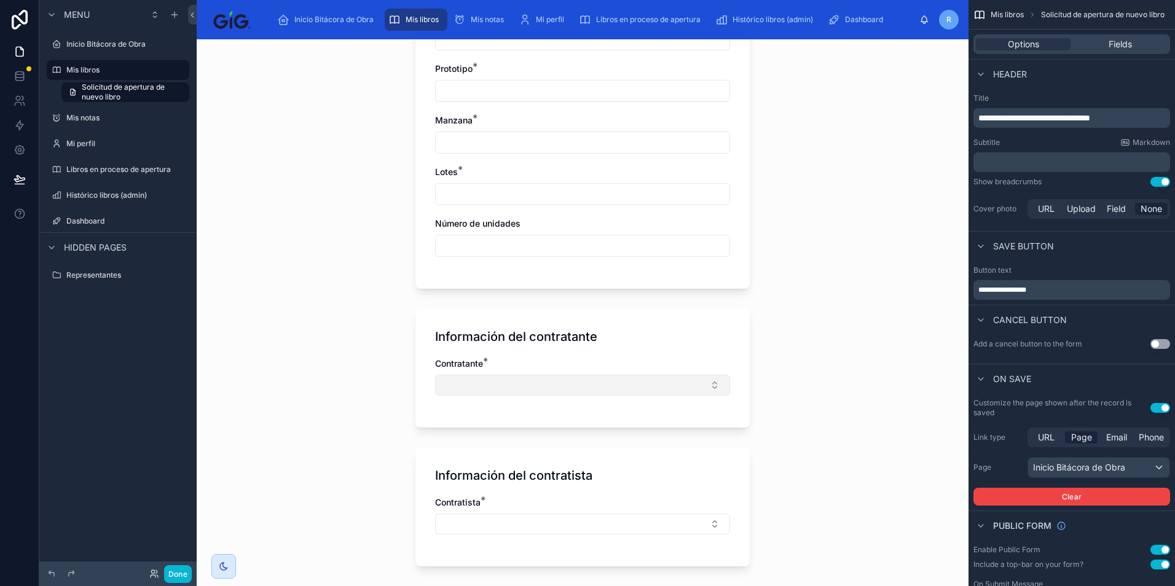
click at [501, 378] on button "Select Button" at bounding box center [582, 385] width 295 height 21
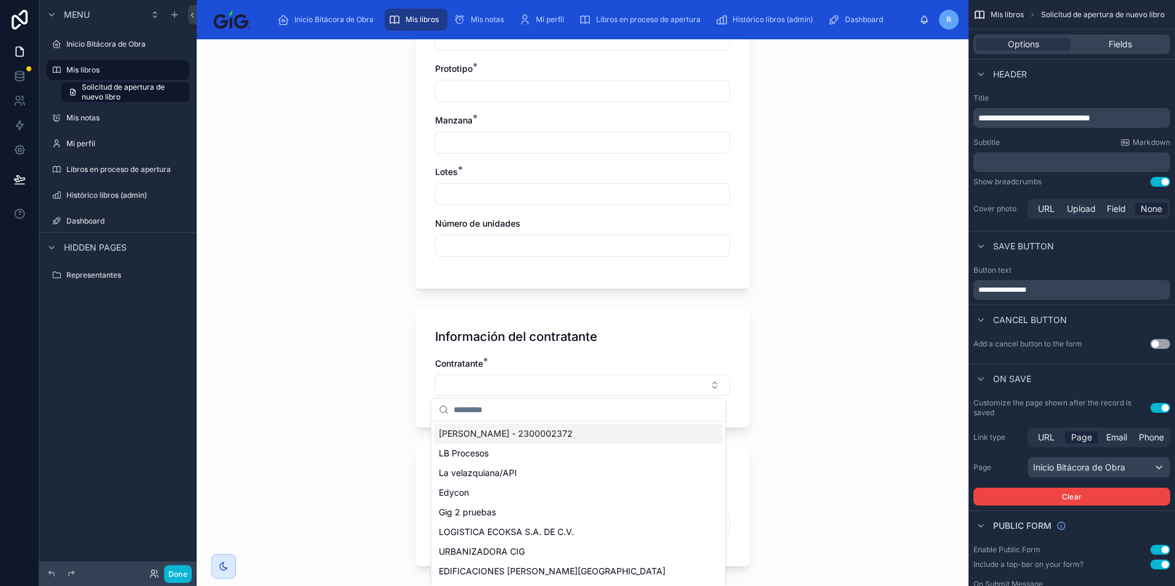
click at [364, 341] on div "Mis libros Solicitud de apertura de nuevo libro Solicitud de apertura de nuevo …" at bounding box center [583, 312] width 772 height 547
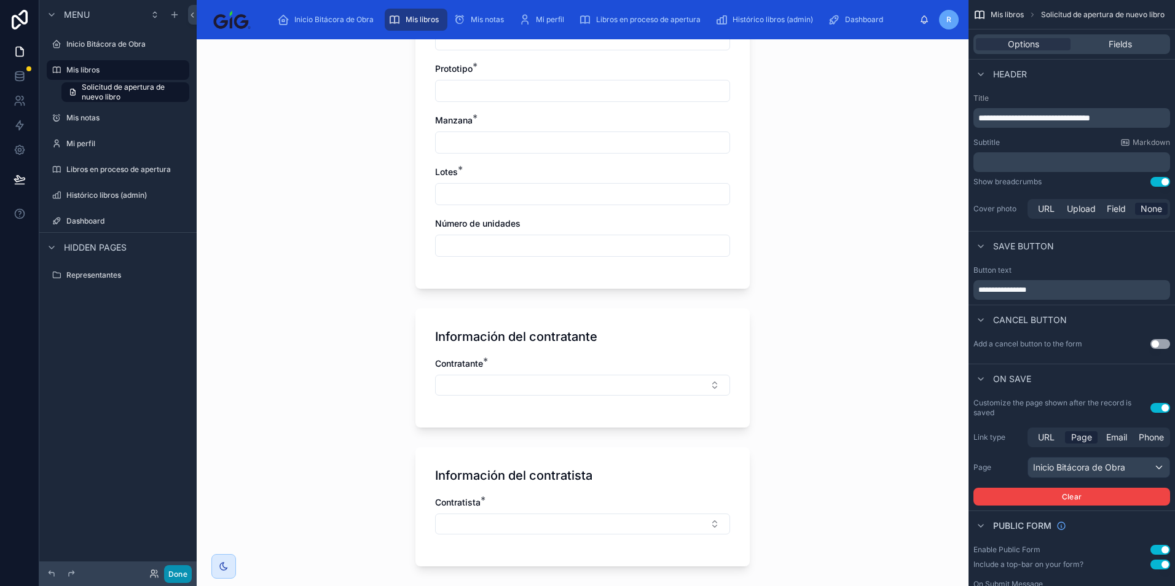
click at [181, 571] on button "Done" at bounding box center [178, 574] width 28 height 18
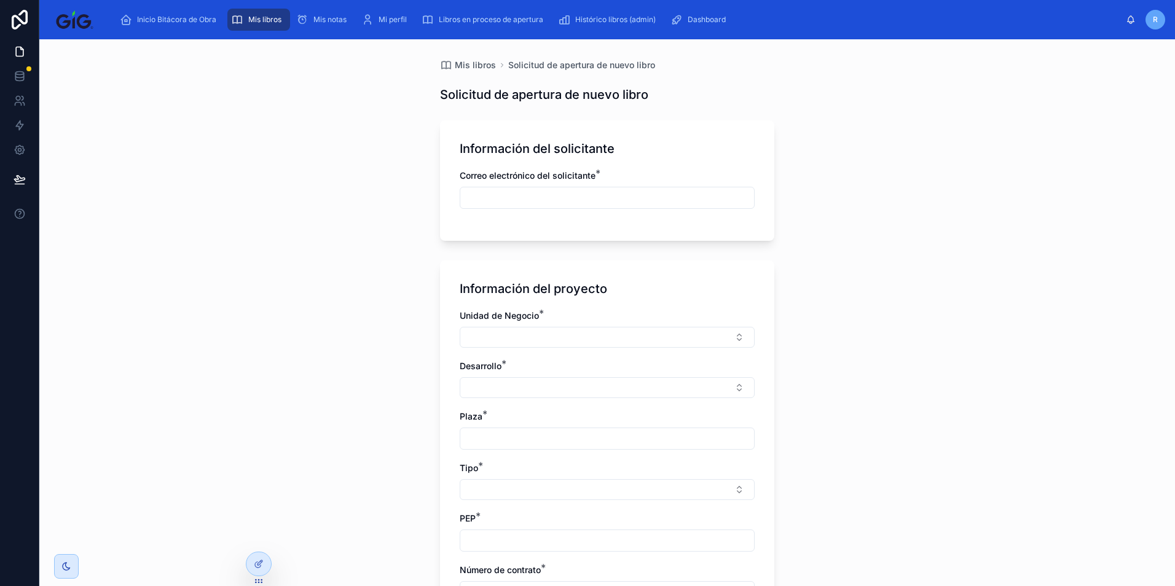
drag, startPoint x: 335, startPoint y: 203, endPoint x: 326, endPoint y: 185, distance: 20.3
click at [335, 203] on div "Mis libros Solicitud de apertura de nuevo libro Solicitud de apertura de nuevo …" at bounding box center [606, 312] width 1135 height 547
click at [517, 261] on div "Información del proyecto Unidad de Negocio * Desarrollo * Plaza * Tipo * PEP * …" at bounding box center [607, 550] width 334 height 581
click at [192, 13] on div "Inicio Bitácora de Obra" at bounding box center [170, 20] width 101 height 20
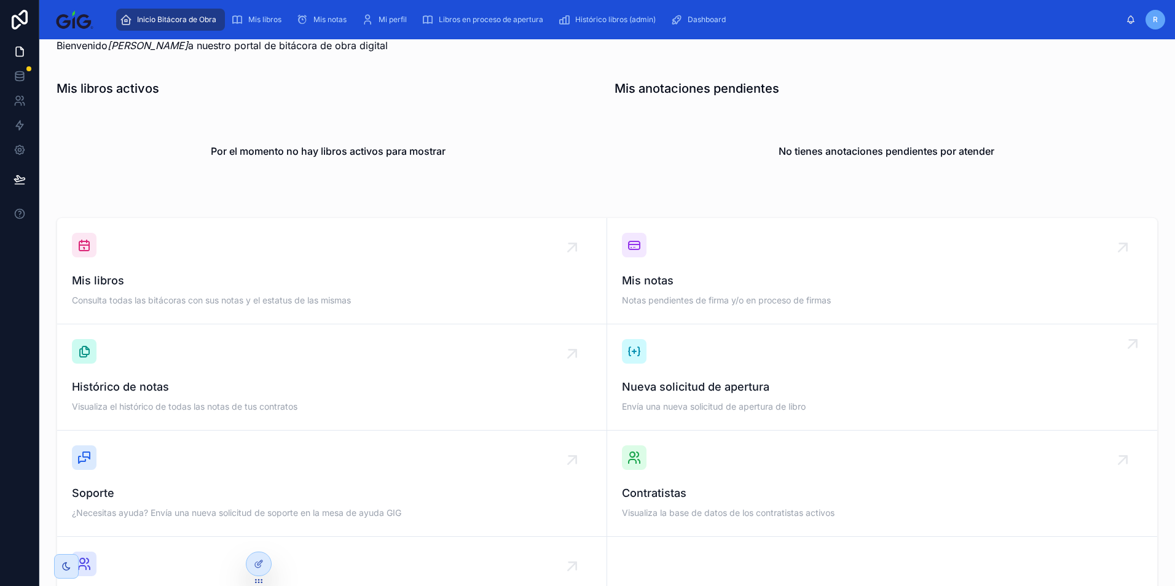
scroll to position [123, 0]
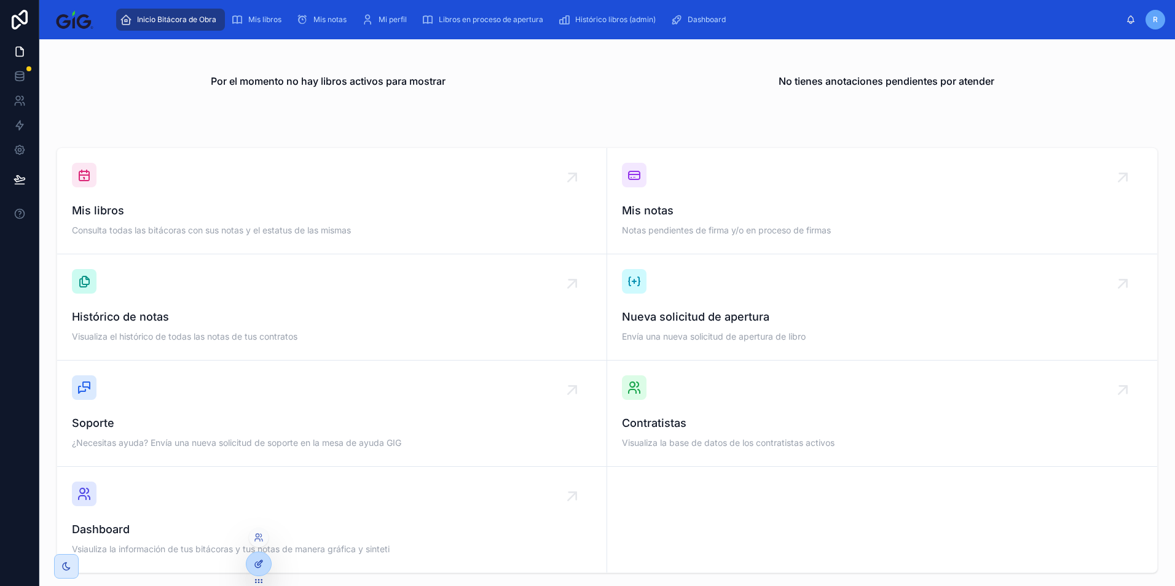
click at [258, 560] on icon at bounding box center [259, 564] width 10 height 10
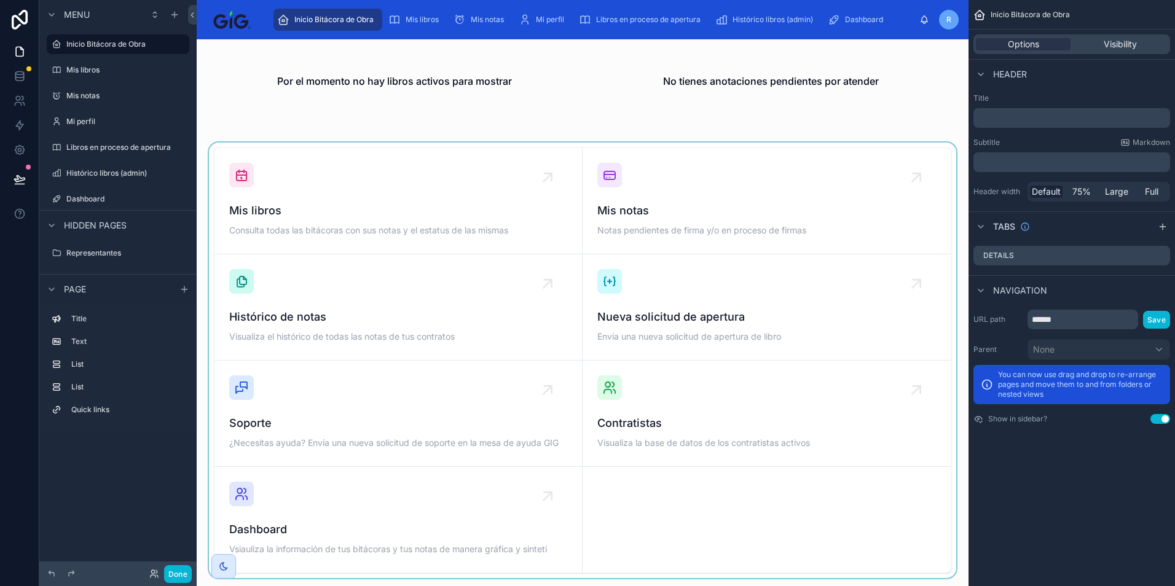
click at [826, 154] on div at bounding box center [582, 361] width 752 height 436
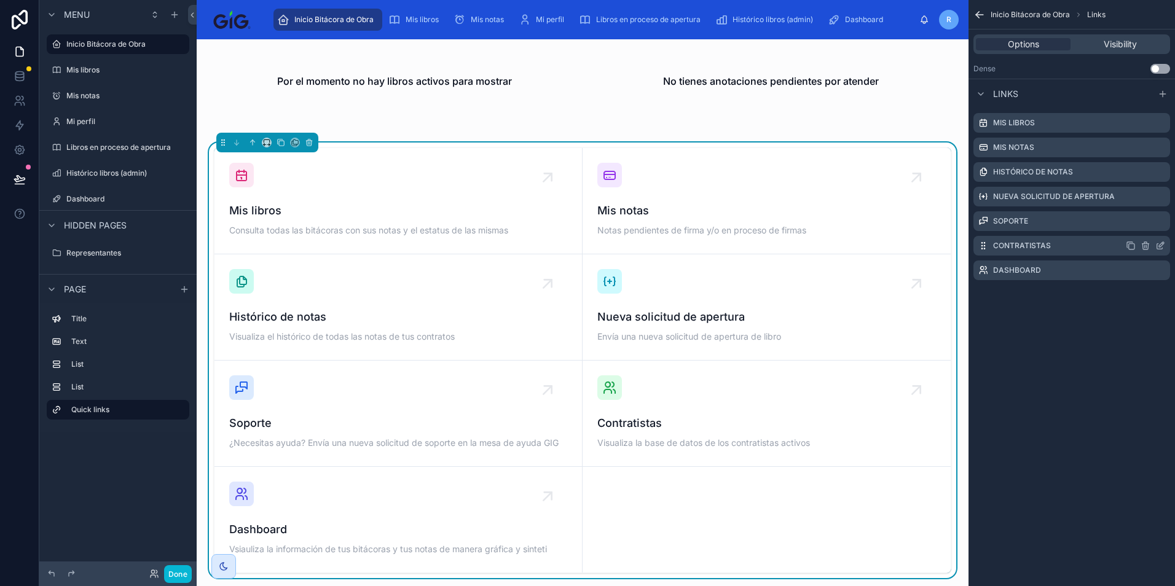
click at [1160, 243] on icon "scrollable content" at bounding box center [1160, 246] width 10 height 10
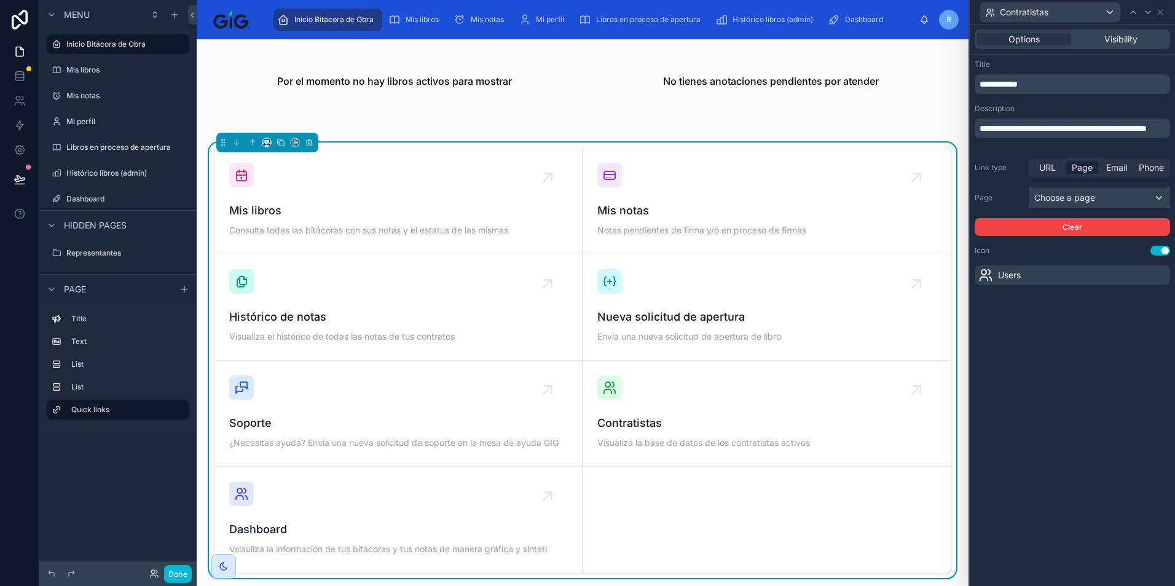
click at [1087, 196] on div "Choose a page" at bounding box center [1099, 198] width 140 height 20
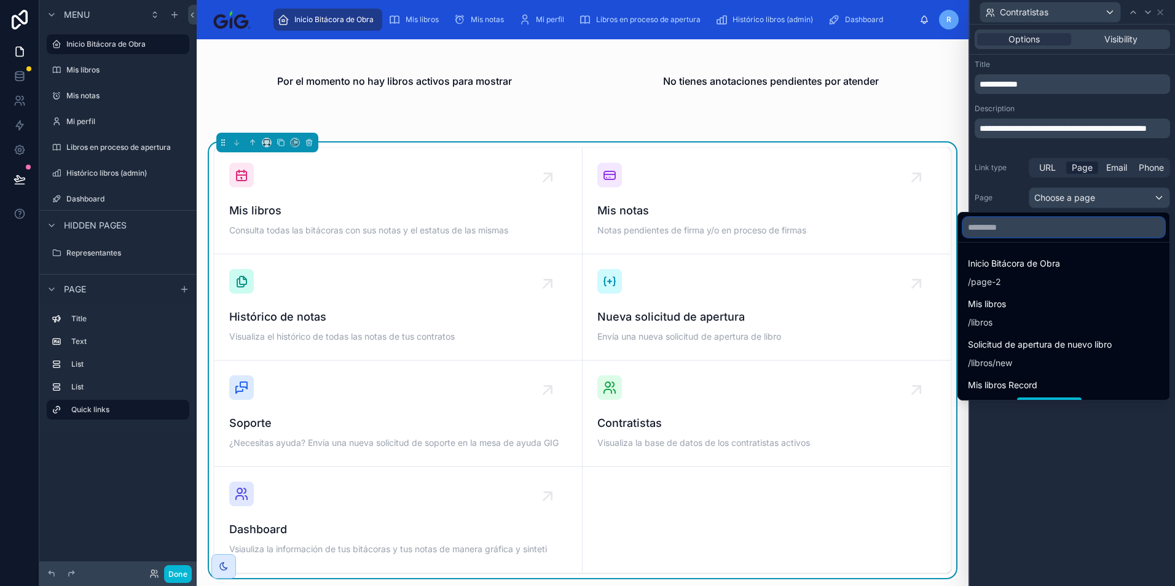
click at [1046, 224] on input "text" at bounding box center [1064, 227] width 202 height 20
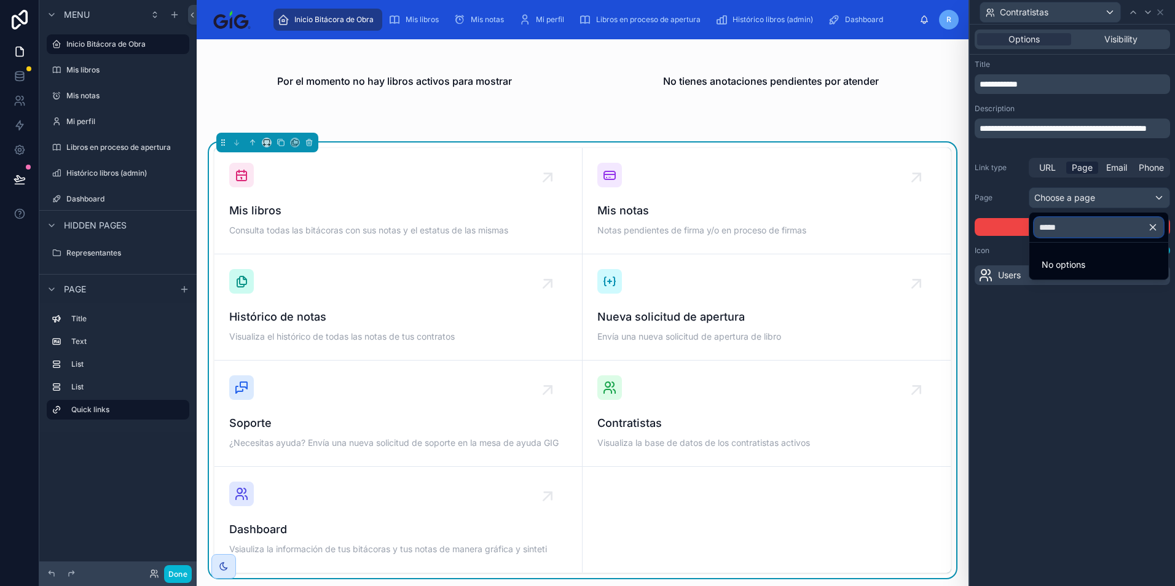
type input "*****"
click at [1008, 358] on div at bounding box center [1071, 293] width 205 height 586
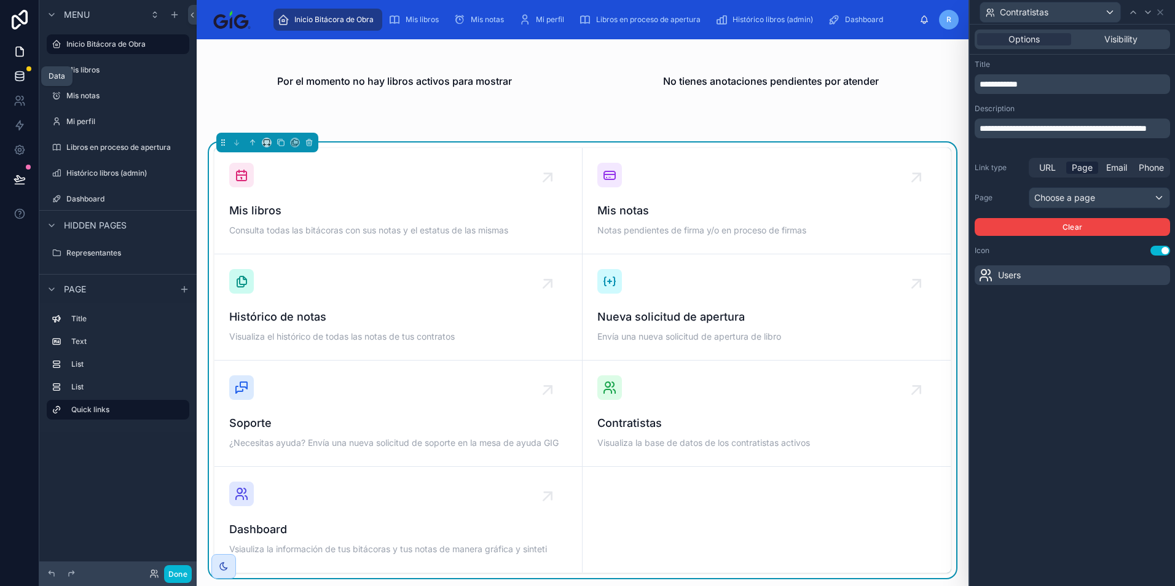
click at [21, 80] on icon at bounding box center [19, 78] width 8 height 5
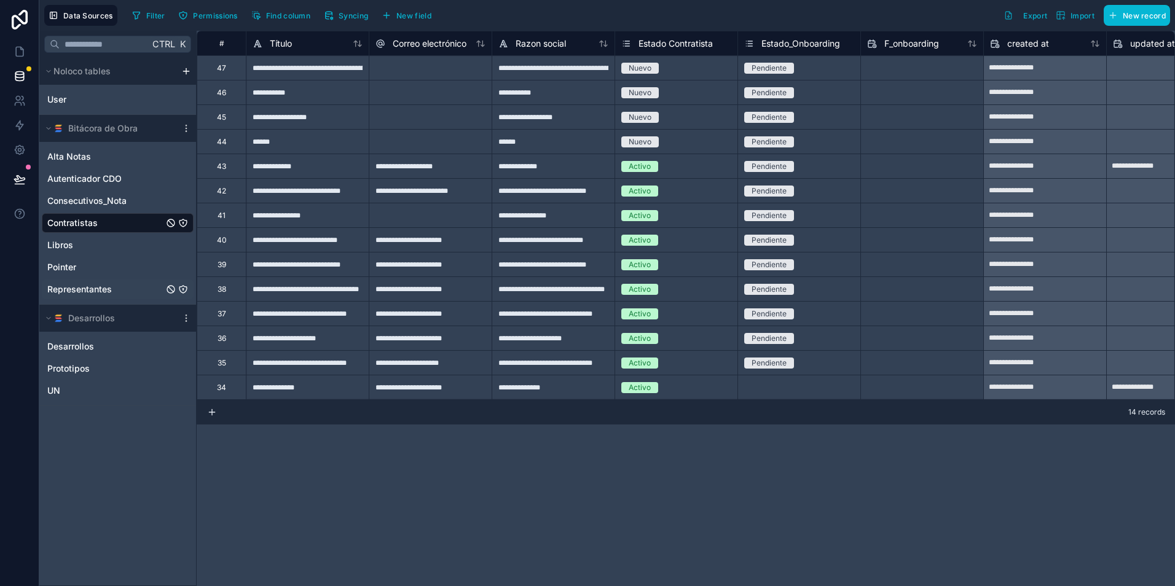
click at [98, 291] on span "Representantes" at bounding box center [79, 289] width 65 height 12
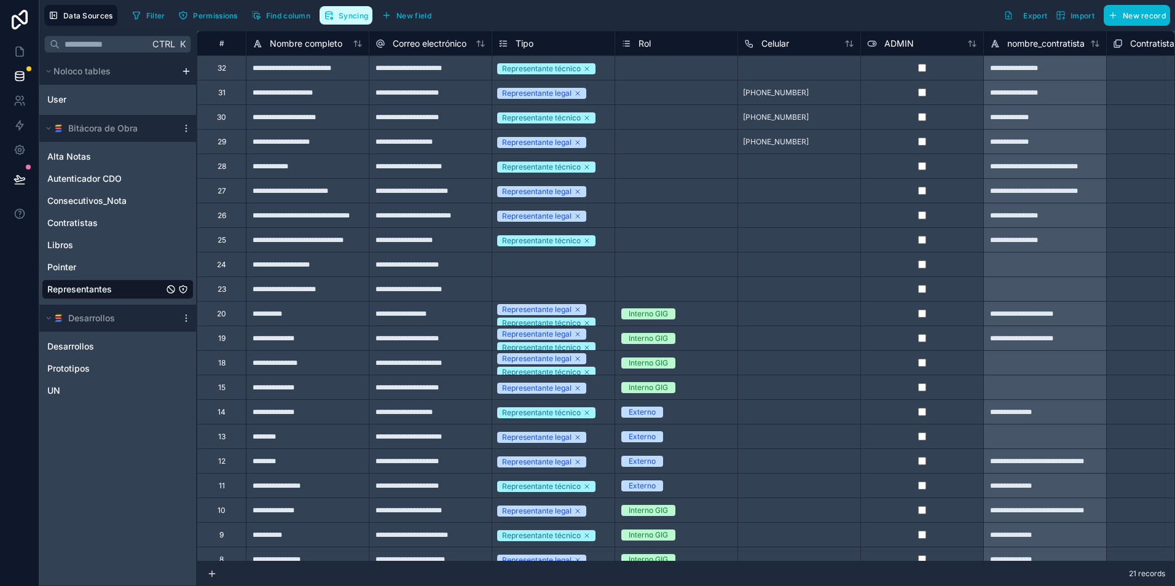
click at [360, 15] on span "Syncing" at bounding box center [353, 15] width 29 height 9
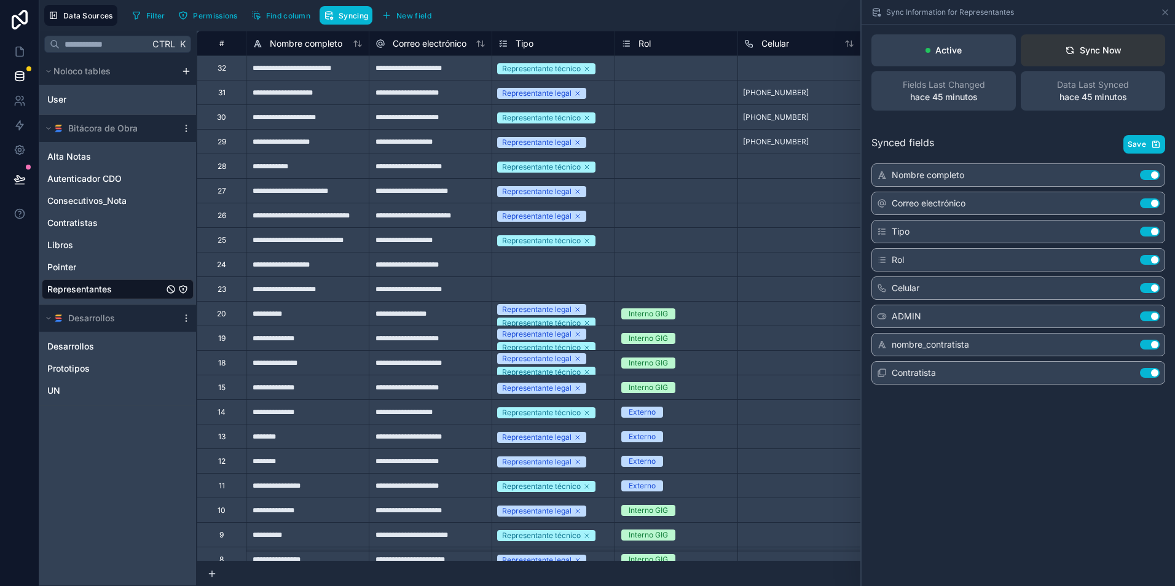
click at [1106, 57] on button "Sync Now" at bounding box center [1092, 50] width 144 height 32
click at [93, 226] on span "Contratistas" at bounding box center [72, 223] width 50 height 12
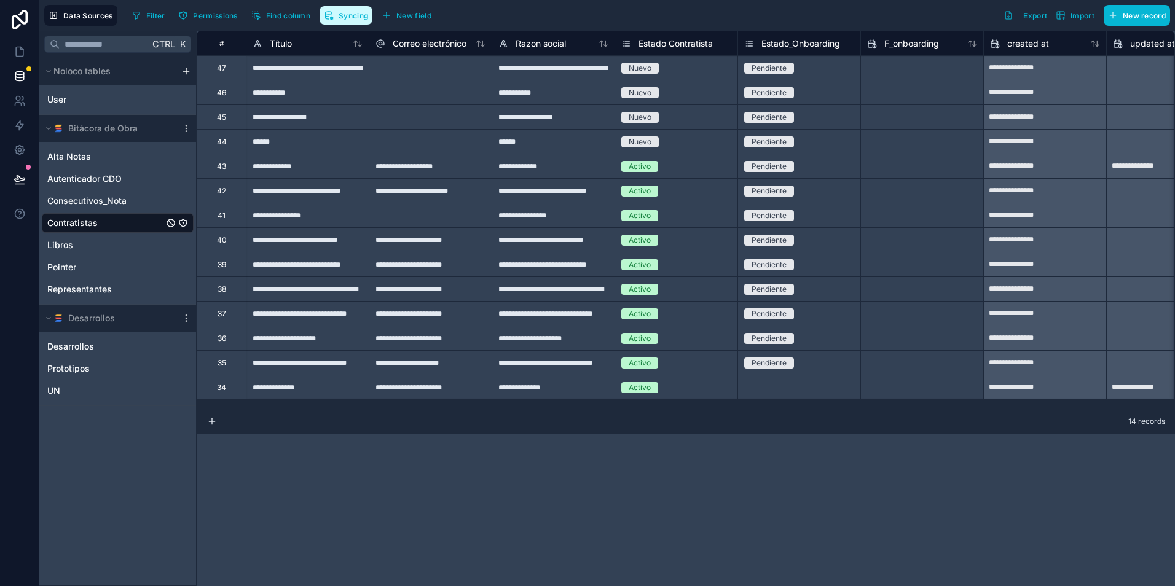
click at [334, 15] on icon "button" at bounding box center [329, 15] width 10 height 10
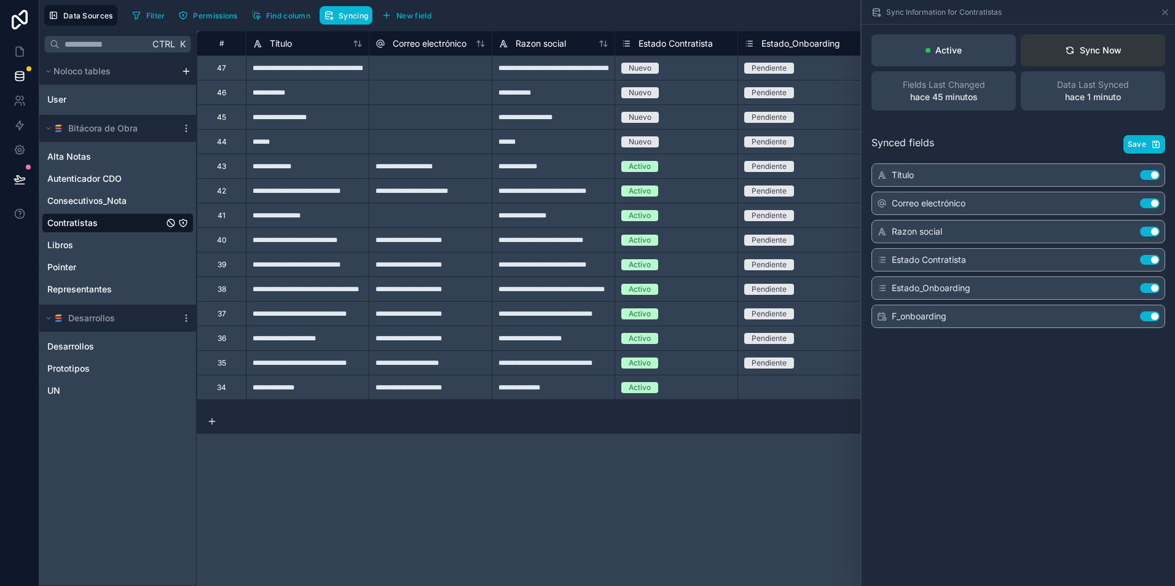
click at [1080, 51] on div "Sync Now" at bounding box center [1093, 50] width 57 height 12
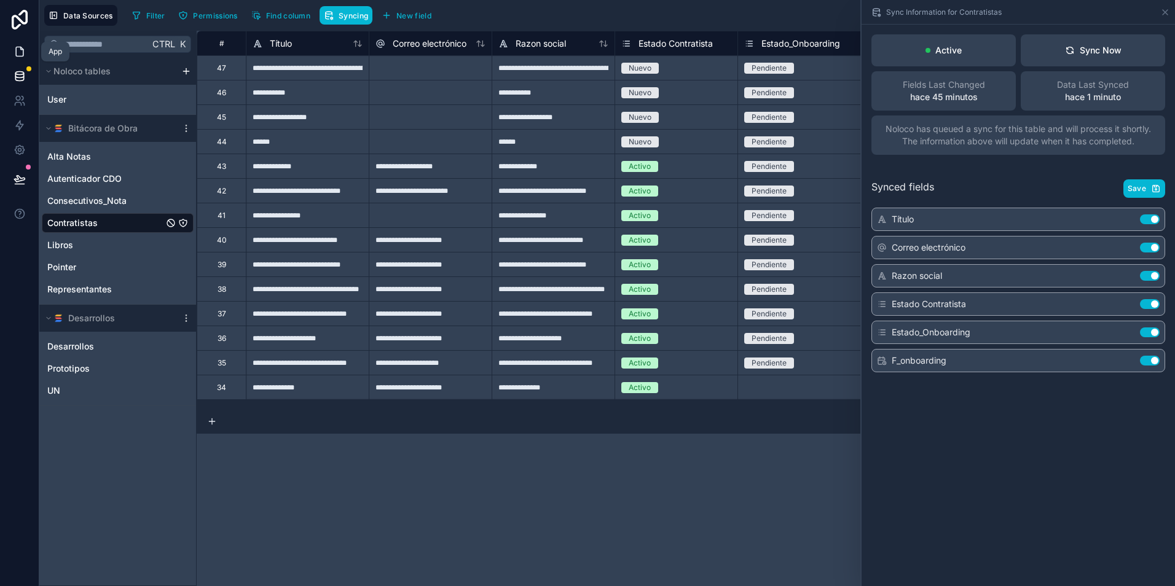
click at [25, 55] on icon at bounding box center [20, 51] width 12 height 12
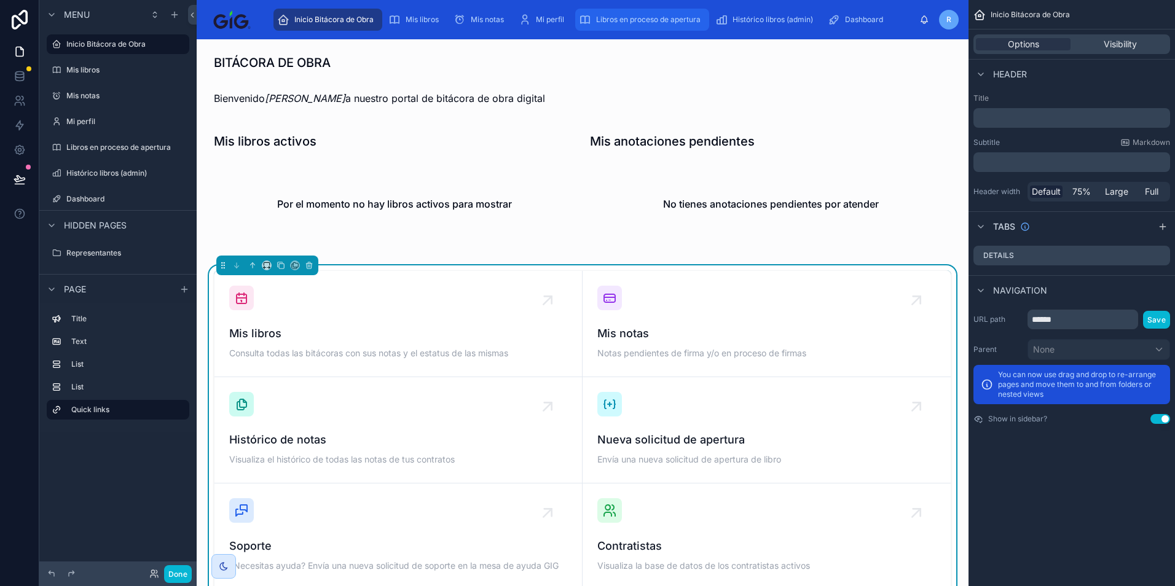
click at [677, 25] on div "Libros en proceso de apertura" at bounding box center [642, 20] width 127 height 20
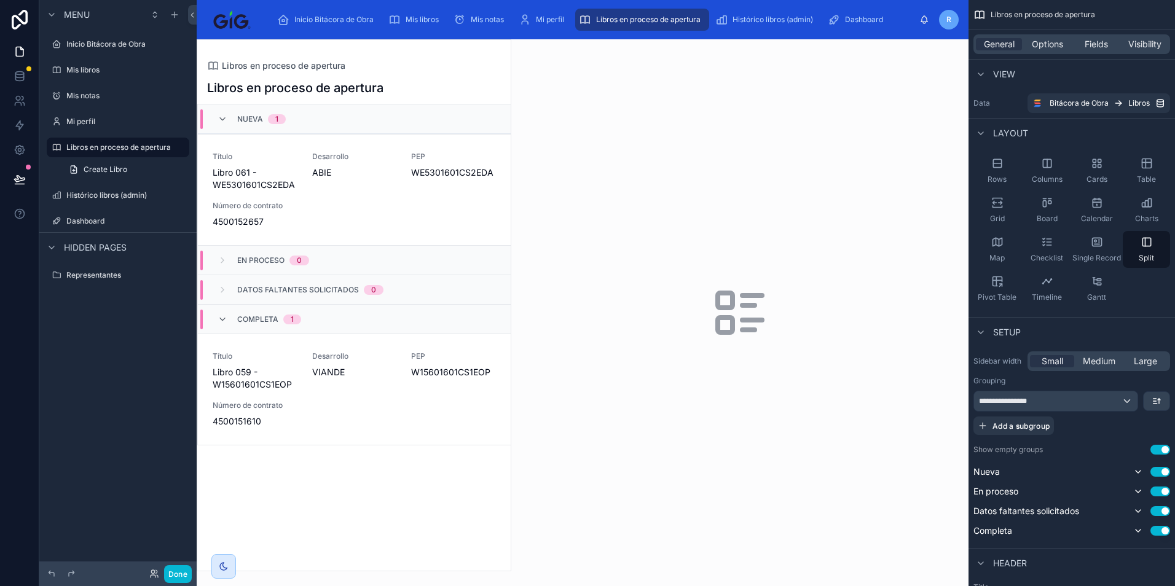
click at [377, 232] on div at bounding box center [353, 305] width 313 height 531
click at [382, 205] on div "Título Libro 061 - WE5301601CS2EDA Desarrollo ABIE PEP WE5301601CS2EDA Número d…" at bounding box center [354, 190] width 283 height 76
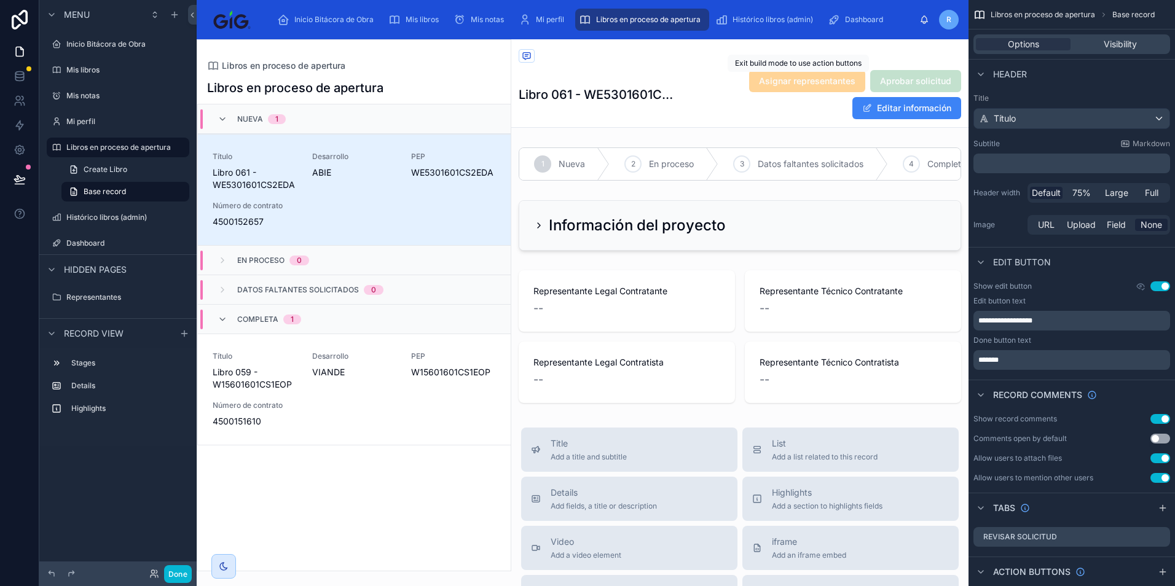
click at [806, 80] on span "Asignar representantes" at bounding box center [807, 80] width 116 height 12
click at [179, 575] on button "Done" at bounding box center [178, 574] width 28 height 18
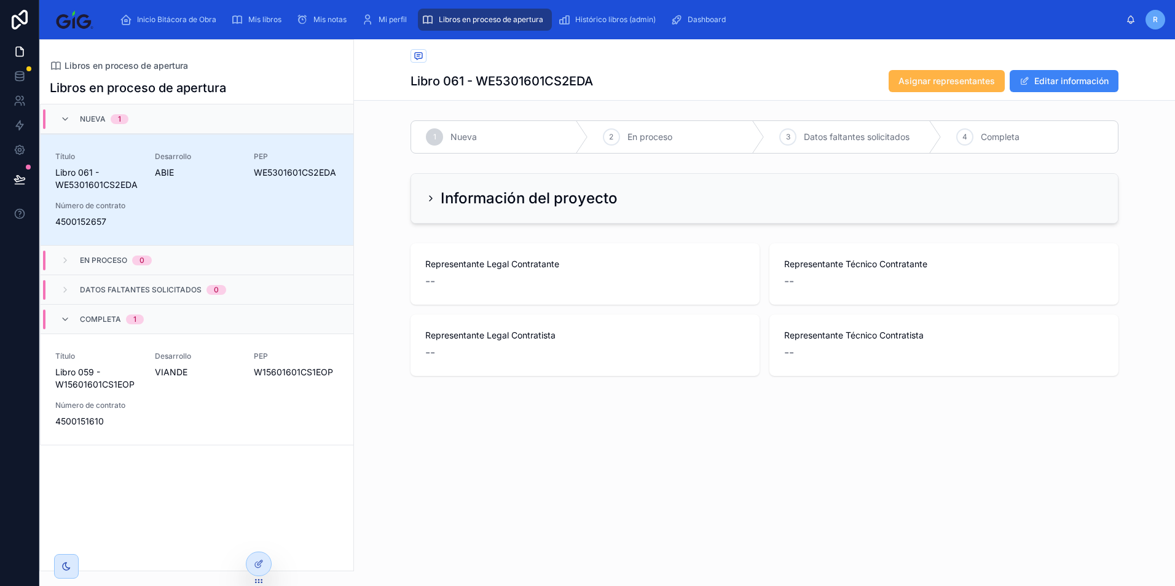
click at [931, 82] on span "Asignar representantes" at bounding box center [946, 81] width 96 height 12
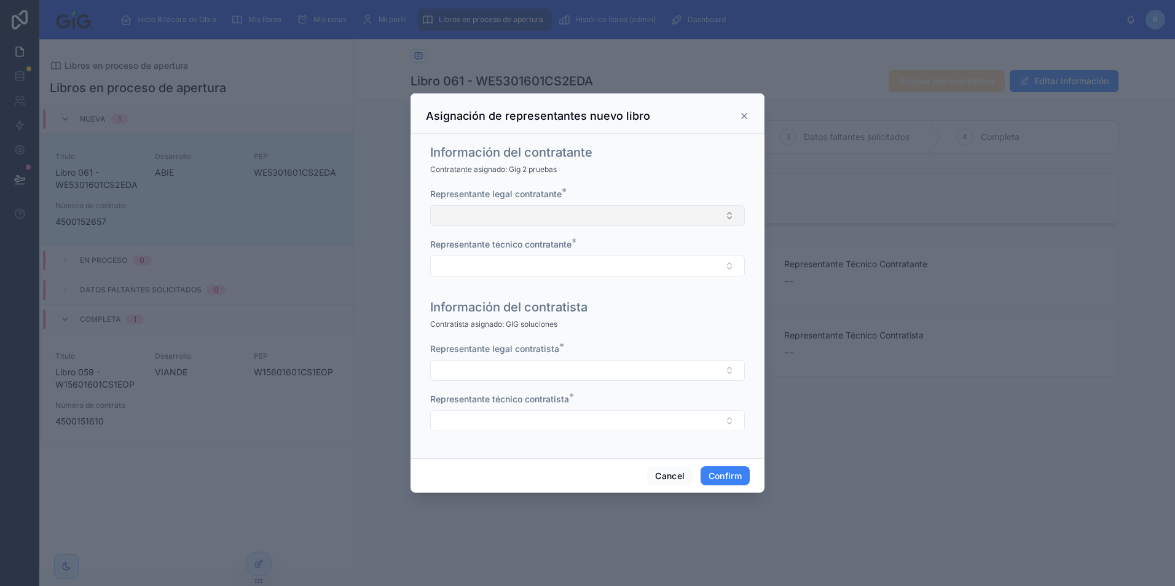
click at [498, 210] on button "Select Button" at bounding box center [587, 215] width 315 height 21
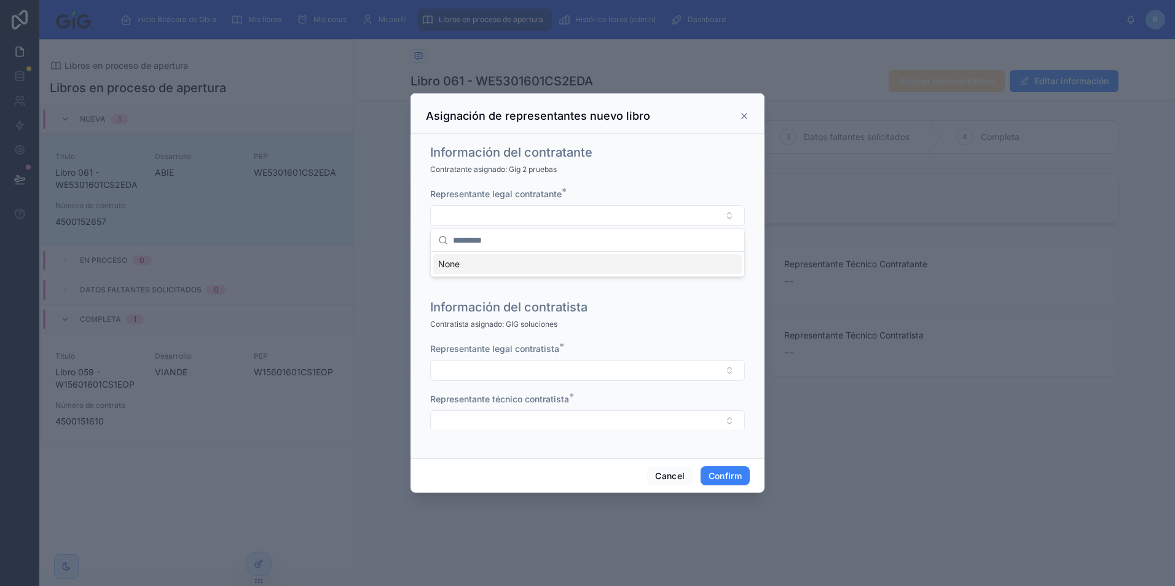
click at [745, 114] on icon at bounding box center [744, 116] width 10 height 10
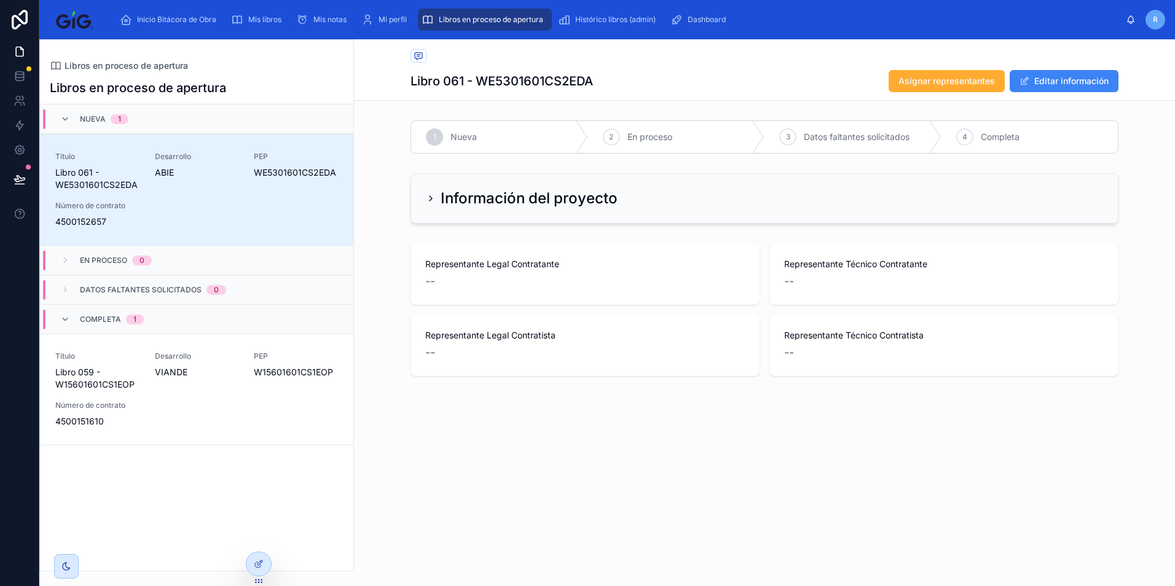
click at [776, 79] on div "Libro 061 - WE5301601CS2EDA Asignar representantes Editar información" at bounding box center [764, 80] width 708 height 23
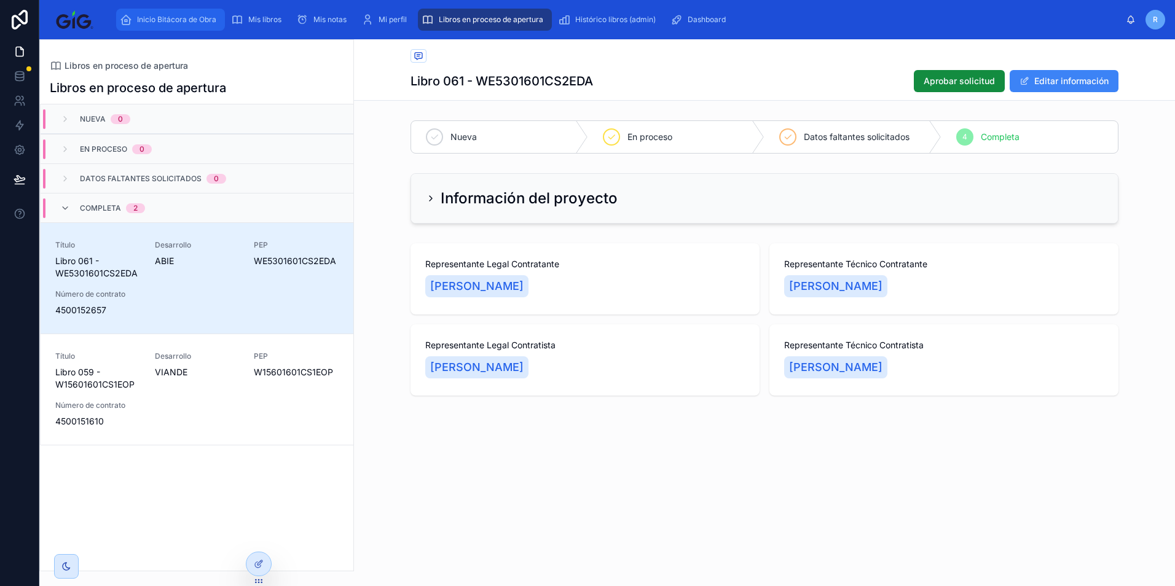
click at [179, 20] on span "Inicio Bitácora de Obra" at bounding box center [176, 20] width 79 height 10
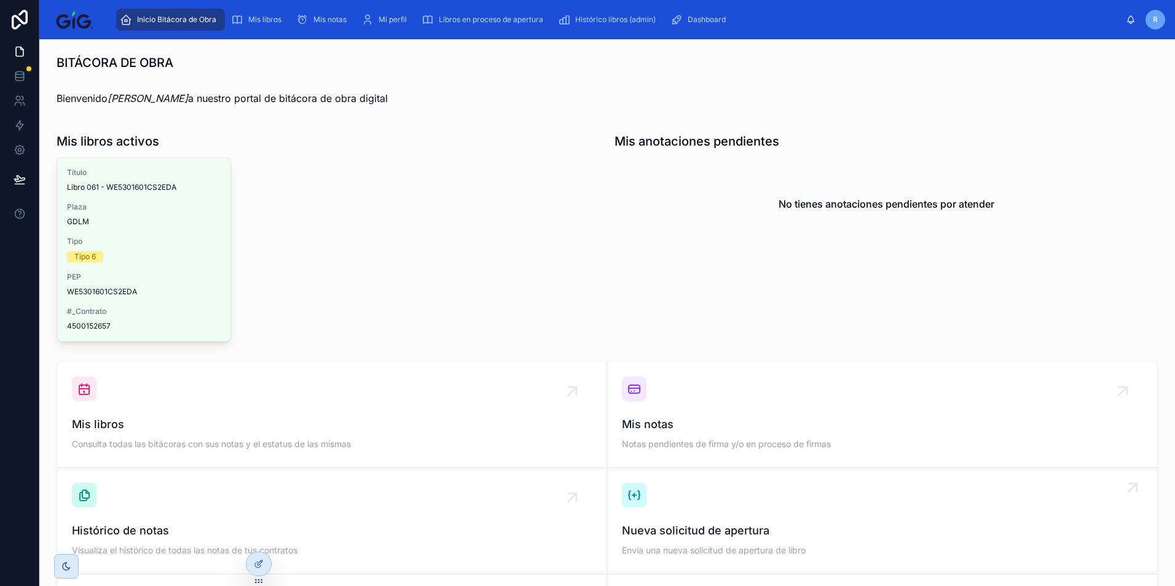
click at [676, 537] on span "Nueva solicitud de apertura" at bounding box center [882, 530] width 520 height 17
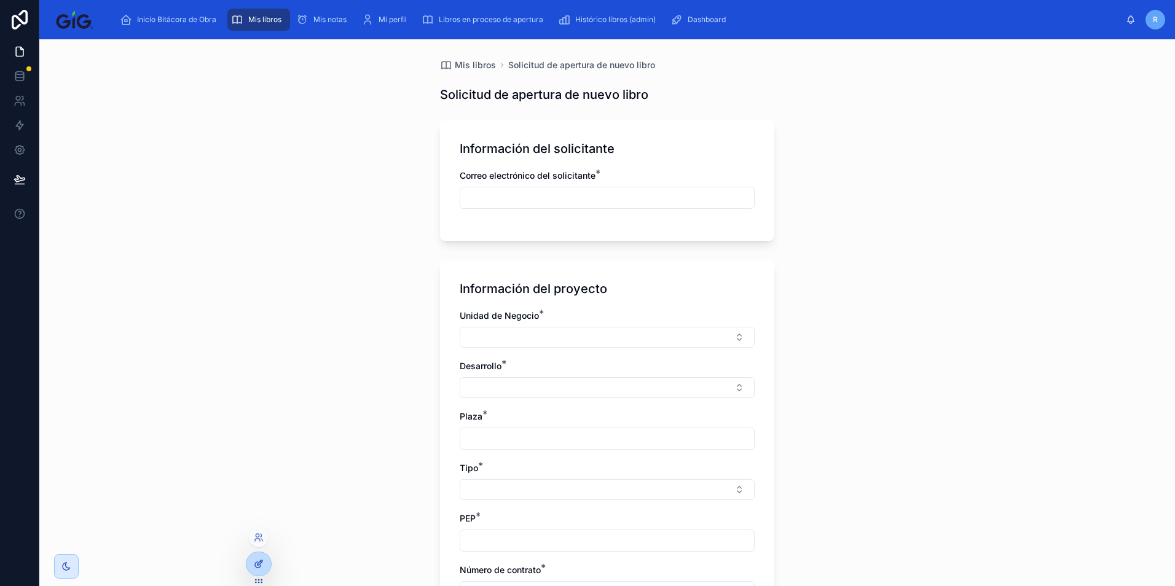
click at [254, 569] on div at bounding box center [258, 563] width 25 height 23
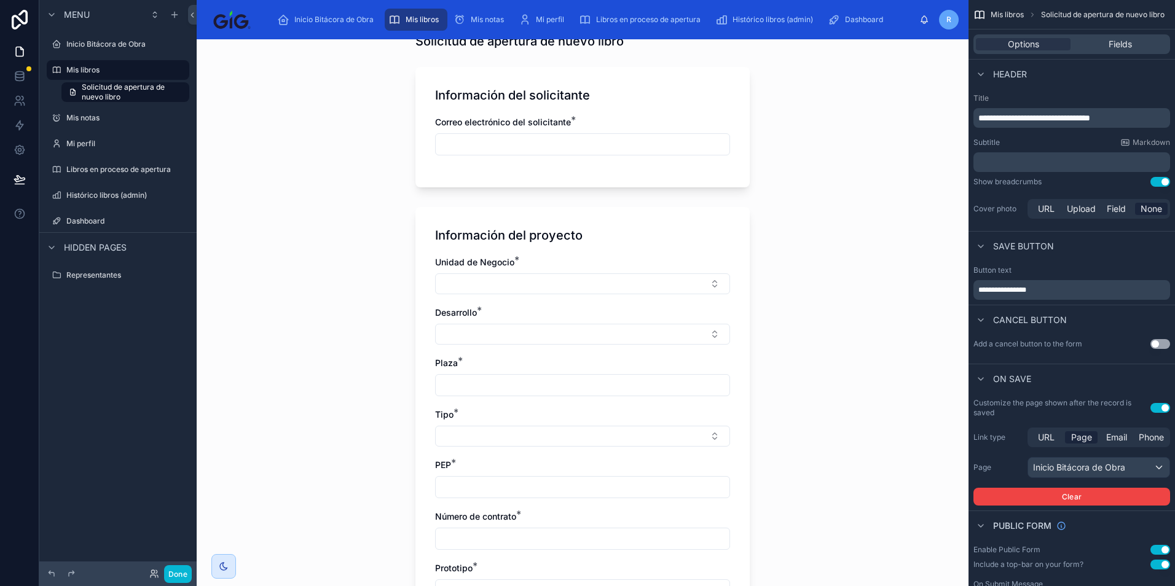
scroll to position [123, 0]
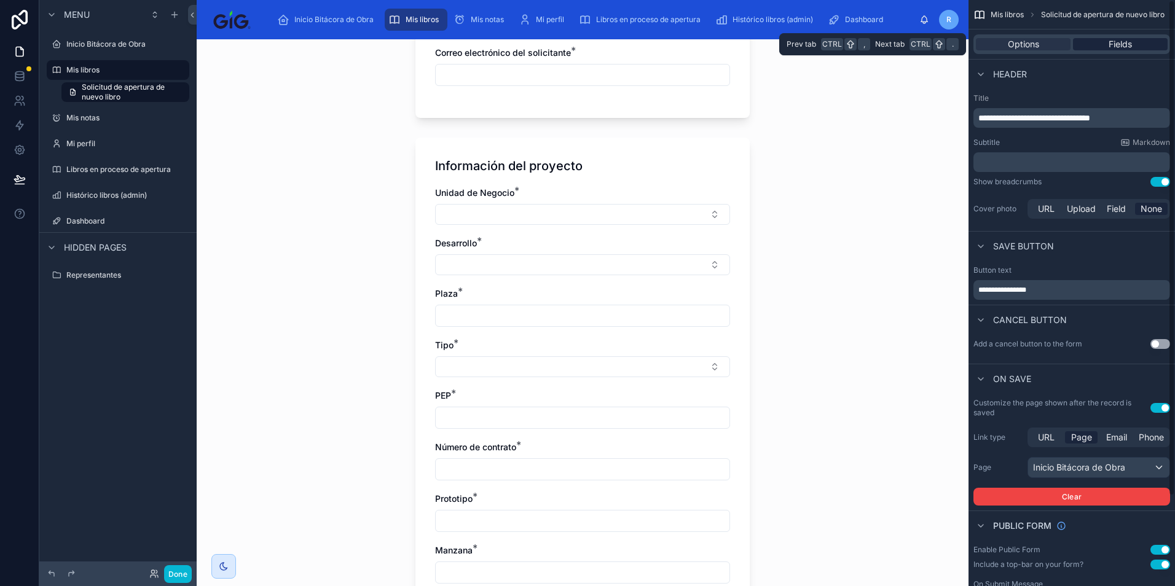
click at [1133, 42] on div "Fields" at bounding box center [1120, 44] width 95 height 12
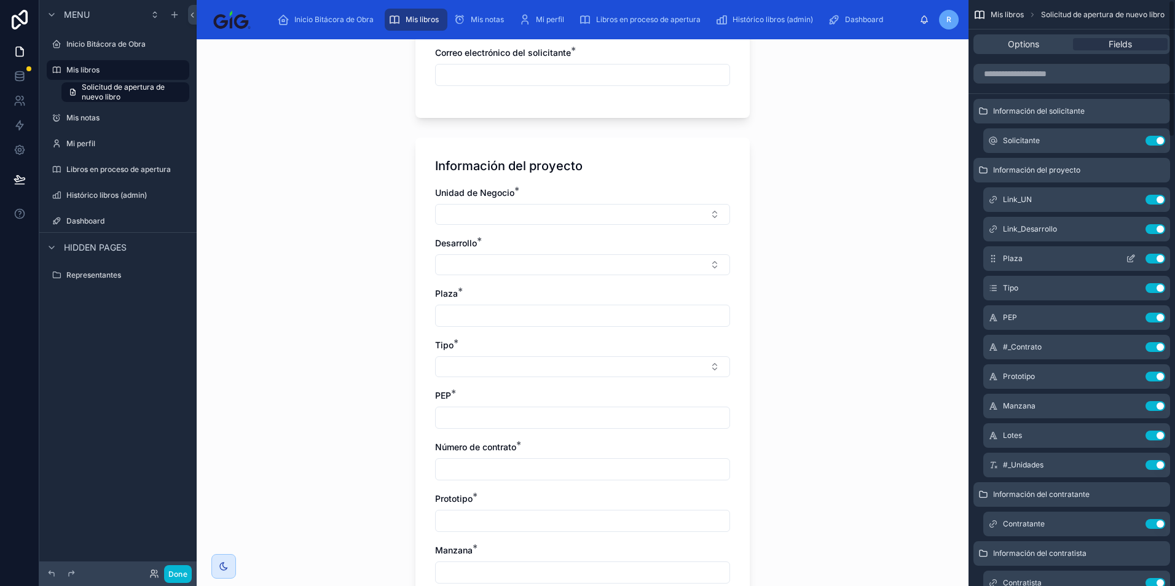
click at [1130, 257] on icon "scrollable content" at bounding box center [1130, 259] width 10 height 10
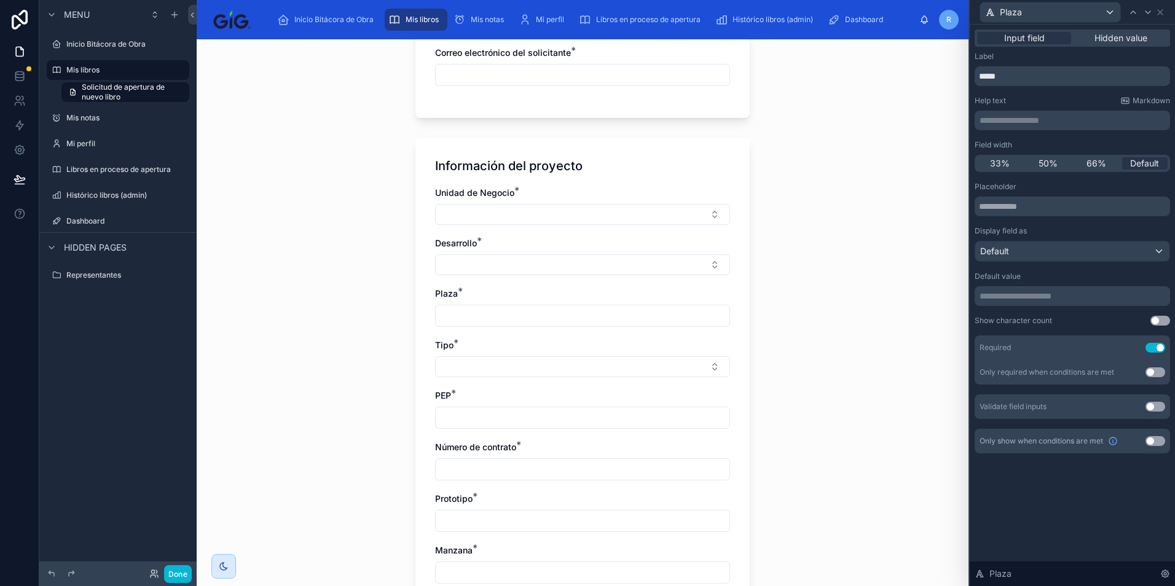
click at [1022, 298] on p "**********" at bounding box center [1073, 296] width 188 height 12
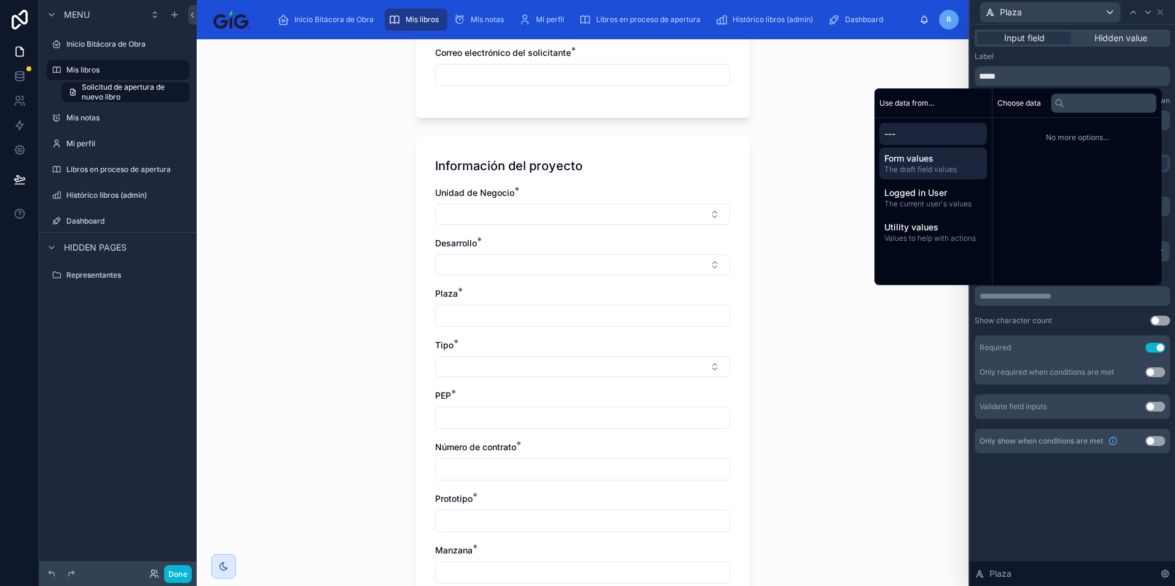
click at [935, 167] on span "The draft field values" at bounding box center [933, 170] width 98 height 10
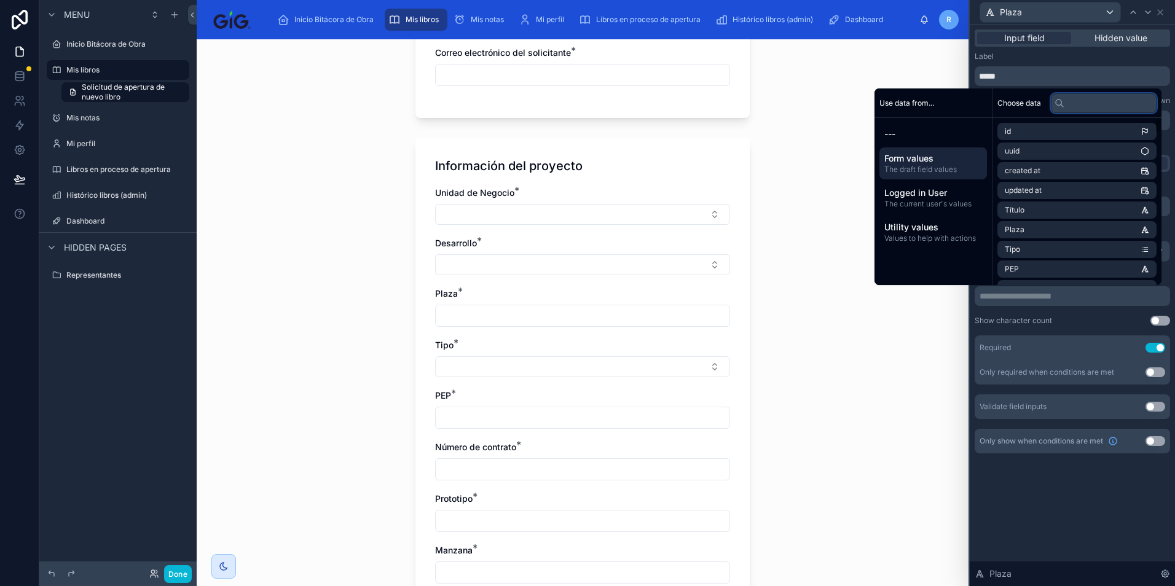
click at [1097, 109] on input "text" at bounding box center [1104, 103] width 106 height 20
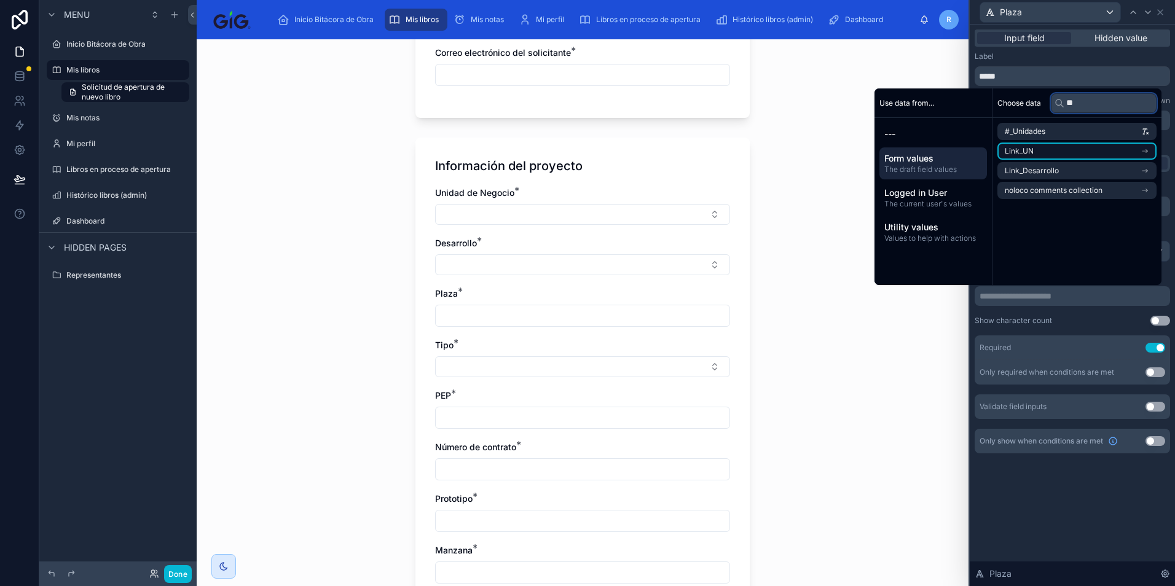
type input "**"
click at [1088, 149] on li "Link_UN" at bounding box center [1076, 151] width 159 height 17
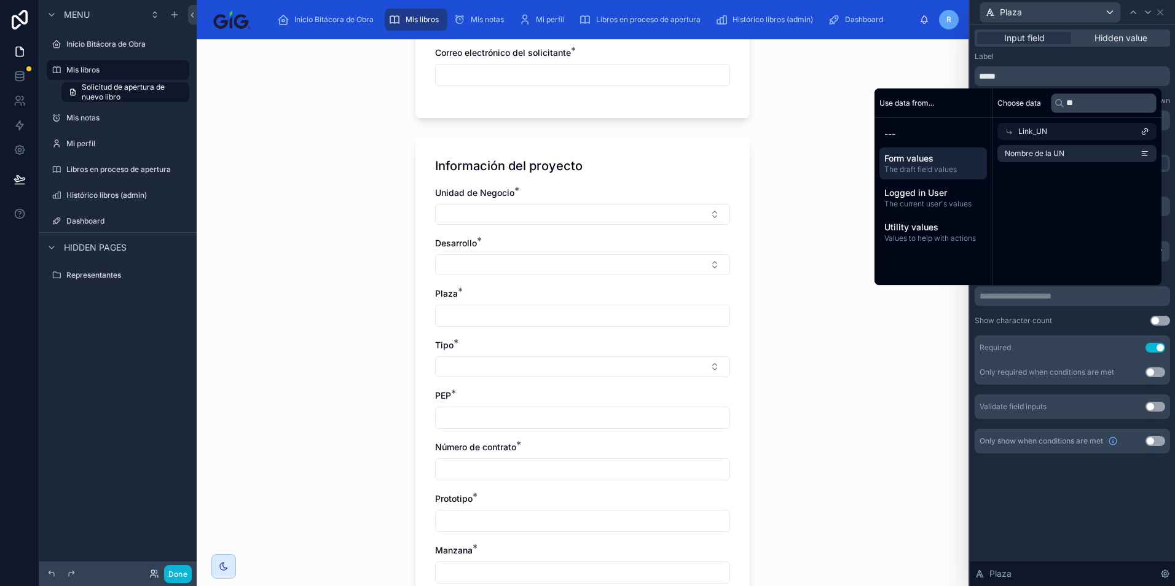
click at [1023, 321] on div "Show character count" at bounding box center [1012, 321] width 77 height 10
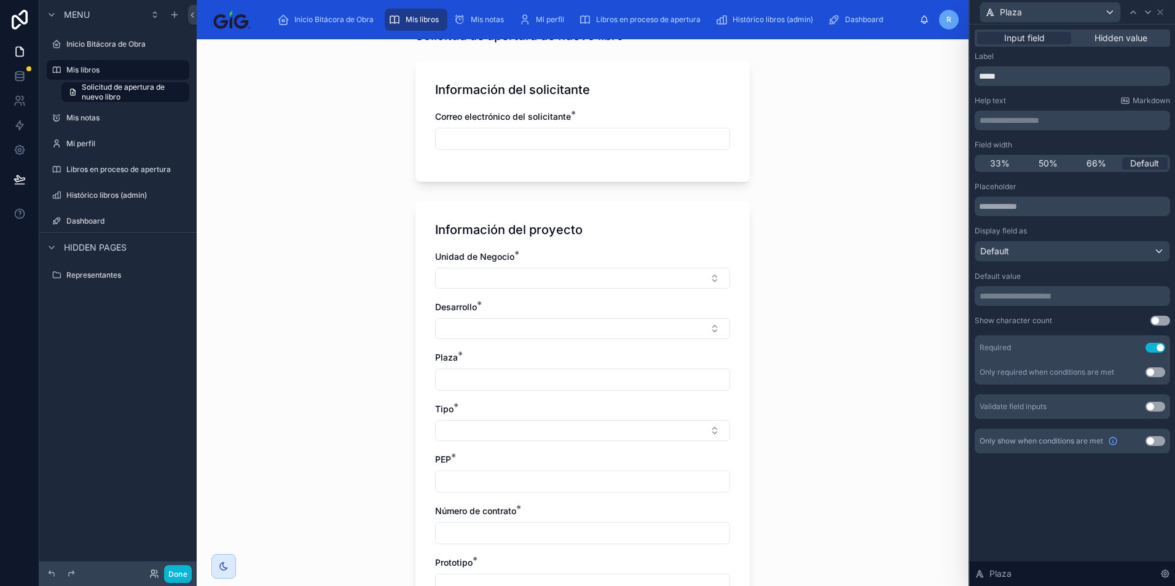
scroll to position [0, 0]
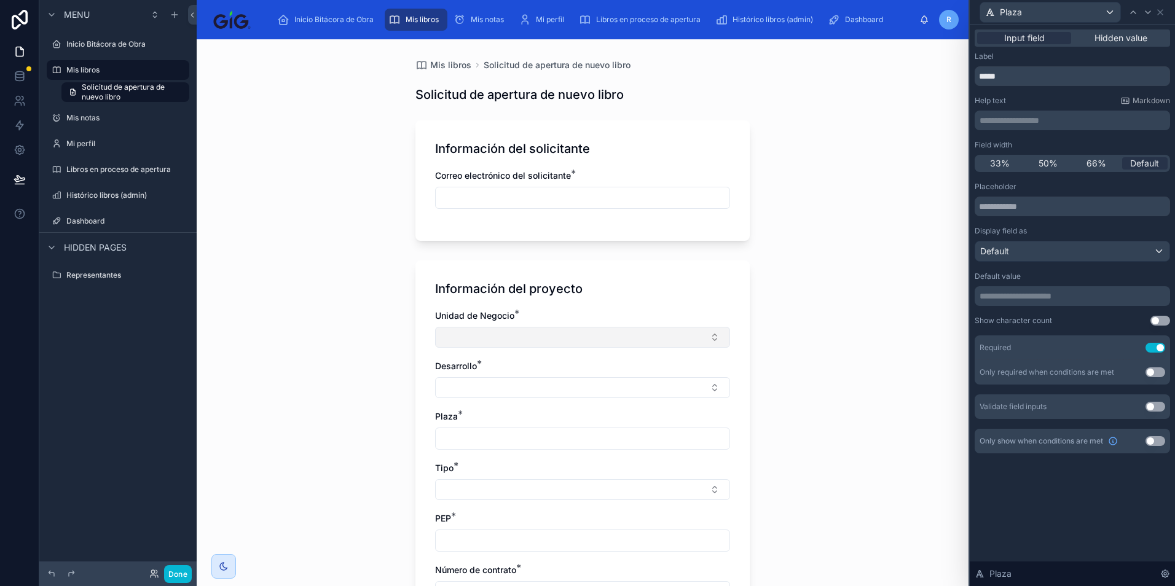
click at [535, 341] on button "Select Button" at bounding box center [582, 337] width 295 height 21
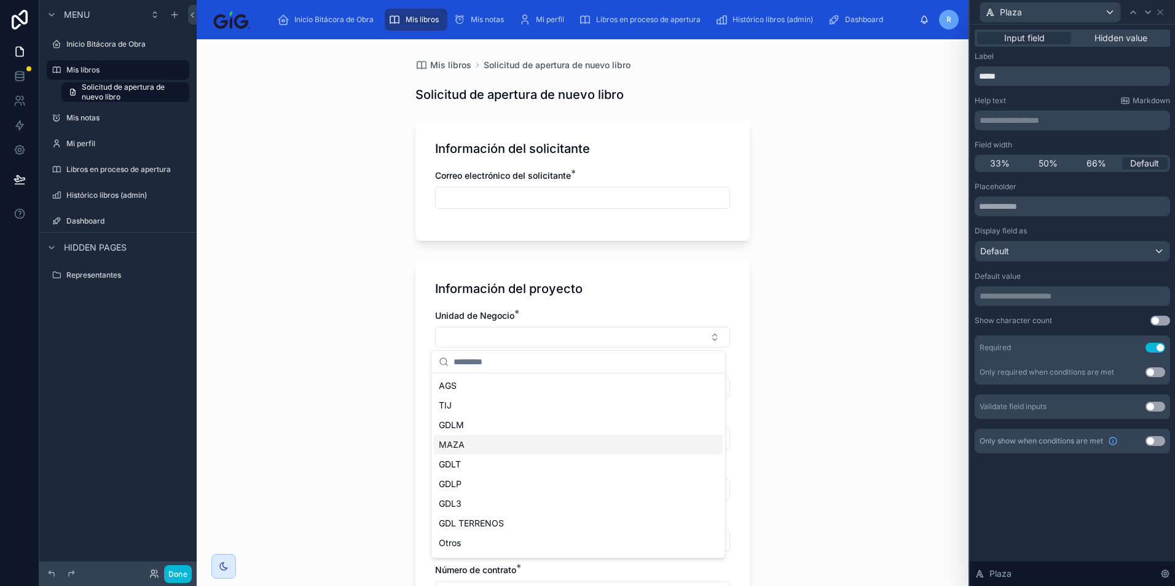
click at [496, 445] on div "MAZA" at bounding box center [578, 445] width 289 height 20
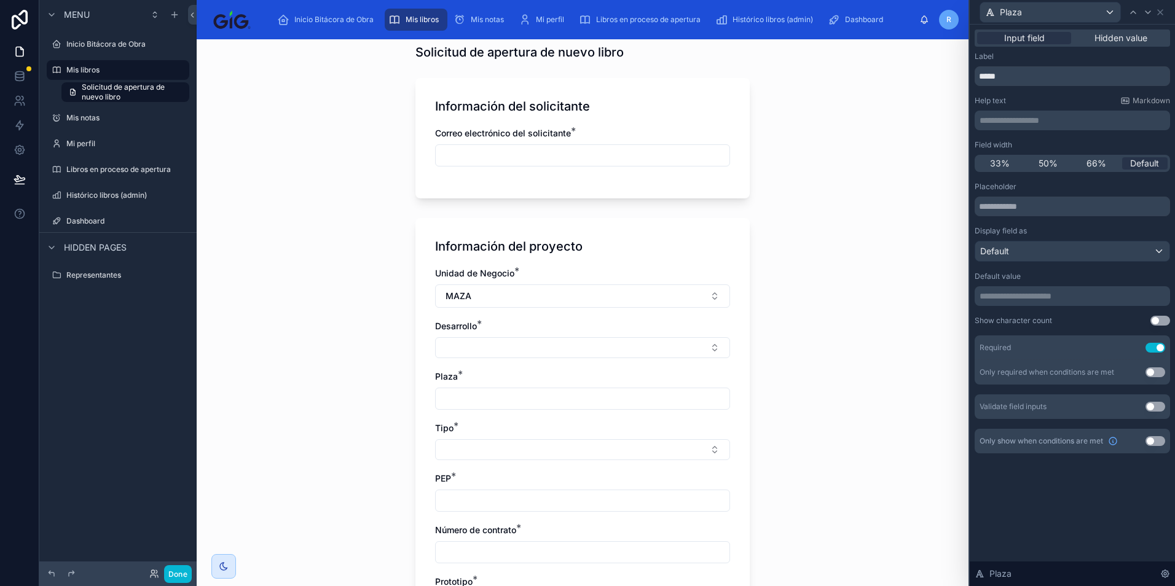
scroll to position [61, 0]
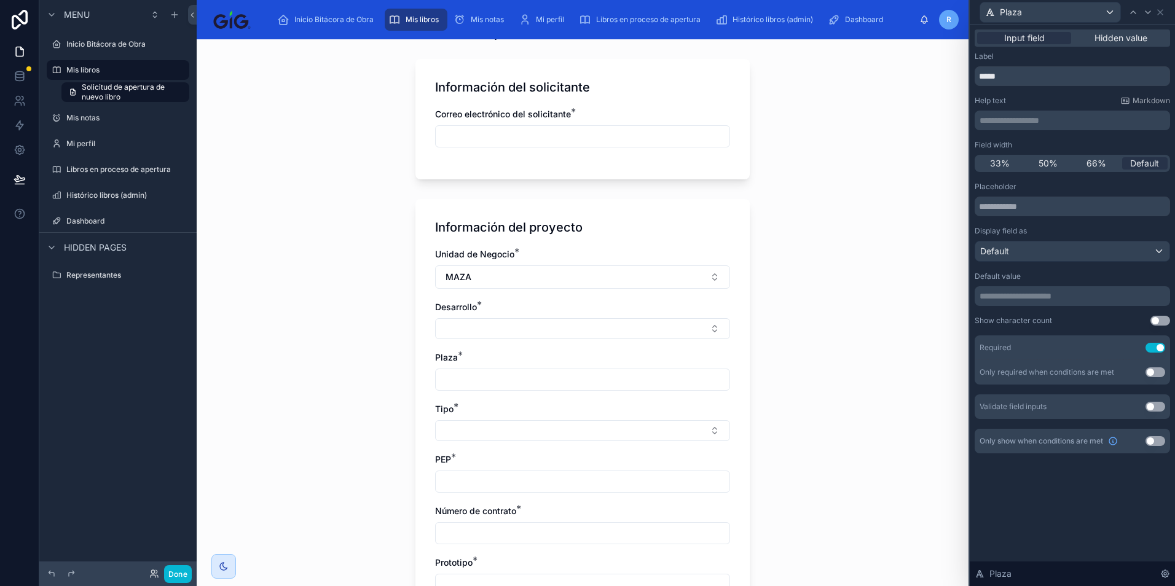
click at [1109, 295] on p "**********" at bounding box center [1073, 296] width 188 height 12
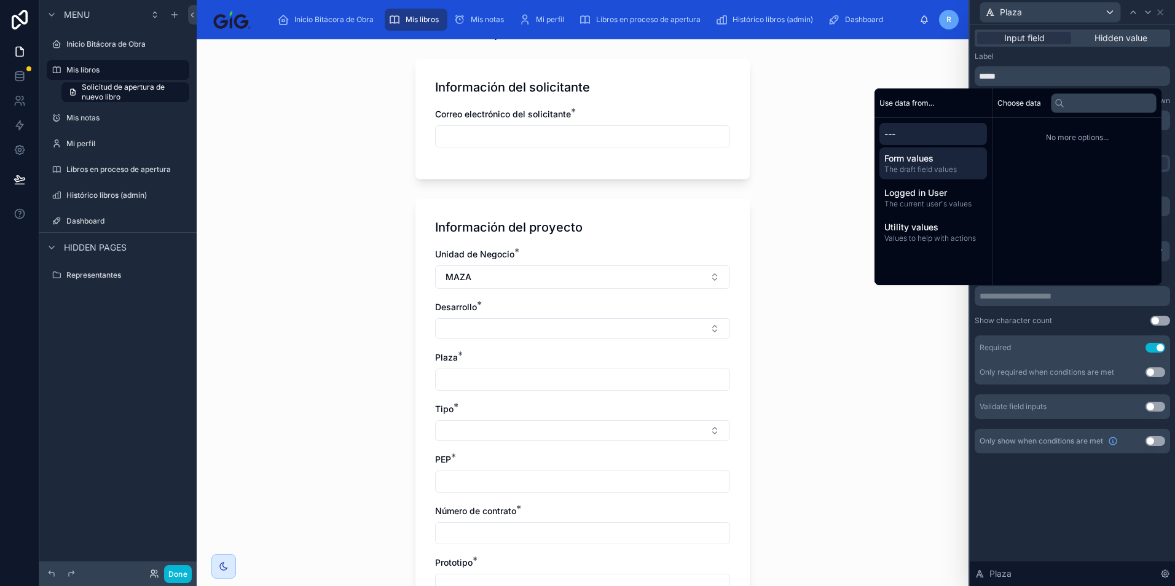
click at [930, 173] on span "The draft field values" at bounding box center [933, 170] width 98 height 10
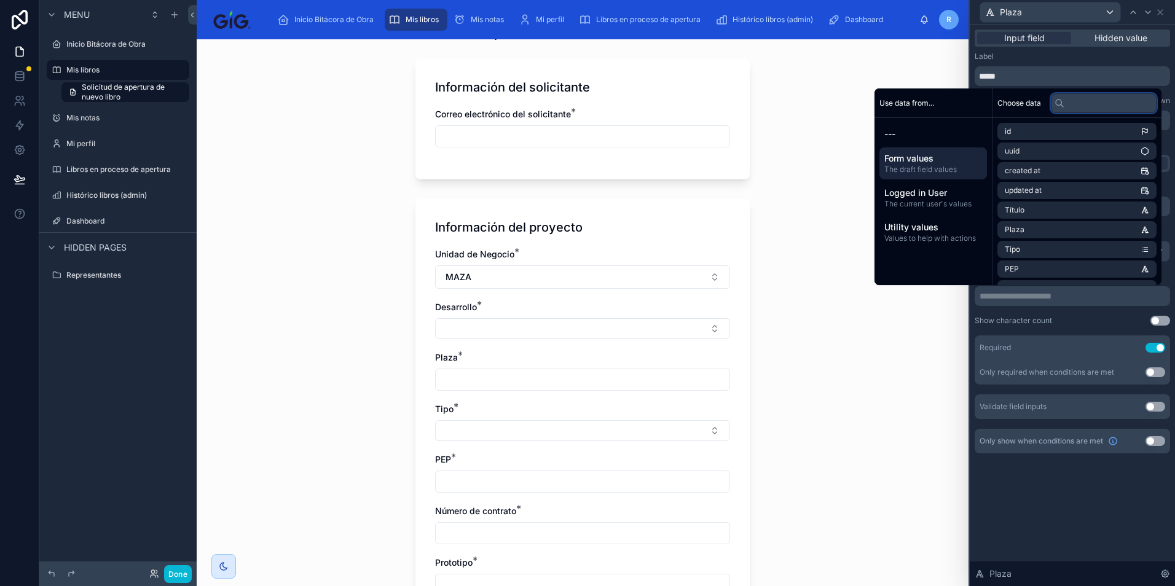
click at [1114, 109] on input "text" at bounding box center [1104, 103] width 106 height 20
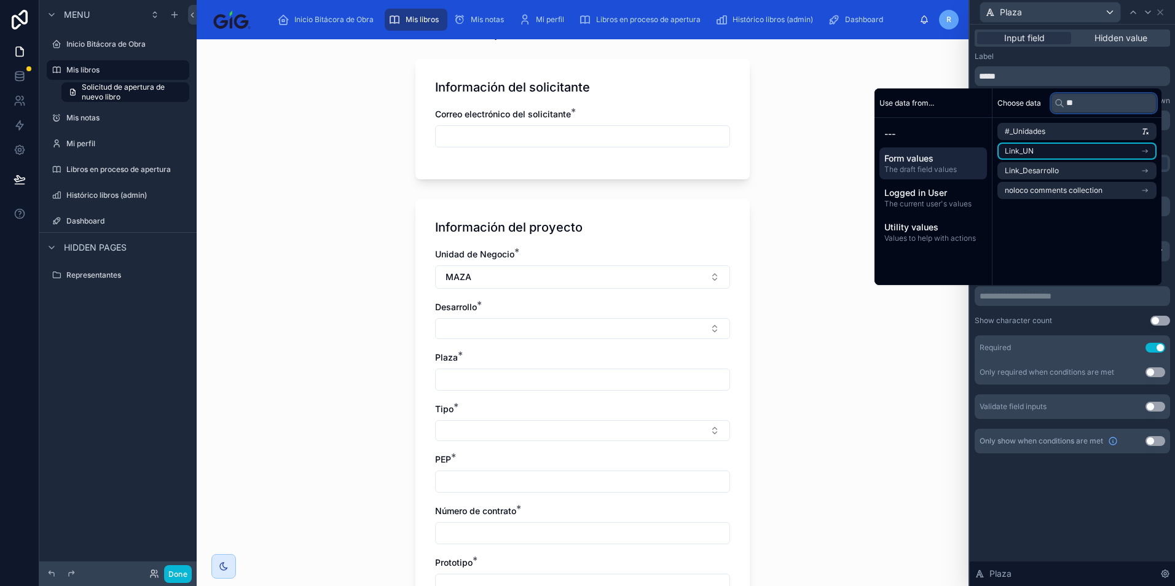
type input "**"
click at [1106, 147] on li "Link_UN" at bounding box center [1076, 151] width 159 height 17
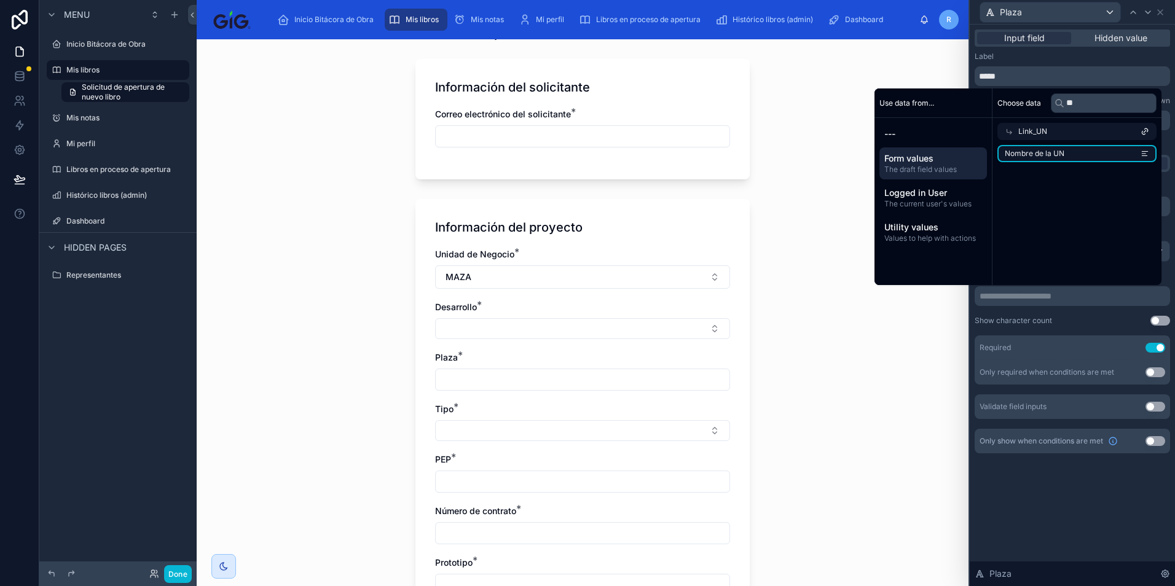
click at [1097, 159] on li "Nombre de la UN" at bounding box center [1076, 153] width 159 height 17
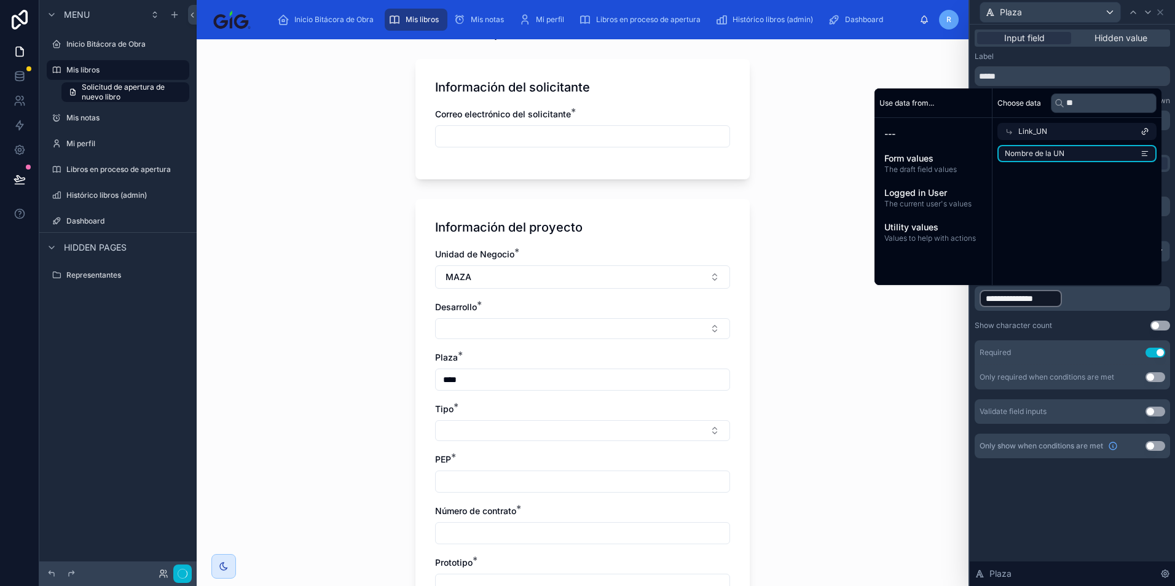
scroll to position [0, 0]
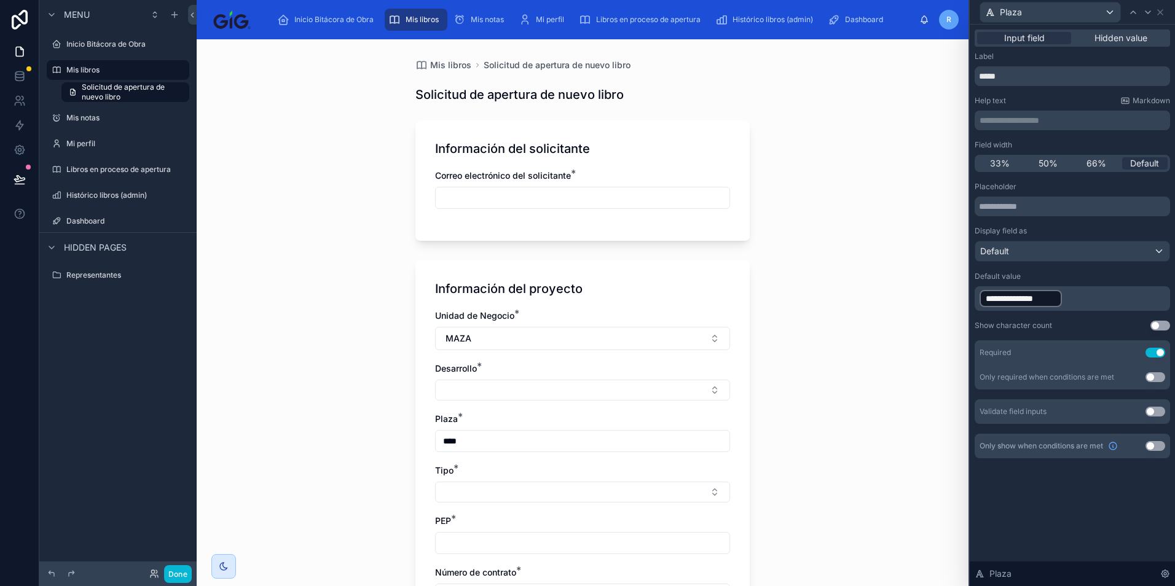
click at [891, 388] on div "Mis libros Solicitud de apertura de nuevo libro Solicitud de apertura de nuevo …" at bounding box center [583, 312] width 772 height 547
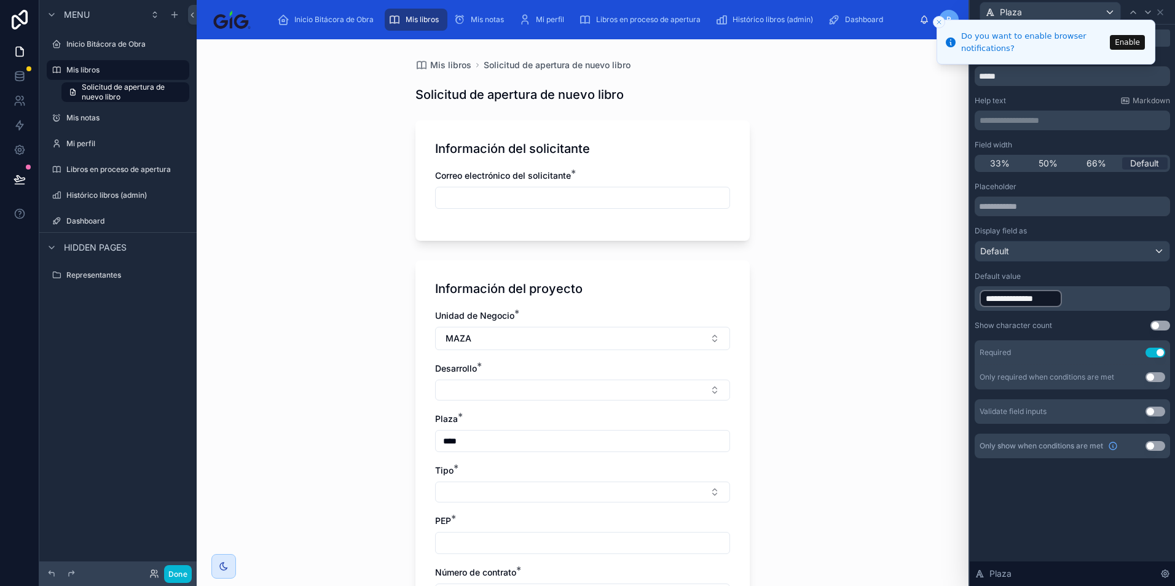
click at [936, 22] on icon "Close toast" at bounding box center [938, 21] width 7 height 7
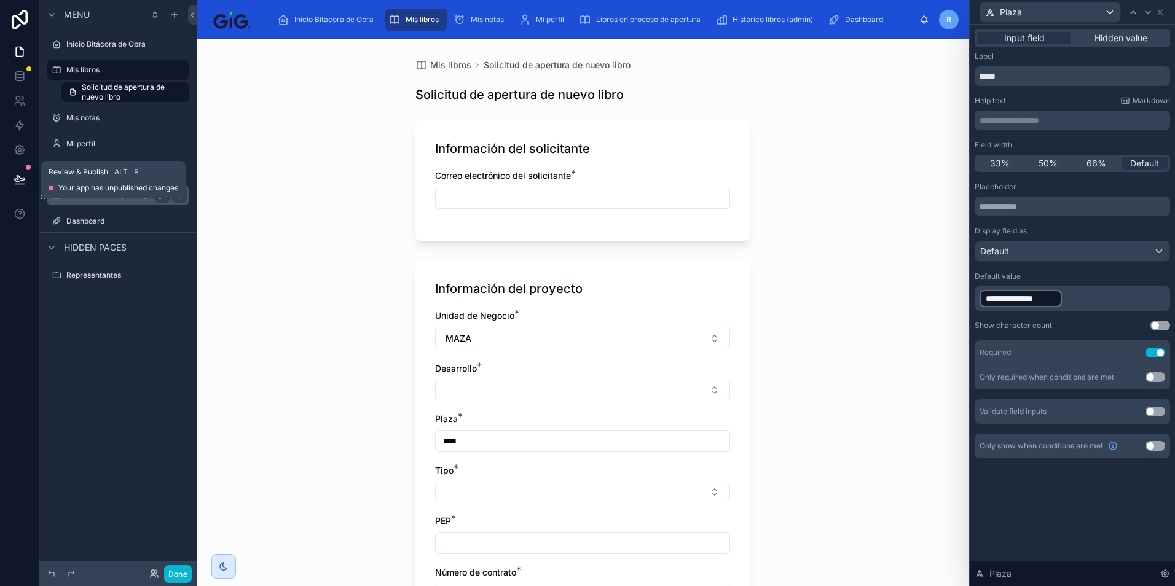
drag, startPoint x: 25, startPoint y: 174, endPoint x: 68, endPoint y: 194, distance: 46.7
click at [25, 174] on icon at bounding box center [20, 179] width 12 height 12
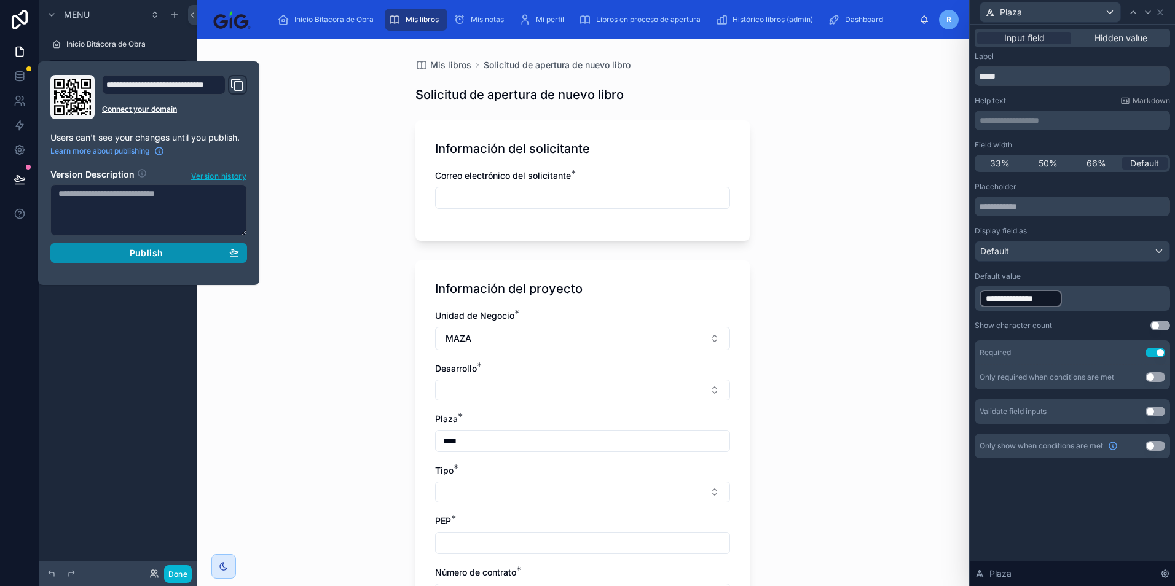
click at [136, 252] on span "Publish" at bounding box center [146, 253] width 33 height 11
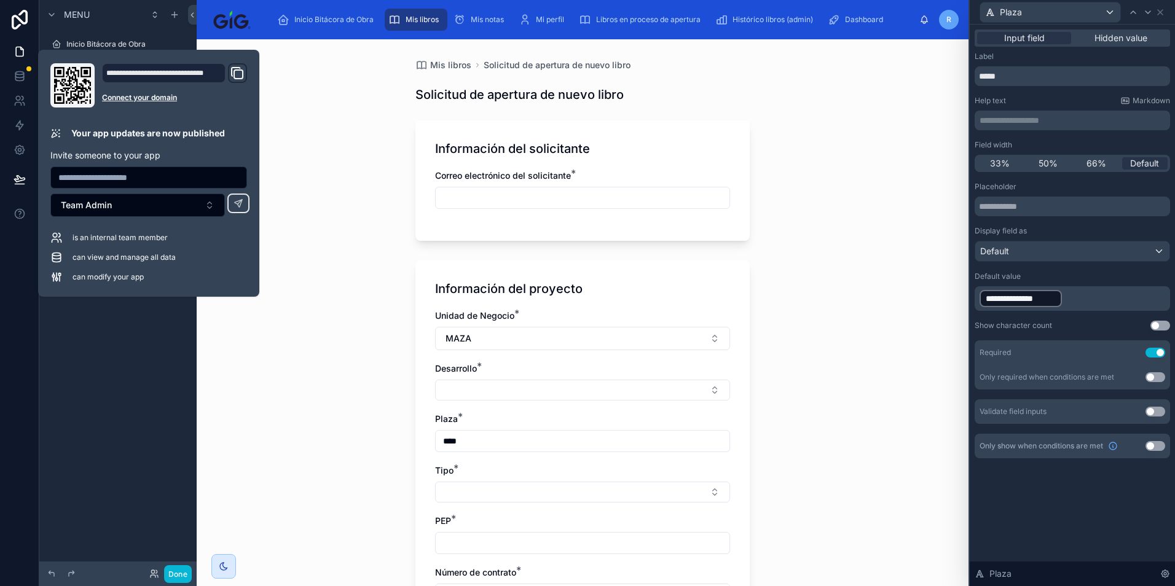
drag, startPoint x: 342, startPoint y: 204, endPoint x: 367, endPoint y: 86, distance: 120.6
click at [342, 204] on div "Mis libros Solicitud de apertura de nuevo libro Solicitud de apertura de nuevo …" at bounding box center [583, 312] width 772 height 547
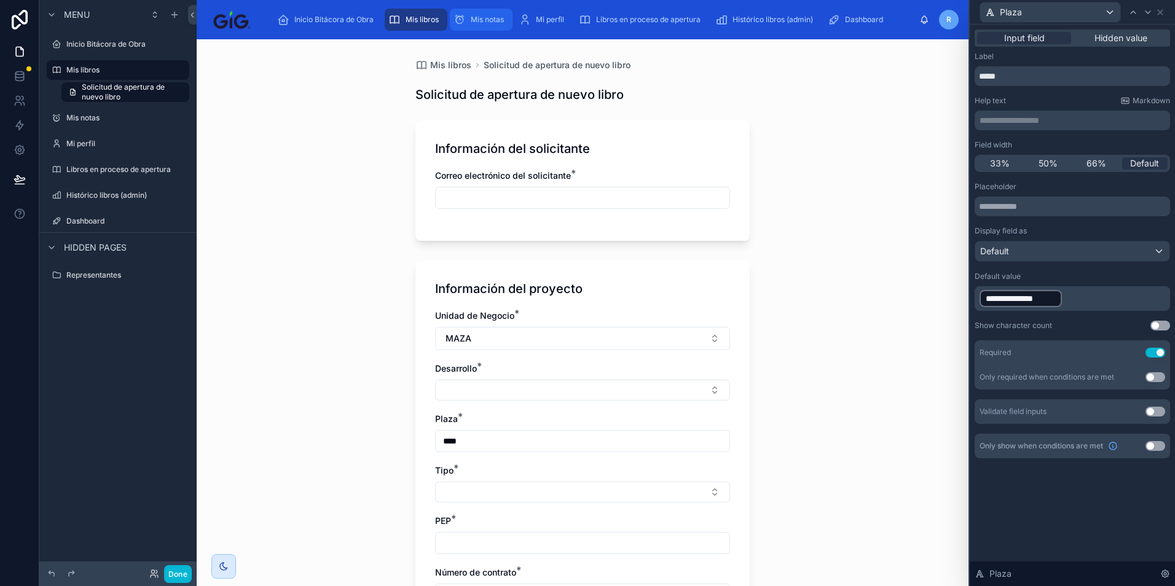
click at [501, 14] on div "Mis notas" at bounding box center [480, 20] width 55 height 20
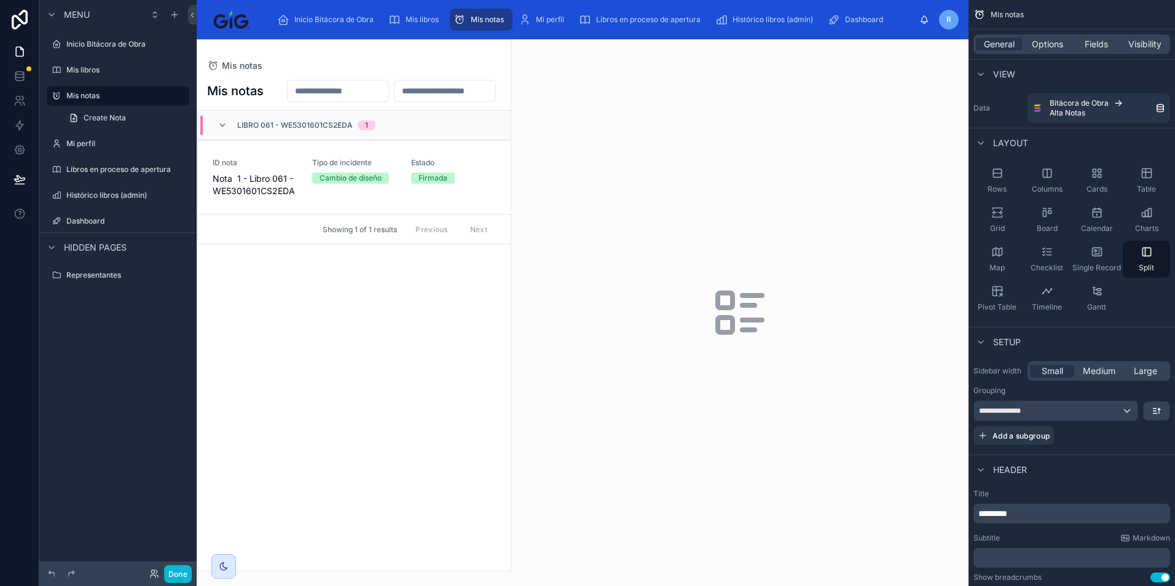
click at [356, 229] on div at bounding box center [353, 305] width 313 height 531
click at [362, 214] on link "ID nota Nota 1 - Libro 061 - WE5301601CS2EDA Tipo de incidente Cambio de diseño…" at bounding box center [354, 177] width 313 height 74
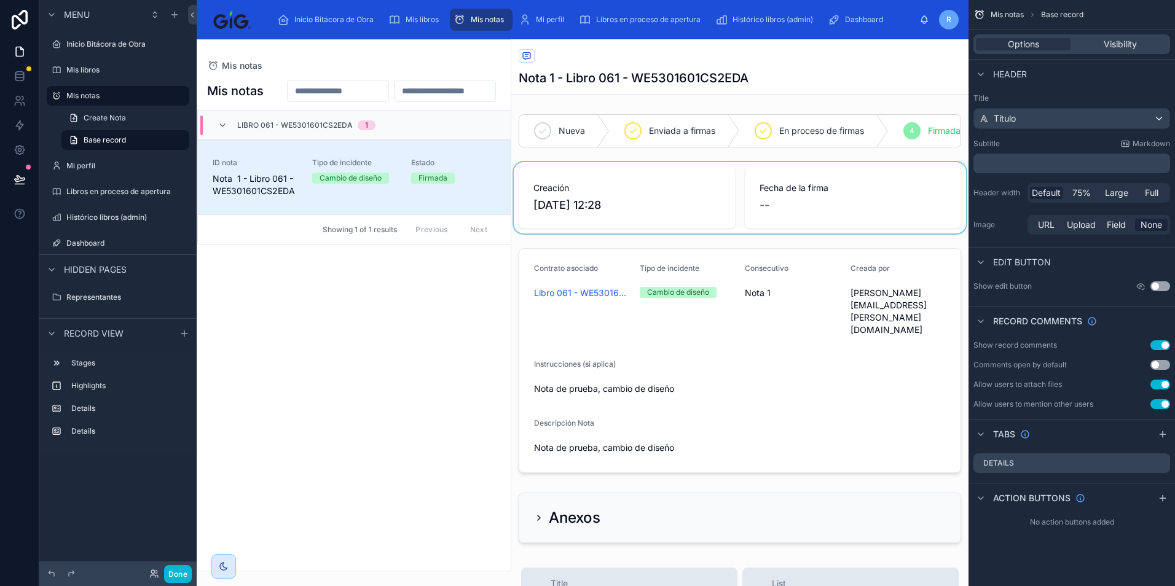
click at [866, 195] on div at bounding box center [739, 197] width 457 height 71
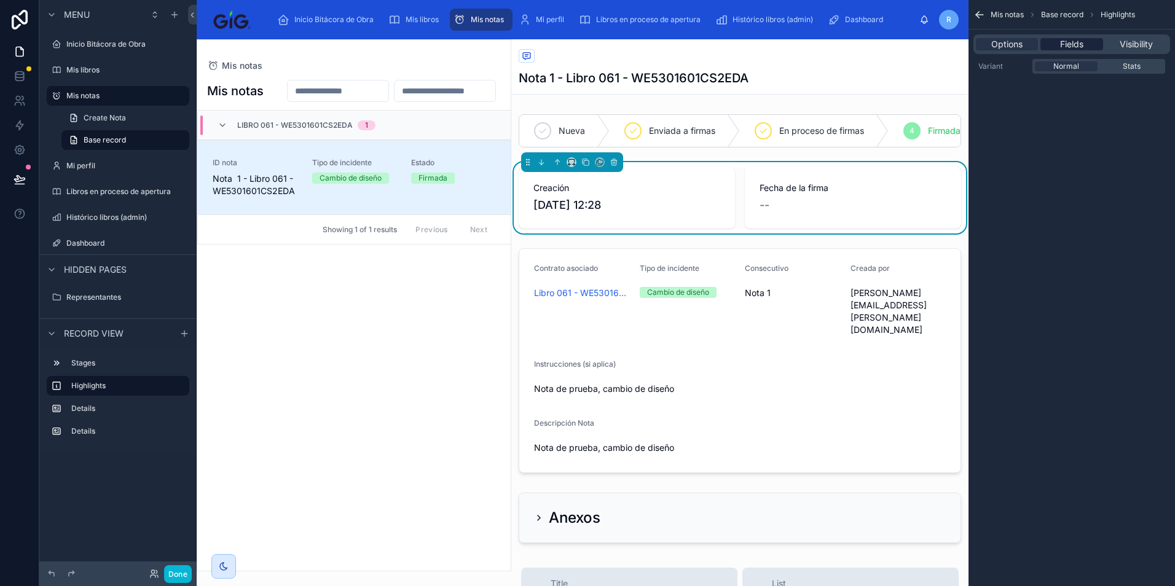
click at [1095, 44] on div "Fields" at bounding box center [1071, 44] width 62 height 12
